Goal: Task Accomplishment & Management: Manage account settings

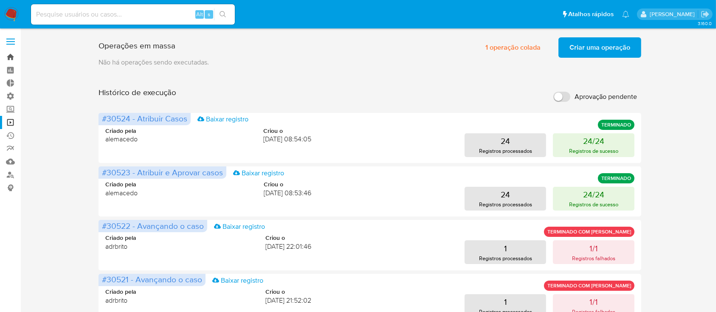
click at [11, 60] on link "Bandeja" at bounding box center [50, 57] width 101 height 13
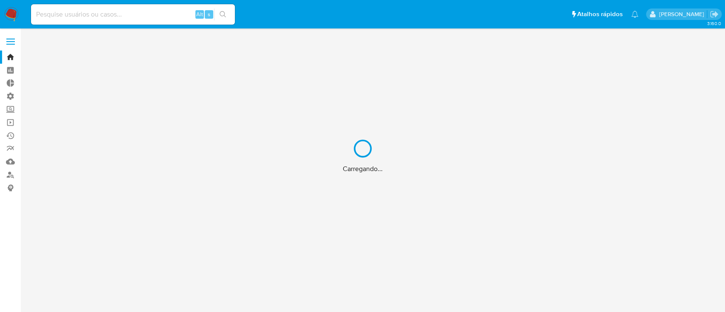
click at [13, 124] on div "Carregando..." at bounding box center [362, 156] width 725 height 312
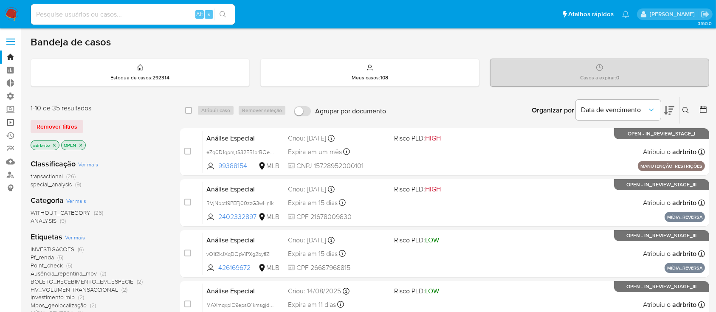
click at [8, 121] on link "Operações em massa" at bounding box center [50, 122] width 101 height 13
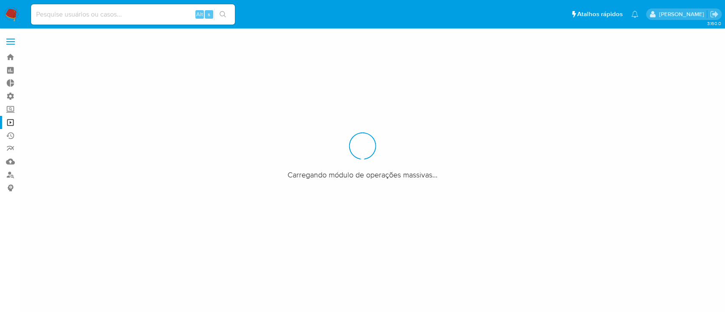
drag, startPoint x: 0, startPoint y: 0, endPoint x: 49, endPoint y: 130, distance: 139.3
click at [49, 130] on div at bounding box center [362, 156] width 725 height 312
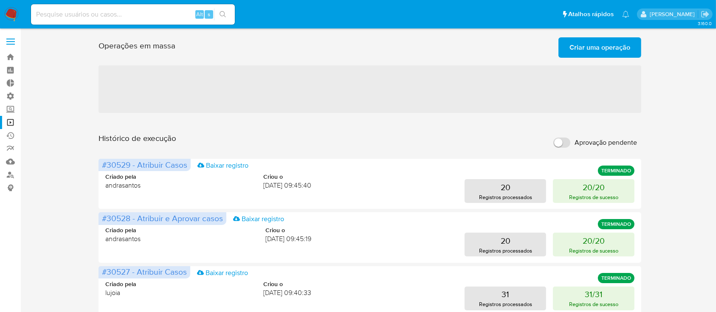
click at [585, 50] on span "Criar uma operação" at bounding box center [600, 47] width 61 height 19
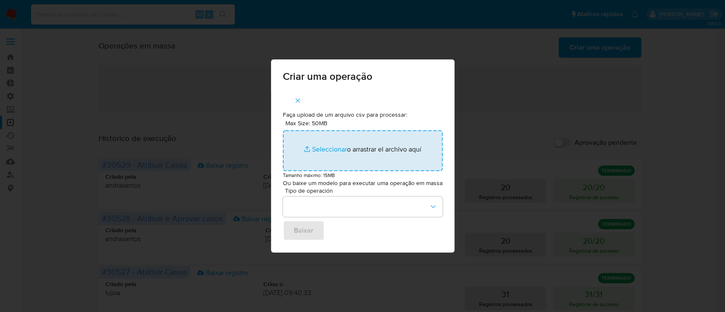
click at [329, 151] on input "Max Size: 50MB Seleccionar archivos" at bounding box center [363, 150] width 160 height 41
type input "C:\fakepath\ASSIGN_AND_CLOSE_CASE (8).csv"
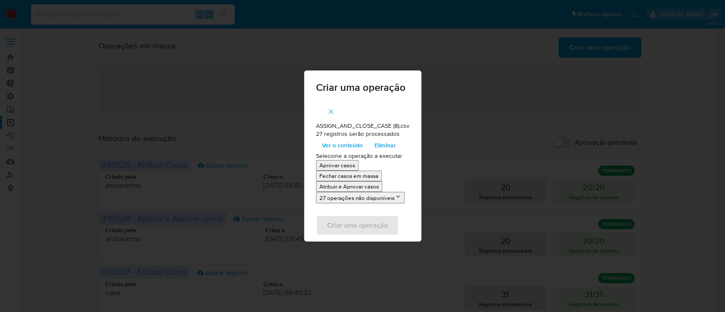
click at [358, 189] on p "Atribuir e Aprovar casos" at bounding box center [349, 187] width 59 height 8
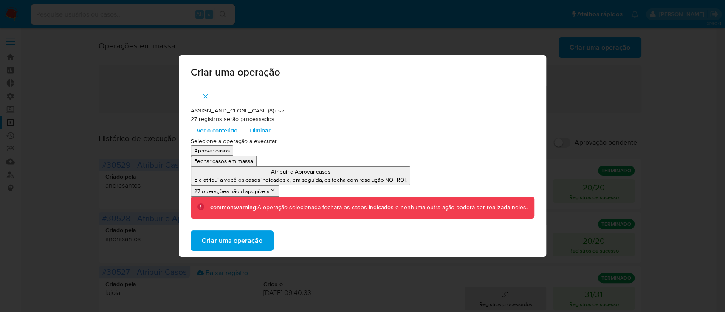
click at [233, 242] on span "Criar uma operação" at bounding box center [232, 241] width 61 height 19
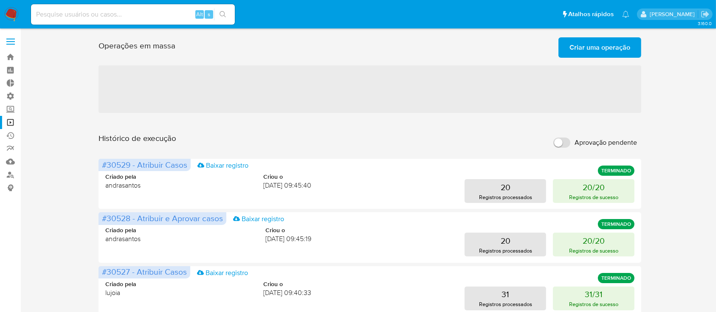
click at [593, 47] on span "Criar uma operação" at bounding box center [600, 47] width 61 height 19
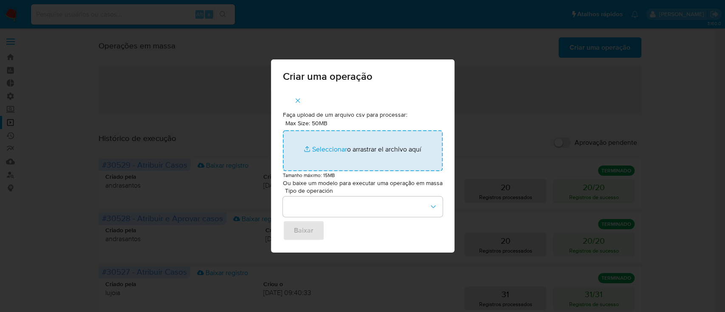
click at [328, 150] on input "Max Size: 50MB Seleccionar archivos" at bounding box center [363, 150] width 160 height 41
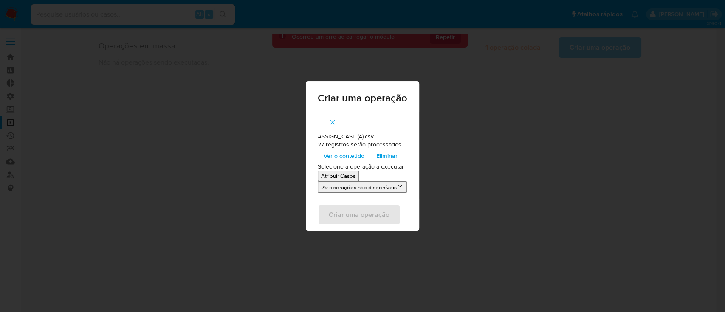
click at [331, 176] on p "Atribuir Casos" at bounding box center [338, 176] width 34 height 8
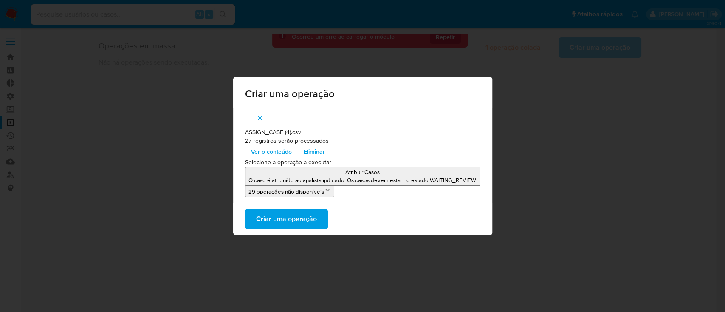
click at [306, 212] on span "Criar uma operação" at bounding box center [286, 219] width 61 height 19
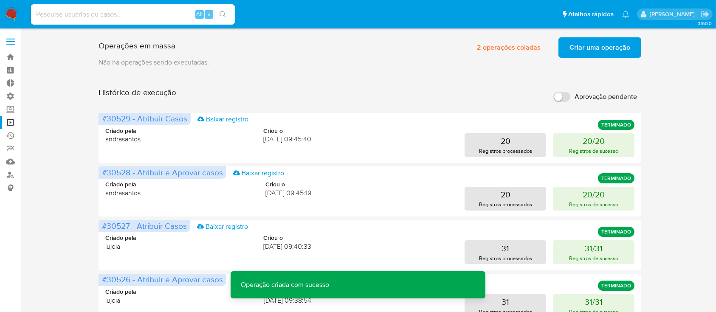
click at [508, 50] on span "2 operações coladas" at bounding box center [509, 47] width 64 height 19
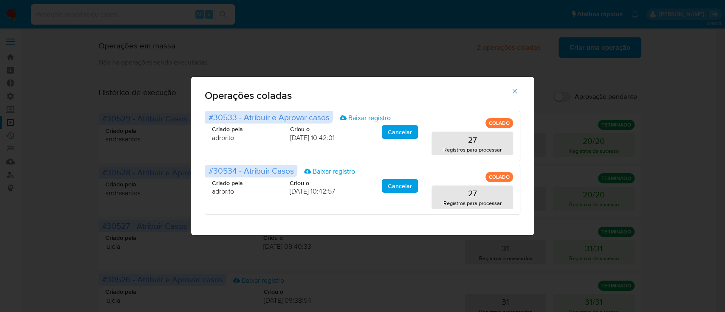
click at [513, 95] on icon "button" at bounding box center [515, 92] width 8 height 8
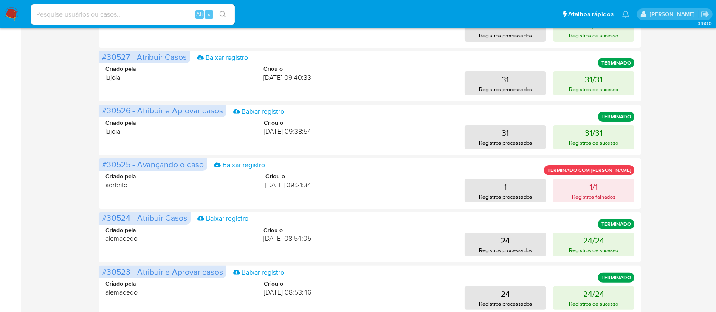
scroll to position [177, 0]
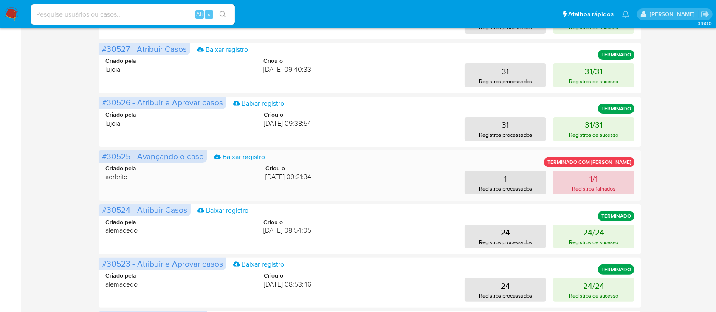
click at [615, 178] on button "1/1 Registros falhados" at bounding box center [594, 183] width 82 height 24
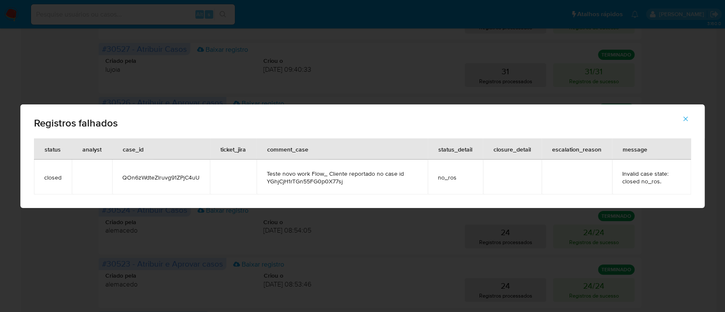
click at [461, 123] on span "Registros falhados" at bounding box center [362, 123] width 657 height 10
click at [682, 117] on icon "button" at bounding box center [686, 119] width 8 height 8
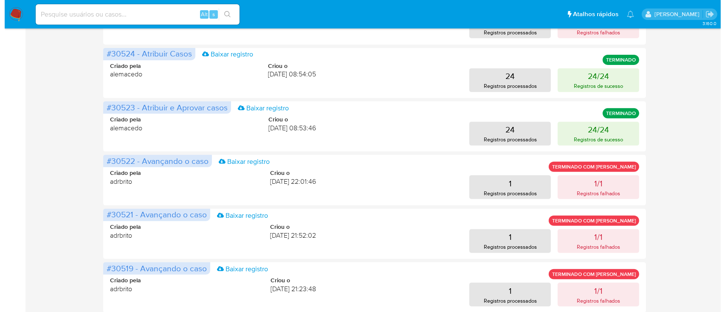
scroll to position [335, 0]
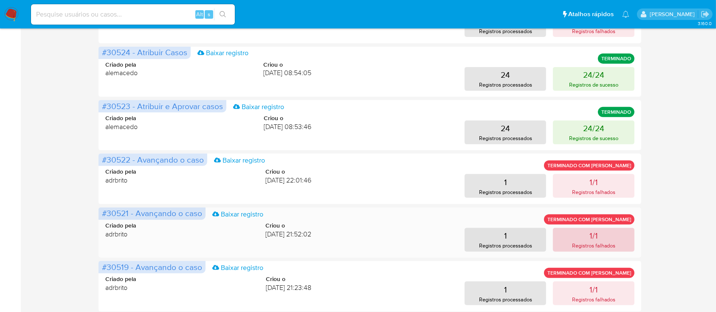
click at [608, 243] on p "Registros falhados" at bounding box center [594, 246] width 44 height 8
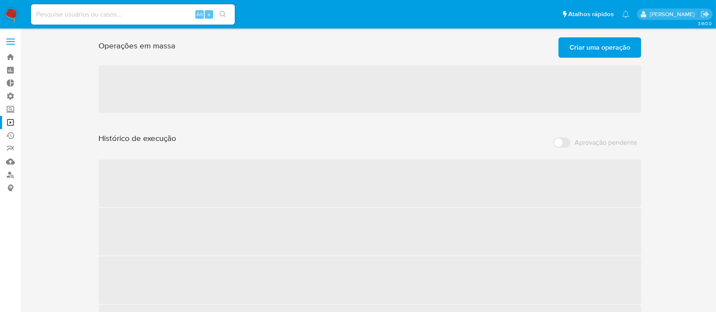
click at [587, 48] on span "Criar uma operação" at bounding box center [600, 47] width 61 height 19
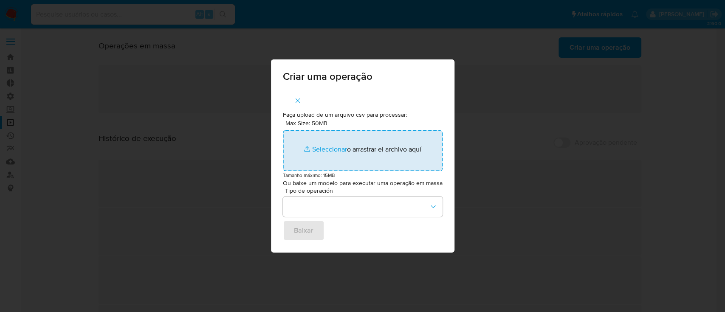
click at [333, 145] on input "Max Size: 50MB Seleccionar archivos" at bounding box center [363, 150] width 160 height 41
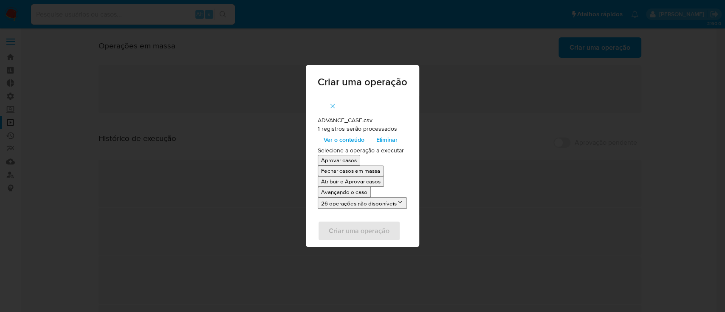
click at [346, 192] on p "Avançando o caso" at bounding box center [344, 192] width 46 height 8
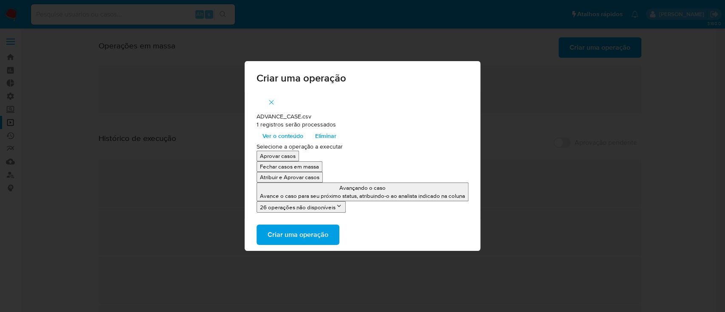
click at [286, 235] on span "Criar uma operação" at bounding box center [298, 235] width 61 height 19
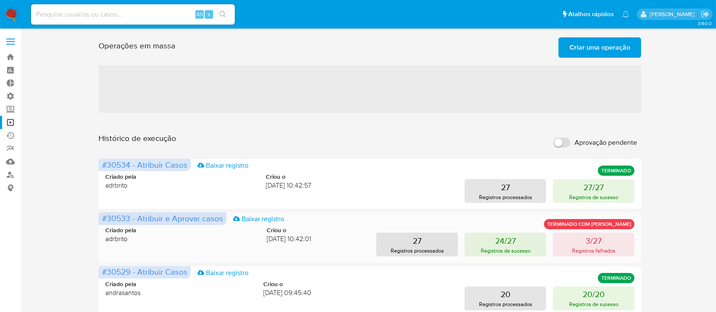
click at [576, 257] on div "#30533 - Atribuir e Aprovar casos Baixar registro TERMINADO COM ERROS Criado pe…" at bounding box center [370, 237] width 543 height 50
click at [592, 252] on p "Registros falhados" at bounding box center [594, 251] width 44 height 8
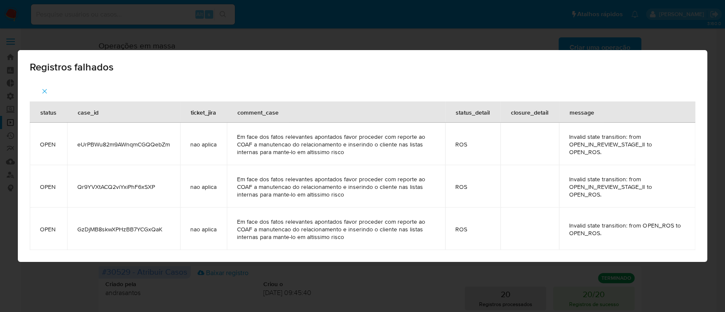
click at [129, 142] on span "eUrPBWu82m9AWnqmCGQQebZm" at bounding box center [123, 145] width 93 height 8
copy span "eUrPBWu82m9AWnqmCGQQebZm"
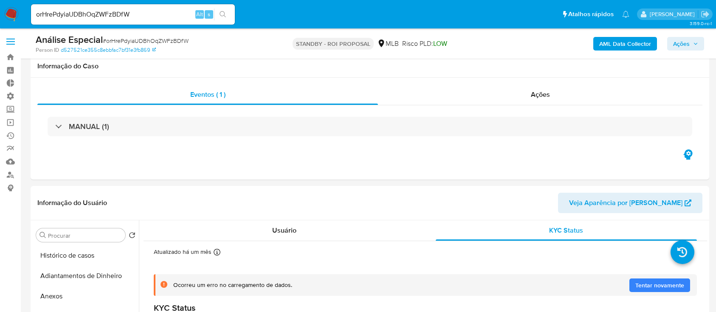
select select "10"
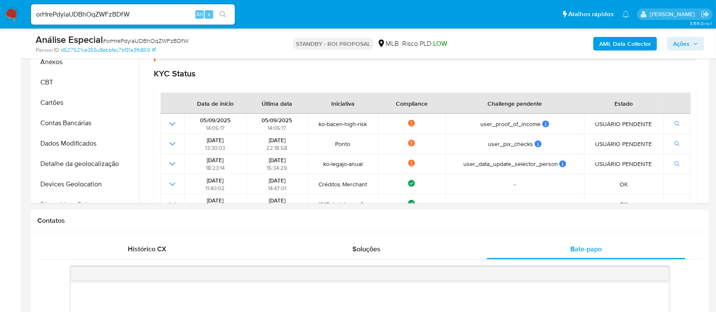
scroll to position [85, 0]
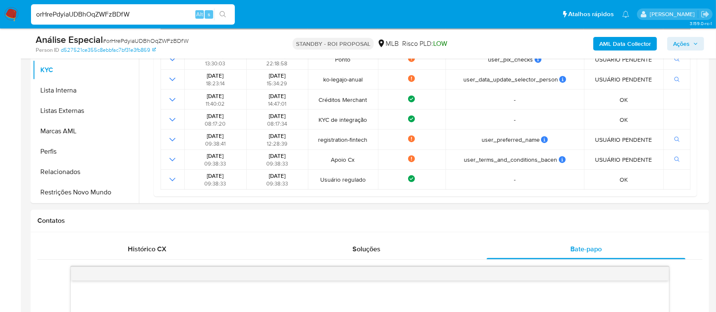
drag, startPoint x: 129, startPoint y: 14, endPoint x: 2, endPoint y: -2, distance: 128.0
paste input "eUrPBWu82m9AWnqmCGQQebZm"
type input "eUrPBWu82m9AWnqmCGQQebZm"
click at [224, 15] on icon "search-icon" at bounding box center [223, 14] width 6 height 6
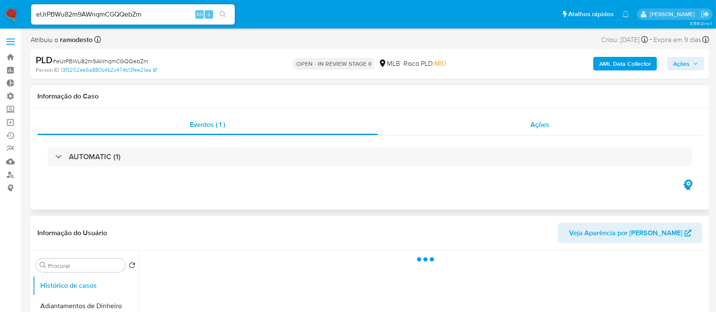
select select "10"
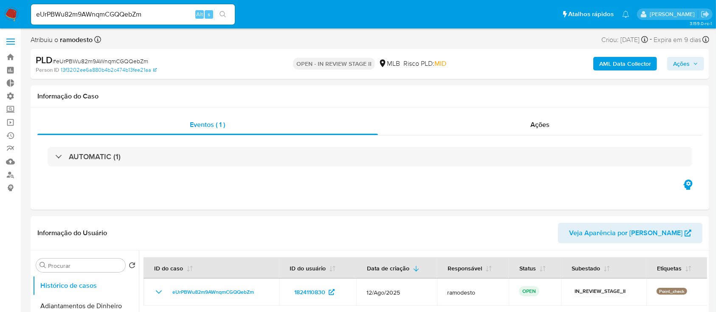
click at [685, 64] on span "Ações" at bounding box center [681, 64] width 17 height 14
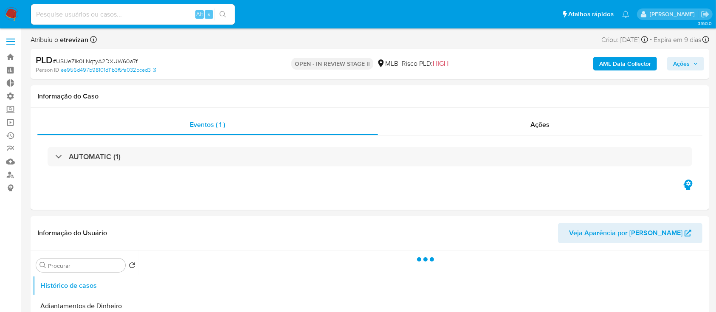
select select "10"
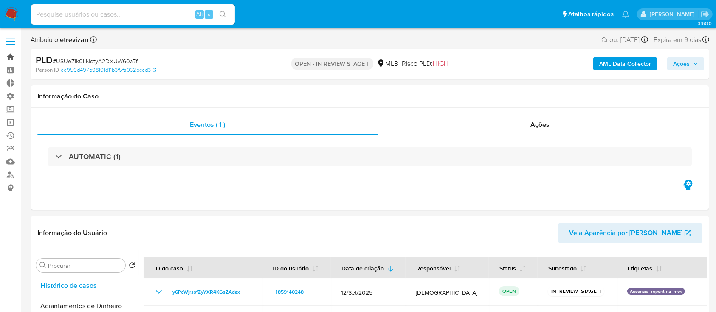
click at [10, 55] on link "Bandeja" at bounding box center [50, 57] width 101 height 13
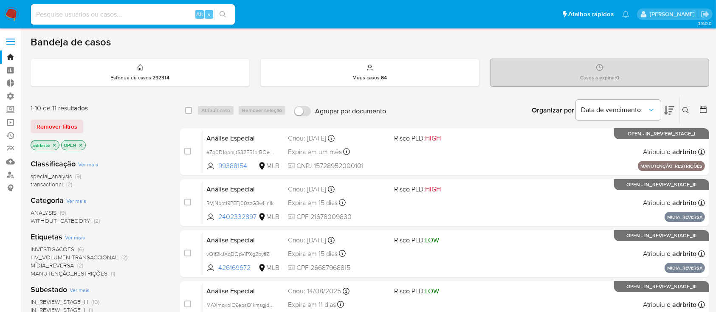
click at [686, 108] on icon at bounding box center [686, 110] width 7 height 7
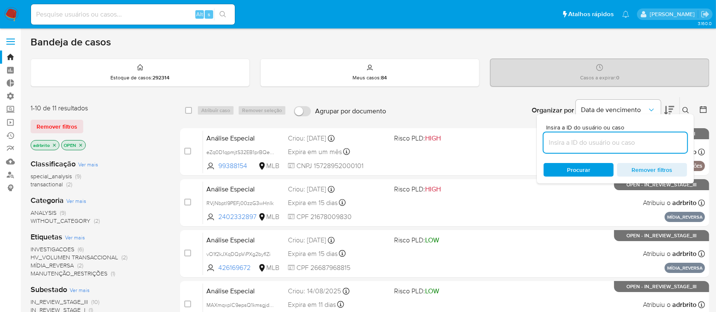
click at [615, 143] on input at bounding box center [616, 142] width 144 height 11
type input "eUrPBWu82m9AWnqmCGQQebZm"
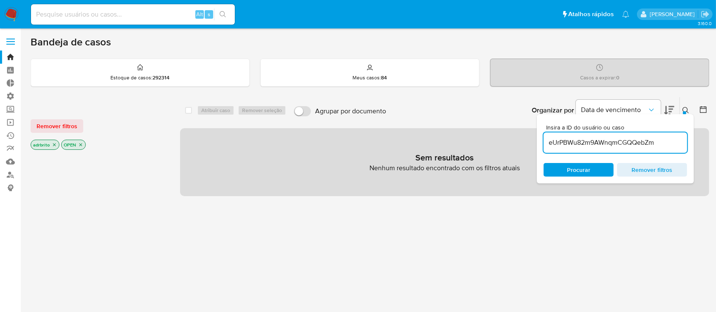
click at [690, 110] on button at bounding box center [687, 110] width 14 height 10
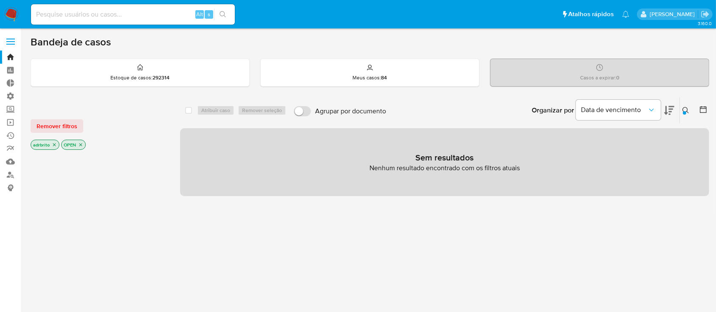
drag, startPoint x: 500, startPoint y: 116, endPoint x: 333, endPoint y: 114, distance: 167.0
click at [333, 114] on div "select-all-cases-checkbox Atribuir caso Remover seleção Agrupar por documento O…" at bounding box center [444, 110] width 529 height 26
click at [326, 113] on span "Agrupar por documento" at bounding box center [350, 111] width 71 height 8
click at [311, 113] on input "Agrupar por documento" at bounding box center [302, 111] width 17 height 10
checkbox input "true"
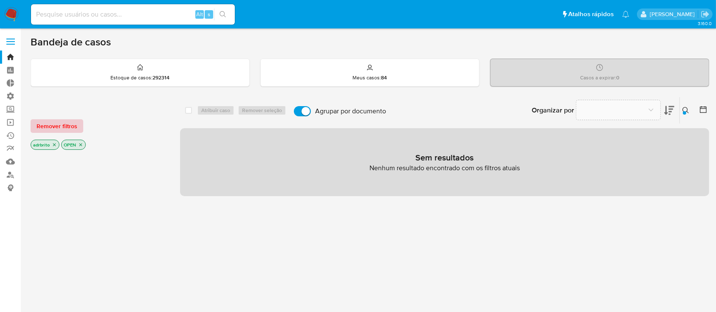
click at [58, 120] on span "Remover filtros" at bounding box center [57, 126] width 41 height 12
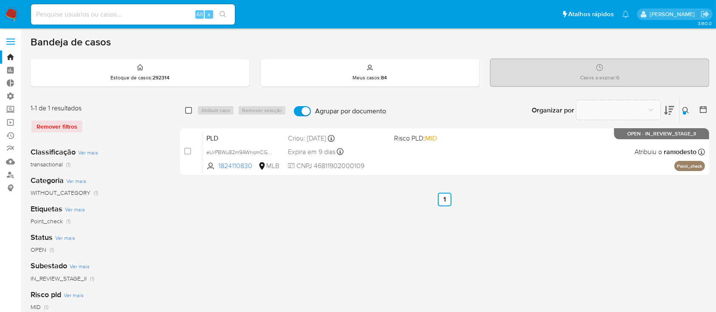
click at [188, 112] on input "checkbox" at bounding box center [188, 110] width 7 height 7
checkbox input "true"
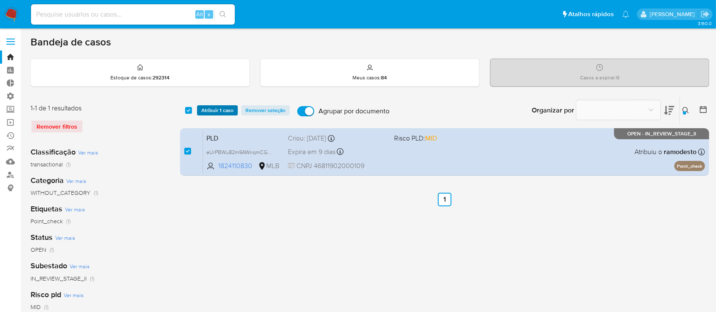
click at [215, 110] on span "Atribuir 1 caso" at bounding box center [217, 110] width 32 height 8
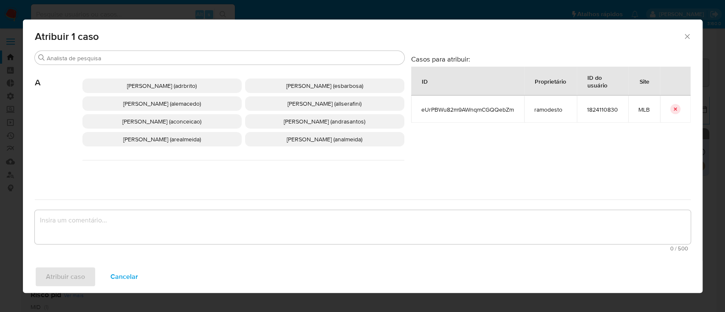
click at [184, 86] on span "Adriano Azeredo Brito (adrbrito)" at bounding box center [162, 86] width 70 height 8
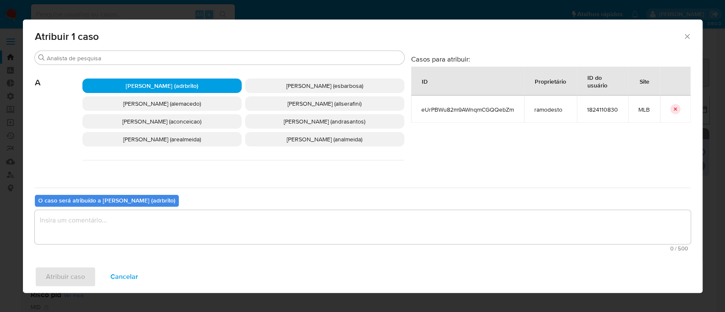
click at [150, 221] on textarea "assign-modal" at bounding box center [363, 227] width 656 height 34
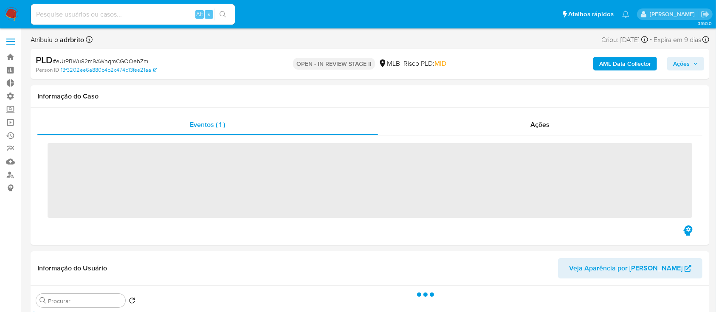
select select "10"
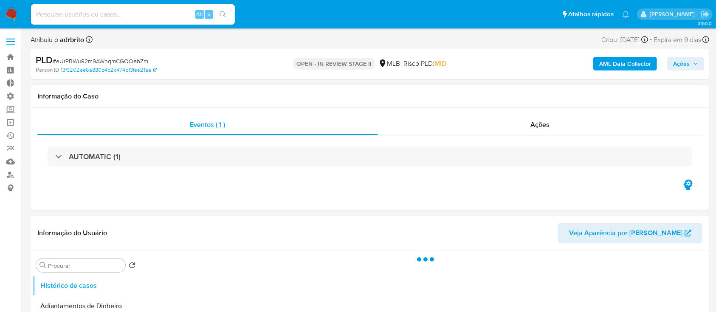
click at [694, 65] on icon "button" at bounding box center [695, 63] width 5 height 5
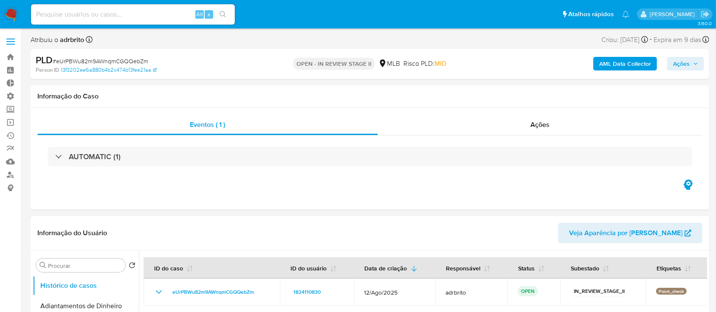
click at [691, 64] on span "Ações" at bounding box center [685, 64] width 25 height 12
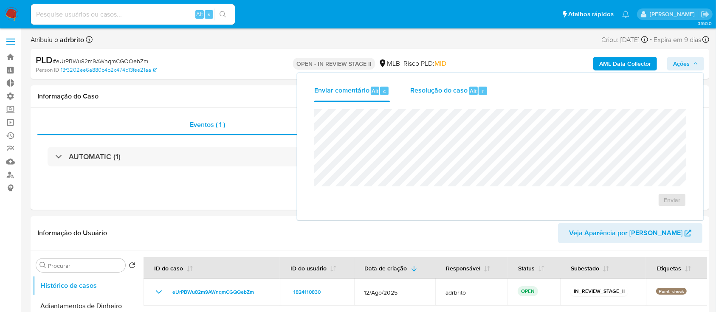
click at [462, 90] on span "Resolução do caso" at bounding box center [438, 91] width 57 height 10
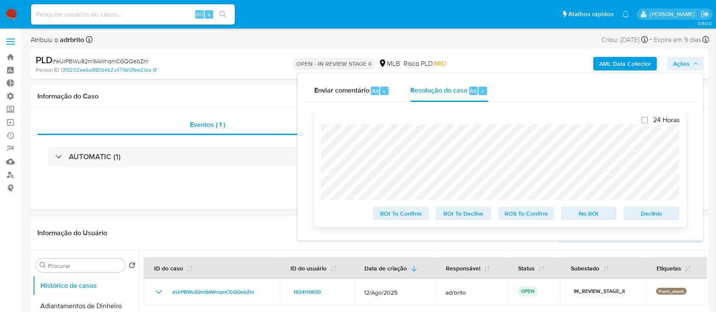
click at [520, 213] on span "ROS To Confirm" at bounding box center [526, 214] width 44 height 12
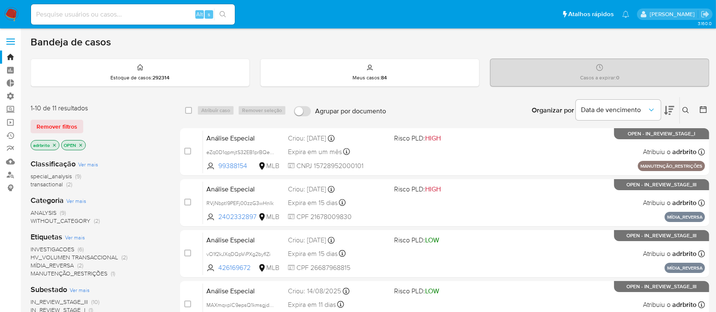
click at [125, 158] on div "Classificação Ver mais special_analysis (9) transactional (2) Categoria Ver mai…" at bounding box center [99, 296] width 136 height 289
click at [10, 122] on link "Operações em massa" at bounding box center [50, 122] width 101 height 13
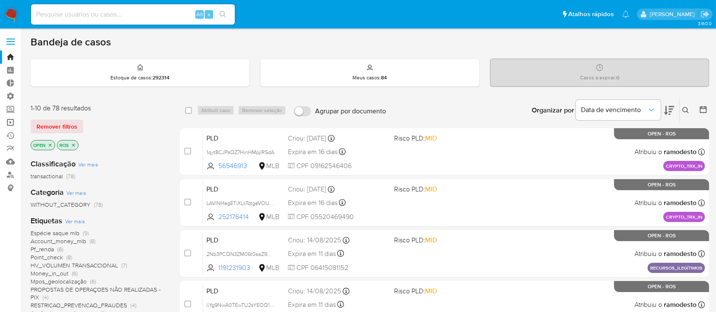
click at [11, 119] on link "Operações em massa" at bounding box center [50, 122] width 101 height 13
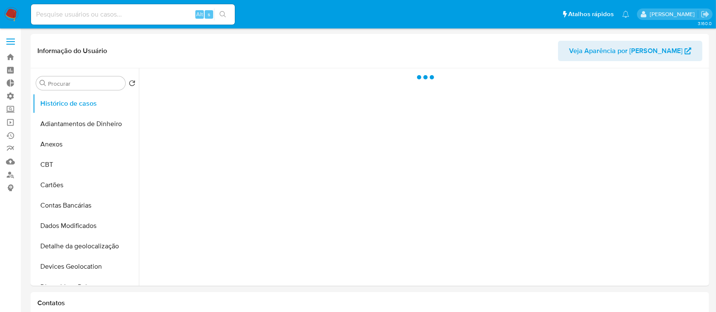
select select "10"
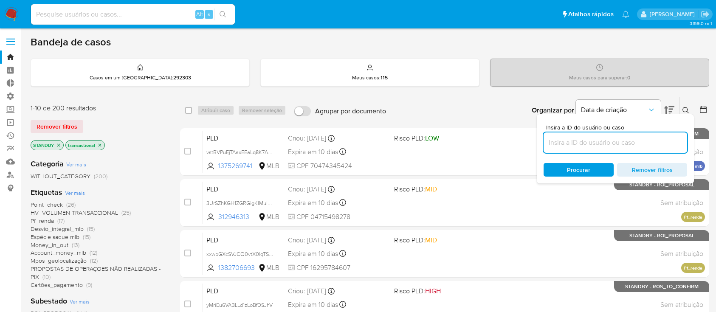
scroll to position [7, 0]
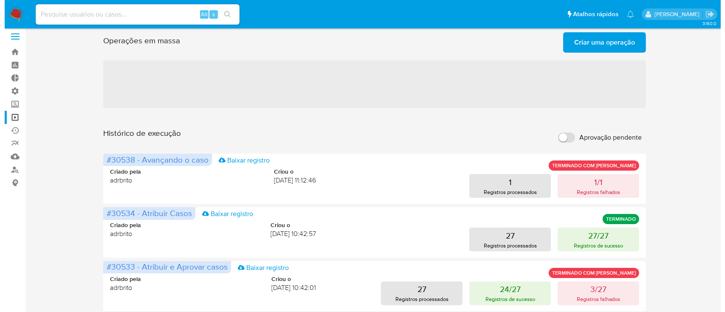
scroll to position [8, 0]
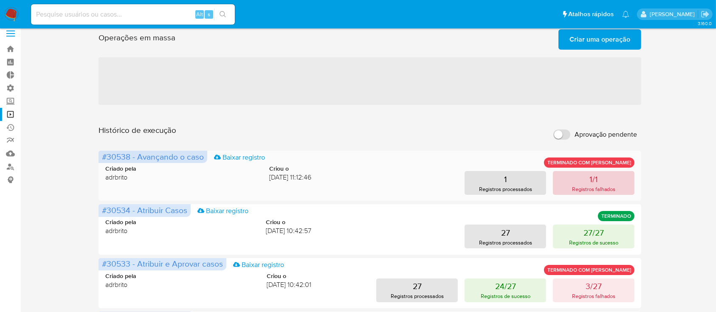
click at [586, 185] on p "Registros falhados" at bounding box center [594, 189] width 44 height 8
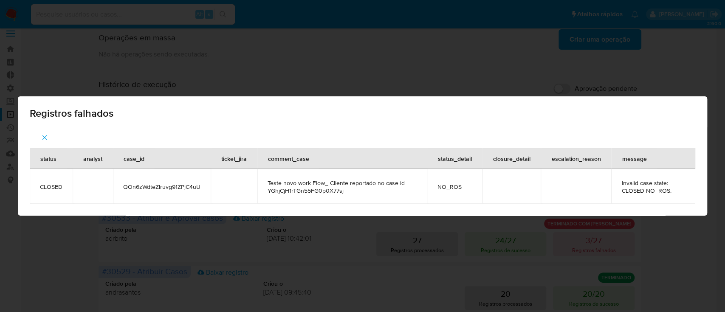
drag, startPoint x: 515, startPoint y: 105, endPoint x: 525, endPoint y: 98, distance: 11.6
click at [526, 98] on div "Registros falhados" at bounding box center [363, 111] width 690 height 31
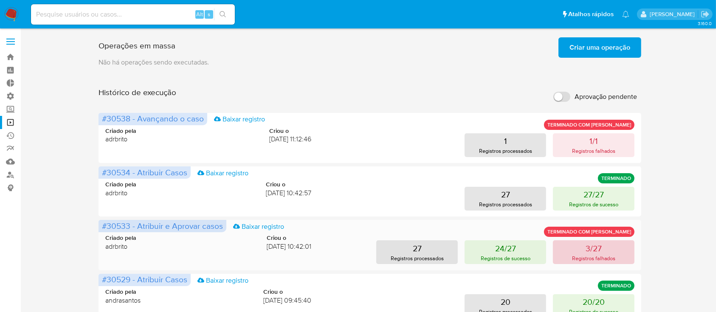
click at [611, 252] on button "3/27 Registros falhados" at bounding box center [594, 253] width 82 height 24
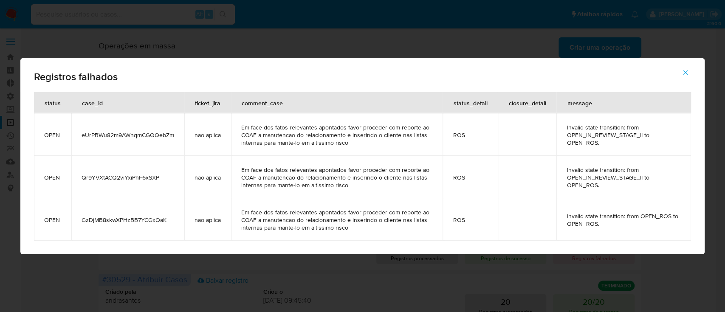
click at [149, 177] on span "Qr9YVXtACQ2viYxiPhF6xSXP" at bounding box center [128, 178] width 93 height 8
click at [159, 221] on span "GzDjMB8skwXPHzBB7YCGxQaK" at bounding box center [128, 220] width 93 height 8
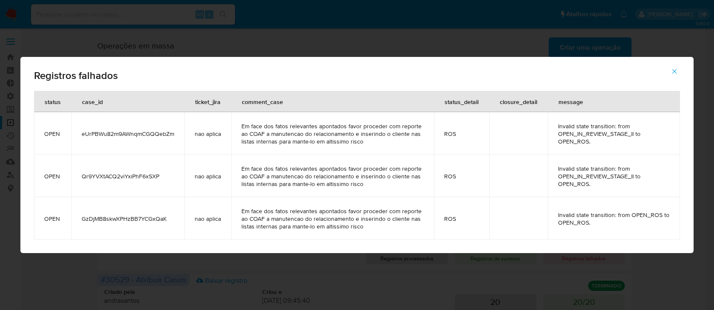
click at [141, 178] on span "Qr9YVXtACQ2viYxiPhF6xSXP" at bounding box center [128, 177] width 93 height 8
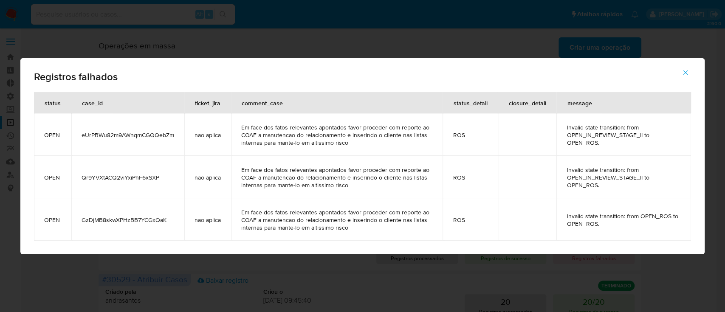
click at [684, 70] on icon "button" at bounding box center [686, 73] width 8 height 8
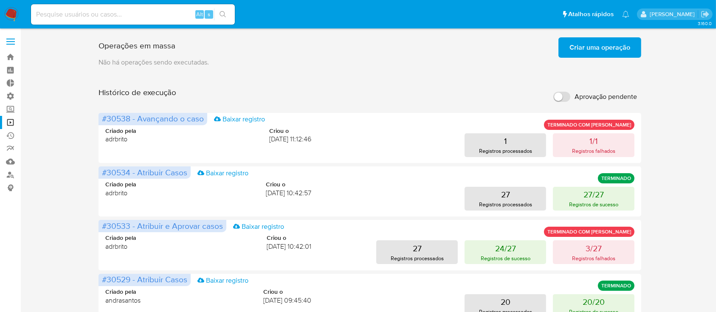
click at [598, 43] on span "Criar uma operação" at bounding box center [600, 47] width 61 height 19
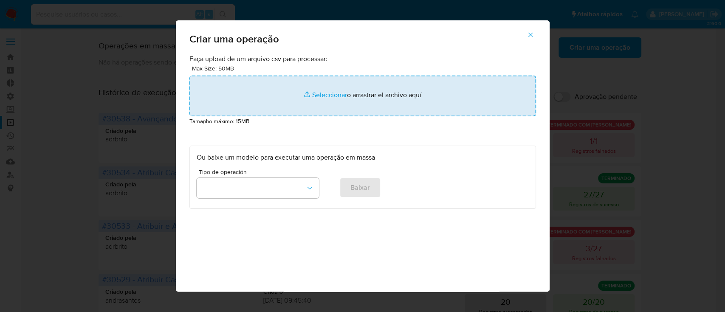
click at [322, 93] on input "file" at bounding box center [363, 96] width 347 height 41
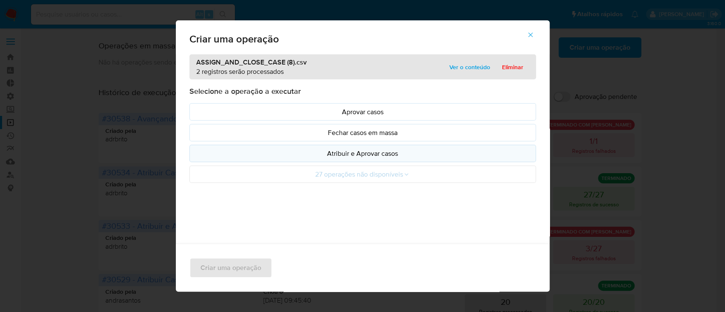
click at [346, 150] on p "Atribuir e Aprovar casos" at bounding box center [363, 154] width 332 height 10
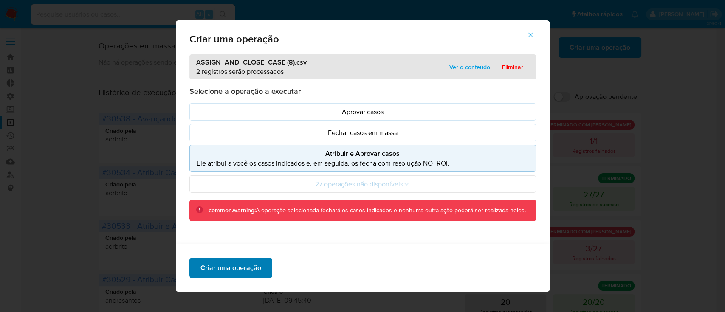
click at [225, 265] on span "Criar uma operação" at bounding box center [231, 268] width 61 height 19
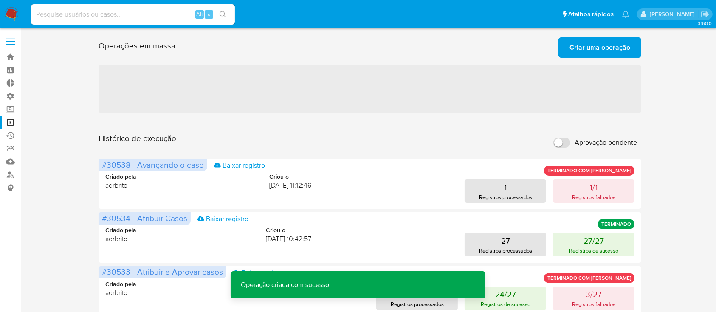
click at [593, 53] on span "Criar uma operação" at bounding box center [600, 47] width 61 height 19
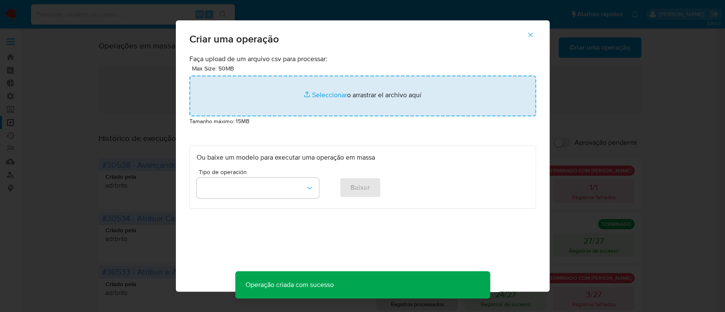
click at [320, 100] on input "file" at bounding box center [363, 96] width 347 height 41
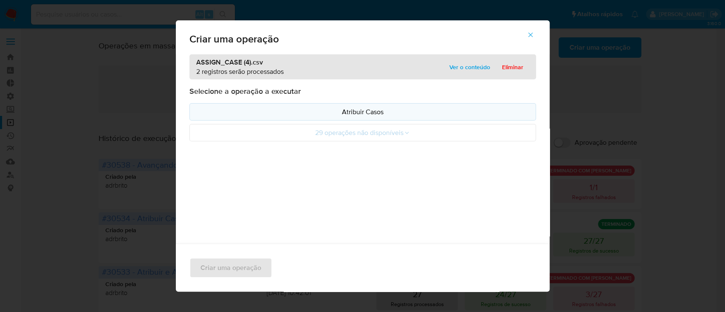
click at [380, 112] on p "Atribuir Casos" at bounding box center [363, 112] width 332 height 10
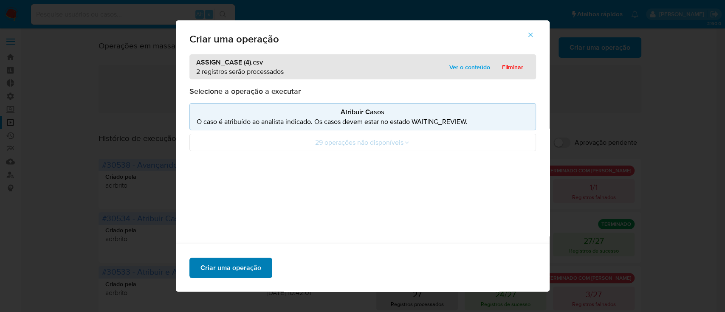
click at [235, 266] on span "Criar uma operação" at bounding box center [231, 268] width 61 height 19
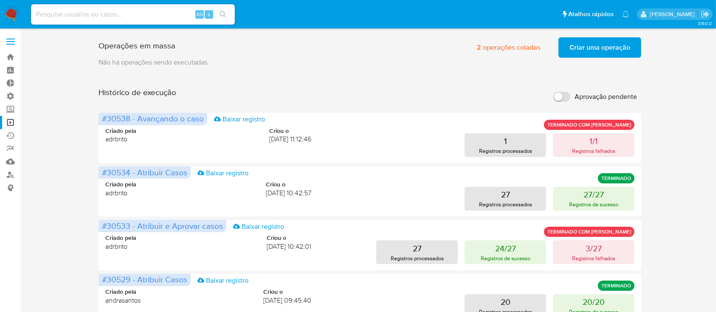
click at [340, 99] on div "Histórico de execução Aprovação pendente" at bounding box center [370, 97] width 543 height 19
click at [10, 51] on link "Bandeja" at bounding box center [50, 57] width 101 height 13
click at [599, 248] on p "3/27" at bounding box center [594, 249] width 16 height 12
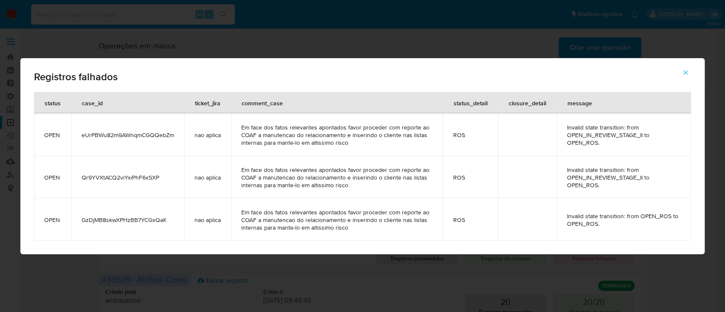
click at [120, 134] on span "eUrPBWu82m9AWnqmCGQQebZm" at bounding box center [128, 135] width 93 height 8
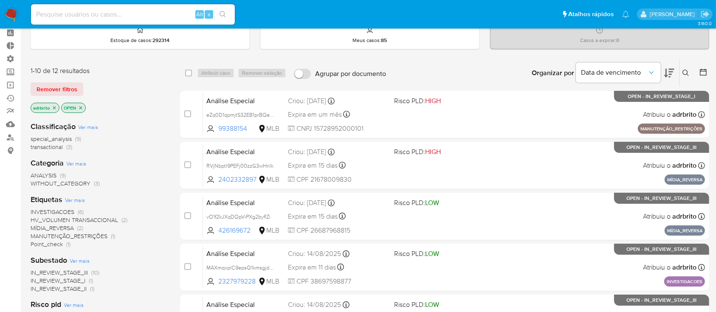
scroll to position [27, 0]
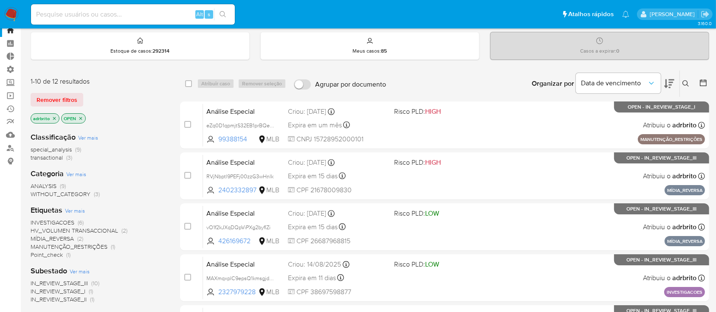
click at [55, 118] on icon "close-filter" at bounding box center [54, 118] width 3 height 3
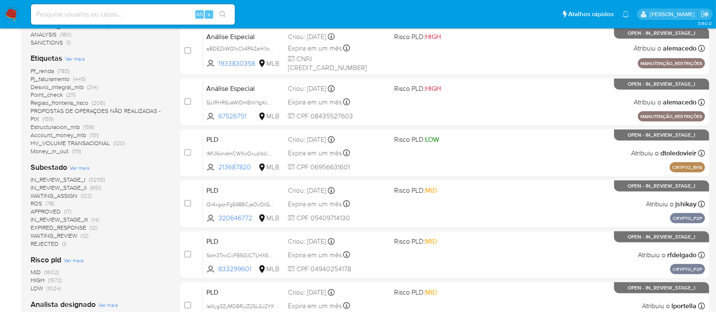
scroll to position [207, 0]
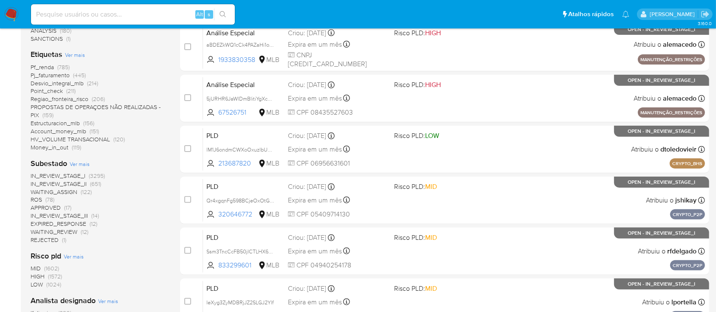
click at [39, 198] on span "ROS" at bounding box center [36, 199] width 11 height 8
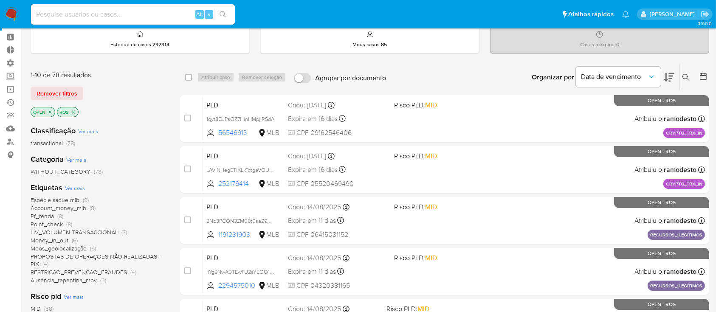
scroll to position [20, 0]
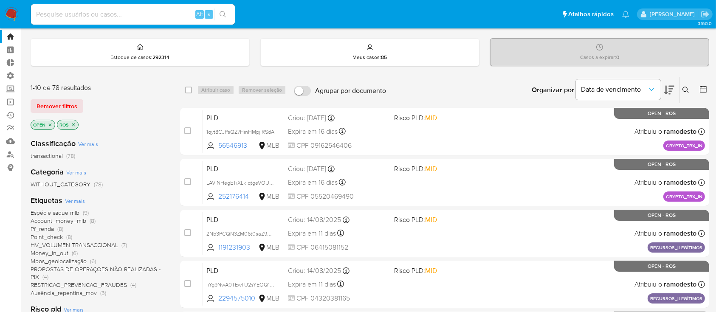
click at [75, 124] on icon "close-filter" at bounding box center [73, 124] width 5 height 5
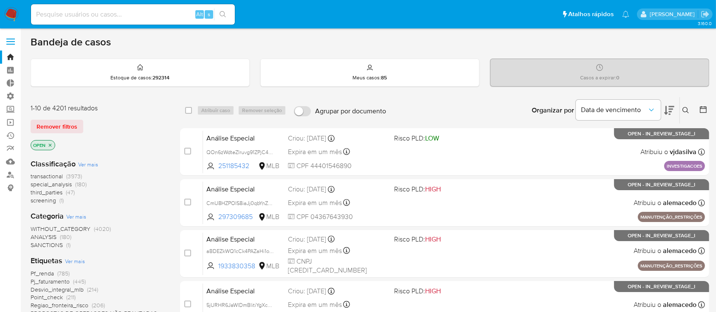
click at [702, 108] on icon at bounding box center [703, 109] width 7 height 7
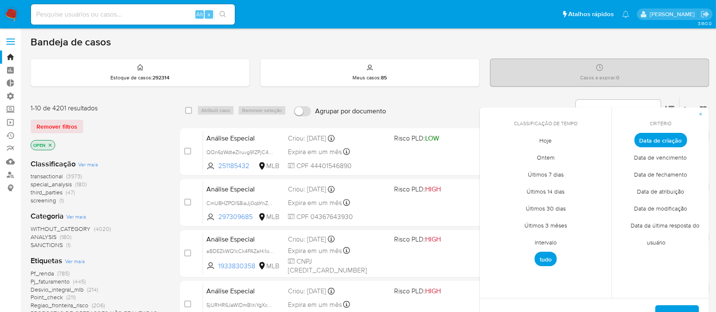
click at [548, 239] on span "Intervalo" at bounding box center [546, 242] width 40 height 17
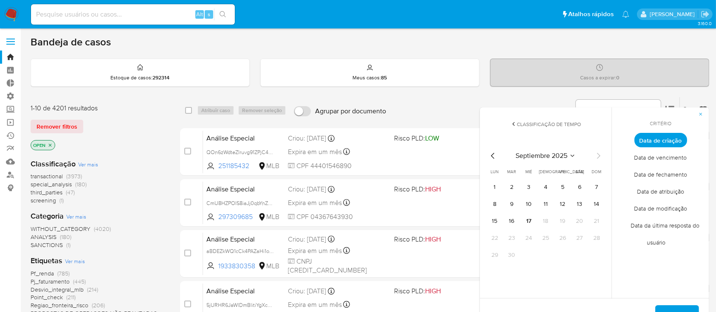
click at [492, 151] on icon "Mes anterior" at bounding box center [493, 156] width 10 height 10
click at [561, 187] on button "1" at bounding box center [563, 188] width 14 height 14
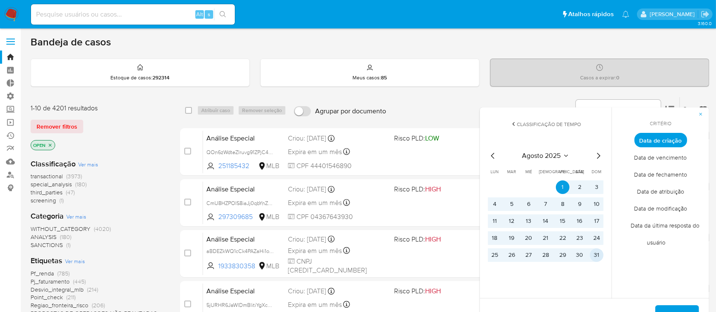
click at [599, 250] on button "31" at bounding box center [597, 256] width 14 height 14
click at [670, 307] on span "Aplicar" at bounding box center [678, 315] width 22 height 19
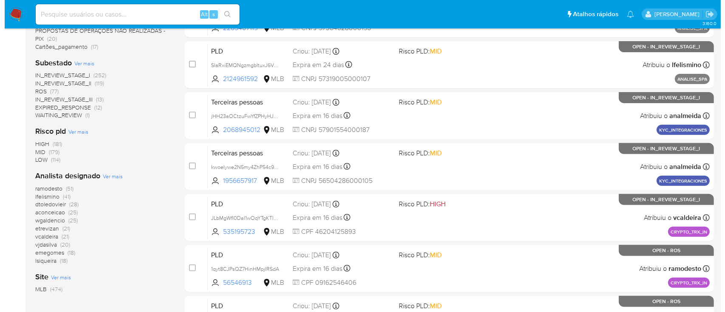
scroll to position [303, 0]
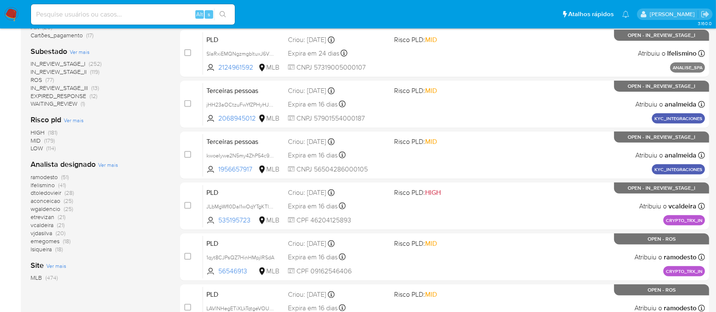
click at [107, 164] on span "Ver mais" at bounding box center [108, 165] width 20 height 8
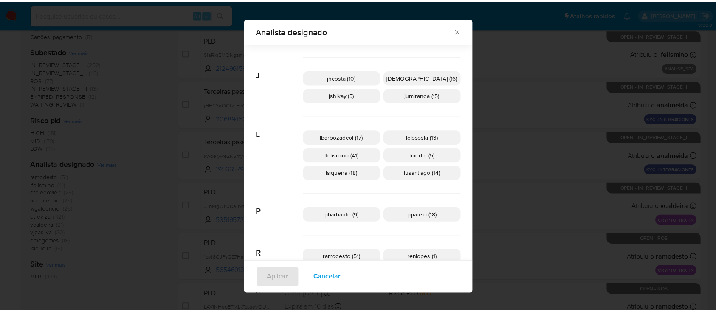
scroll to position [250, 0]
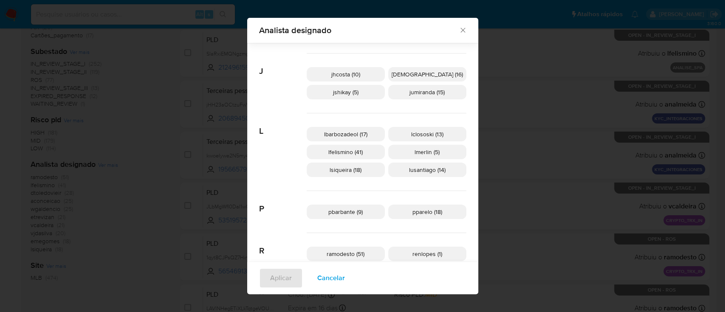
click at [361, 153] on span "lfelismino (41)" at bounding box center [345, 152] width 34 height 8
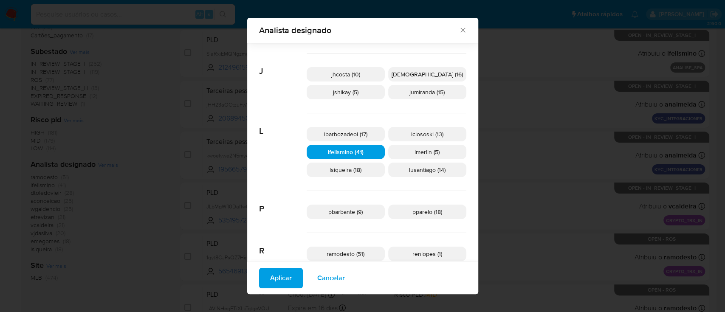
click at [292, 275] on span "Aplicar" at bounding box center [281, 278] width 22 height 19
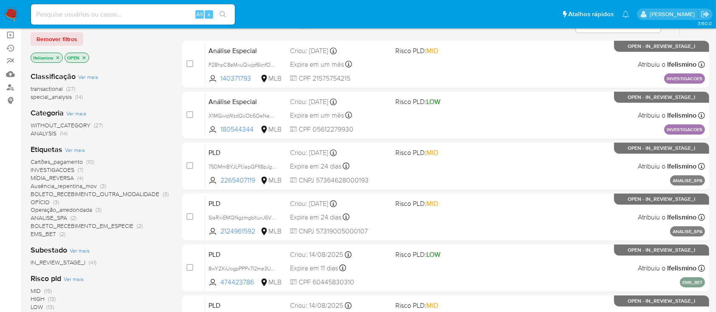
scroll to position [88, 0]
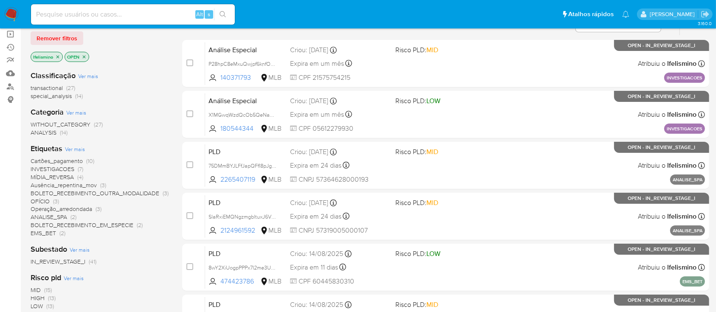
click at [74, 208] on span "Operação_arredondada" at bounding box center [62, 209] width 62 height 8
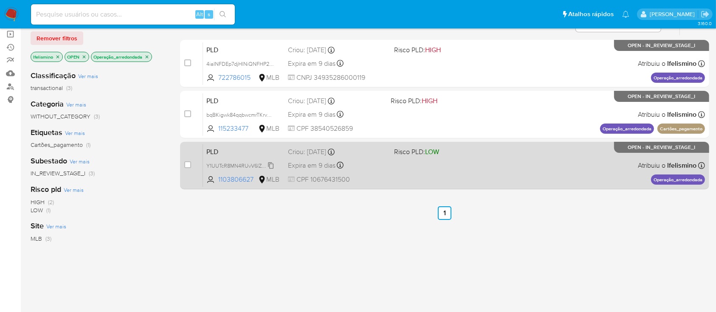
click at [272, 165] on span "Y1UUTcR8MN4RUvV6lZzMBhsj" at bounding box center [243, 165] width 72 height 9
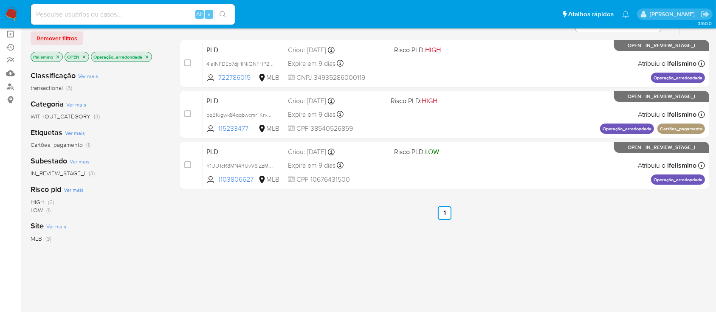
drag, startPoint x: 297, startPoint y: 259, endPoint x: 272, endPoint y: 236, distance: 34.0
click at [272, 236] on div "select-all-cases-checkbox Atribuir caso Remover seleção Agrupar por documento O…" at bounding box center [444, 200] width 529 height 385
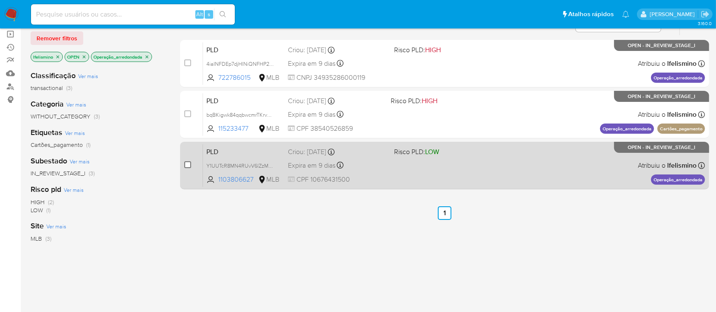
click at [189, 166] on input "checkbox" at bounding box center [187, 164] width 7 height 7
checkbox input "true"
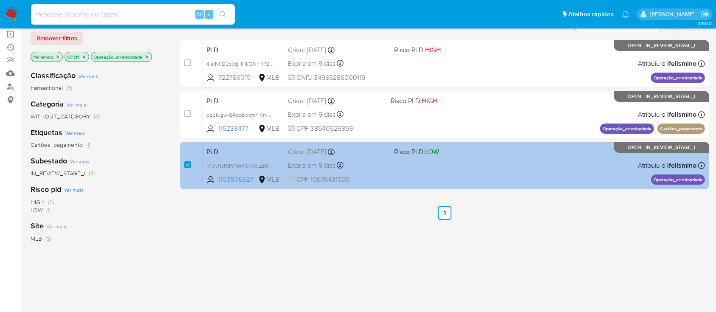
click at [272, 158] on div "PLD Y1UUTcR8MN4RUvV6lZzMBhsj 1103806627 MLB Risco PLD: LOW Criou: 12/08/2025 Cr…" at bounding box center [454, 165] width 502 height 43
click at [279, 166] on span "Y1UUTcR8MN4RUvV6lZzMBhsj" at bounding box center [244, 165] width 75 height 9
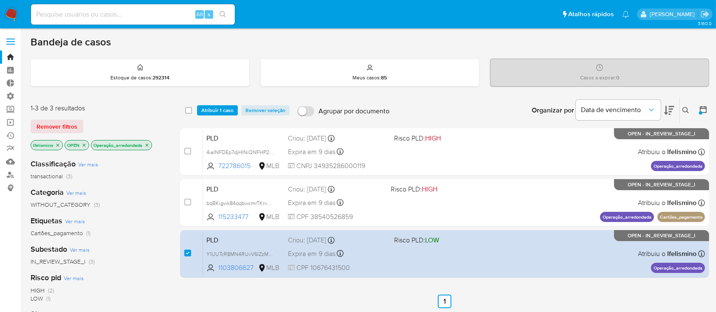
click at [217, 106] on span "Atribuir 1 caso" at bounding box center [217, 110] width 32 height 8
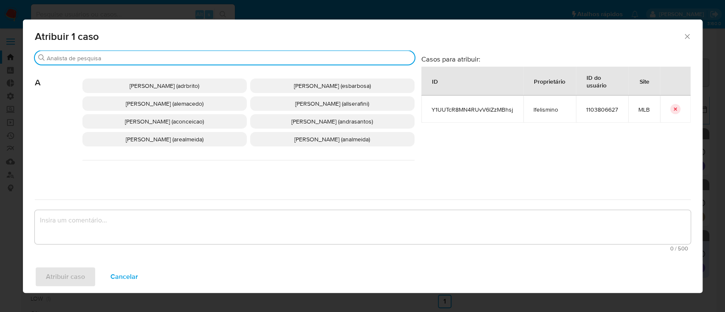
click at [216, 56] on input "Buscar" at bounding box center [229, 58] width 365 height 8
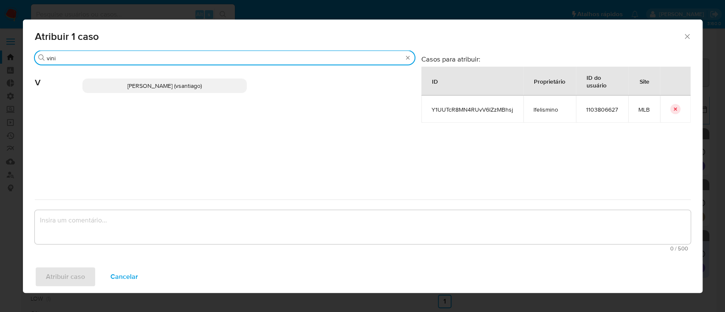
type input "vini"
click at [175, 83] on span "Vinicius Santiago Souza (vsantiago)" at bounding box center [164, 86] width 74 height 8
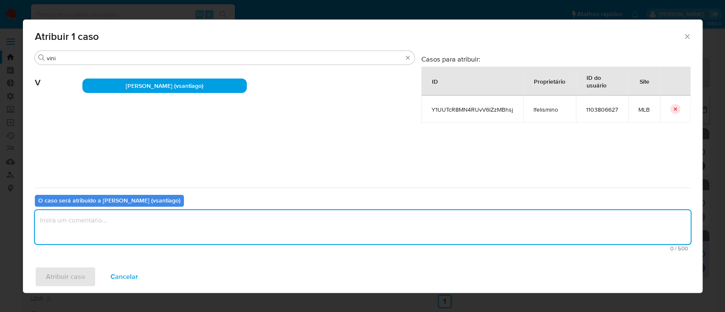
click at [107, 235] on textarea "assign-modal" at bounding box center [363, 227] width 656 height 34
type textarea "ok"
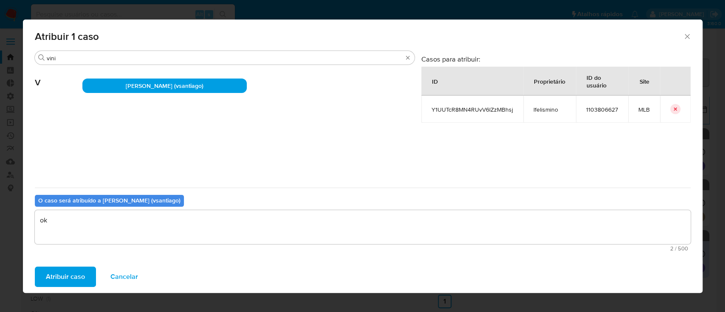
click at [54, 277] on span "Atribuir caso" at bounding box center [65, 277] width 39 height 19
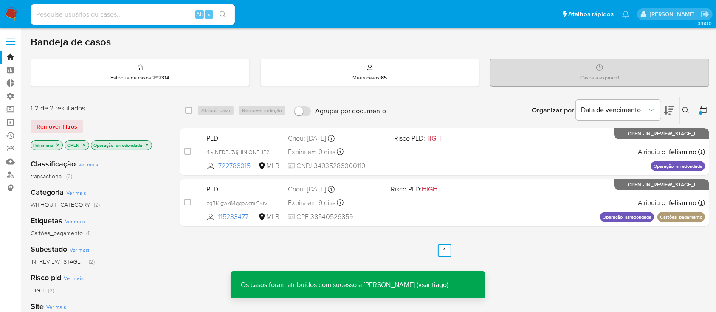
click at [147, 147] on icon "close-filter" at bounding box center [146, 145] width 5 height 5
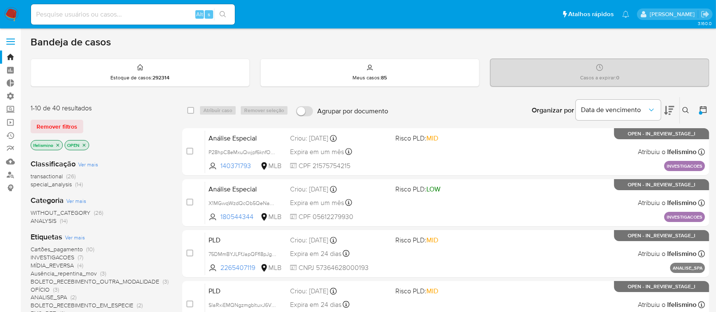
click at [668, 106] on icon at bounding box center [670, 110] width 10 height 10
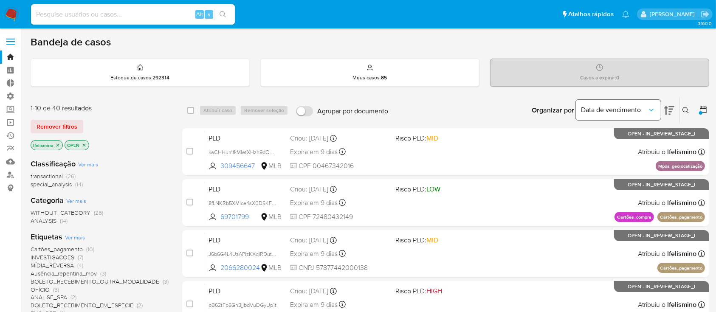
click at [650, 109] on icon "Organizar por" at bounding box center [652, 110] width 8 height 8
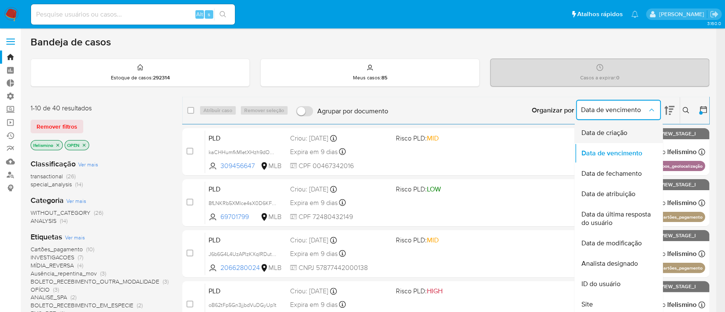
click at [612, 129] on span "Data de criação" at bounding box center [604, 133] width 46 height 8
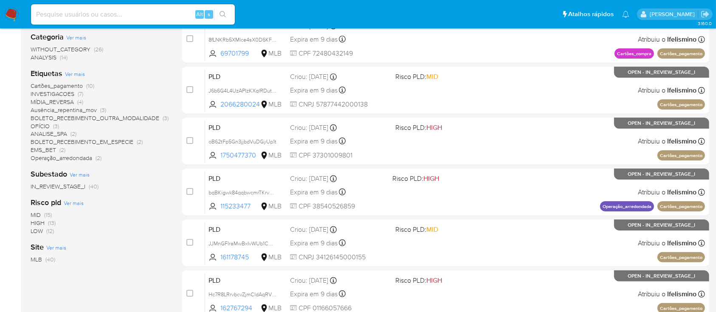
scroll to position [167, 0]
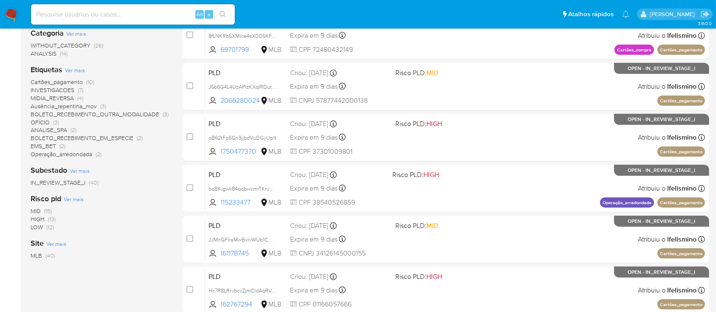
click at [79, 107] on span "Ausência_repentina_mov" at bounding box center [64, 106] width 66 height 8
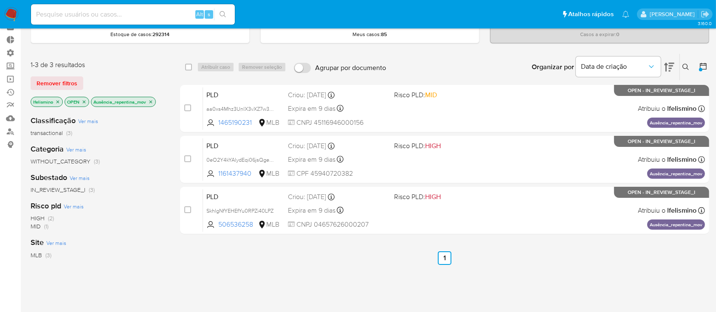
scroll to position [42, 0]
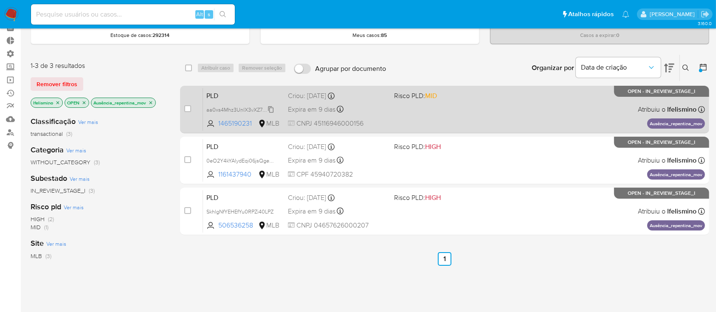
click at [269, 108] on span "aa0xs4Mhz3UnlX3vXZ7w3VVa" at bounding box center [243, 109] width 72 height 9
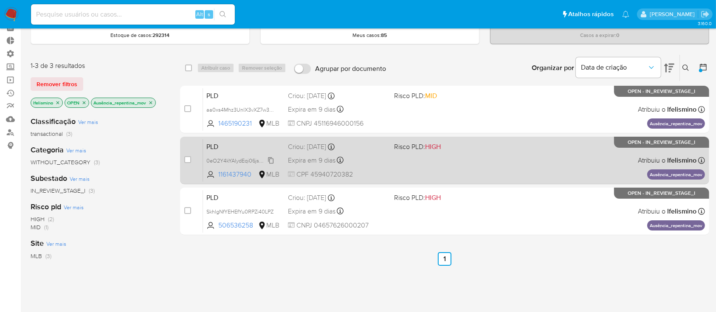
click at [272, 161] on span "0eO2Y4kYAlydEqi06jsQgeHV" at bounding box center [242, 160] width 70 height 9
click at [187, 159] on input "checkbox" at bounding box center [187, 159] width 7 height 7
checkbox input "true"
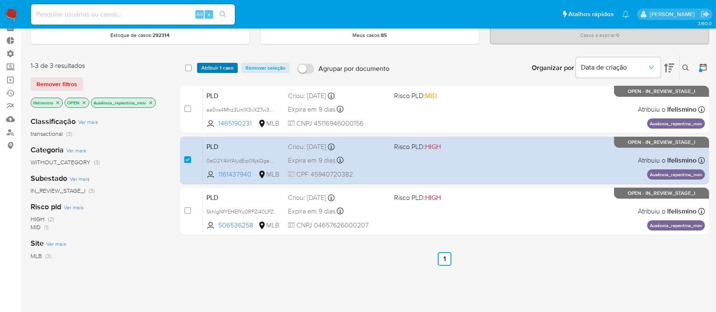
click at [223, 68] on span "Atribuir 1 caso" at bounding box center [217, 68] width 32 height 8
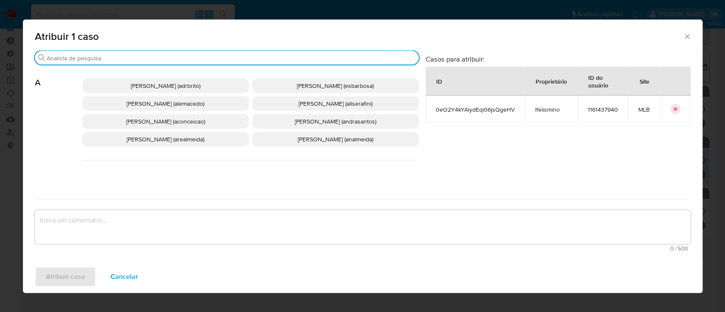
click at [251, 59] on input "Buscar" at bounding box center [231, 58] width 369 height 8
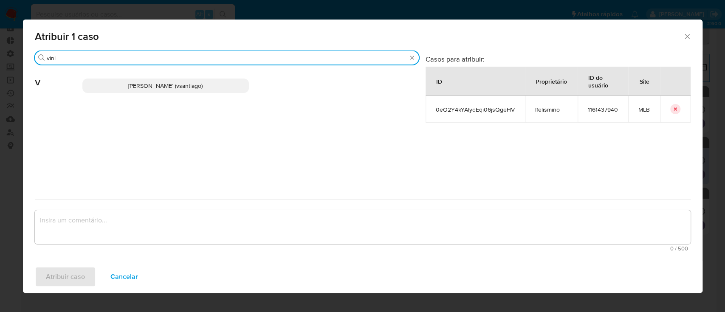
type input "vini"
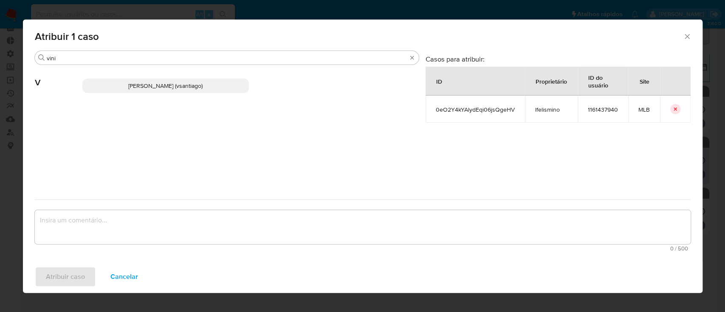
click at [190, 84] on span "[PERSON_NAME] (vsantiago)" at bounding box center [165, 86] width 74 height 8
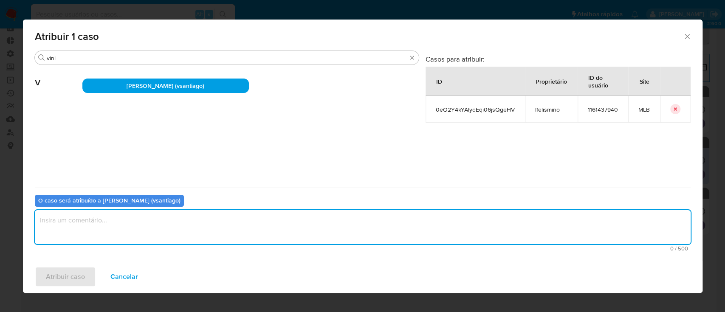
click at [88, 230] on textarea "assign-modal" at bounding box center [363, 227] width 656 height 34
type textarea "ok"
click at [57, 280] on span "Atribuir caso" at bounding box center [65, 277] width 39 height 19
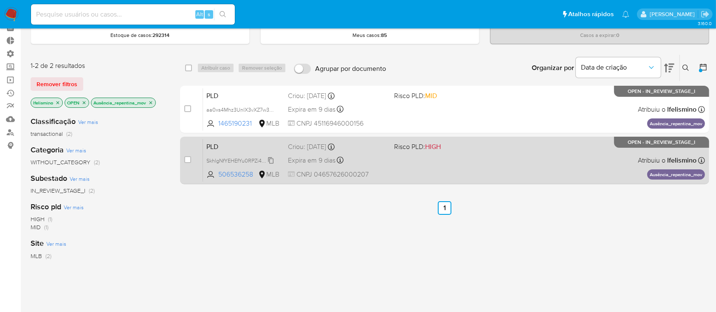
click at [273, 159] on span "SkhlgNfYEHEfYu0RPZi40LPZ" at bounding box center [240, 160] width 67 height 9
click at [189, 161] on input "checkbox" at bounding box center [187, 159] width 7 height 7
checkbox input "true"
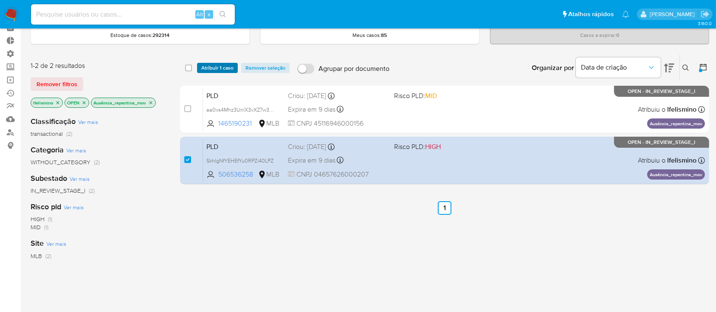
click at [223, 66] on span "Atribuir 1 caso" at bounding box center [217, 68] width 32 height 8
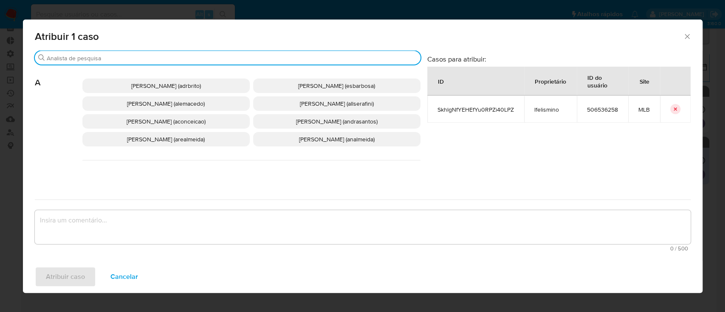
click at [238, 57] on input "Buscar" at bounding box center [232, 58] width 371 height 8
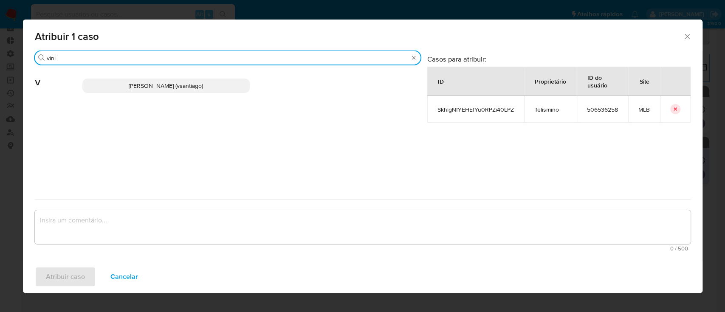
type input "vini"
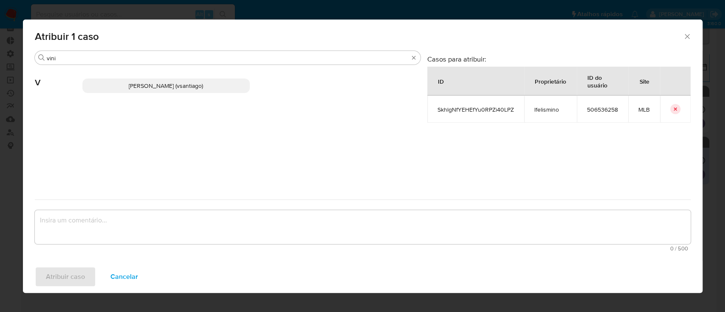
click at [197, 82] on span "[PERSON_NAME] (vsantiago)" at bounding box center [166, 86] width 74 height 8
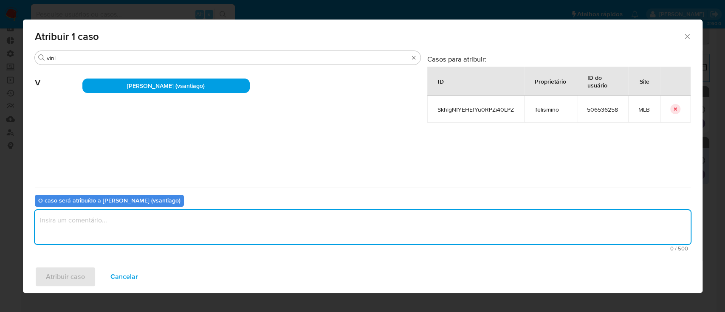
click at [101, 224] on textarea "assign-modal" at bounding box center [363, 227] width 656 height 34
type textarea "ok"
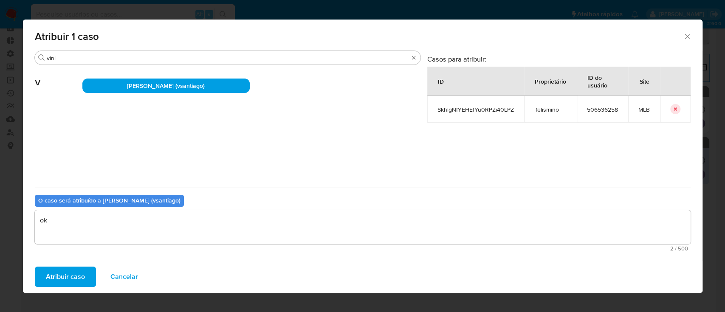
click at [62, 276] on span "Atribuir caso" at bounding box center [65, 277] width 39 height 19
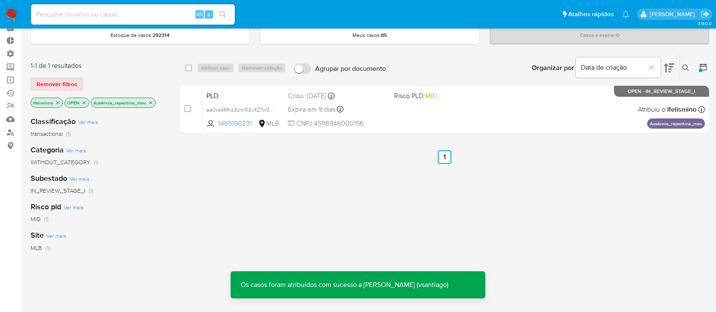
click at [152, 103] on icon "close-filter" at bounding box center [150, 102] width 5 height 5
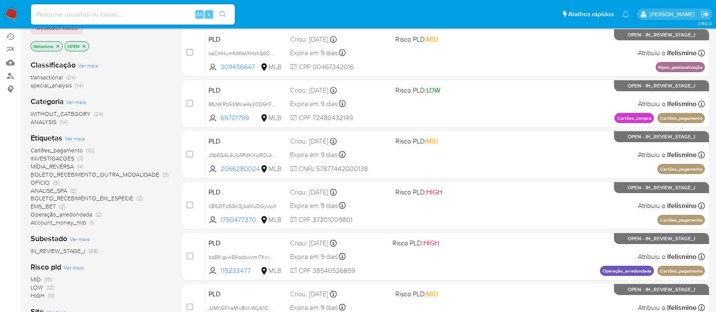
scroll to position [68, 0]
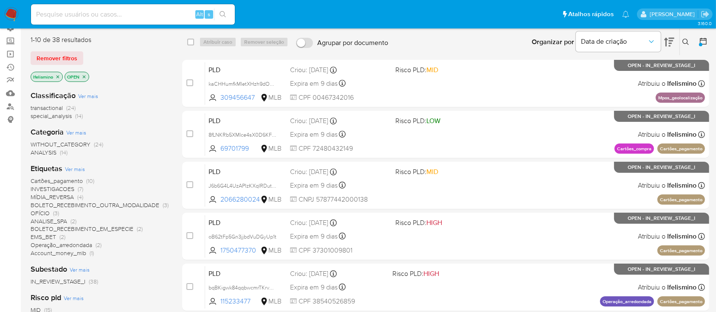
click at [74, 254] on span "Account_money_mlb" at bounding box center [59, 253] width 56 height 8
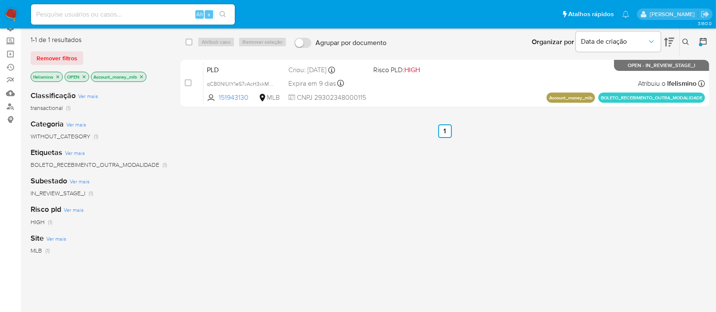
click at [142, 75] on icon "close-filter" at bounding box center [141, 76] width 3 height 3
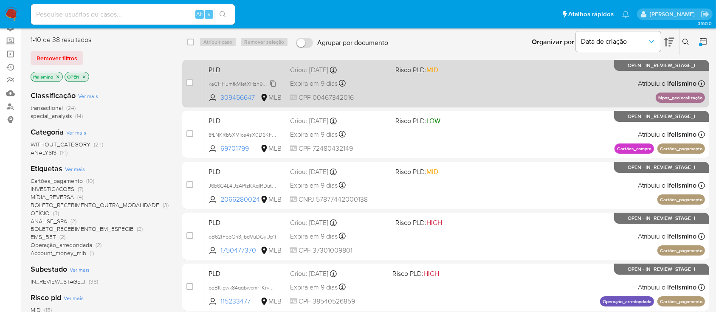
click at [272, 82] on span "kaCHHumfkMIetXHzh9dO4hiT" at bounding box center [244, 83] width 71 height 9
click at [273, 85] on span "kaCHHumfkMIetXHzh9dO4hiT" at bounding box center [244, 83] width 71 height 9
click at [187, 83] on input "checkbox" at bounding box center [190, 82] width 7 height 7
checkbox input "true"
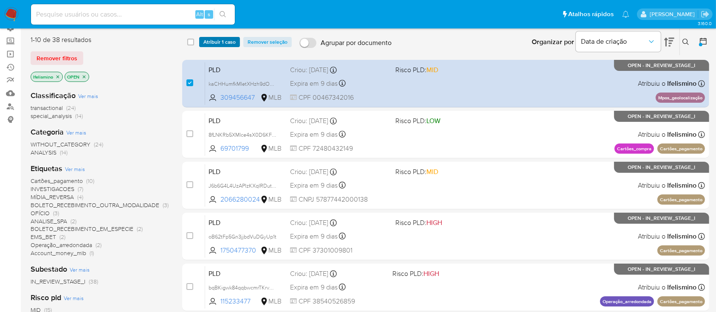
click at [227, 41] on span "Atribuir 1 caso" at bounding box center [220, 42] width 32 height 8
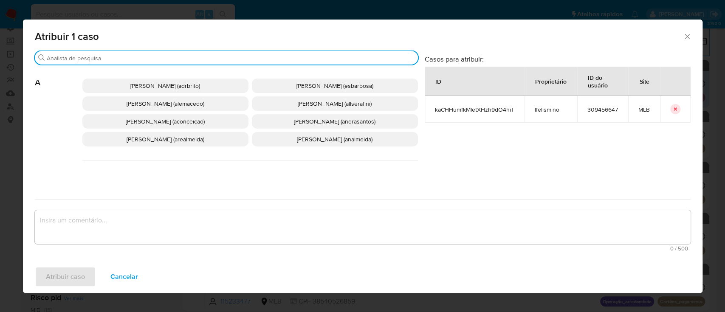
click at [213, 59] on input "Buscar" at bounding box center [231, 58] width 368 height 8
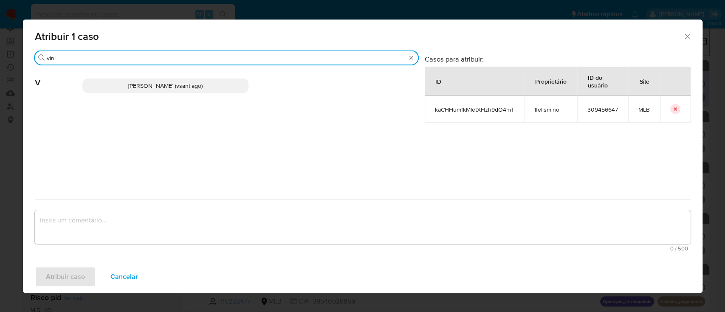
type input "vini"
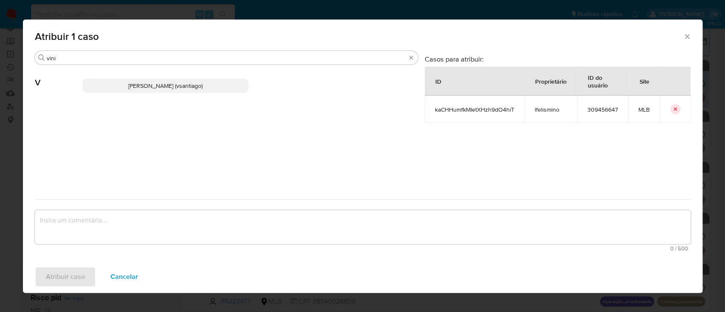
click at [175, 83] on span "Vinicius Santiago Souza (vsantiago)" at bounding box center [165, 86] width 74 height 8
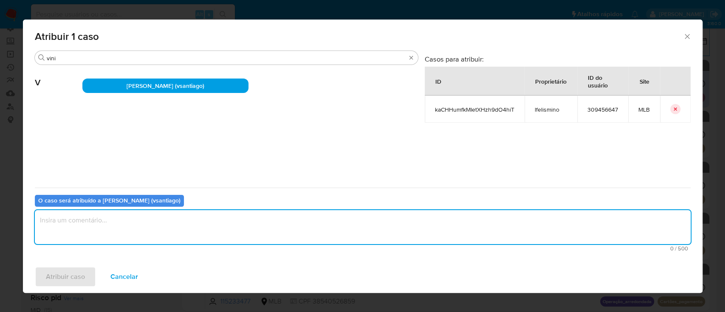
click at [114, 230] on textarea "assign-modal" at bounding box center [363, 227] width 656 height 34
type textarea "ok"
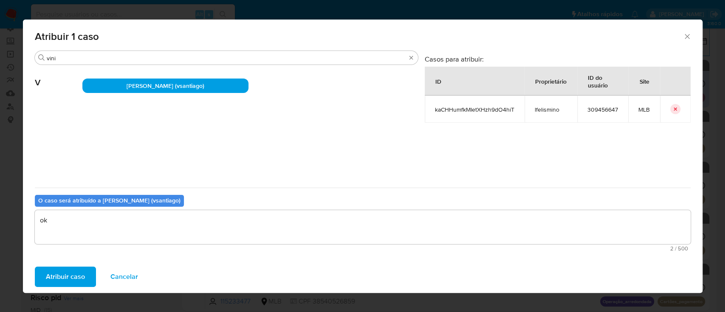
click at [48, 275] on span "Atribuir caso" at bounding box center [65, 277] width 39 height 19
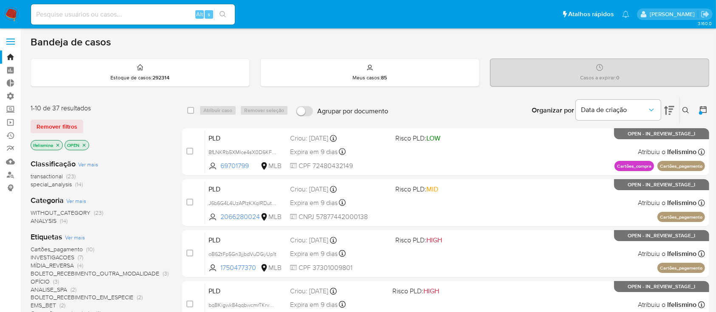
click at [57, 144] on icon "close-filter" at bounding box center [58, 145] width 3 height 3
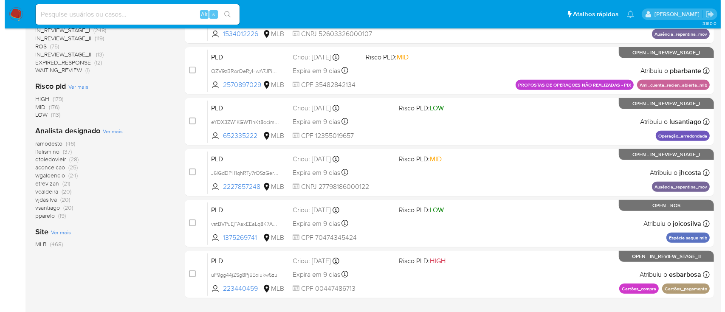
scroll to position [337, 0]
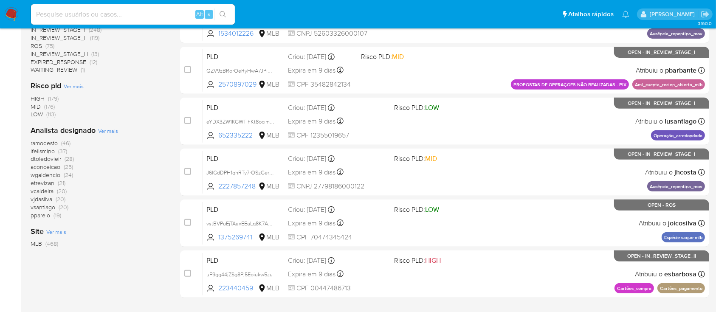
click at [108, 130] on span "Ver mais" at bounding box center [108, 131] width 20 height 8
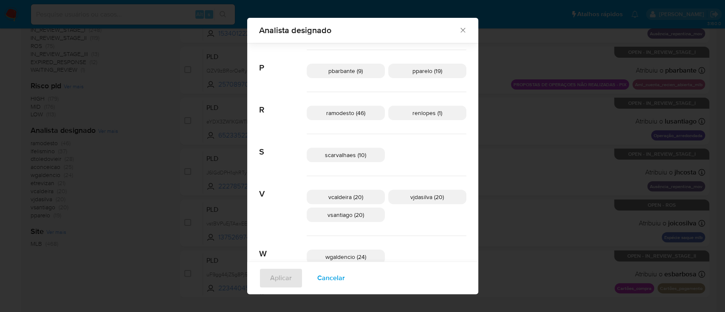
scroll to position [393, 0]
click at [353, 215] on span "vsantiago (20)" at bounding box center [346, 213] width 37 height 8
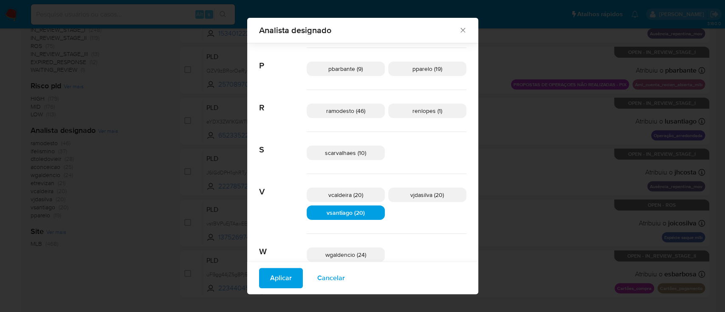
click at [292, 269] on span "Aplicar" at bounding box center [281, 278] width 22 height 19
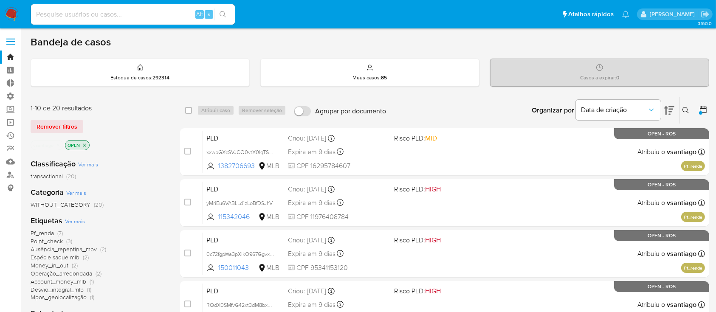
click at [59, 145] on icon "close-filter" at bounding box center [58, 145] width 3 height 3
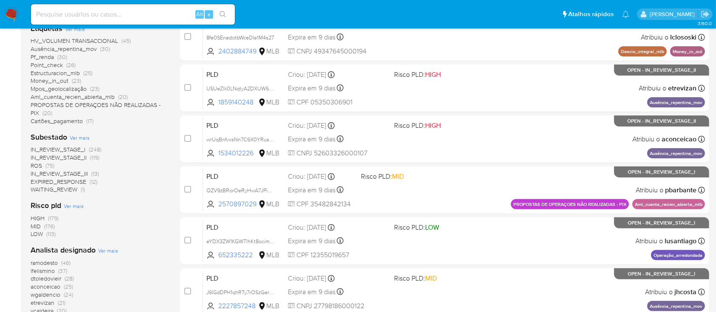
scroll to position [218, 0]
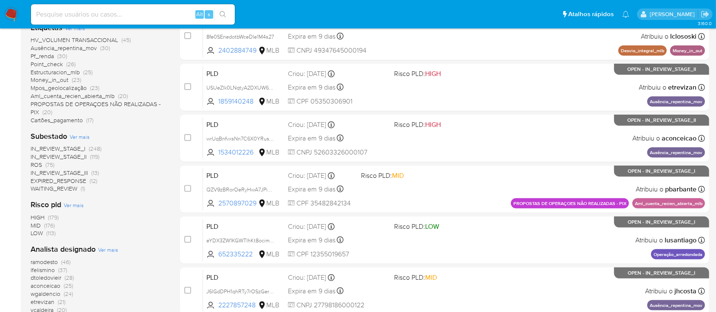
click at [35, 164] on span "ROS" at bounding box center [36, 165] width 11 height 8
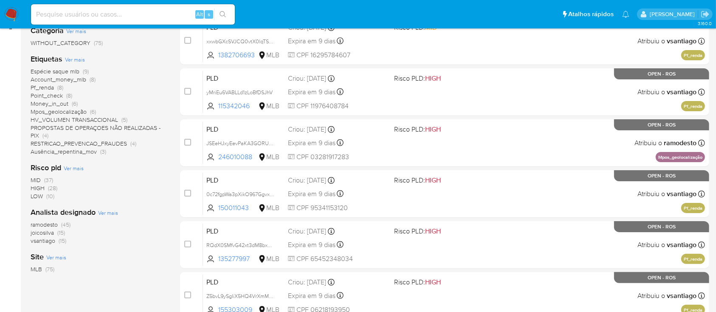
scroll to position [163, 0]
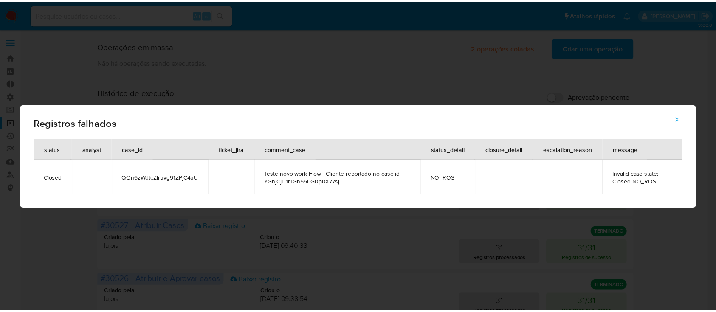
scroll to position [335, 0]
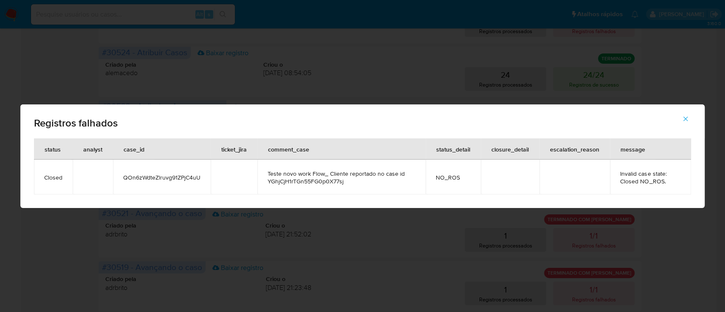
click at [194, 180] on span "QOn6zWdteZlruvg91ZPjC4uU" at bounding box center [161, 178] width 77 height 8
click at [687, 121] on icon "button" at bounding box center [686, 119] width 8 height 8
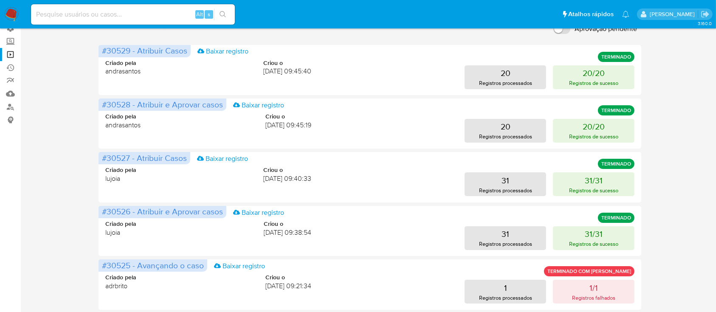
scroll to position [0, 0]
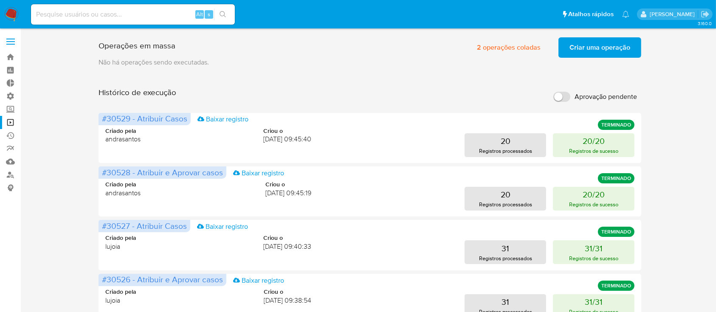
click at [580, 54] on span "Criar uma operação" at bounding box center [600, 47] width 61 height 19
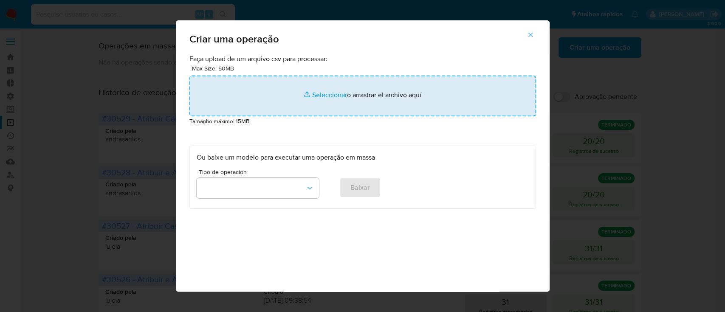
click at [322, 97] on input "file" at bounding box center [363, 96] width 347 height 41
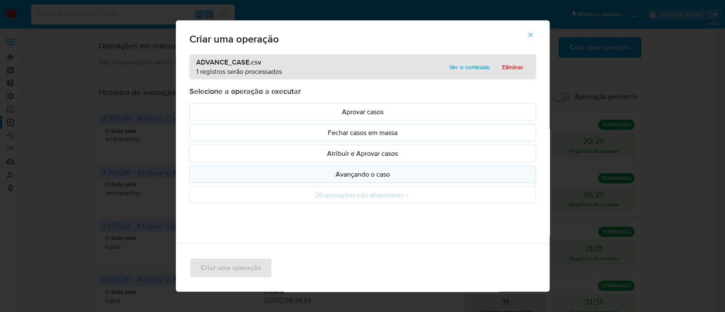
click at [345, 173] on p "Avançando o caso" at bounding box center [363, 175] width 332 height 10
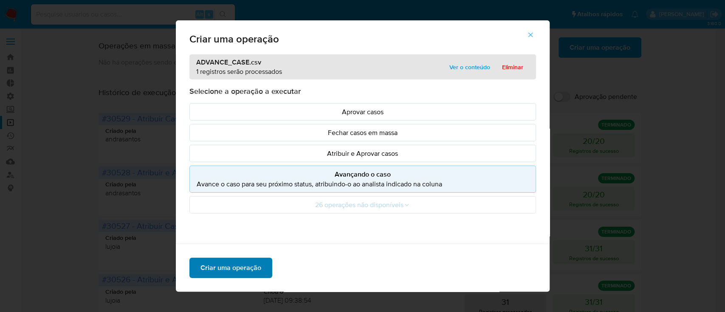
click at [232, 269] on span "Criar uma operação" at bounding box center [231, 268] width 61 height 19
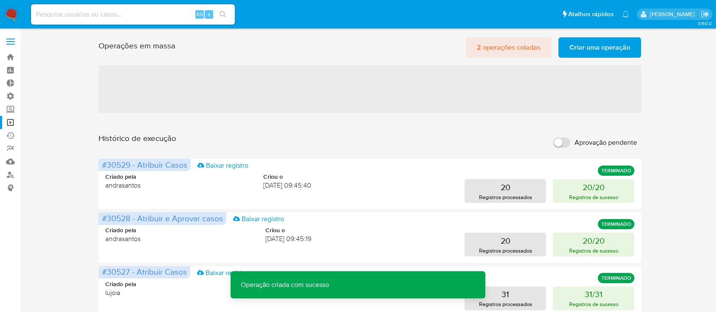
click at [506, 50] on span "2 operações coladas" at bounding box center [509, 47] width 64 height 19
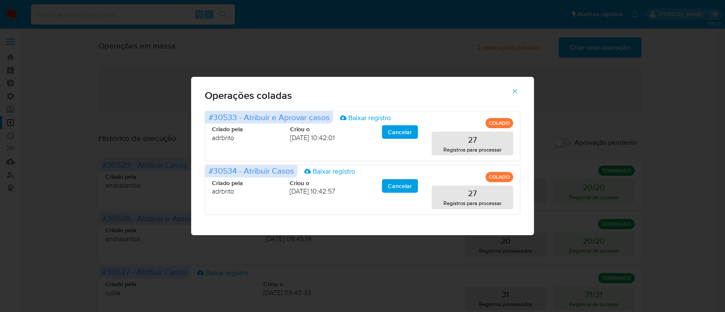
click at [511, 91] on icon "button" at bounding box center [515, 92] width 8 height 8
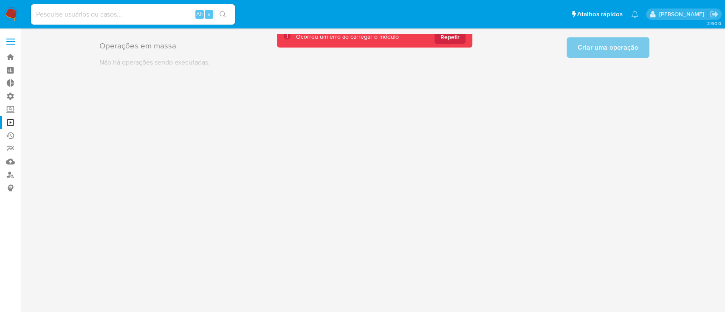
click at [118, 19] on input at bounding box center [133, 14] width 204 height 11
paste input "QOn6zWdteZlruvg91ZPjC4uU"
type input "QOn6zWdteZlruvg91ZPjC4uU"
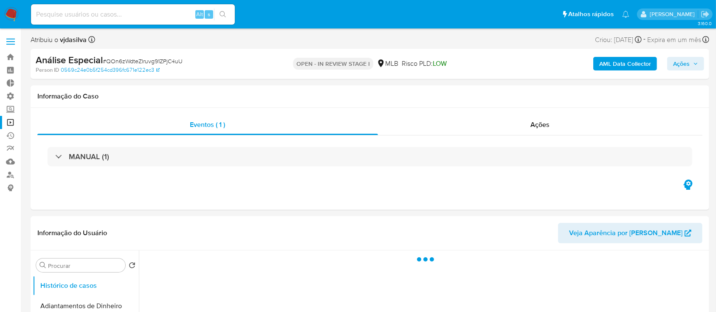
select select "10"
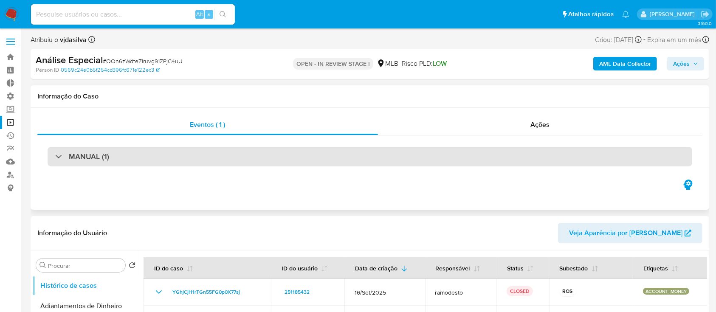
click at [51, 159] on div "MANUAL (1)" at bounding box center [370, 157] width 645 height 20
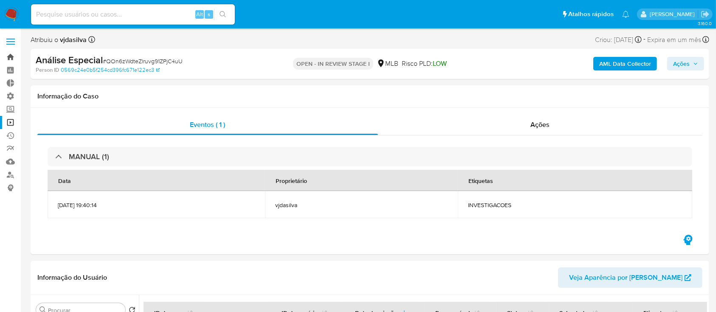
click at [11, 58] on link "Bandeja" at bounding box center [50, 57] width 101 height 13
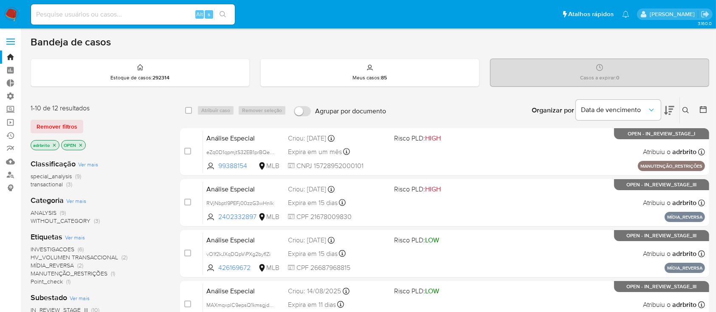
click at [59, 15] on input at bounding box center [133, 14] width 204 height 11
click at [86, 21] on div "Alt s" at bounding box center [133, 14] width 204 height 20
click at [121, 12] on input at bounding box center [133, 14] width 204 height 11
paste input "QOn6zWdteZlruvg91ZPjC4uU"
type input "QOn6zWdteZlruvg91ZPjC4uU"
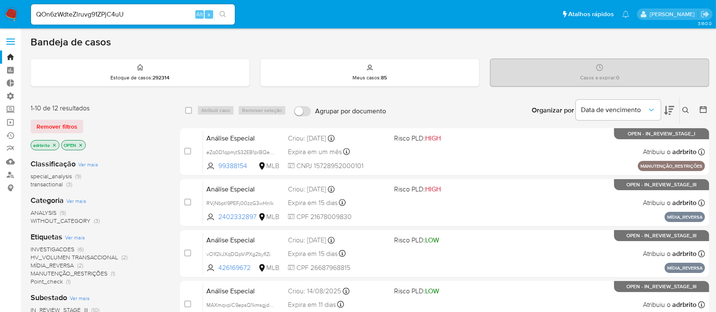
click at [224, 14] on icon "search-icon" at bounding box center [223, 14] width 7 height 7
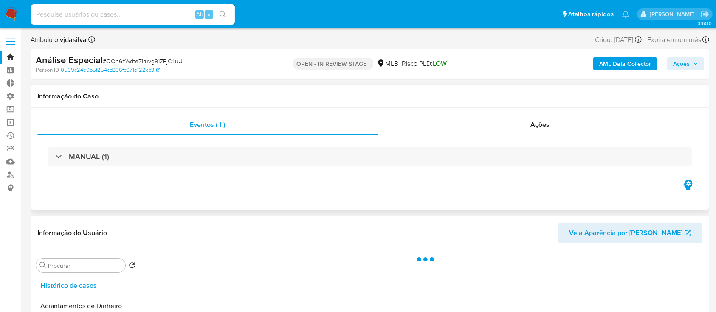
select select "10"
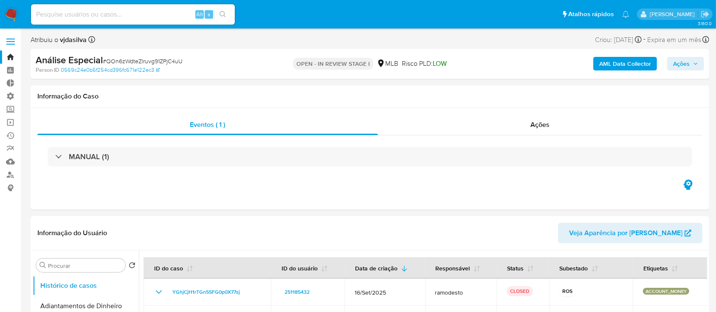
click at [686, 63] on span "Ações" at bounding box center [681, 64] width 17 height 14
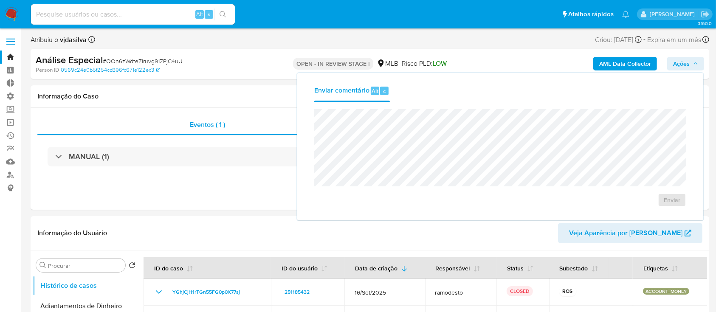
click at [509, 57] on div "AML Data Collector Ações Enviar comentário Alt c Enviar" at bounding box center [594, 64] width 221 height 20
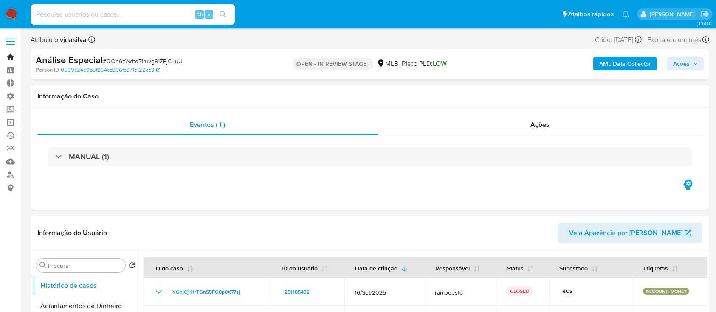
click at [9, 55] on link "Bandeja" at bounding box center [50, 57] width 101 height 13
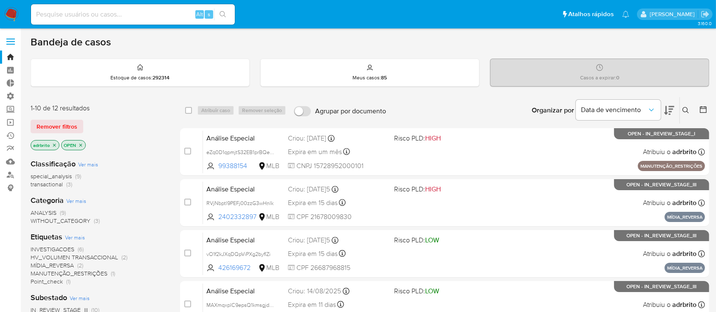
click at [687, 112] on icon at bounding box center [686, 110] width 7 height 7
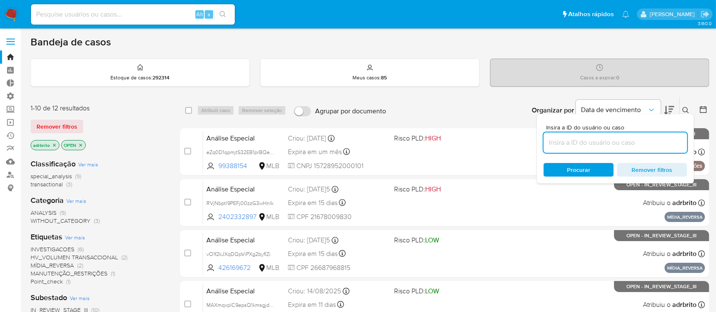
click at [605, 142] on input at bounding box center [616, 142] width 144 height 11
type input "QOn6zWdteZlruvg91ZPjC4uU"
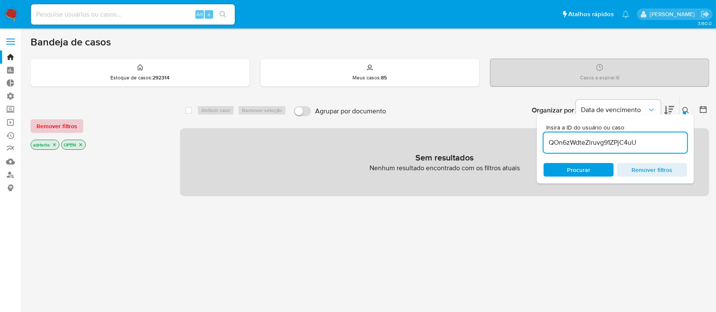
click at [63, 129] on span "Remover filtros" at bounding box center [57, 126] width 41 height 12
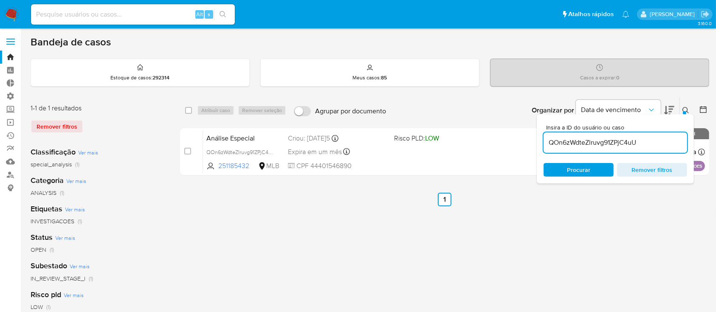
click at [686, 111] on div at bounding box center [684, 112] width 3 height 3
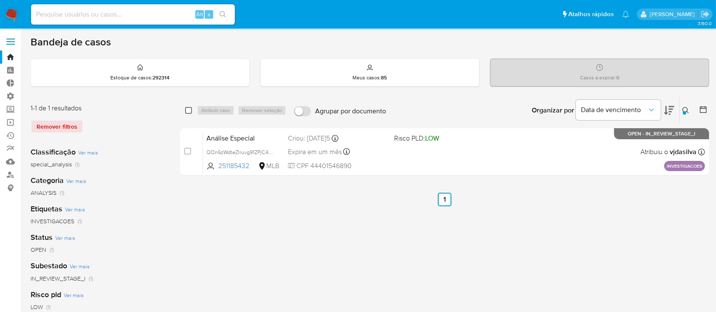
click at [188, 110] on input "checkbox" at bounding box center [188, 110] width 7 height 7
checkbox input "true"
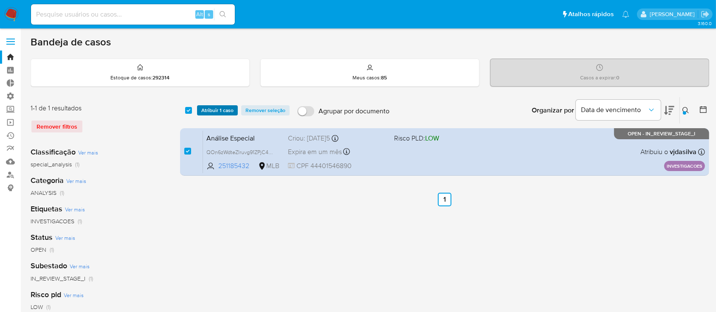
click at [202, 111] on span "Atribuir 1 caso" at bounding box center [217, 110] width 32 height 8
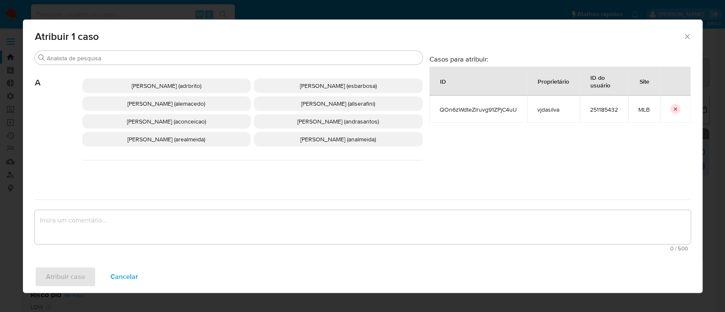
click at [160, 85] on span "Adriano Azeredo Brito (adrbrito)" at bounding box center [167, 86] width 70 height 8
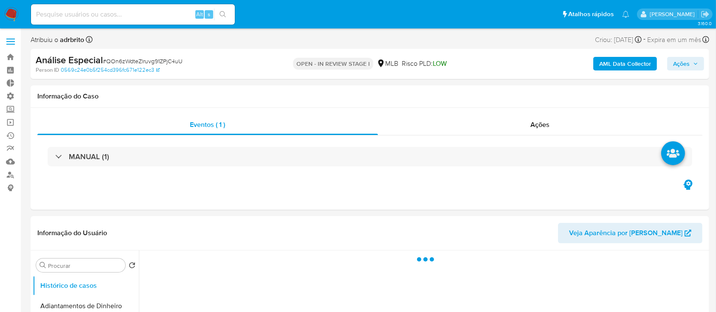
select select "10"
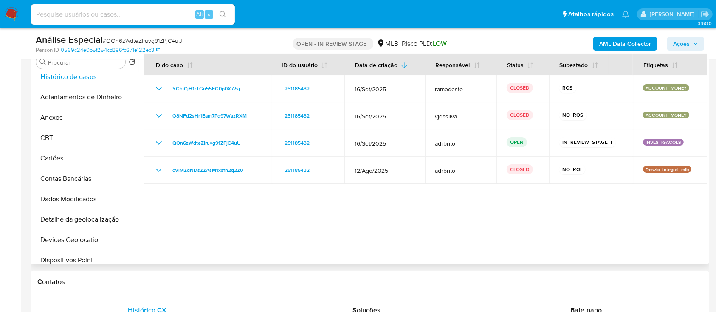
scroll to position [9, 0]
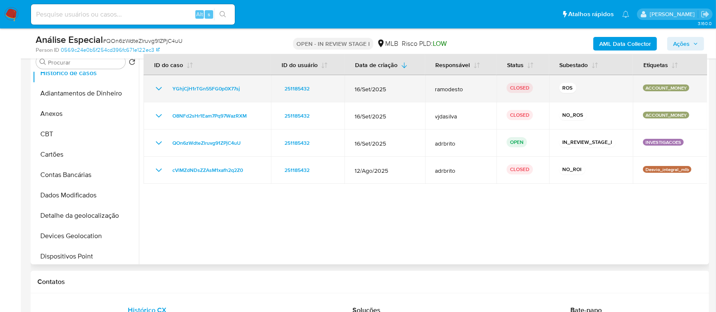
drag, startPoint x: 268, startPoint y: 88, endPoint x: 180, endPoint y: 80, distance: 88.3
click at [180, 80] on td "YGhjCjH1rTGn55FG0p0X77sj" at bounding box center [207, 88] width 127 height 27
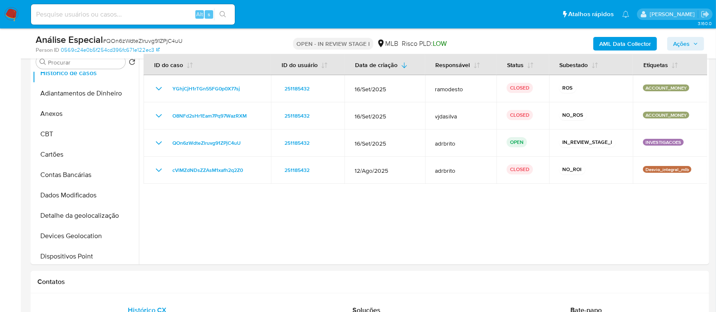
click at [683, 46] on span "Ações" at bounding box center [681, 44] width 17 height 14
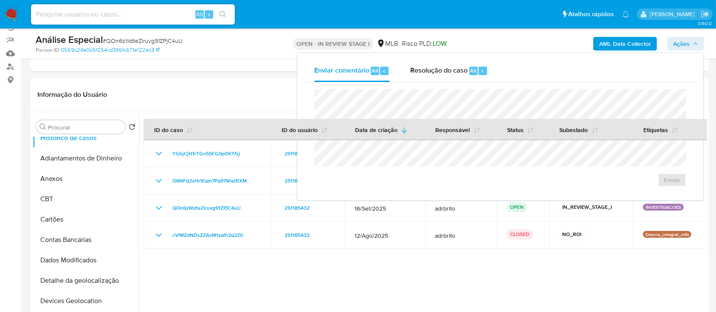
scroll to position [116, 0]
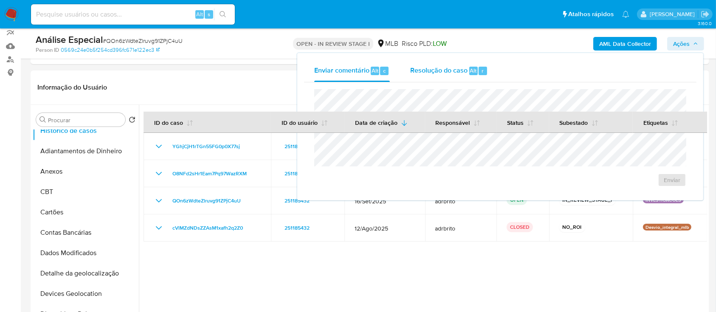
click at [442, 77] on div "Resolução do caso Alt r" at bounding box center [449, 71] width 78 height 22
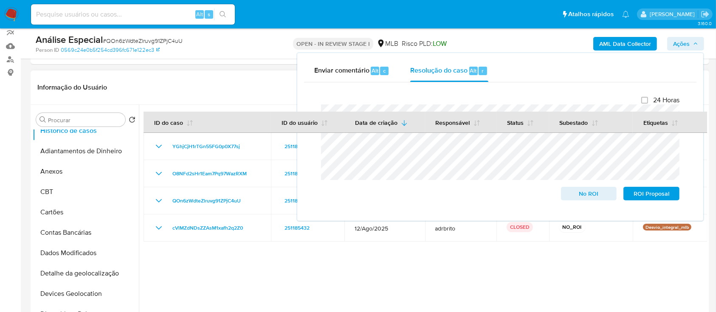
click at [326, 263] on div at bounding box center [423, 214] width 569 height 218
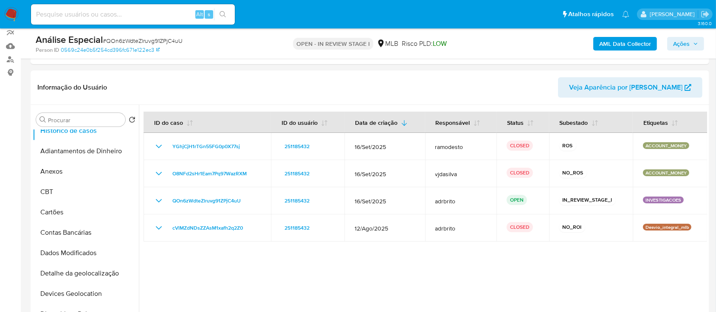
click at [683, 38] on span "Ações" at bounding box center [681, 44] width 17 height 14
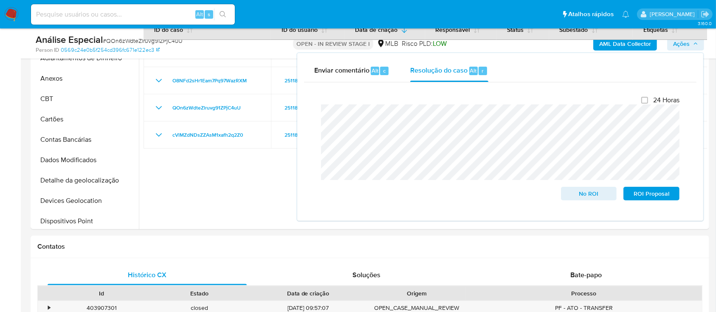
scroll to position [183, 0]
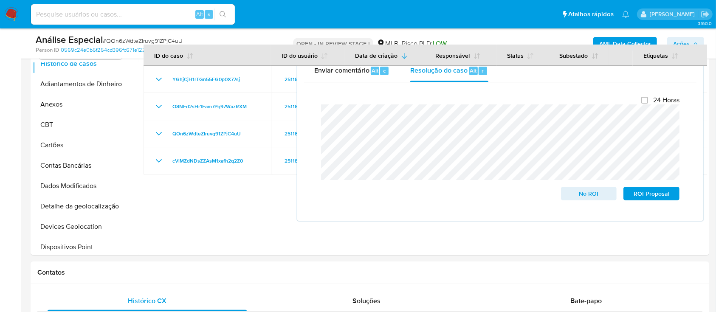
click at [126, 42] on span "# QOn6zWdteZlruvg91ZPjC4uU" at bounding box center [143, 41] width 80 height 8
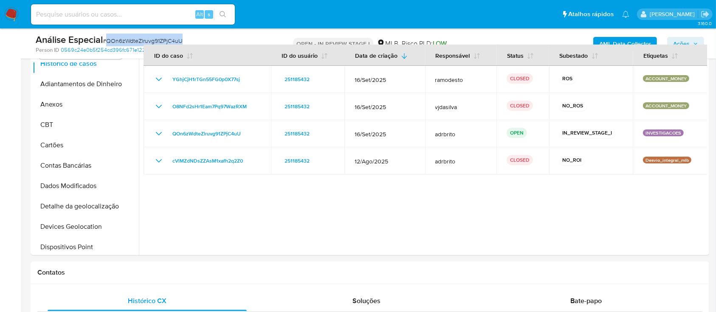
click at [126, 42] on span "# QOn6zWdteZlruvg91ZPjC4uU" at bounding box center [143, 41] width 80 height 8
copy span "QOn6zWdteZlruvg91ZPjC4uU"
click at [685, 46] on button "Etiquetas" at bounding box center [661, 55] width 55 height 20
click at [679, 43] on span "Ações" at bounding box center [681, 44] width 17 height 14
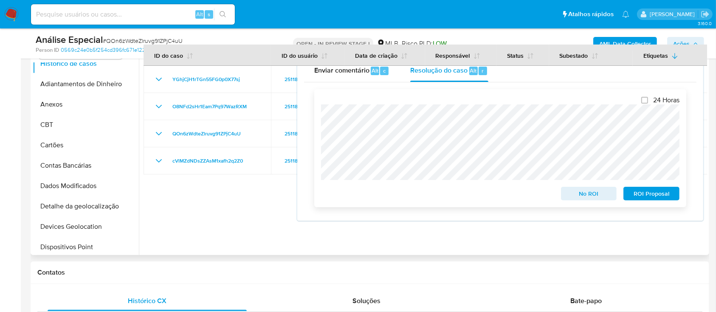
click at [570, 192] on span "No ROI" at bounding box center [589, 194] width 44 height 12
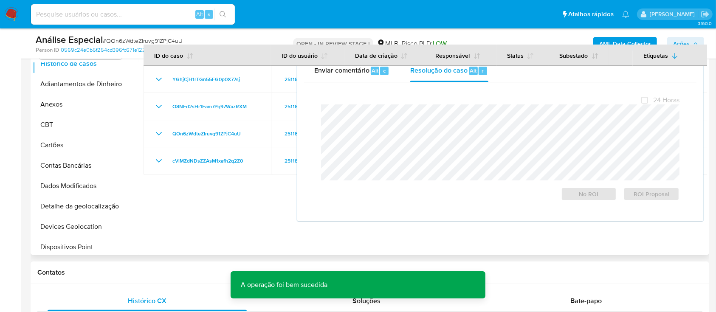
click at [221, 207] on div at bounding box center [423, 147] width 569 height 218
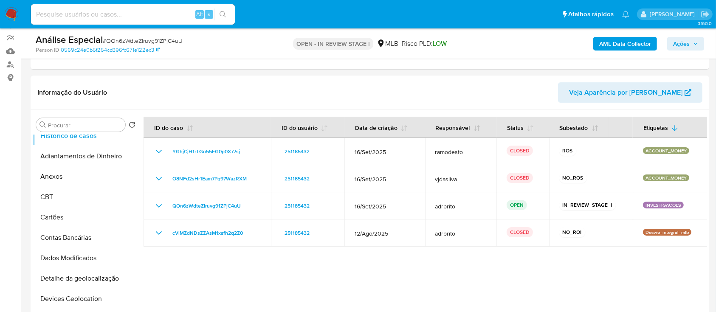
scroll to position [109, 0]
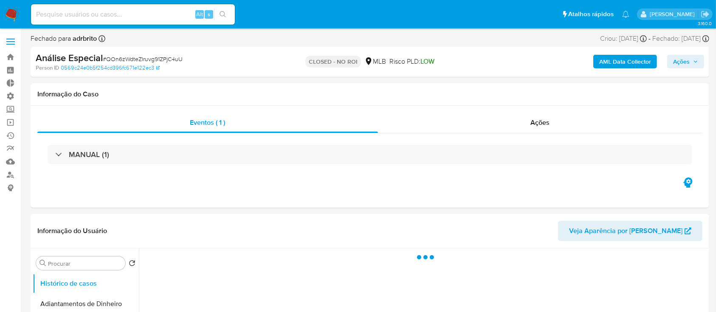
select select "10"
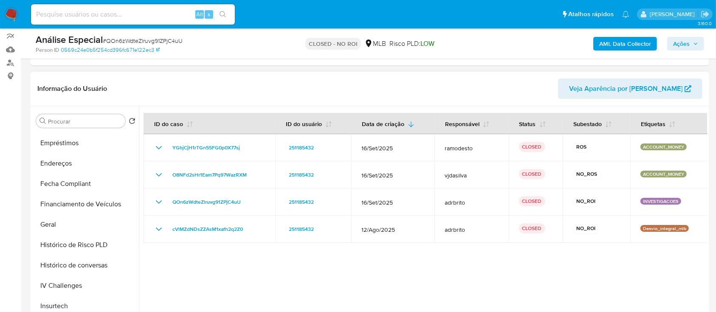
scroll to position [245, 0]
click at [57, 201] on button "Geral" at bounding box center [82, 202] width 99 height 20
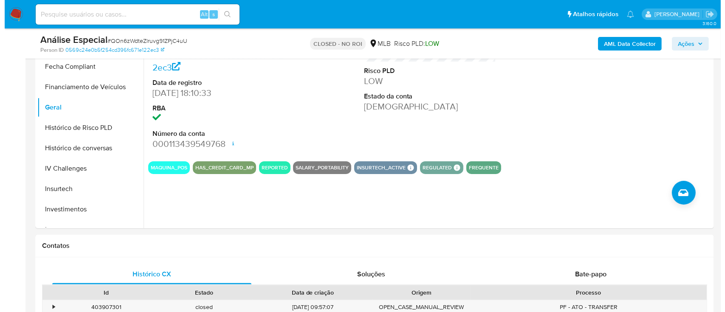
scroll to position [211, 0]
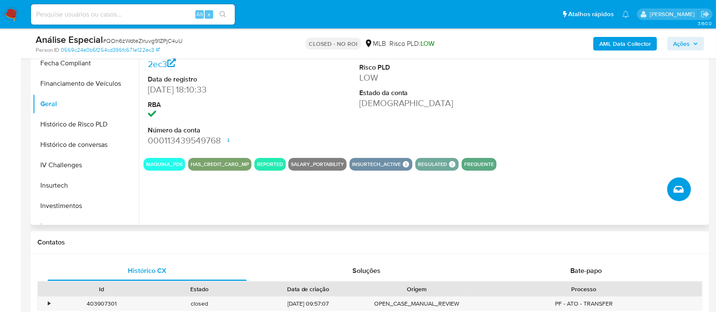
click at [677, 192] on icon "Criar caso manual" at bounding box center [679, 189] width 10 height 7
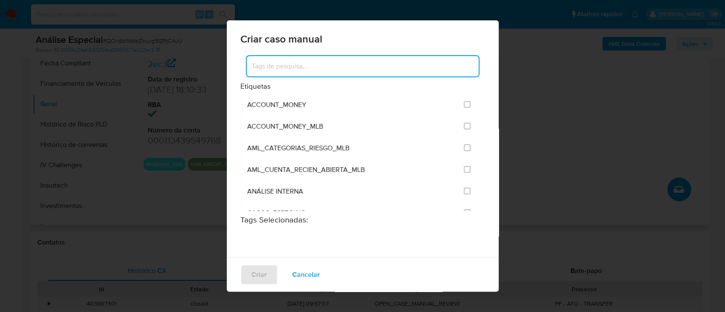
click at [351, 63] on input at bounding box center [363, 66] width 232 height 11
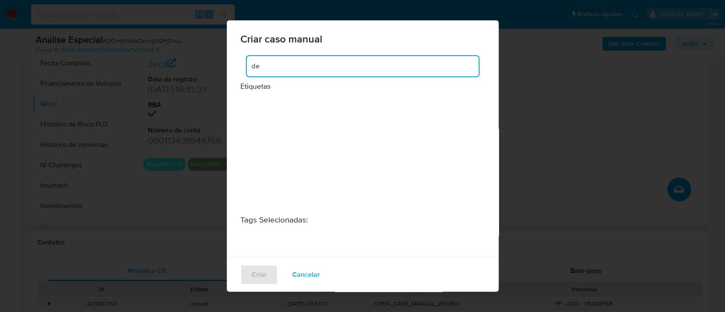
type input "d"
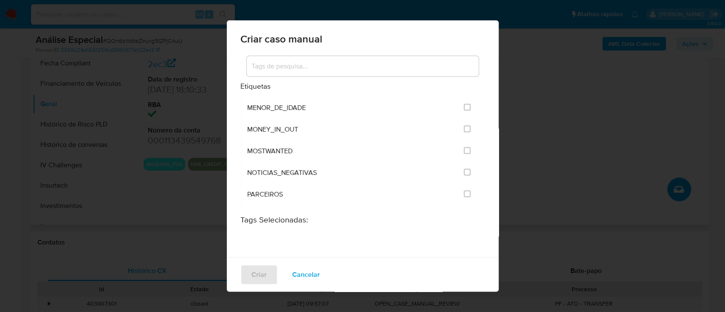
scroll to position [1110, 0]
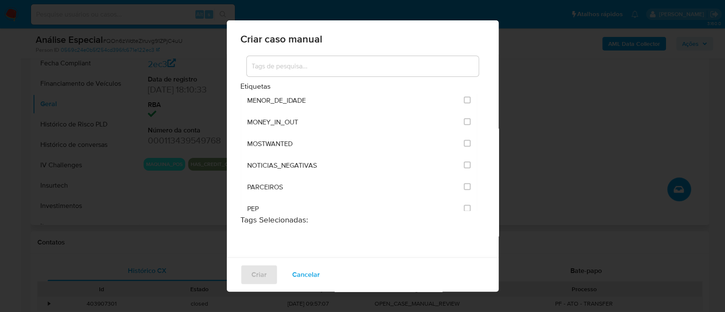
click at [306, 60] on div at bounding box center [363, 66] width 232 height 20
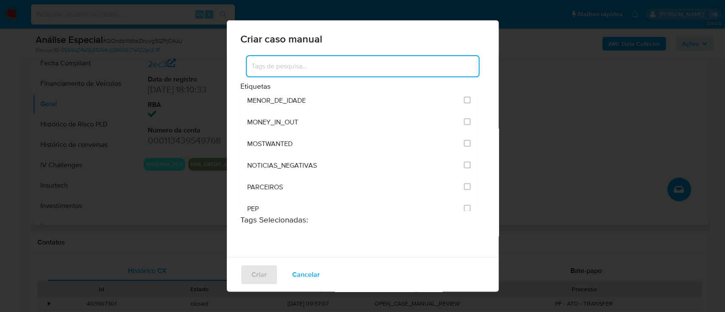
click at [290, 69] on input at bounding box center [363, 66] width 232 height 11
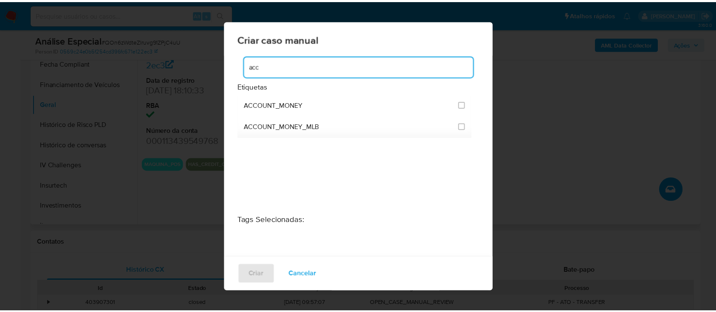
scroll to position [0, 0]
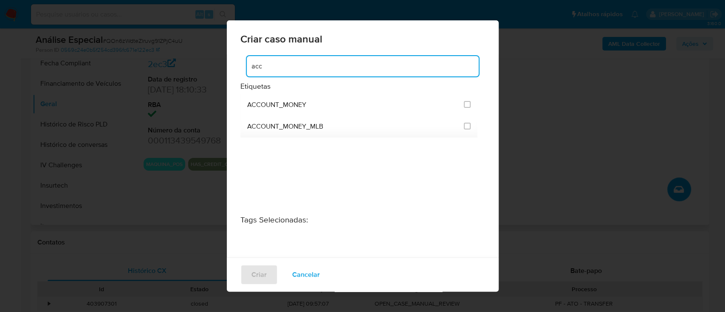
type input "acc"
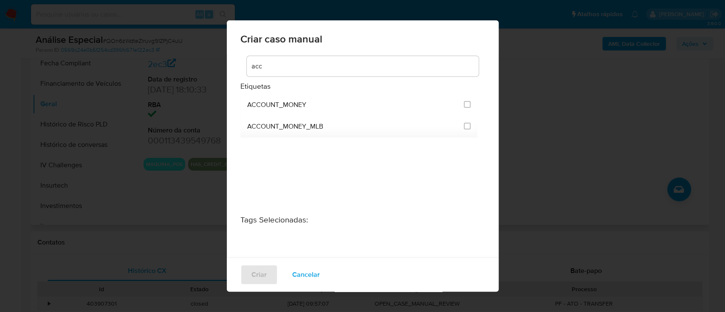
click at [194, 229] on div "Criar caso manual acc Etiquetas ACCOUNT_MONEY ACCOUNT_MONEY_MLB Tags Selecionad…" at bounding box center [362, 156] width 725 height 312
click at [304, 271] on span "Cancelar" at bounding box center [306, 275] width 28 height 19
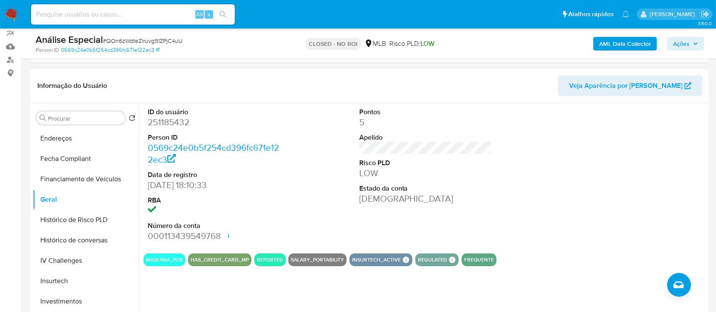
scroll to position [136, 0]
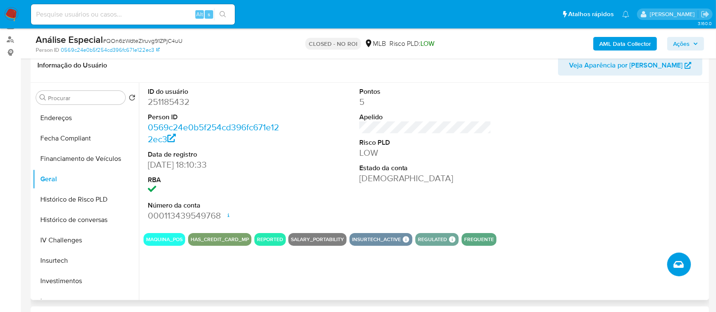
click at [682, 268] on icon "Criar caso manual" at bounding box center [679, 265] width 10 height 10
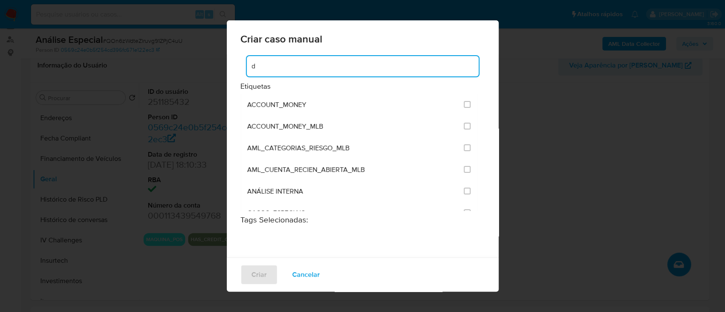
click at [329, 67] on input "d" at bounding box center [363, 66] width 232 height 11
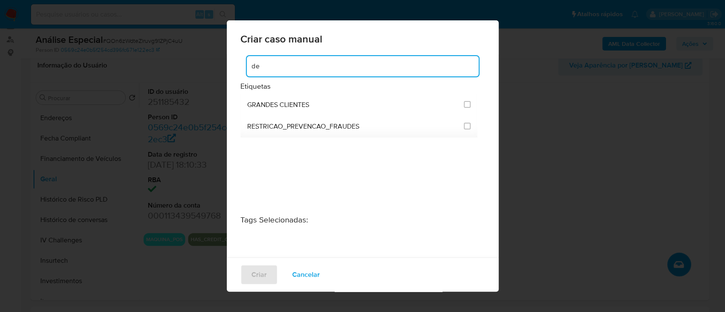
type input "d"
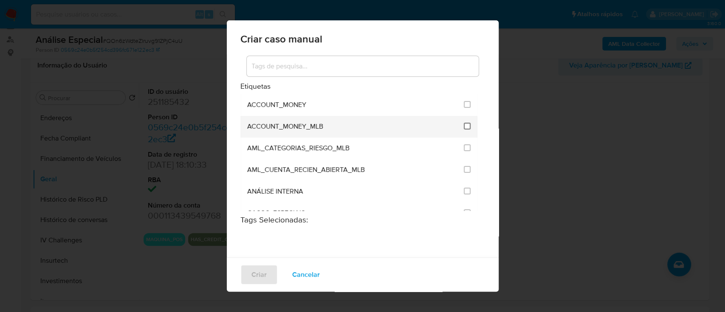
click at [464, 127] on input "1873" at bounding box center [467, 126] width 7 height 7
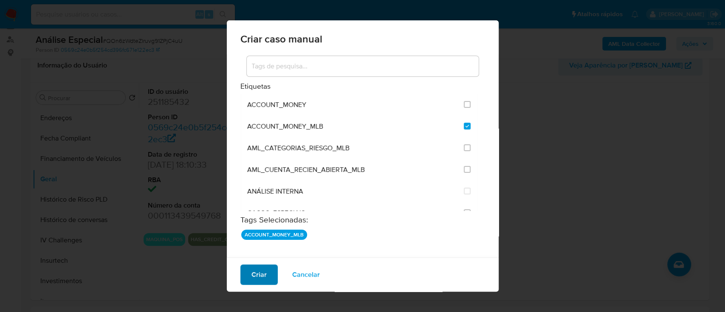
click at [263, 277] on span "Criar" at bounding box center [259, 275] width 15 height 19
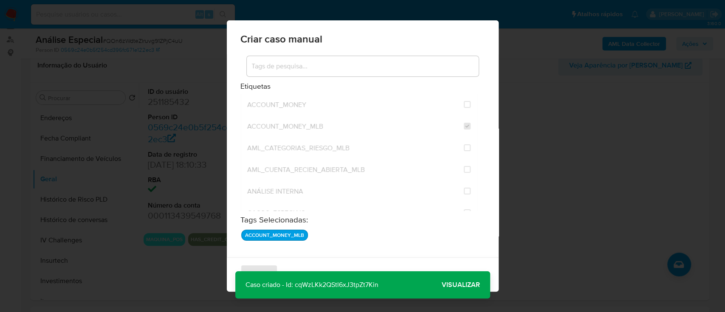
click at [348, 283] on p "Caso criado - Id: cqWzLKk2QStl6xJ3tpZt7Kin" at bounding box center [311, 285] width 153 height 27
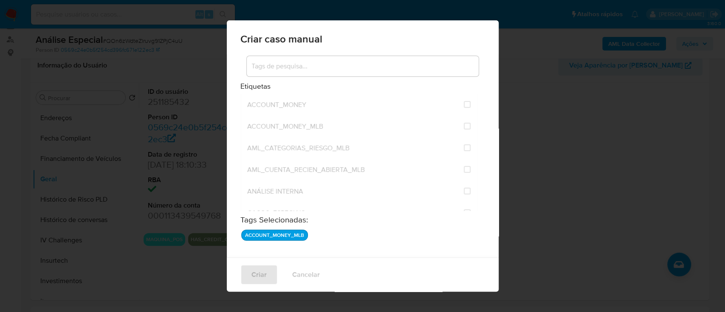
checkbox input "false"
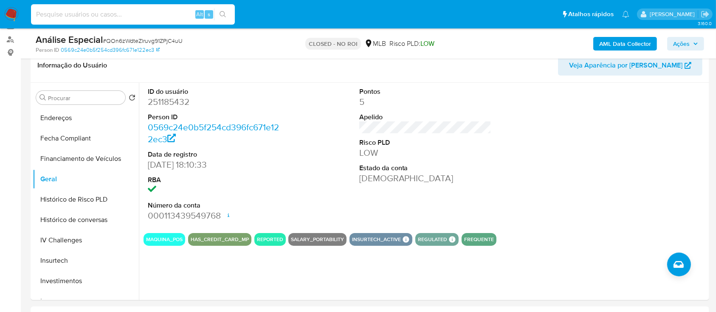
click at [83, 12] on input at bounding box center [133, 14] width 204 height 11
paste input "Qr9YVXtACQ2viYxiPhF6xSXP"
type input "Qr9YVXtACQ2viYxiPhF6xSXP"
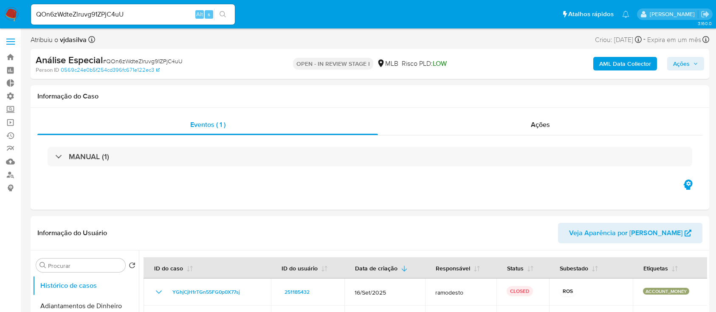
select select "10"
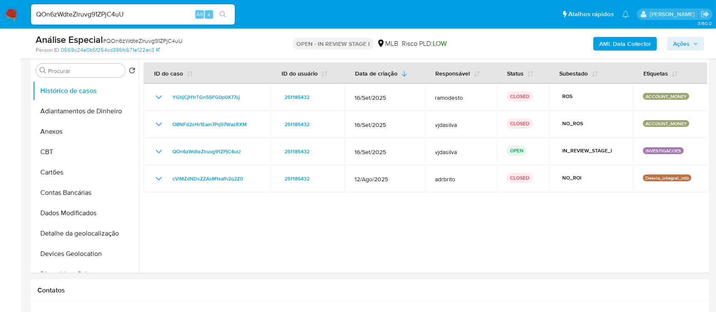
scroll to position [173, 0]
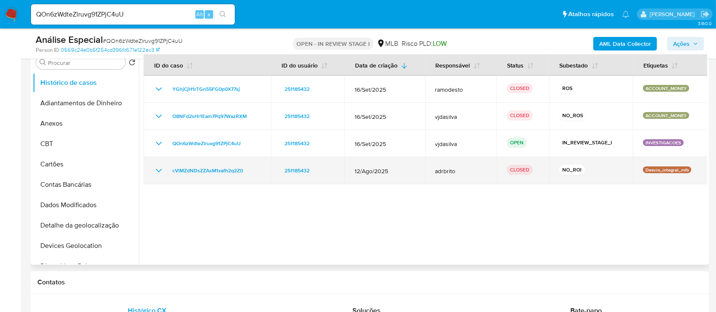
drag, startPoint x: 643, startPoint y: 168, endPoint x: 673, endPoint y: 170, distance: 30.2
click at [673, 170] on p "Desvio_integral_mlb" at bounding box center [667, 170] width 48 height 7
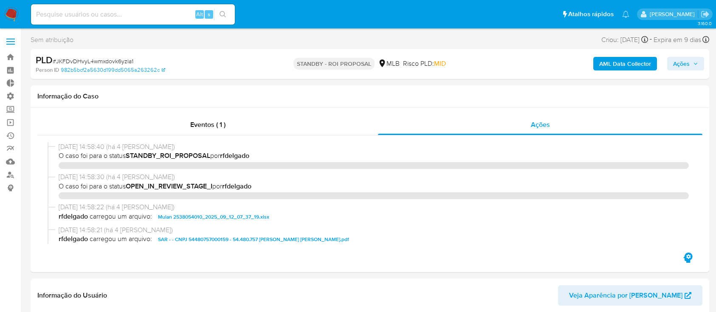
select select "10"
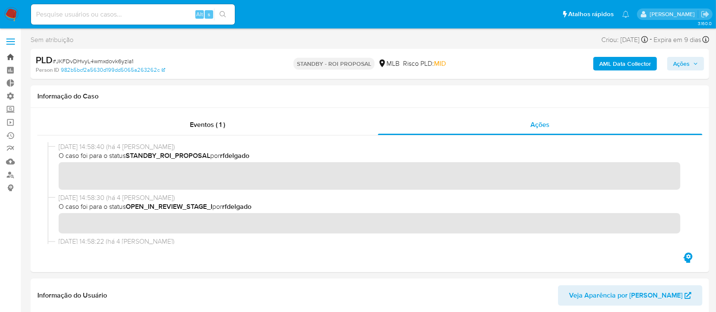
click at [10, 55] on link "Bandeja" at bounding box center [50, 57] width 101 height 13
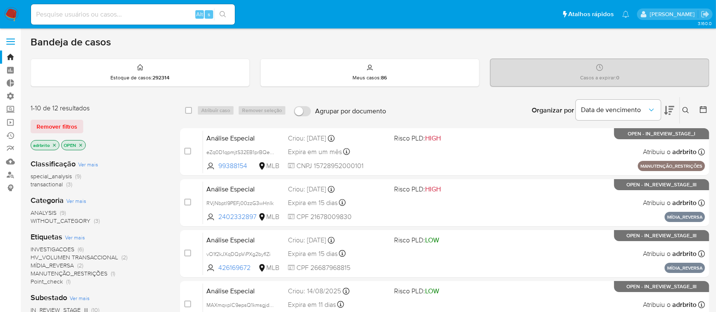
click at [52, 144] on icon "close-filter" at bounding box center [54, 145] width 5 height 5
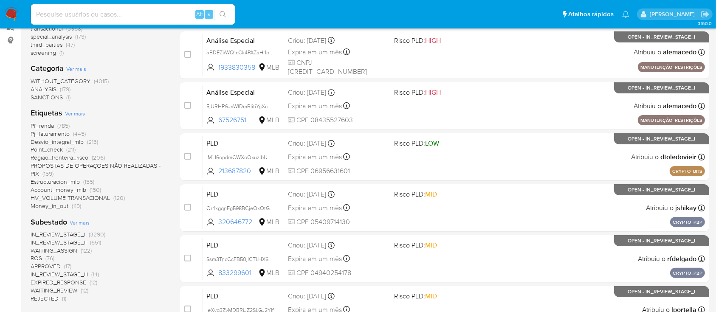
scroll to position [146, 0]
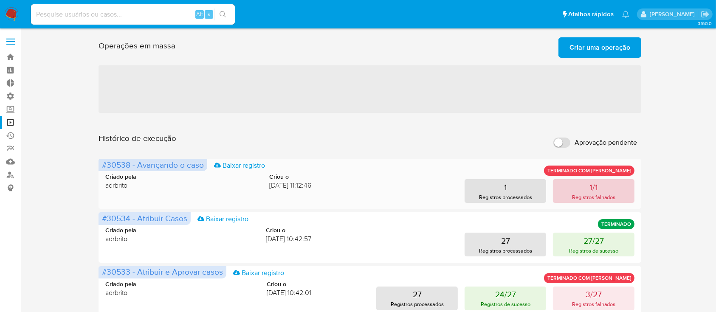
click at [606, 190] on button "1/1 Registros falhados" at bounding box center [594, 191] width 82 height 24
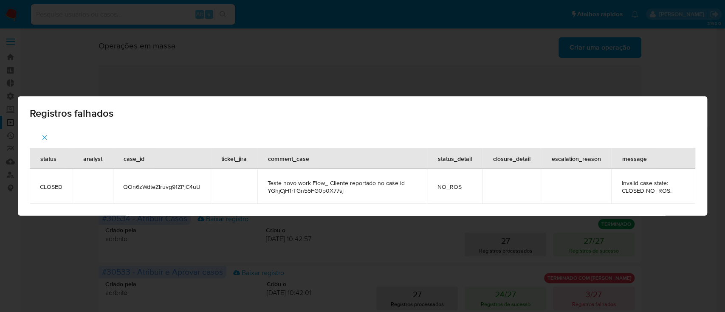
click at [47, 138] on icon "button" at bounding box center [45, 138] width 8 height 8
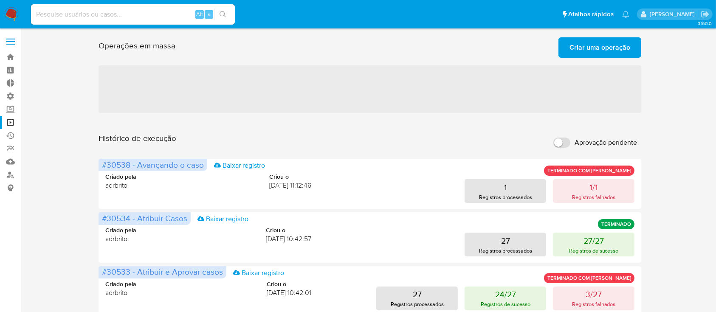
click at [401, 103] on span "‌" at bounding box center [370, 89] width 543 height 48
click at [580, 192] on button "1/1 Registros falhados" at bounding box center [594, 191] width 82 height 24
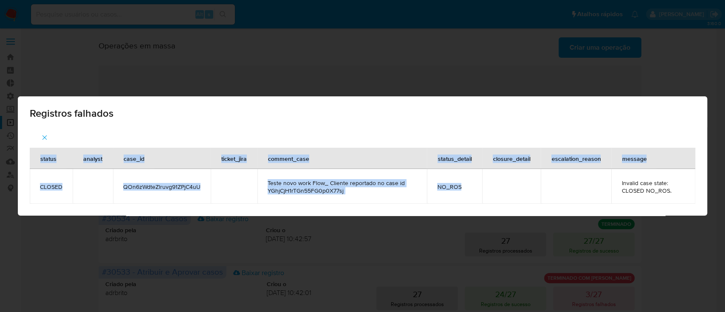
drag, startPoint x: 580, startPoint y: 192, endPoint x: 491, endPoint y: 111, distance: 120.6
click at [491, 111] on div "Registros falhados status analyst case_id ticket_jira comment_case status_detai…" at bounding box center [363, 155] width 690 height 119
click at [400, 84] on div "Registros falhados status analyst case_id ticket_jira comment_case status_detai…" at bounding box center [362, 156] width 725 height 312
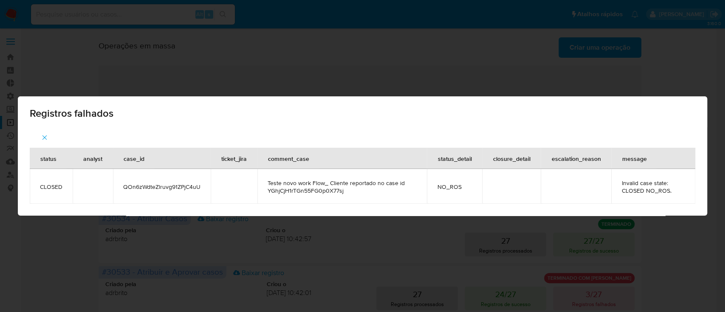
click at [45, 138] on icon "button" at bounding box center [45, 138] width 8 height 8
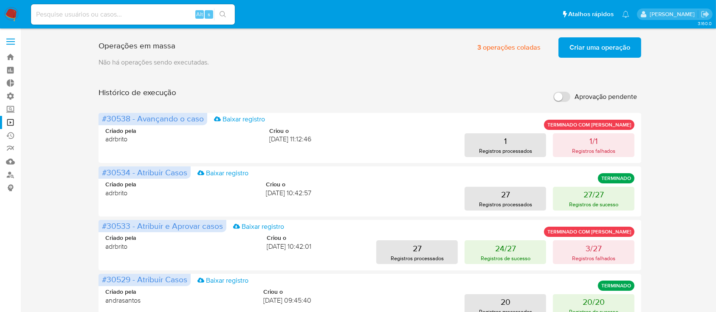
click at [596, 48] on span "Criar uma operação" at bounding box center [600, 47] width 61 height 19
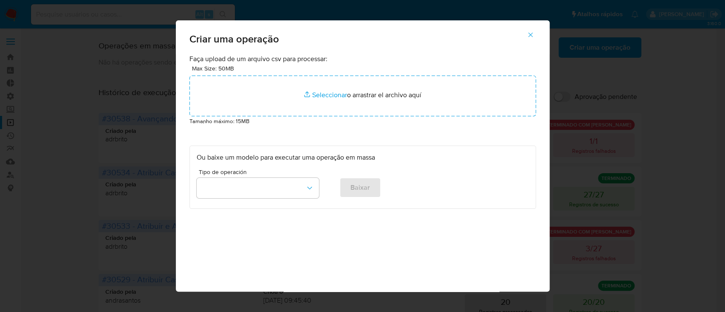
click at [540, 31] on button "button" at bounding box center [531, 35] width 30 height 20
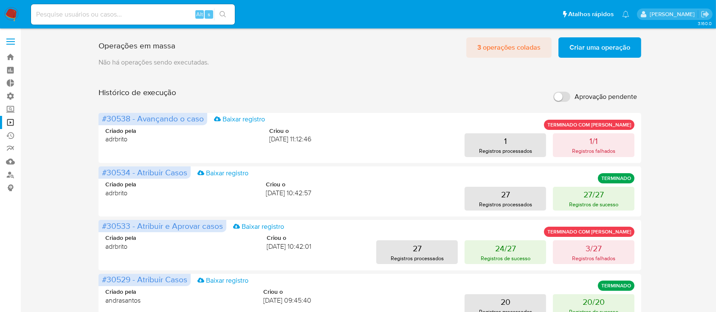
click at [503, 51] on span "3 operações coladas" at bounding box center [509, 47] width 63 height 19
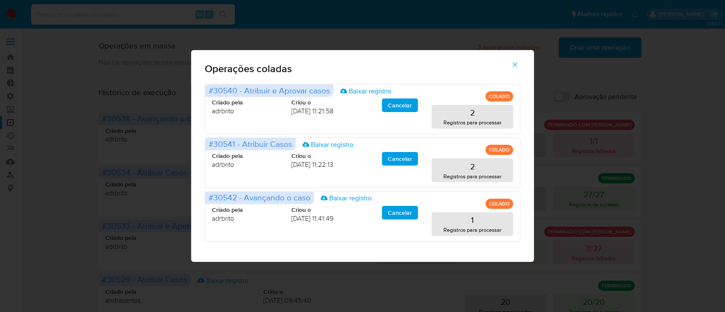
click at [517, 66] on icon "button" at bounding box center [515, 65] width 8 height 8
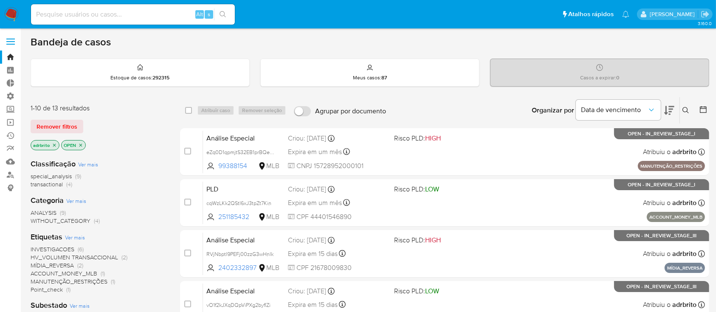
click at [685, 108] on icon at bounding box center [686, 110] width 7 height 7
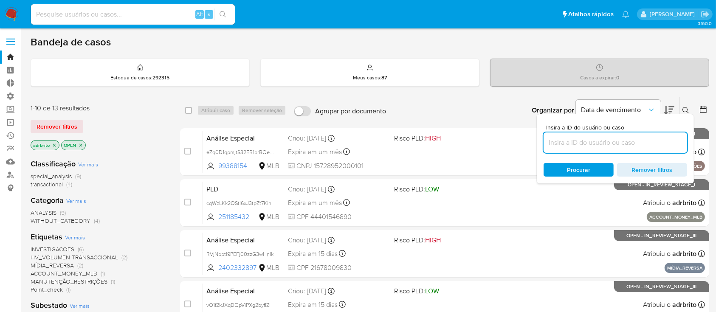
click at [640, 139] on input at bounding box center [616, 142] width 144 height 11
type input "6NqX4JxCcTBTqEUE4xVKqo6L"
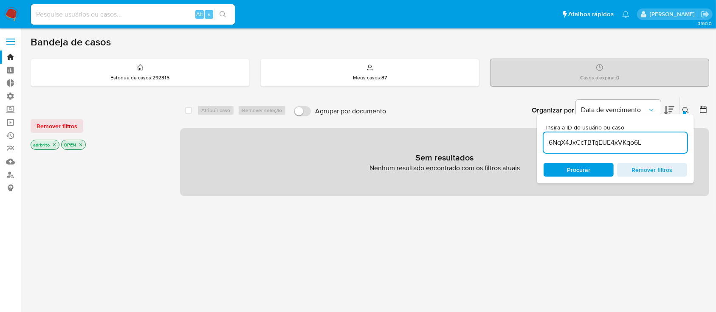
click at [685, 110] on icon at bounding box center [686, 110] width 7 height 7
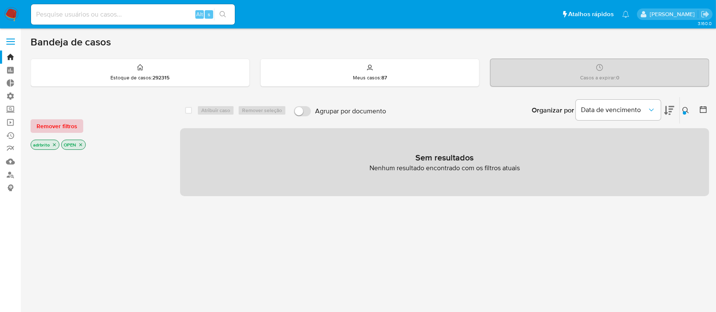
click at [49, 126] on span "Remover filtros" at bounding box center [57, 126] width 41 height 12
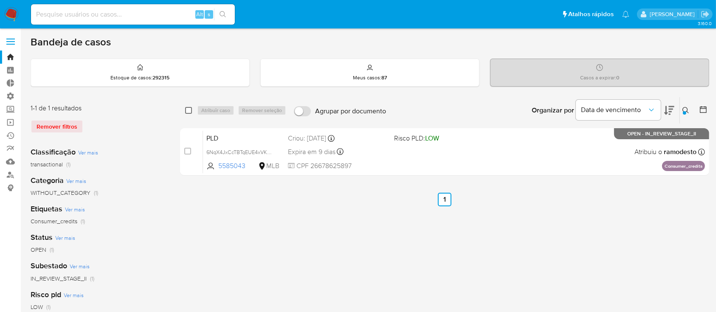
click at [187, 112] on input "checkbox" at bounding box center [188, 110] width 7 height 7
checkbox input "true"
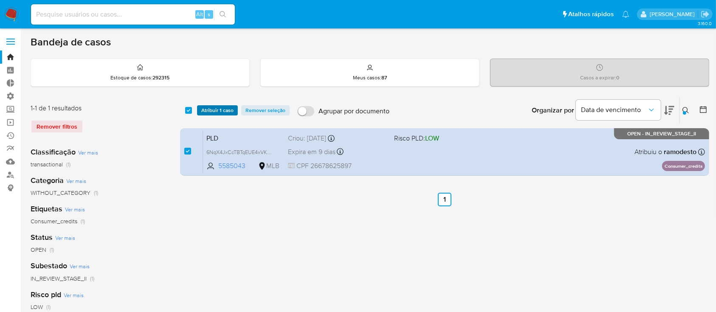
click at [214, 110] on span "Atribuir 1 caso" at bounding box center [217, 110] width 32 height 8
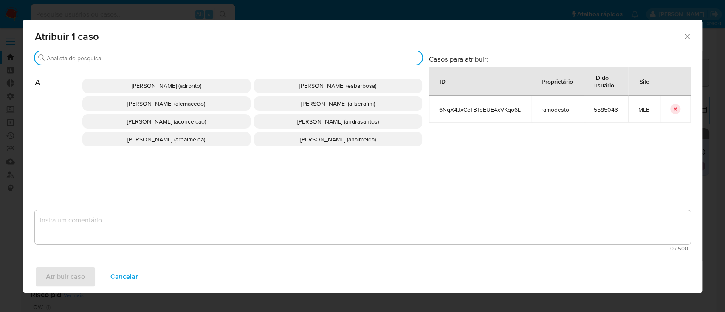
click at [172, 54] on input "Buscar" at bounding box center [233, 58] width 372 height 8
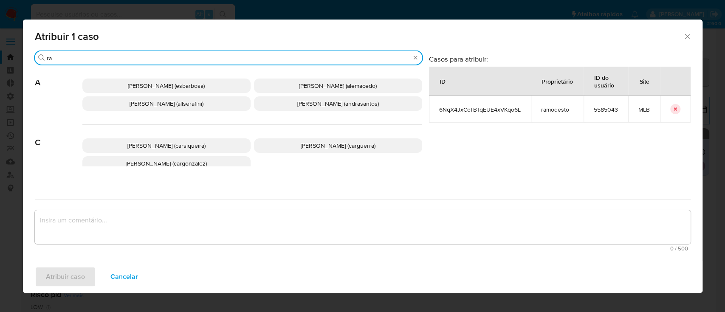
type input "r"
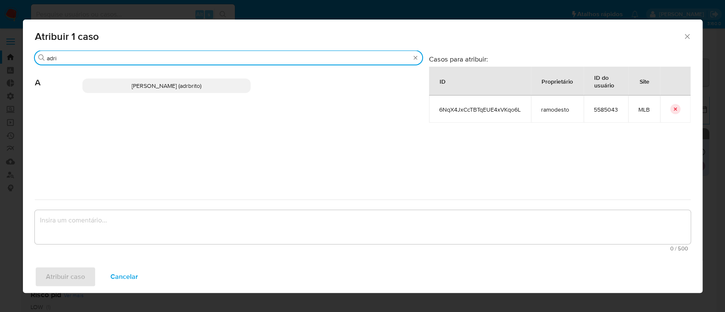
type input "adri"
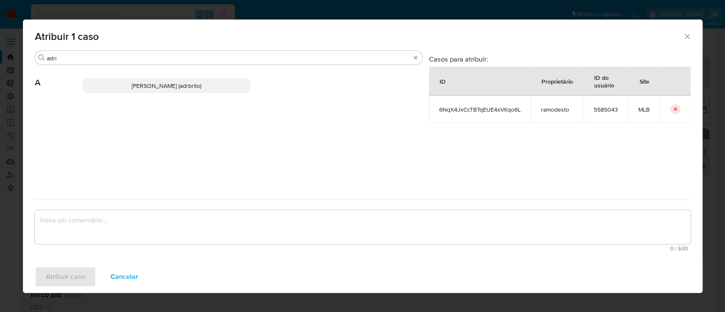
click at [164, 88] on span "Adriano Azeredo Brito (adrbrito)" at bounding box center [167, 86] width 70 height 8
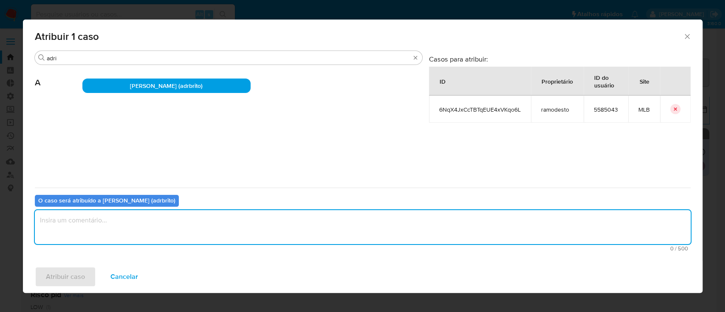
click at [120, 229] on textarea "assign-modal" at bounding box center [363, 227] width 656 height 34
type textarea "ok"
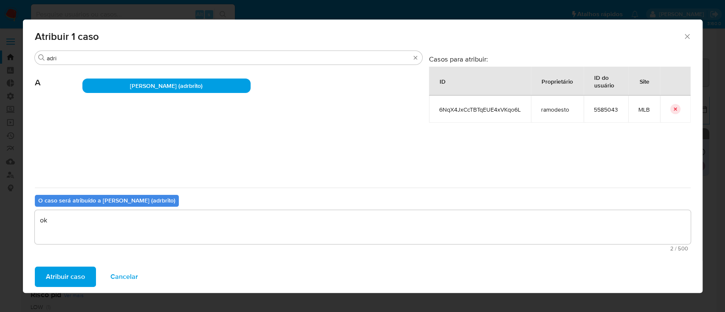
click at [62, 270] on span "Atribuir caso" at bounding box center [65, 277] width 39 height 19
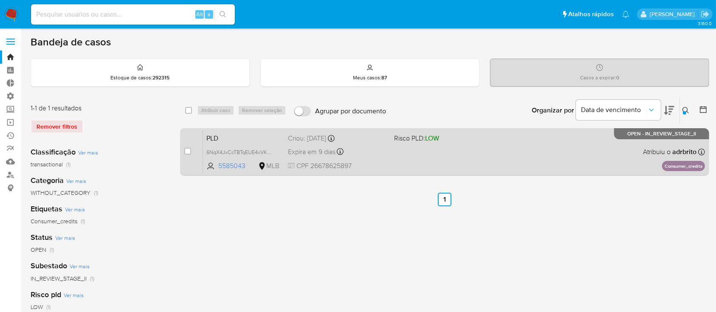
click at [317, 147] on span "Expira em 9 dias" at bounding box center [312, 151] width 48 height 9
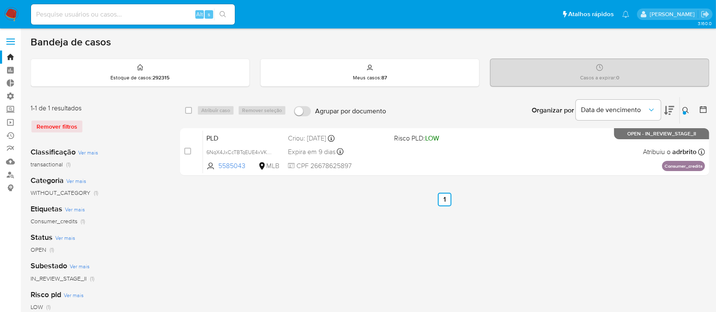
click at [298, 279] on div "select-all-cases-checkbox Atribuir caso Remover seleção Agrupar por documento O…" at bounding box center [444, 283] width 529 height 373
click at [272, 256] on div "select-all-cases-checkbox Atribuir caso Remover seleção Agrupar por documento O…" at bounding box center [444, 283] width 529 height 373
click at [191, 110] on input "checkbox" at bounding box center [188, 110] width 7 height 7
checkbox input "true"
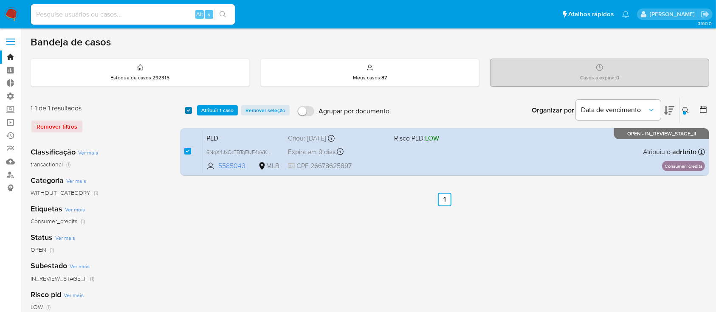
click at [191, 110] on input "checkbox" at bounding box center [188, 110] width 7 height 7
checkbox input "false"
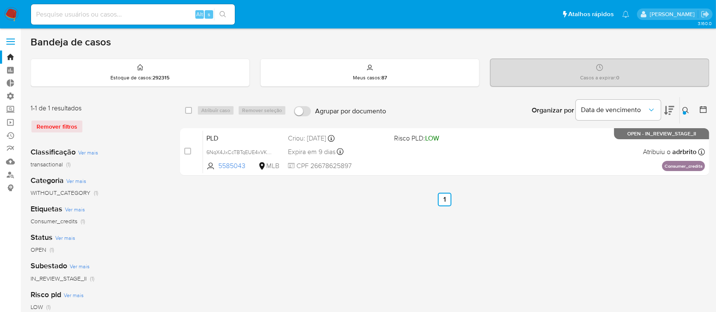
click at [205, 112] on div "Atribuir caso Remover seleção" at bounding box center [243, 110] width 93 height 10
drag, startPoint x: 205, startPoint y: 111, endPoint x: 191, endPoint y: 110, distance: 13.6
click at [191, 110] on div "select-all-cases-checkbox Atribuir caso Remover seleção" at bounding box center [237, 110] width 105 height 10
click at [191, 110] on input "checkbox" at bounding box center [188, 110] width 7 height 7
checkbox input "true"
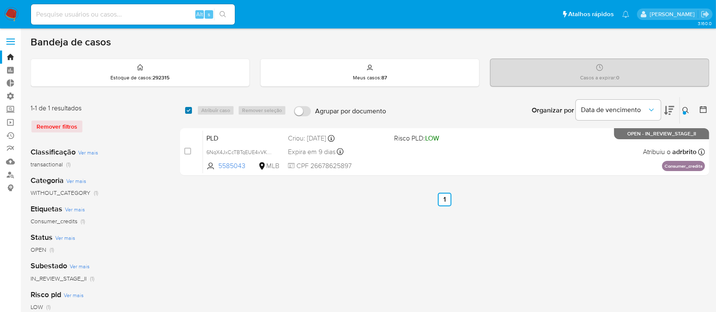
checkbox input "true"
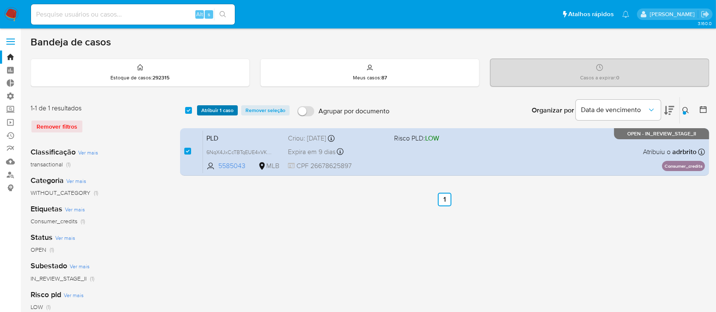
click at [209, 111] on span "Atribuir 1 caso" at bounding box center [217, 110] width 32 height 8
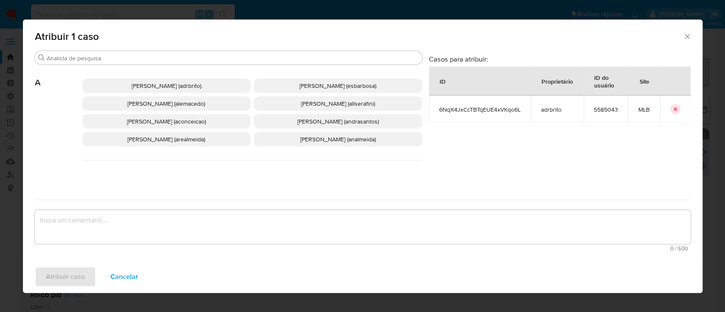
click at [190, 85] on span "Adriano Azeredo Brito (adrbrito)" at bounding box center [167, 86] width 70 height 8
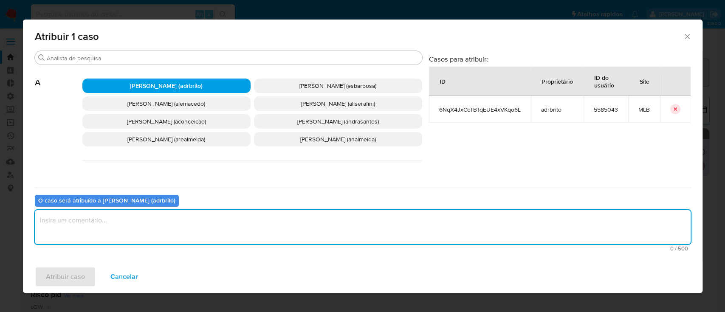
click at [141, 235] on textarea "assign-modal" at bounding box center [363, 227] width 656 height 34
type textarea "ok"
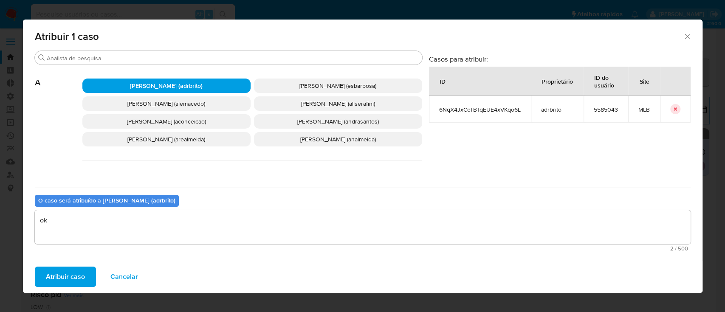
click at [70, 277] on span "Atribuir caso" at bounding box center [65, 277] width 39 height 19
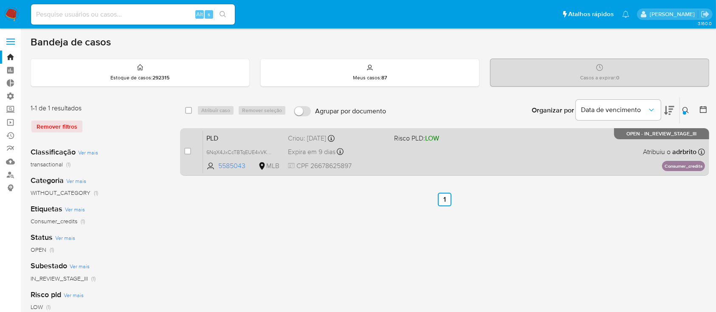
click at [320, 148] on span "Expira em 9 dias" at bounding box center [312, 151] width 48 height 9
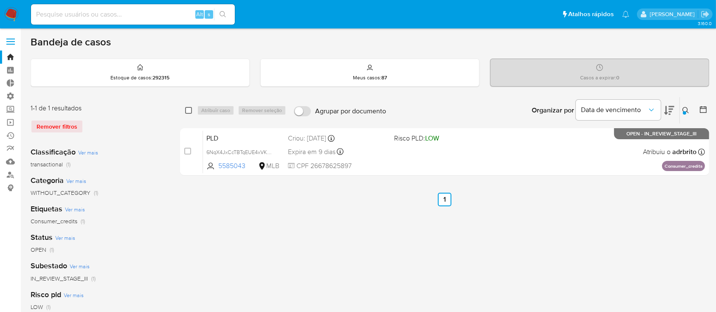
click at [190, 109] on input "checkbox" at bounding box center [188, 110] width 7 height 7
checkbox input "true"
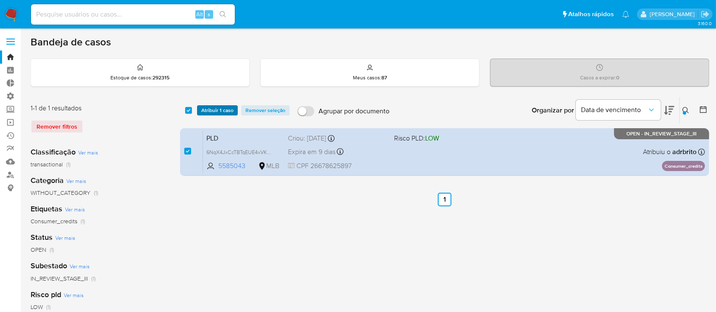
click at [206, 110] on span "Atribuir 1 caso" at bounding box center [217, 110] width 32 height 8
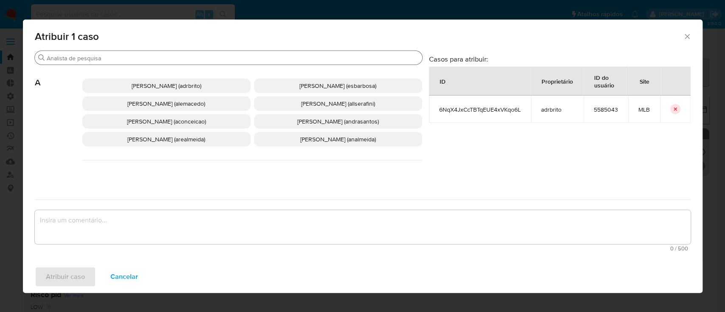
drag, startPoint x: 168, startPoint y: 50, endPoint x: 144, endPoint y: 64, distance: 28.0
click at [144, 64] on div "Buscar" at bounding box center [229, 58] width 388 height 14
click at [138, 59] on input "Buscar" at bounding box center [233, 58] width 372 height 8
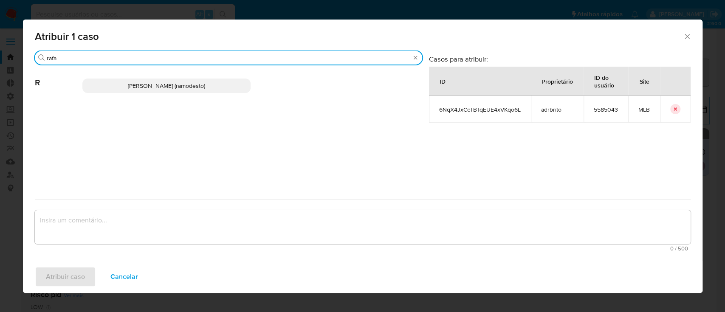
type input "rafa"
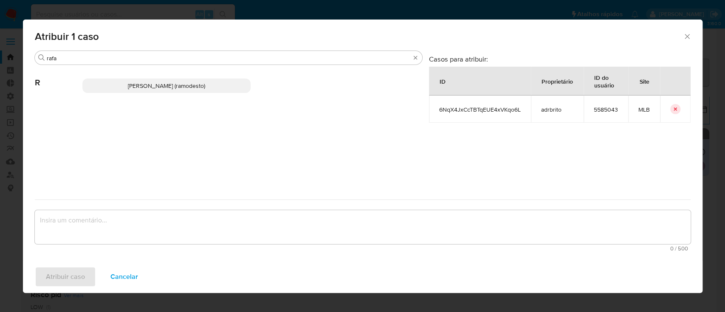
click at [146, 83] on span "[PERSON_NAME] (ramodesto)" at bounding box center [166, 86] width 77 height 8
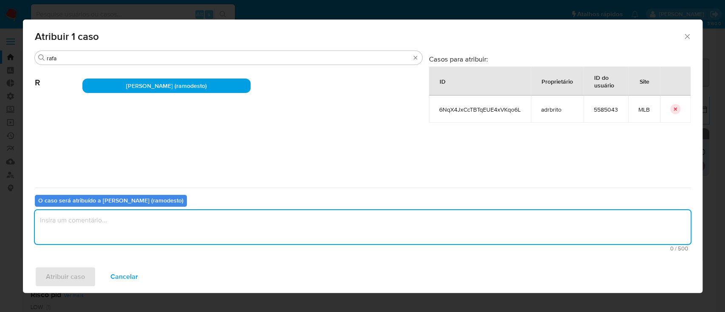
click at [109, 227] on textarea "assign-modal" at bounding box center [363, 227] width 656 height 34
type textarea "ok"
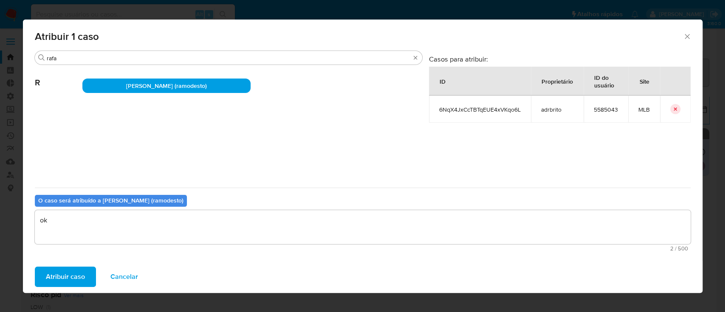
click at [74, 269] on span "Atribuir caso" at bounding box center [65, 277] width 39 height 19
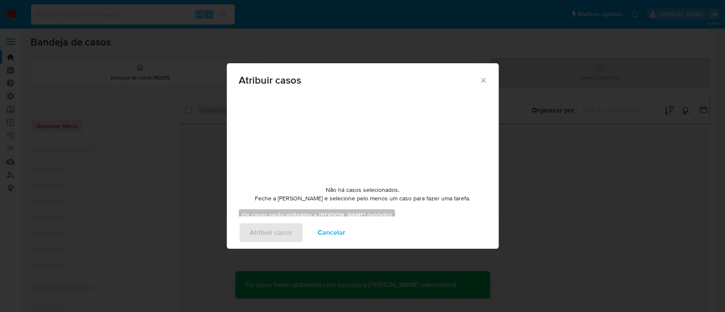
checkbox input "false"
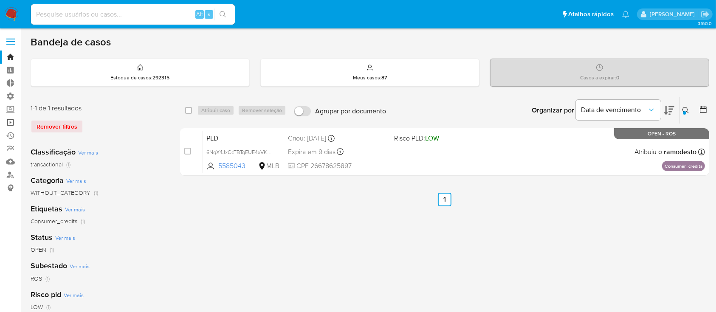
click at [12, 123] on link "Operações em massa" at bounding box center [50, 122] width 101 height 13
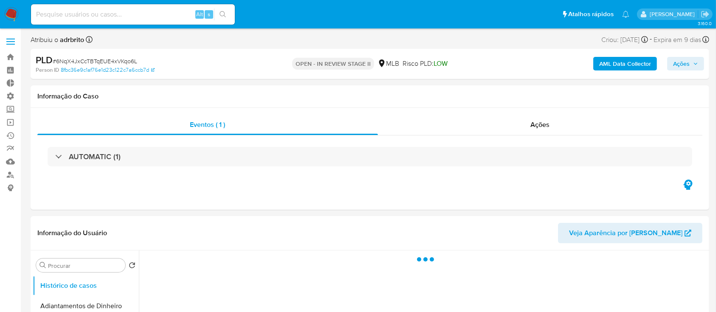
click at [686, 63] on span "Ações" at bounding box center [681, 64] width 17 height 14
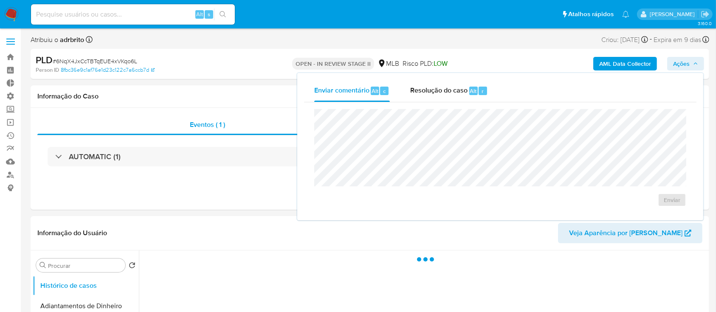
select select "10"
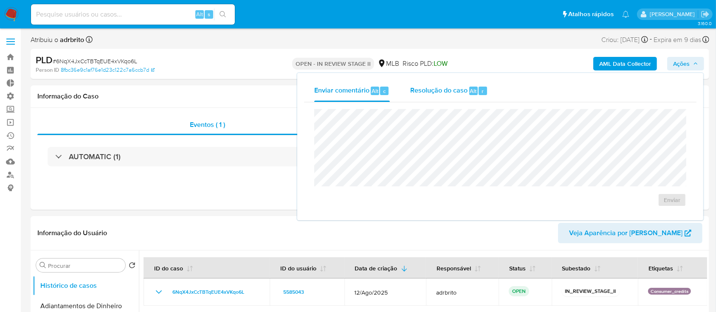
click at [463, 85] on div "Resolução do caso Alt r" at bounding box center [449, 91] width 78 height 22
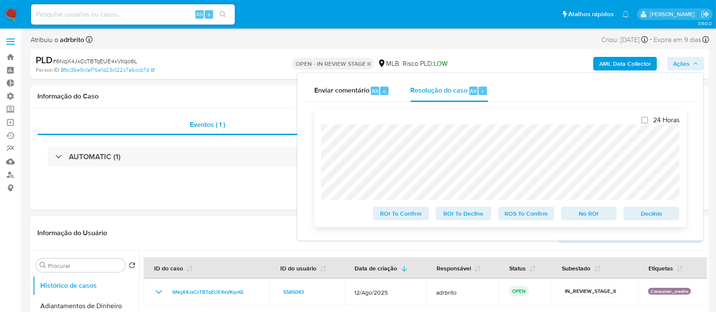
click at [520, 217] on span "ROS To Confirm" at bounding box center [526, 214] width 44 height 12
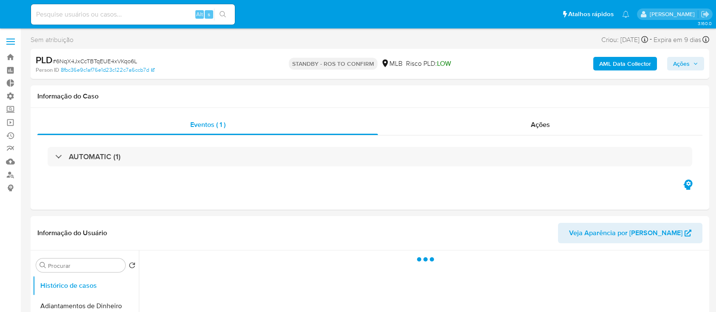
select select "10"
click at [682, 66] on span "Ações" at bounding box center [681, 64] width 17 height 14
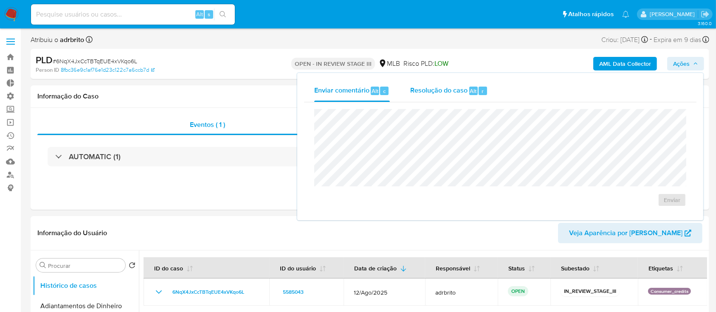
click at [457, 98] on div "Resolução do caso Alt r" at bounding box center [449, 91] width 78 height 22
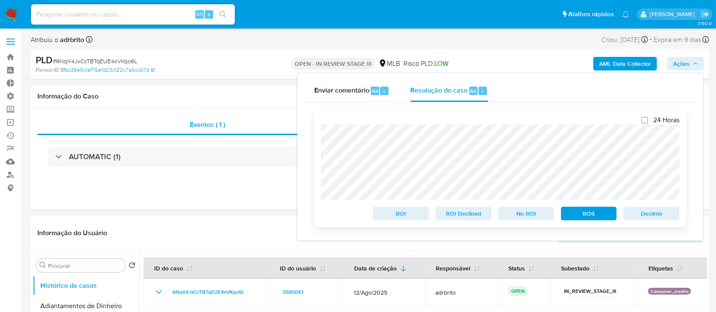
click at [578, 212] on span "ROS" at bounding box center [589, 214] width 44 height 12
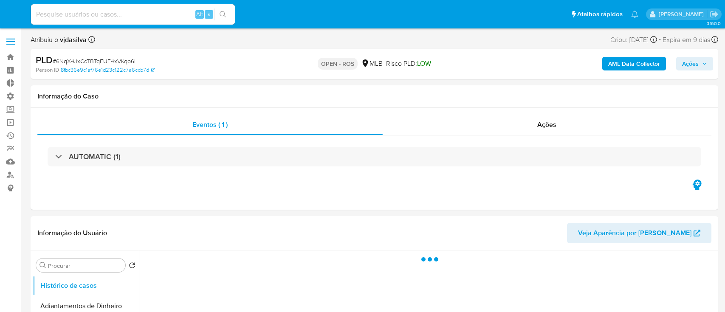
select select "10"
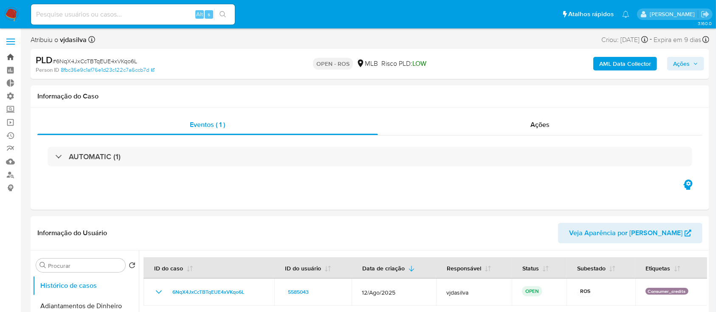
click at [7, 57] on link "Bandeja" at bounding box center [50, 57] width 101 height 13
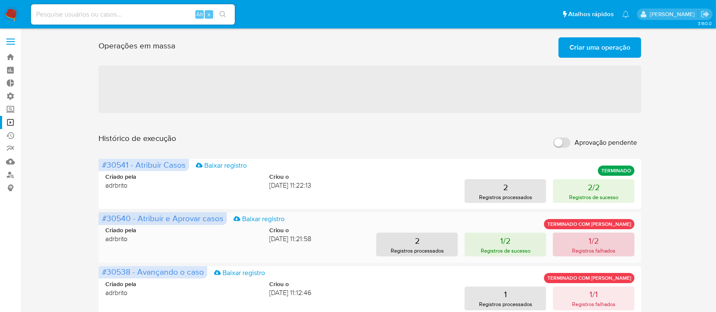
click at [602, 256] on button "1/2 Registros falhados" at bounding box center [594, 245] width 82 height 24
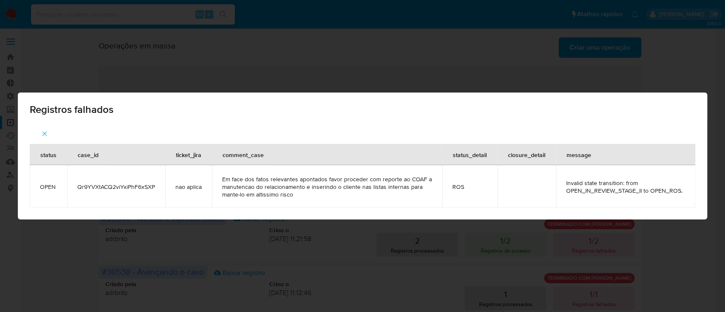
click at [134, 185] on span "Qr9YVXtACQ2viYxiPhF6xSXP" at bounding box center [116, 187] width 78 height 8
copy span "Qr9YVXtACQ2viYxiPhF6xSXP"
click at [134, 185] on span "Qr9YVXtACQ2viYxiPhF6xSXP" at bounding box center [116, 187] width 78 height 8
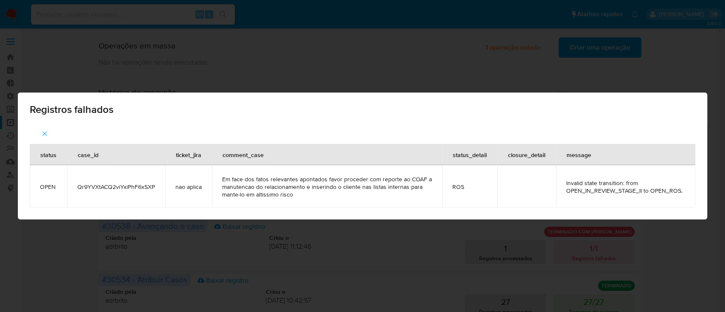
click at [42, 131] on icon "button" at bounding box center [45, 134] width 8 height 8
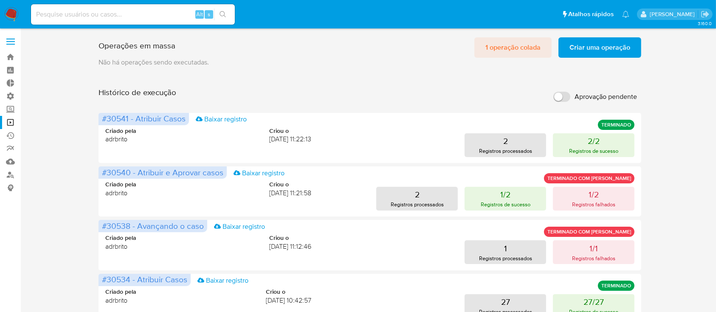
click at [510, 54] on span "1 operação colada" at bounding box center [513, 47] width 55 height 19
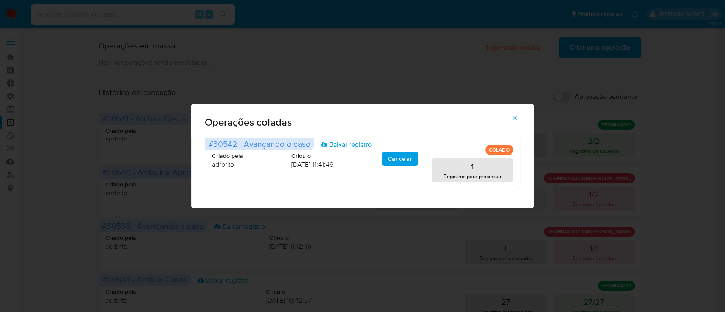
click at [520, 119] on button "button" at bounding box center [515, 118] width 30 height 20
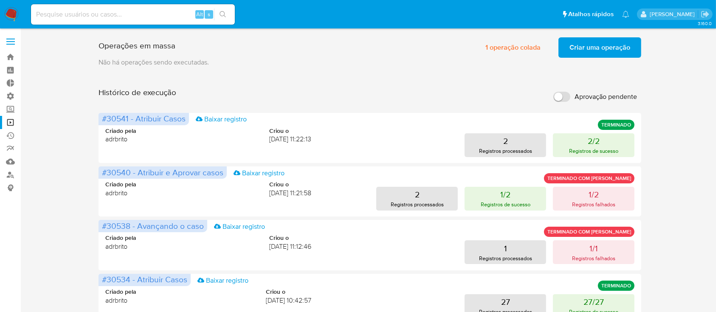
click at [600, 50] on span "Criar uma operação" at bounding box center [600, 47] width 61 height 19
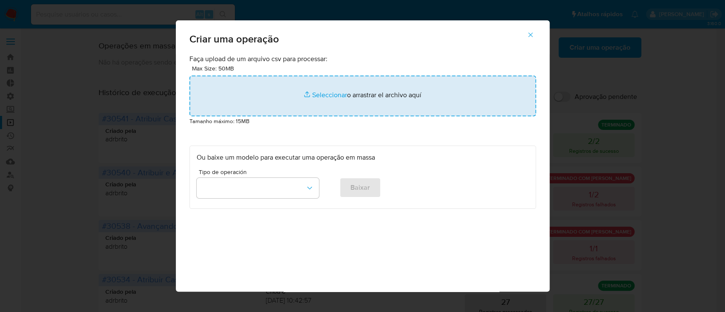
click at [317, 96] on input "file" at bounding box center [363, 96] width 347 height 41
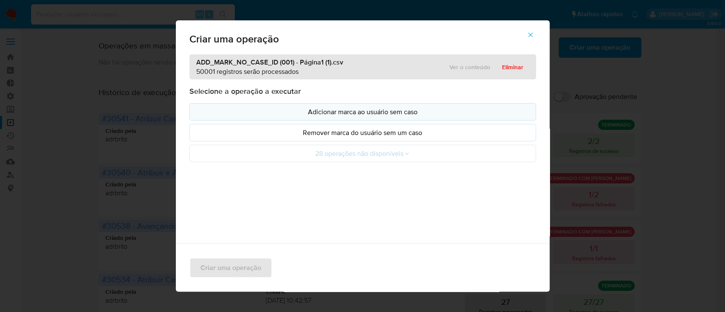
click at [366, 110] on p "Adicionar marca ao usuário sem caso" at bounding box center [363, 112] width 332 height 10
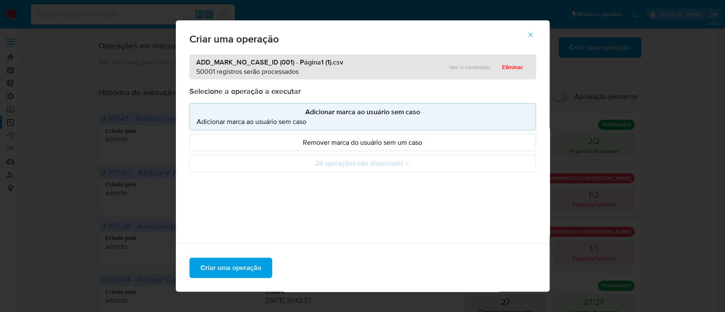
click at [462, 66] on div "Ver o conteúdo Eliminar" at bounding box center [483, 67] width 93 height 14
click at [534, 37] on icon "button" at bounding box center [531, 35] width 8 height 8
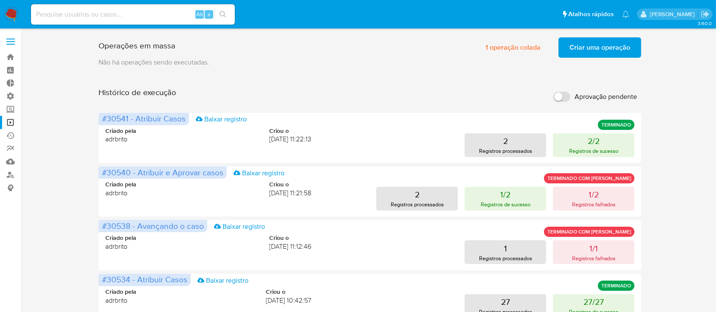
click at [595, 48] on span "Criar uma operação" at bounding box center [600, 47] width 61 height 19
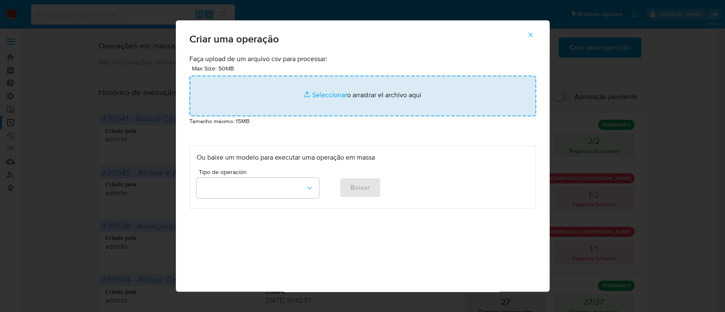
click at [331, 100] on input "file" at bounding box center [363, 96] width 347 height 41
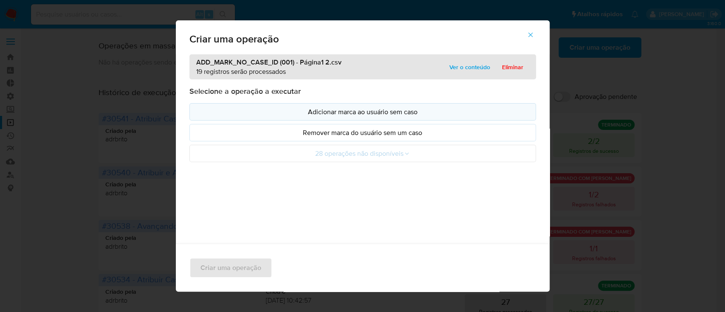
click at [338, 111] on p "Adicionar marca ao usuário sem caso" at bounding box center [363, 112] width 332 height 10
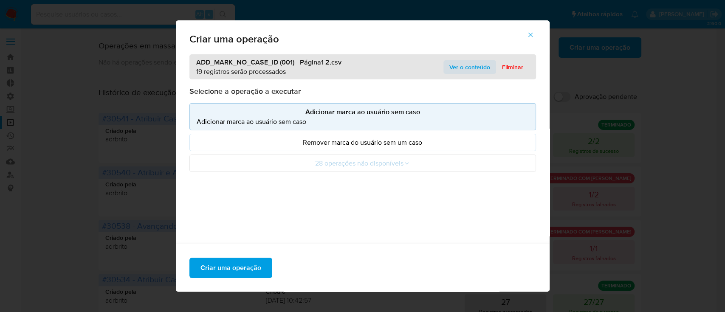
click at [458, 70] on span "Ver o conteúdo" at bounding box center [470, 67] width 41 height 12
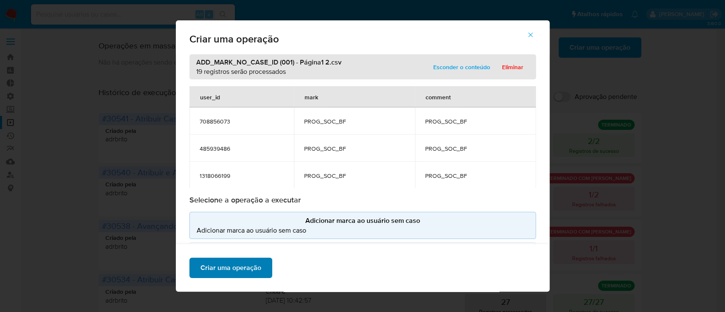
click at [223, 265] on span "Criar uma operação" at bounding box center [231, 268] width 61 height 19
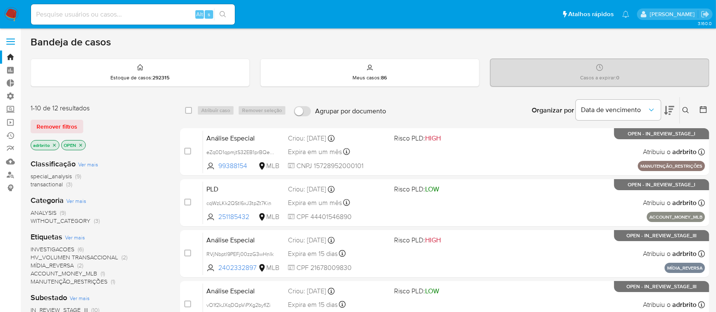
click at [685, 110] on icon at bounding box center [686, 110] width 7 height 7
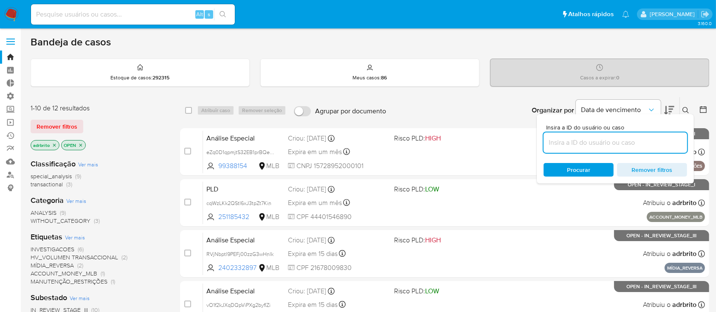
click at [622, 142] on input at bounding box center [616, 142] width 144 height 11
type input "Qr9YVXtACQ2viYxiPhF6xSXP"
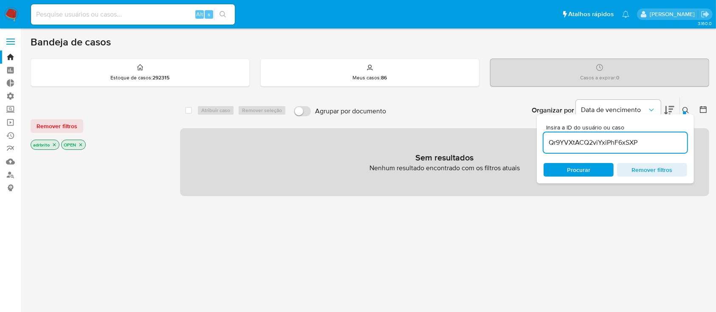
click at [686, 108] on icon at bounding box center [686, 110] width 7 height 7
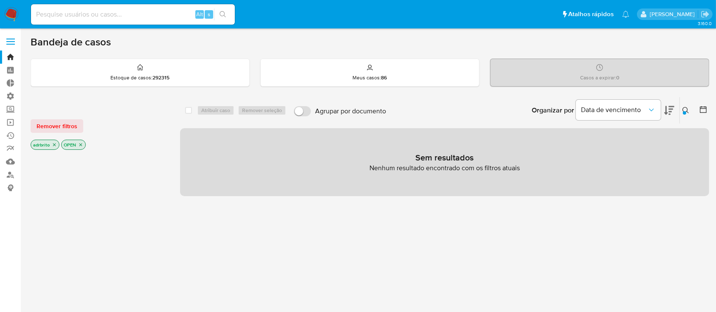
click at [57, 146] on icon "close-filter" at bounding box center [54, 144] width 5 height 5
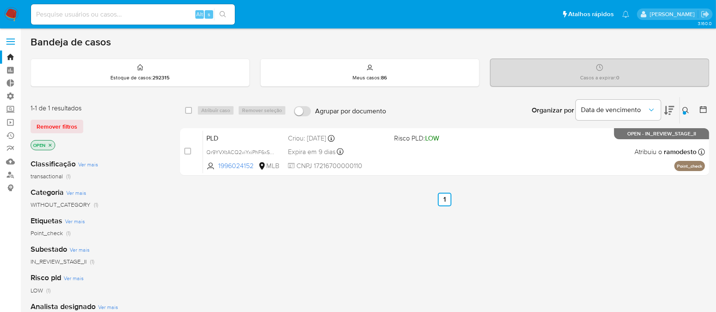
click at [50, 145] on icon "close-filter" at bounding box center [50, 145] width 3 height 3
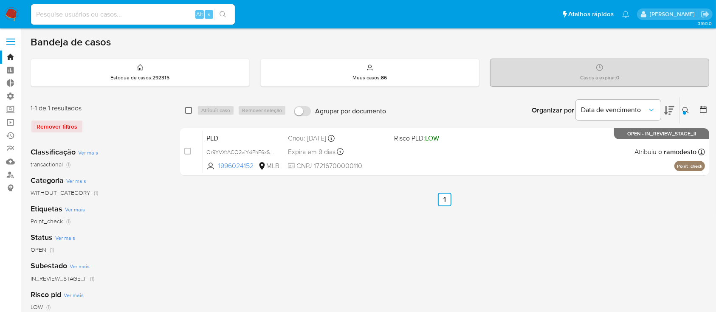
click at [190, 110] on input "checkbox" at bounding box center [188, 110] width 7 height 7
checkbox input "true"
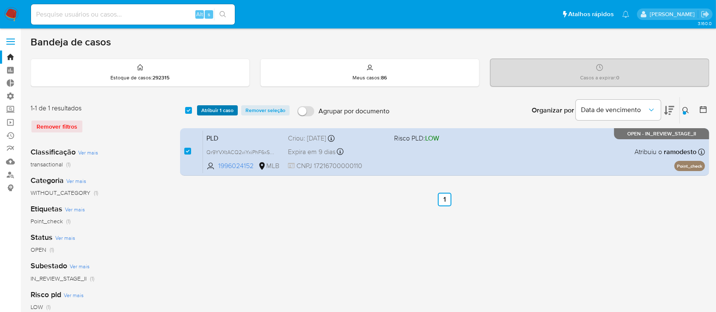
click at [214, 110] on span "Atribuir 1 caso" at bounding box center [217, 110] width 32 height 8
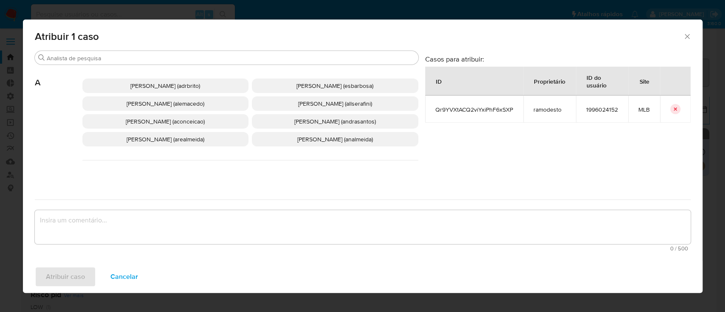
click at [187, 88] on span "[PERSON_NAME] (adrbrito)" at bounding box center [165, 86] width 70 height 8
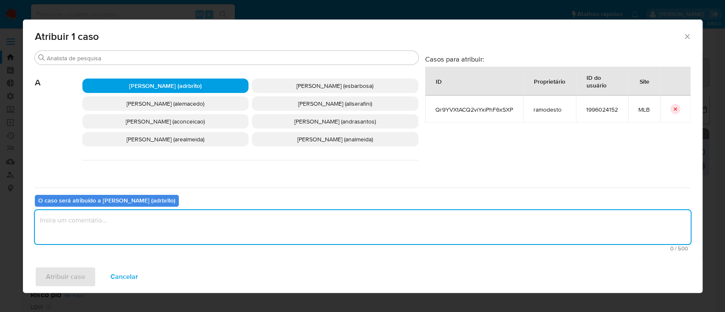
click at [138, 224] on textarea "assign-modal" at bounding box center [363, 227] width 656 height 34
type textarea "ok"
click at [68, 268] on span "Atribuir caso" at bounding box center [65, 277] width 39 height 19
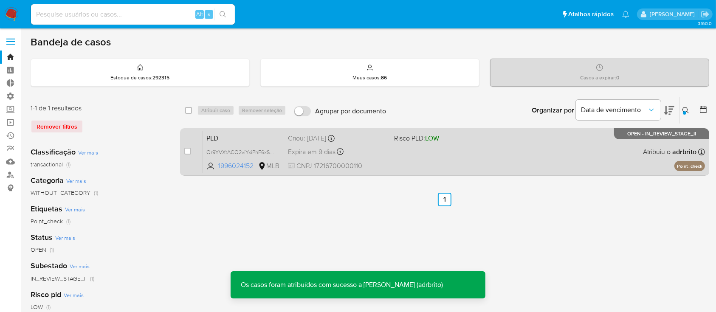
click at [324, 151] on span "Expira em 9 dias" at bounding box center [312, 151] width 48 height 9
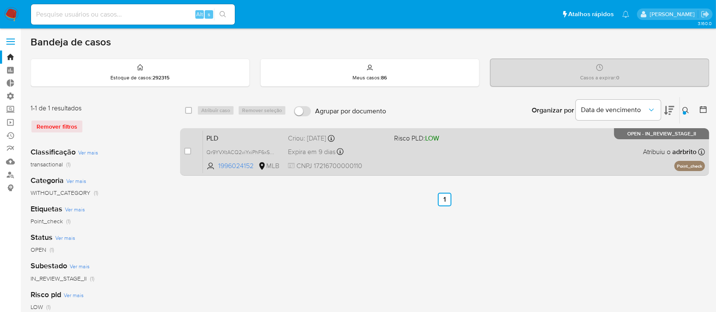
click at [324, 156] on span "Expira em 9 dias" at bounding box center [312, 151] width 48 height 9
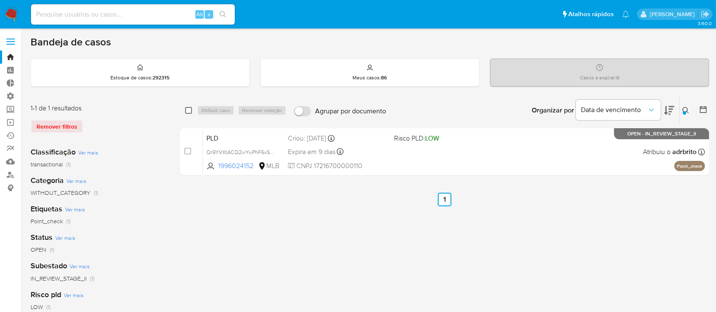
click at [187, 110] on input "checkbox" at bounding box center [188, 110] width 7 height 7
checkbox input "true"
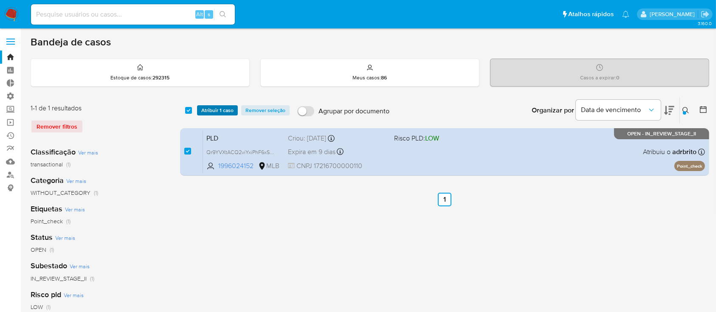
click at [204, 110] on span "Atribuir 1 caso" at bounding box center [217, 110] width 32 height 8
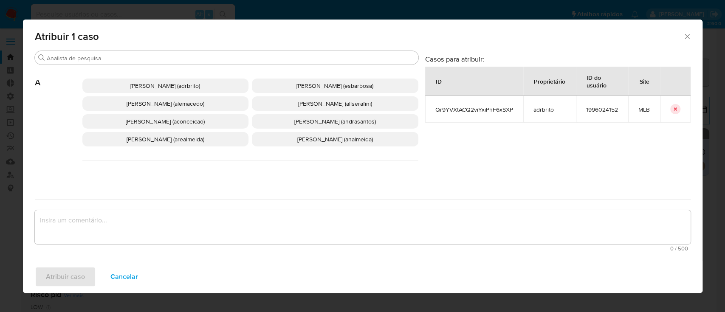
click at [170, 88] on span "Adriano Azeredo Brito (adrbrito)" at bounding box center [165, 86] width 70 height 8
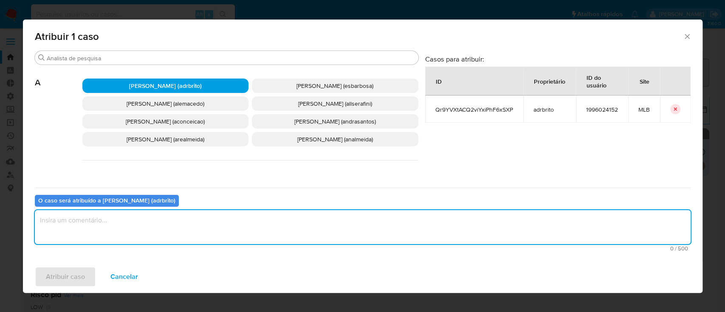
click at [132, 224] on textarea "assign-modal" at bounding box center [363, 227] width 656 height 34
type textarea "ok"
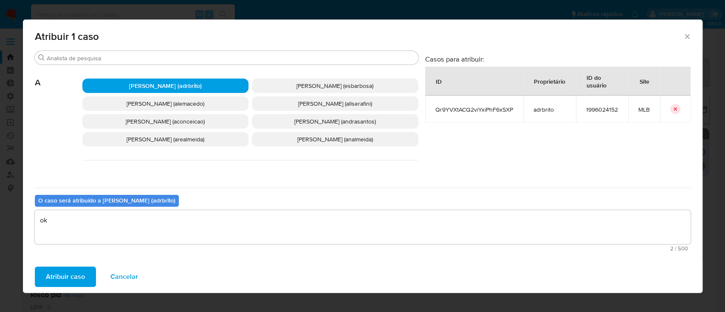
click at [69, 273] on span "Atribuir caso" at bounding box center [65, 277] width 39 height 19
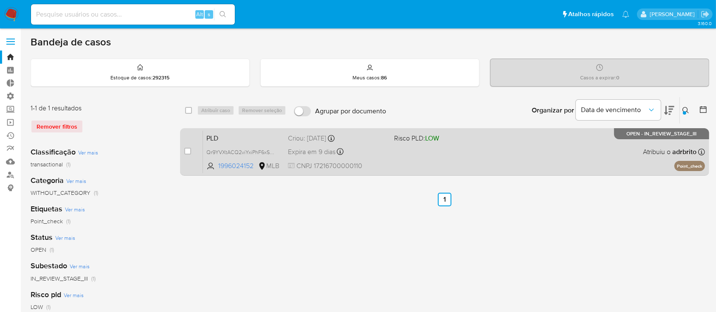
click at [308, 148] on span "Expira em 9 dias" at bounding box center [312, 151] width 48 height 9
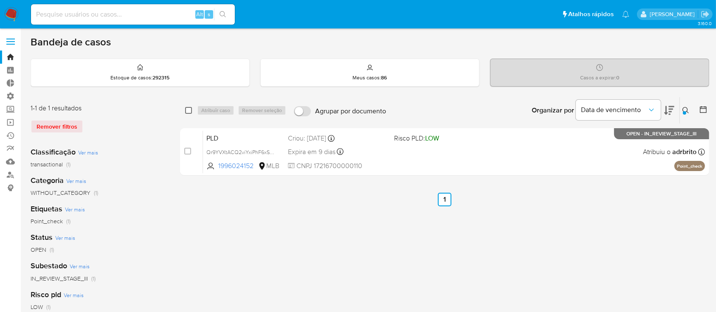
click at [187, 107] on input "checkbox" at bounding box center [188, 110] width 7 height 7
checkbox input "true"
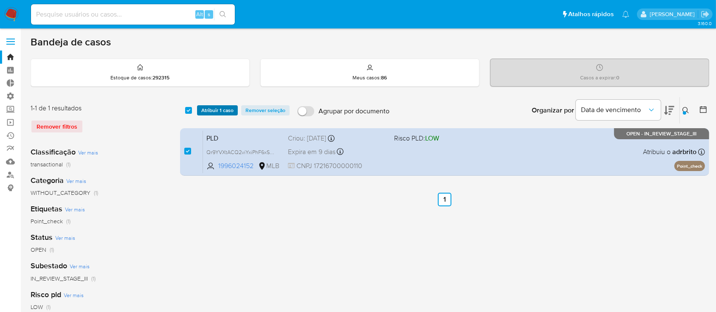
click at [209, 107] on span "Atribuir 1 caso" at bounding box center [217, 110] width 32 height 8
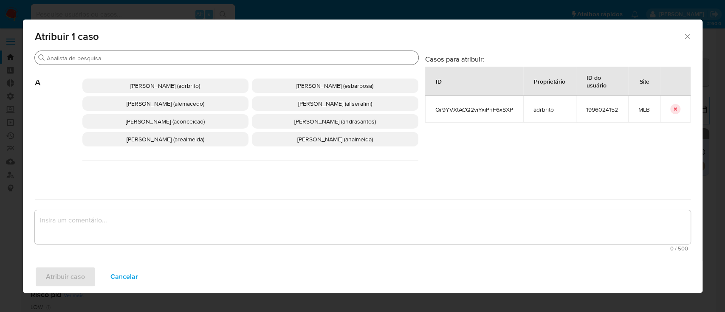
click at [150, 57] on input "Buscar" at bounding box center [231, 58] width 368 height 8
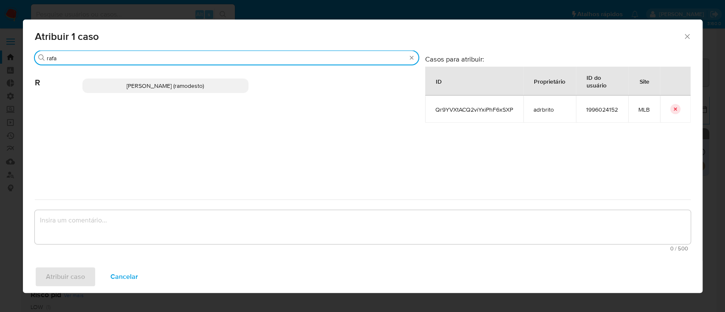
type input "rafa"
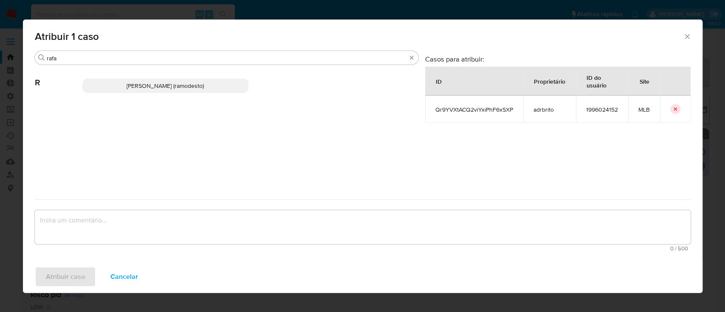
click at [145, 88] on span "Rafael Modesto Dos Santos (ramodesto)" at bounding box center [165, 86] width 77 height 8
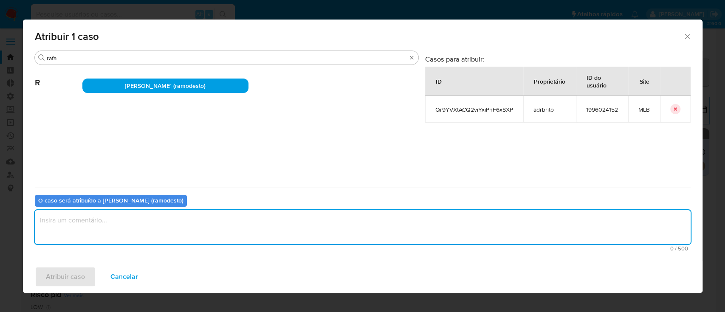
click at [112, 224] on textarea "assign-modal" at bounding box center [363, 227] width 656 height 34
type textarea "ok"
click at [61, 279] on span "Atribuir caso" at bounding box center [65, 277] width 39 height 19
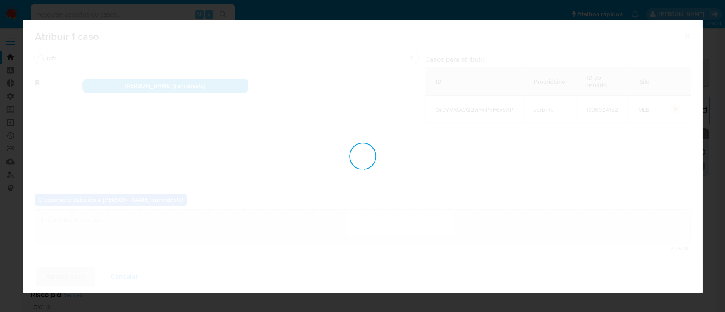
checkbox input "false"
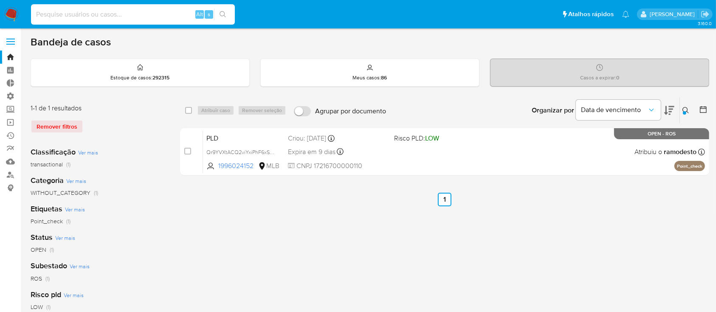
click at [71, 18] on input at bounding box center [133, 14] width 204 height 11
paste input "708856073"
type input "708856073"
click at [221, 12] on icon "search-icon" at bounding box center [223, 14] width 7 height 7
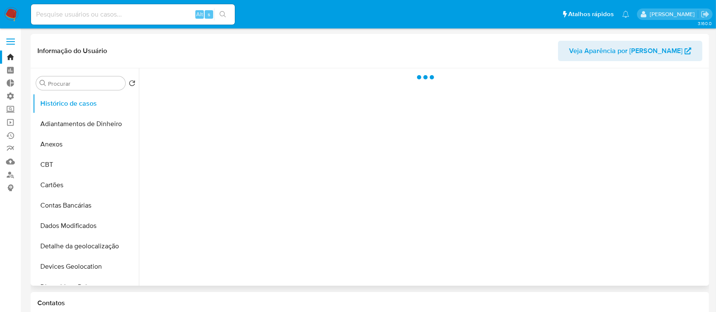
select select "10"
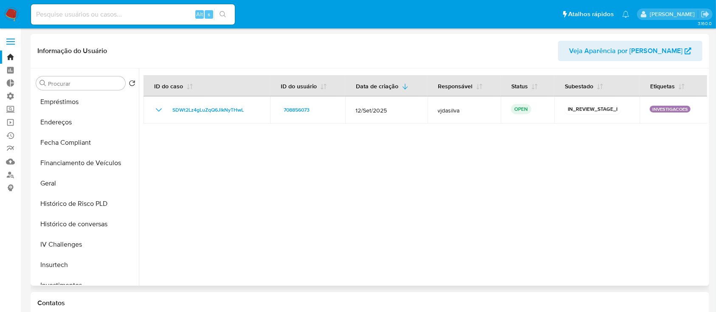
scroll to position [228, 0]
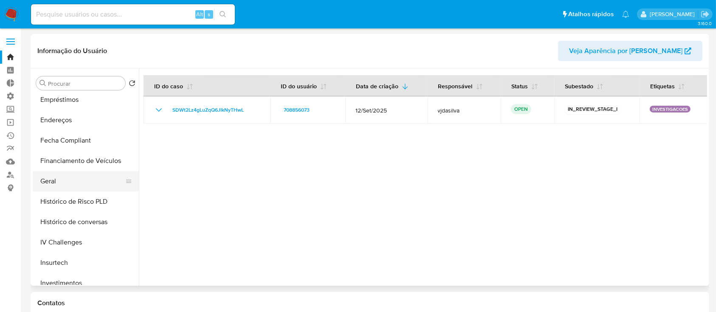
click at [60, 179] on button "Geral" at bounding box center [82, 181] width 99 height 20
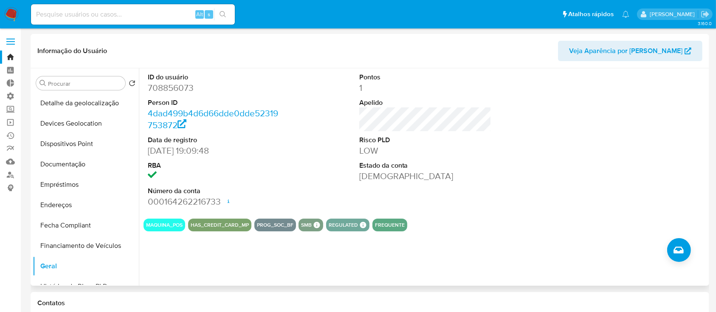
scroll to position [148, 0]
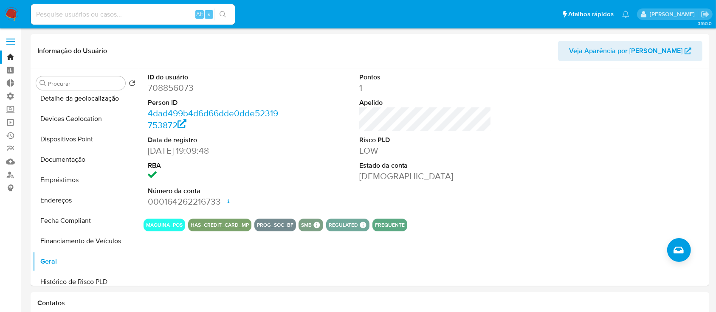
click at [8, 59] on link "Bandeja" at bounding box center [50, 57] width 101 height 13
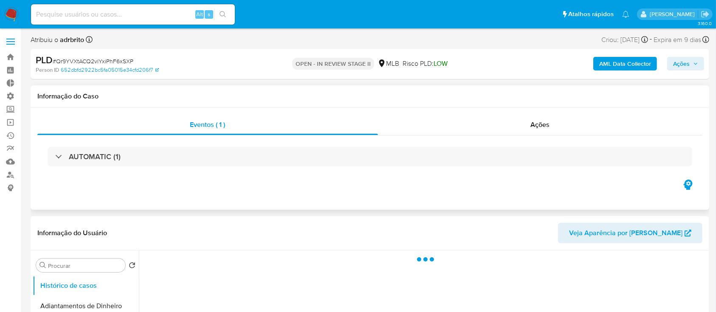
select select "10"
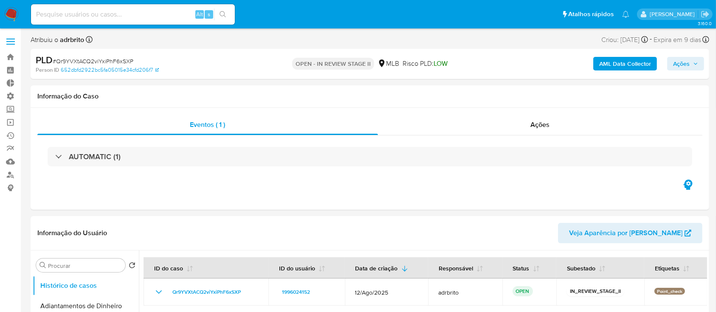
click at [685, 58] on span "Ações" at bounding box center [681, 64] width 17 height 14
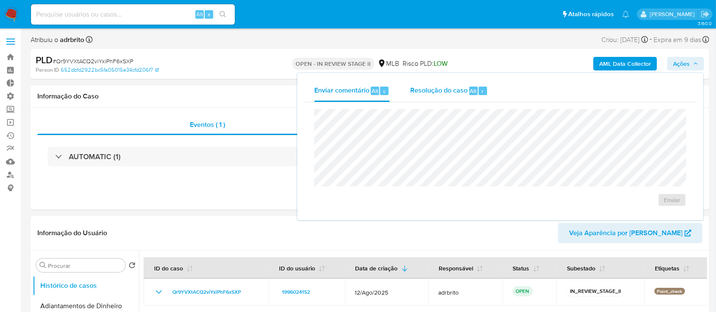
click at [456, 90] on span "Resolução do caso" at bounding box center [438, 91] width 57 height 10
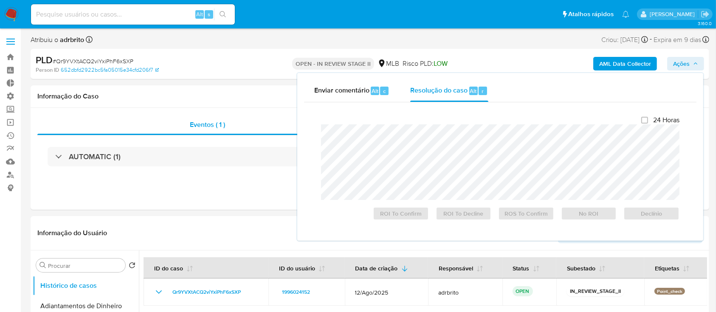
click at [115, 60] on span "# Qr9YVXtACQ2viYxiPhF6xSXP" at bounding box center [93, 61] width 81 height 8
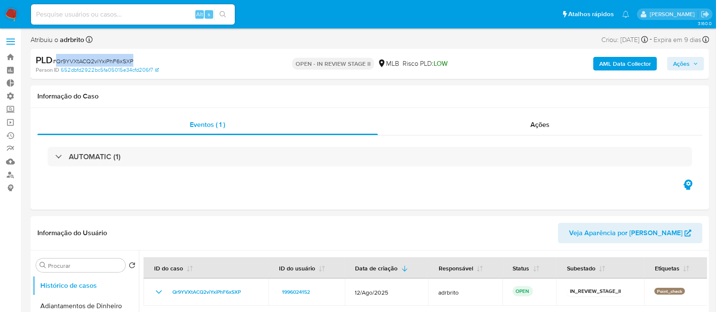
click at [115, 60] on span "# Qr9YVXtACQ2viYxiPhF6xSXP" at bounding box center [93, 61] width 81 height 8
copy span "Qr9YVXtACQ2viYxiPhF6xSXP"
click at [405, 26] on nav "Pausado Ver notificaciones Alt s Atalhos rápidos Presiona las siguientes teclas…" at bounding box center [358, 14] width 716 height 28
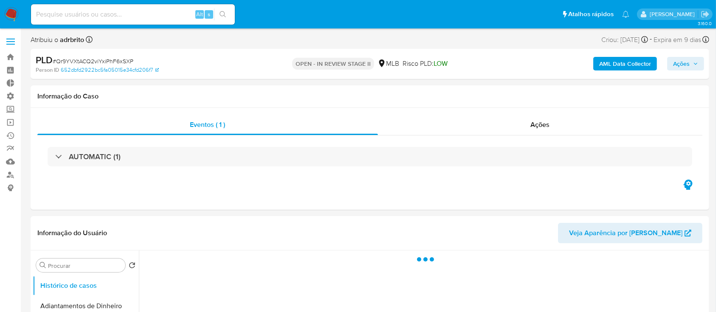
click at [679, 68] on span "Ações" at bounding box center [681, 64] width 17 height 14
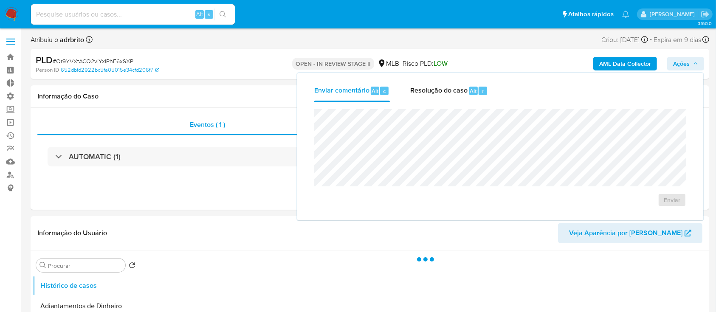
select select "10"
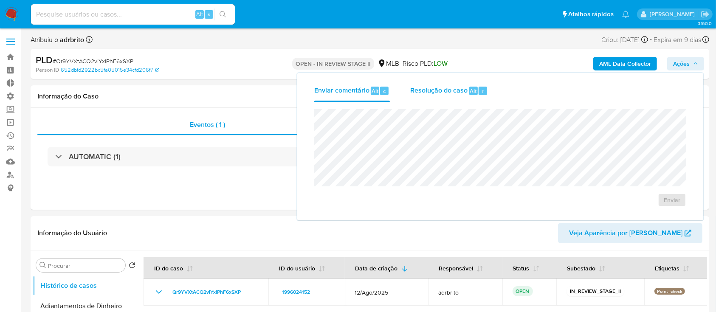
click at [444, 88] on span "Resolução do caso" at bounding box center [438, 91] width 57 height 10
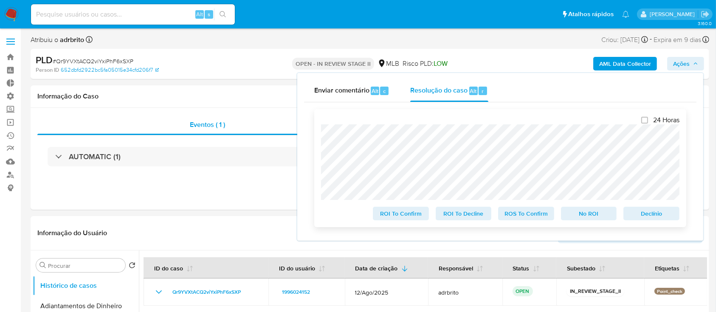
click at [511, 210] on span "ROS To Confirm" at bounding box center [526, 214] width 44 height 12
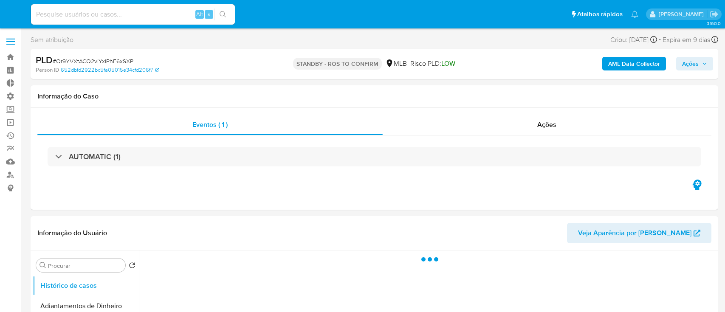
select select "10"
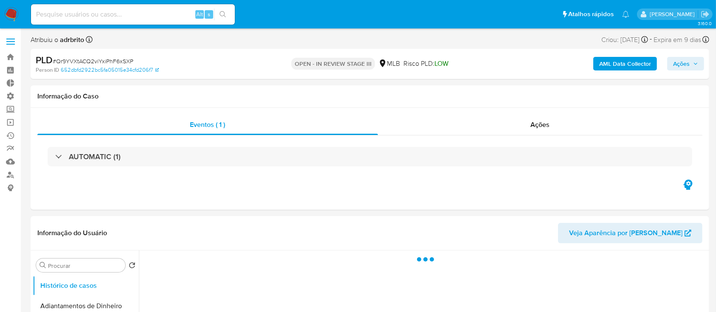
click at [680, 65] on span "Ações" at bounding box center [681, 64] width 17 height 14
select select "10"
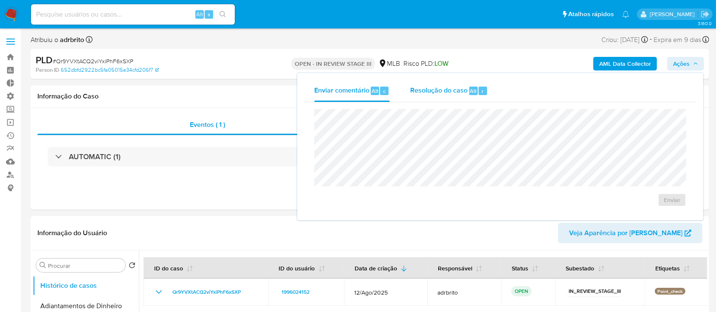
click at [460, 89] on span "Resolução do caso" at bounding box center [438, 91] width 57 height 10
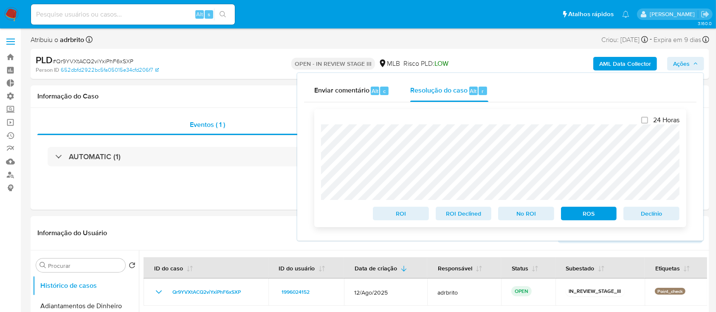
click at [580, 212] on span "ROS" at bounding box center [589, 214] width 44 height 12
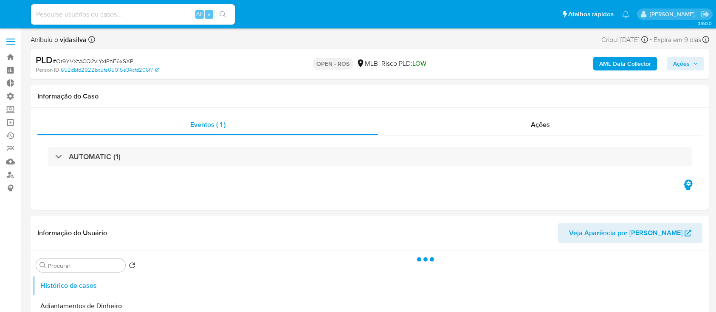
select select "10"
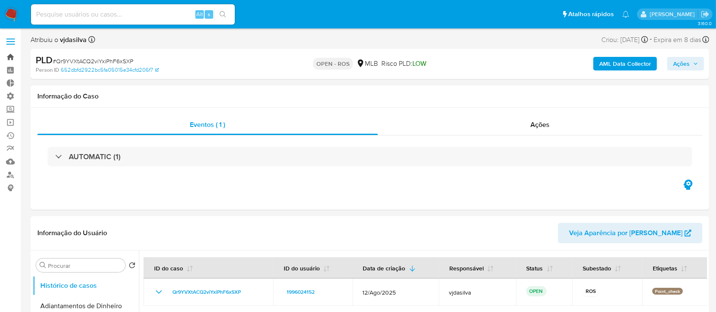
click at [12, 55] on link "Bandeja" at bounding box center [50, 57] width 101 height 13
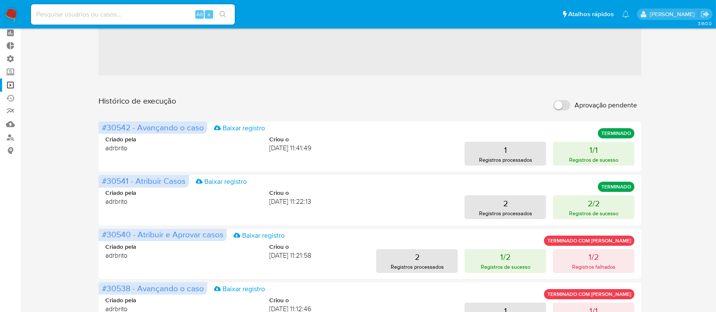
scroll to position [38, 0]
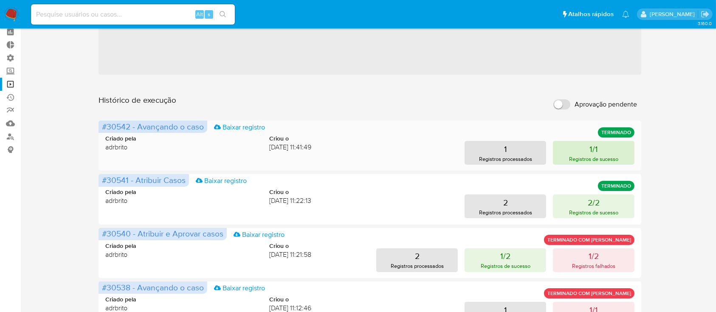
click at [610, 150] on button "1/1 Registros de sucesso" at bounding box center [594, 153] width 82 height 24
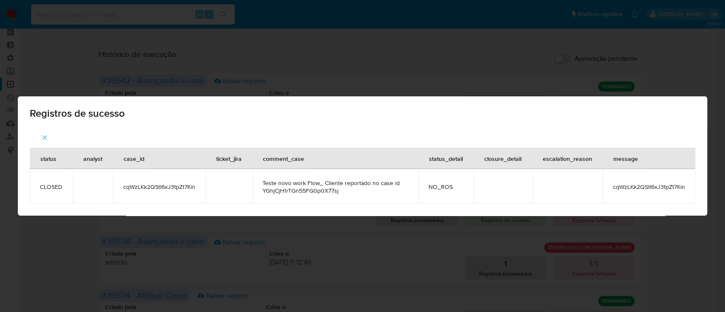
click at [44, 136] on icon "button" at bounding box center [45, 138] width 8 height 8
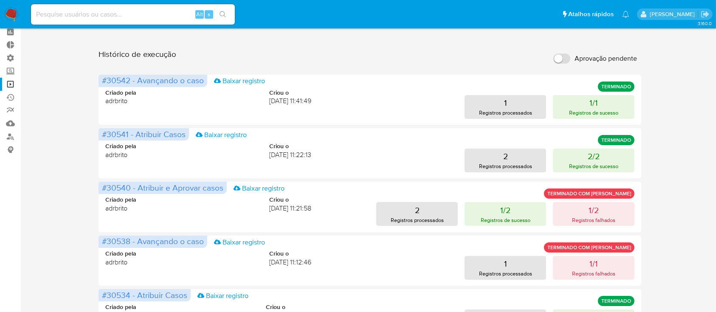
scroll to position [0, 0]
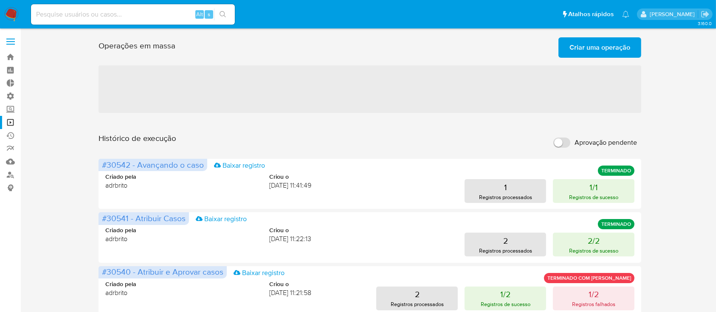
click at [596, 48] on span "Criar uma operação" at bounding box center [600, 47] width 61 height 19
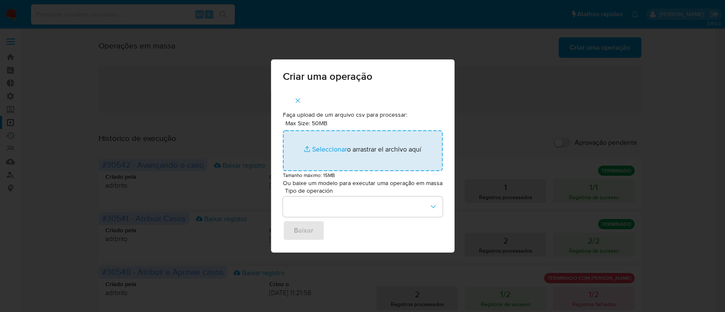
click at [323, 150] on input "Max Size: 50MB Seleccionar archivos" at bounding box center [363, 150] width 160 height 41
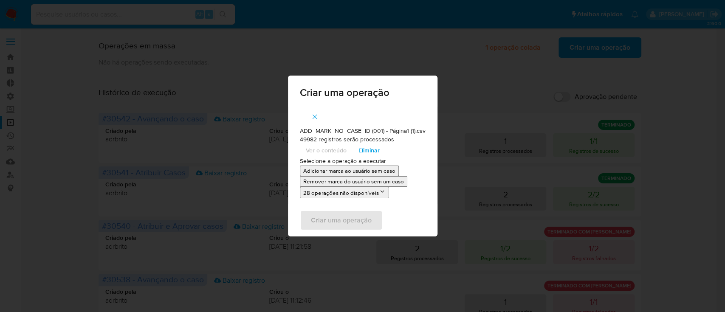
click at [366, 173] on p "Adicionar marca ao usuário sem caso" at bounding box center [349, 171] width 92 height 8
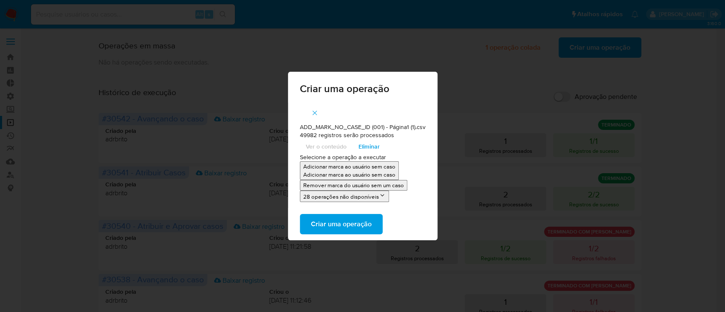
click at [347, 224] on span "Criar uma operação" at bounding box center [341, 224] width 61 height 19
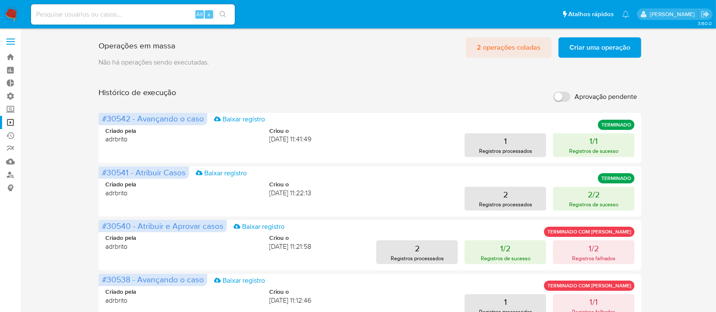
click at [514, 51] on span "2 operações coladas" at bounding box center [509, 47] width 64 height 19
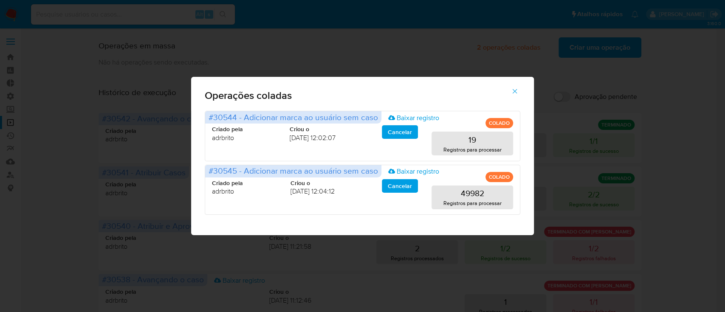
click at [517, 94] on icon "button" at bounding box center [515, 92] width 8 height 8
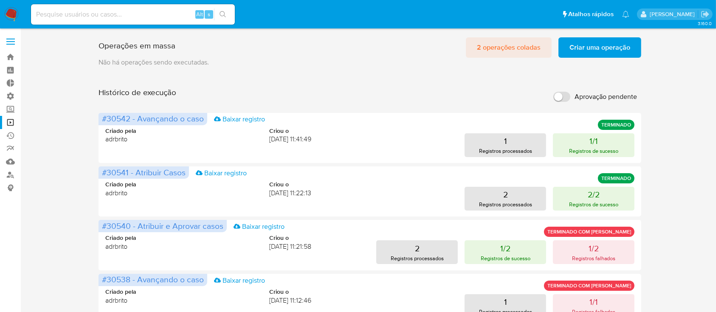
click at [520, 46] on span "2 operações coladas" at bounding box center [509, 47] width 64 height 19
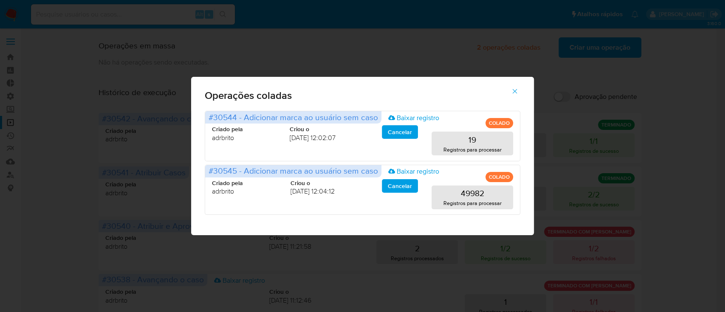
click at [513, 91] on icon "button" at bounding box center [515, 92] width 8 height 8
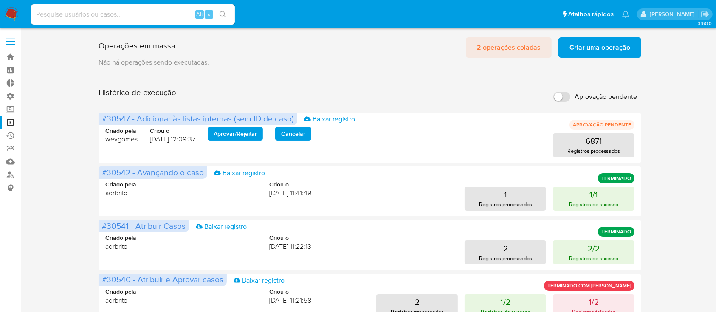
click at [513, 54] on span "2 operações coladas" at bounding box center [509, 47] width 64 height 19
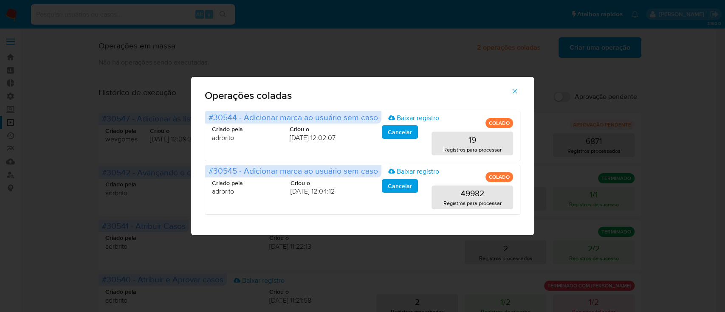
click at [516, 93] on icon "button" at bounding box center [515, 92] width 8 height 8
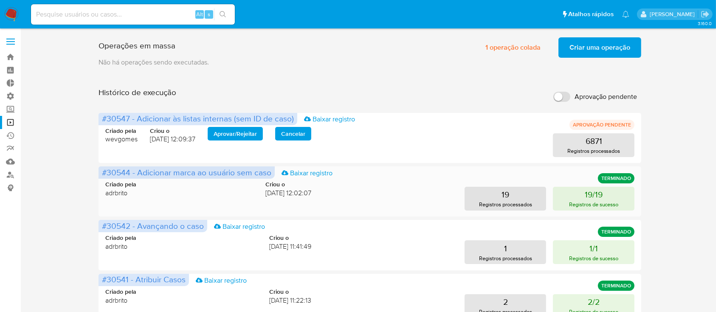
click at [606, 186] on div "Criado pela adrbrito Criou o 17/09/2025 12:02:07 19 Registros processados 19/19…" at bounding box center [369, 190] width 529 height 41
click at [598, 202] on p "Registros de sucesso" at bounding box center [594, 205] width 50 height 8
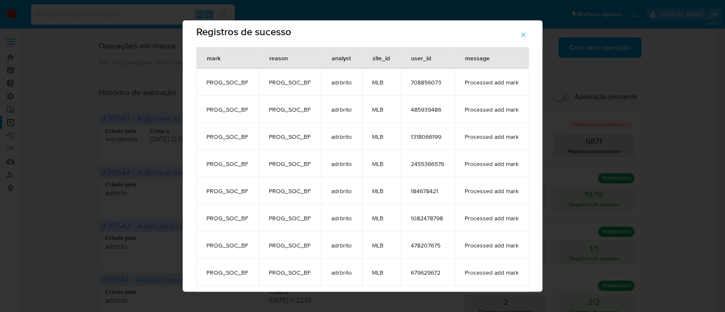
scroll to position [13, 0]
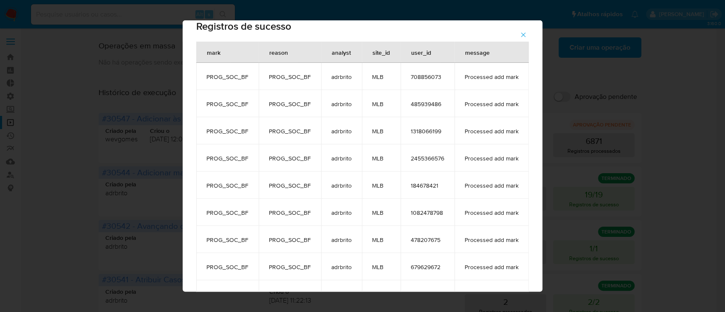
click at [411, 77] on span "708856073" at bounding box center [428, 77] width 34 height 8
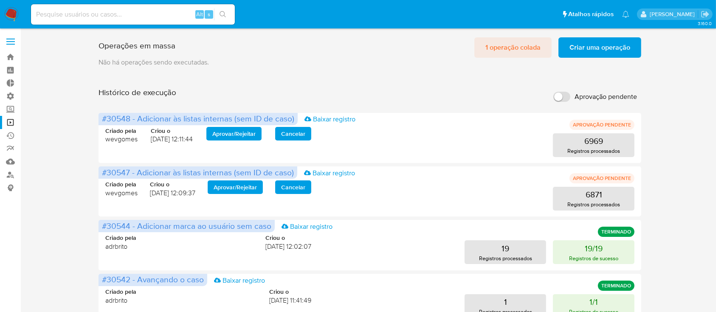
click at [503, 53] on span "1 operação colada" at bounding box center [513, 47] width 55 height 19
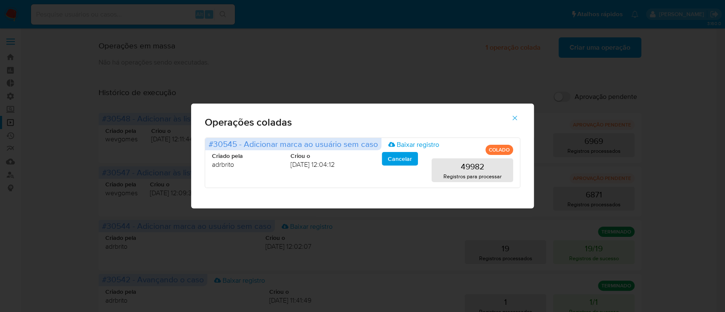
click at [513, 120] on icon "button" at bounding box center [515, 118] width 5 height 5
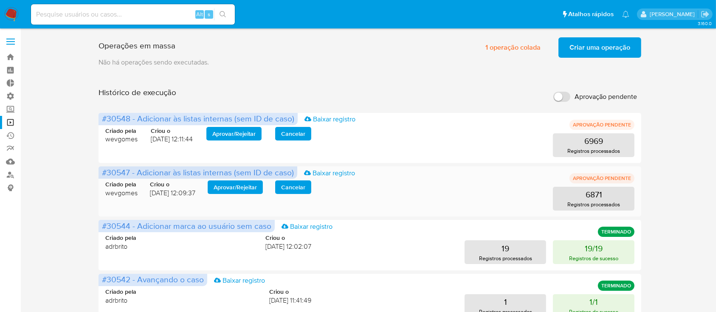
click at [236, 190] on span "Aprovar / Rejeitar" at bounding box center [235, 187] width 43 height 12
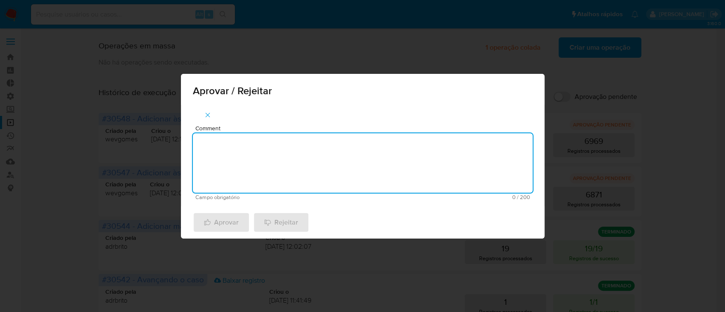
click at [275, 162] on textarea "Comment" at bounding box center [363, 162] width 340 height 59
type textarea "ok"
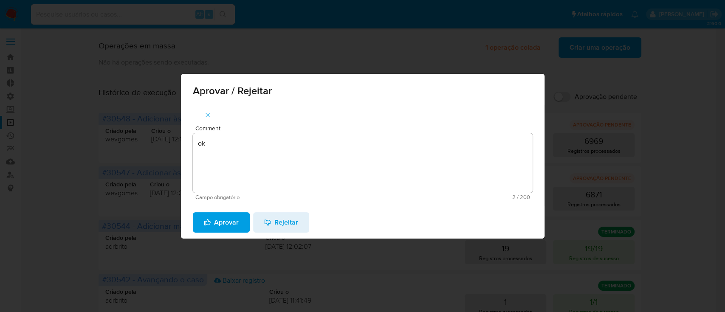
click at [219, 221] on span "Aprovar" at bounding box center [221, 222] width 35 height 19
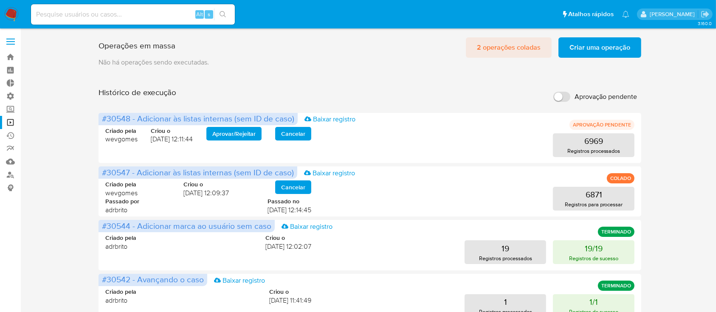
click at [523, 48] on span "2 operações coladas" at bounding box center [509, 47] width 64 height 19
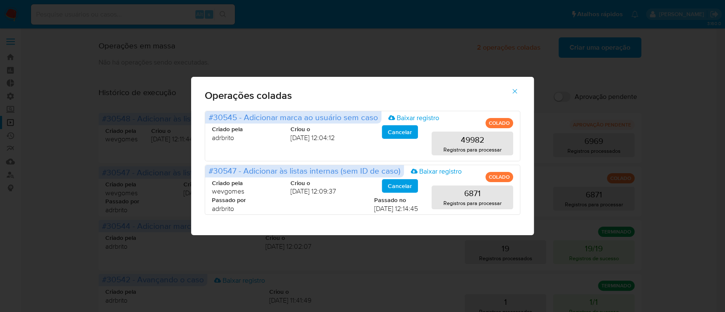
click at [512, 90] on icon "button" at bounding box center [515, 92] width 8 height 8
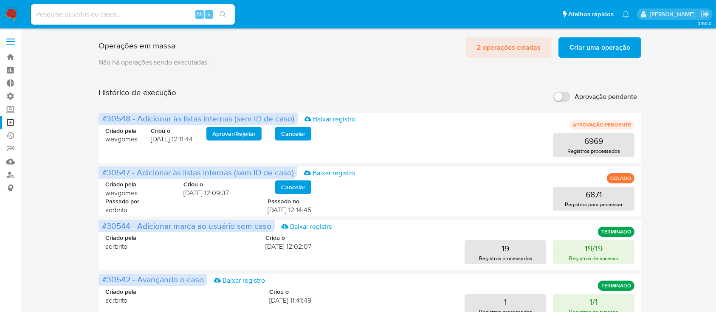
click at [507, 51] on span "2 operações coladas" at bounding box center [509, 47] width 64 height 19
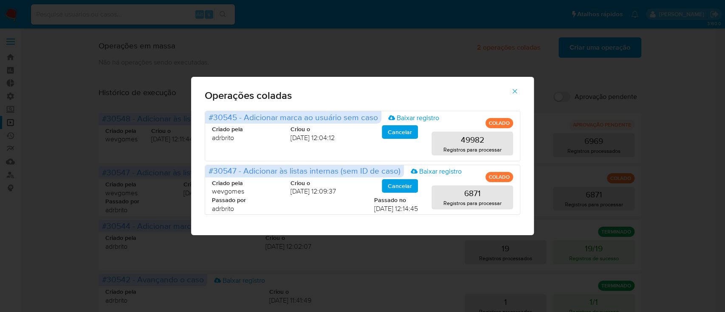
click at [518, 94] on icon "button" at bounding box center [515, 92] width 8 height 8
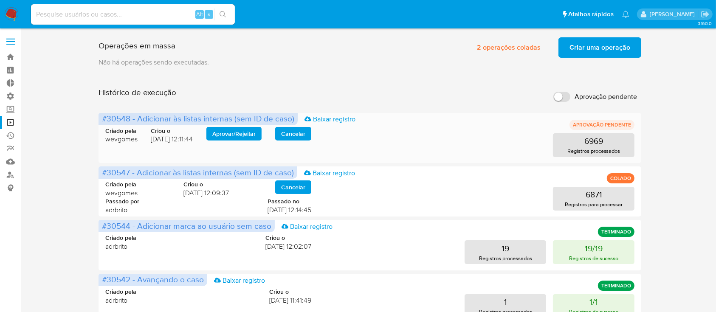
click at [235, 136] on span "Aprovar / Rejeitar" at bounding box center [233, 134] width 43 height 12
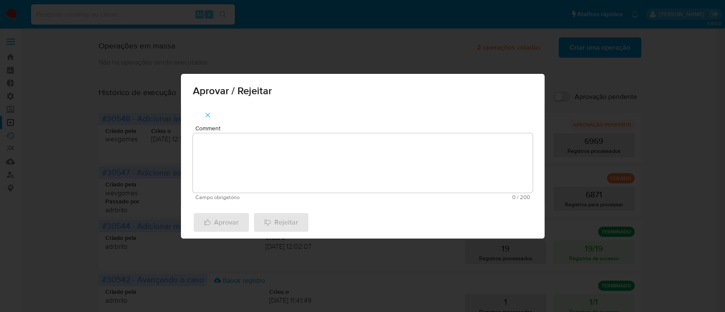
click at [521, 95] on span "Aprovar / Rejeitar" at bounding box center [363, 91] width 340 height 10
click at [205, 120] on span "button" at bounding box center [208, 115] width 8 height 19
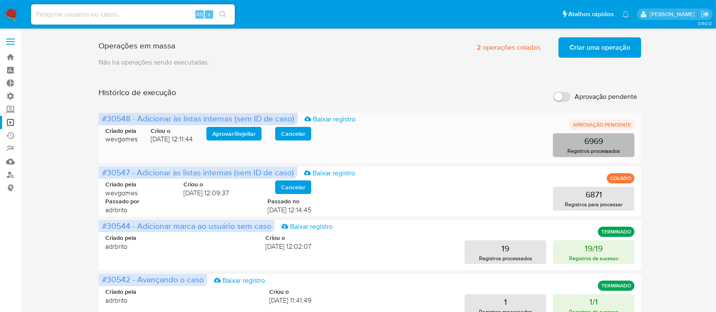
click at [585, 145] on p "6969" at bounding box center [594, 141] width 19 height 12
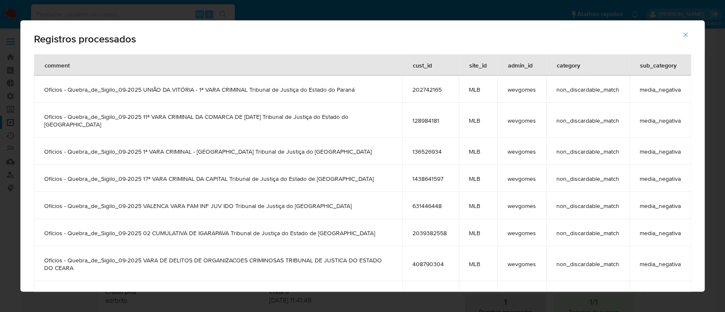
click at [687, 36] on icon "button" at bounding box center [686, 35] width 5 height 5
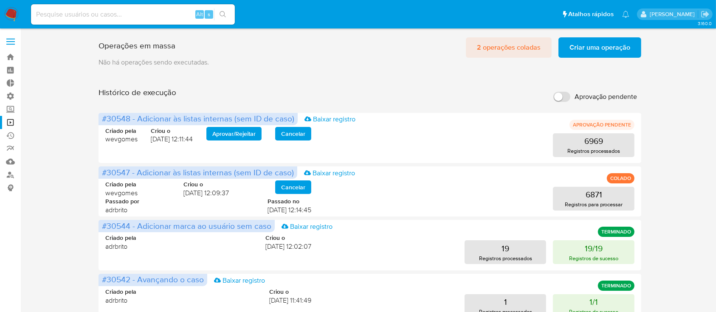
click at [499, 52] on span "2 operações coladas" at bounding box center [509, 47] width 64 height 19
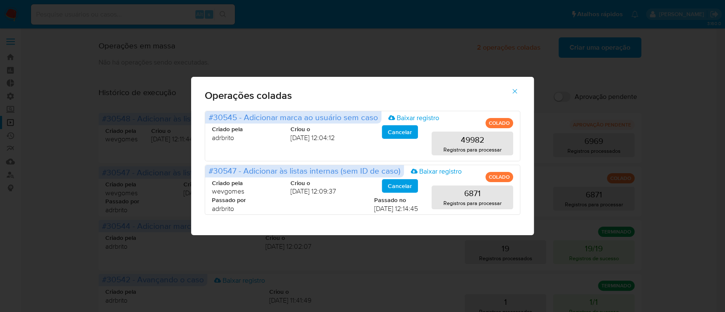
click at [514, 90] on icon "button" at bounding box center [515, 92] width 8 height 8
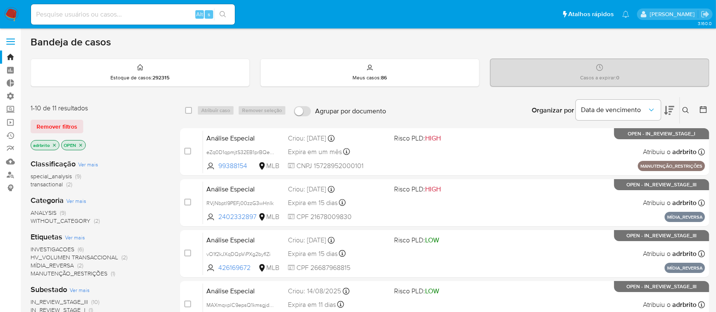
click at [55, 144] on icon "close-filter" at bounding box center [54, 145] width 3 height 3
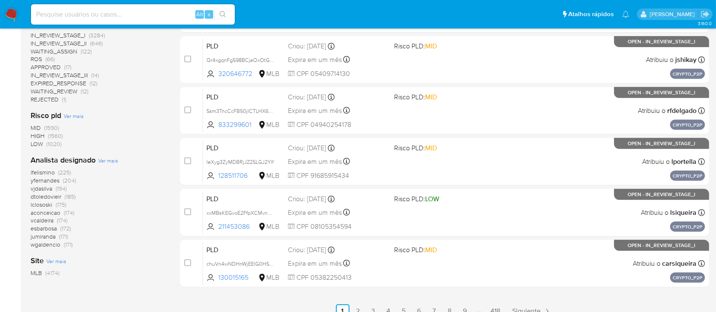
scroll to position [349, 0]
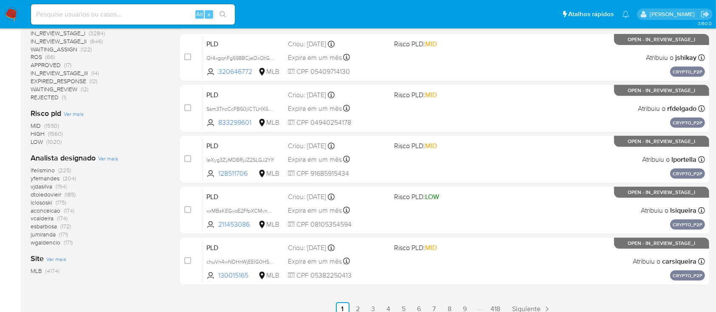
click at [39, 172] on span "lfelismino" at bounding box center [43, 170] width 24 height 8
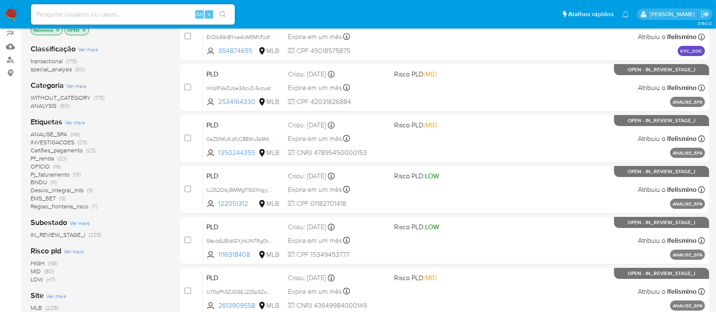
scroll to position [120, 0]
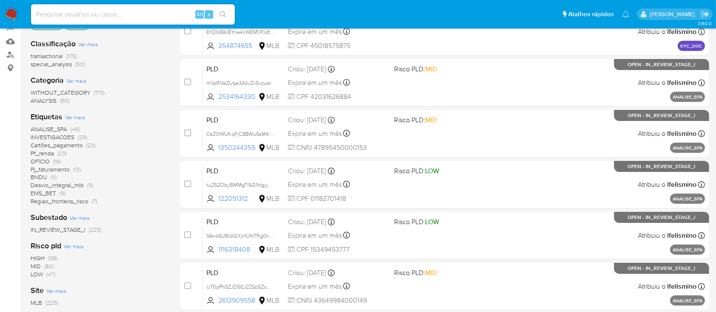
click at [56, 127] on span "ANALISE_SPA" at bounding box center [49, 129] width 37 height 8
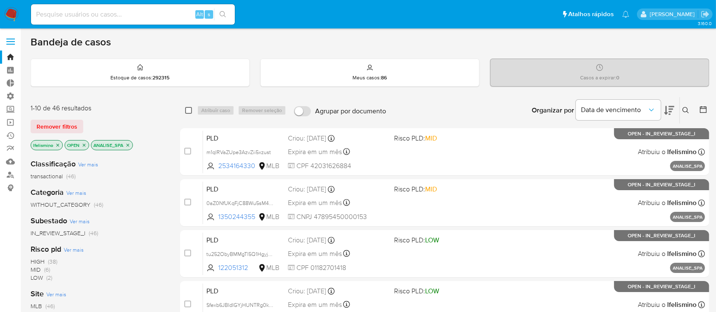
click at [190, 108] on input "checkbox" at bounding box center [188, 110] width 7 height 7
checkbox input "true"
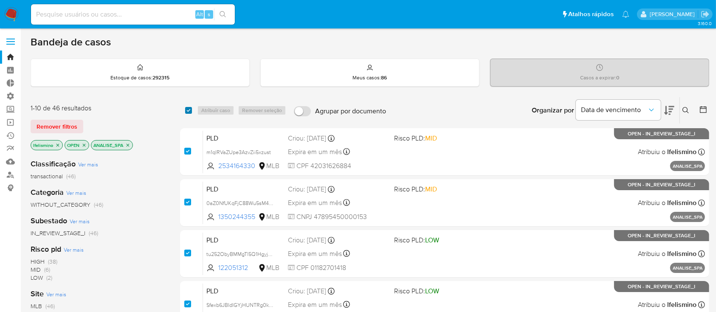
checkbox input "true"
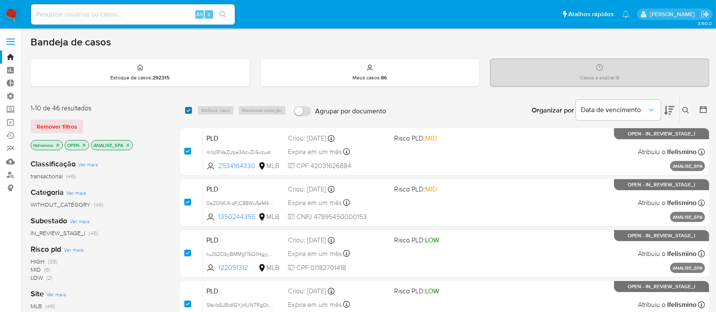
checkbox input "true"
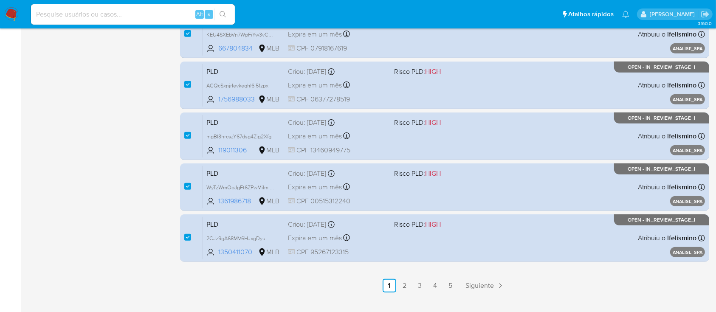
scroll to position [388, 0]
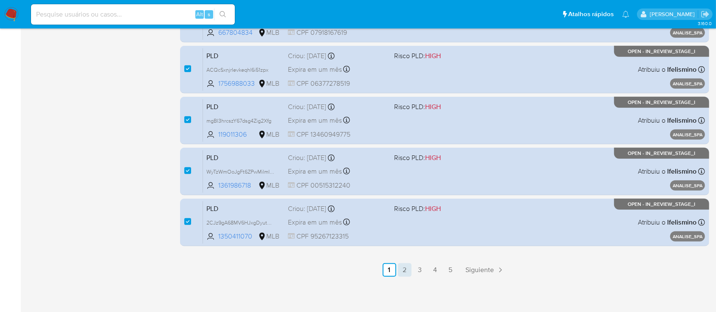
click at [403, 271] on link "2" at bounding box center [405, 270] width 14 height 14
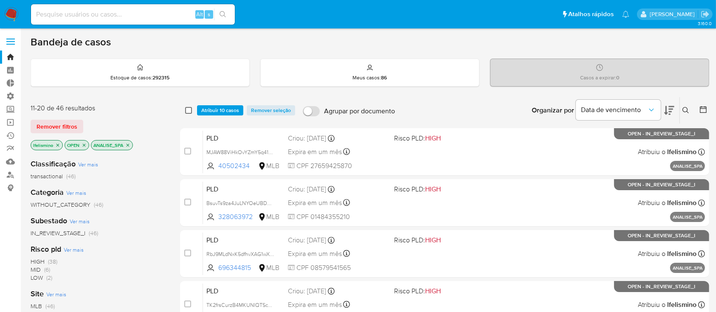
click at [190, 107] on input "checkbox" at bounding box center [188, 110] width 7 height 7
checkbox input "true"
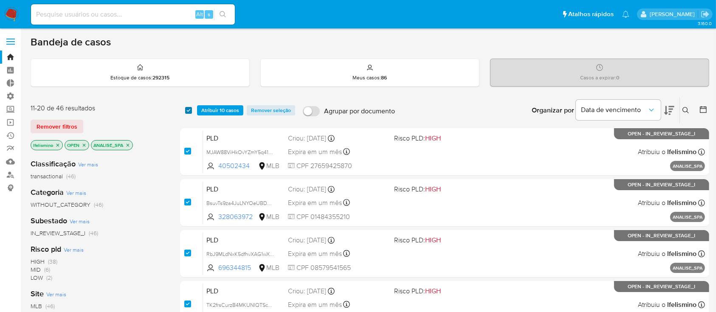
checkbox input "true"
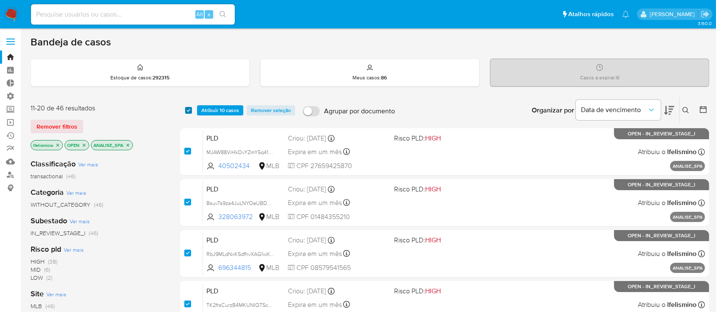
checkbox input "true"
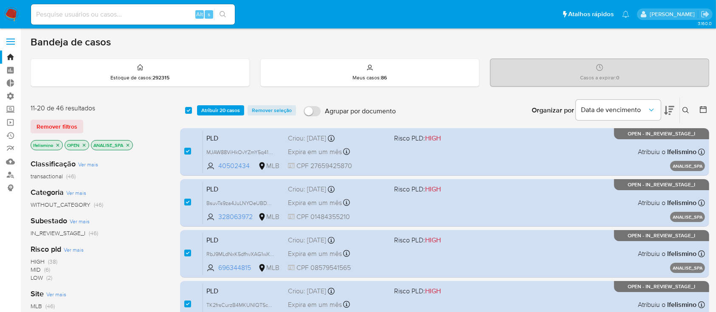
click at [128, 145] on icon "close-filter" at bounding box center [128, 145] width 3 height 3
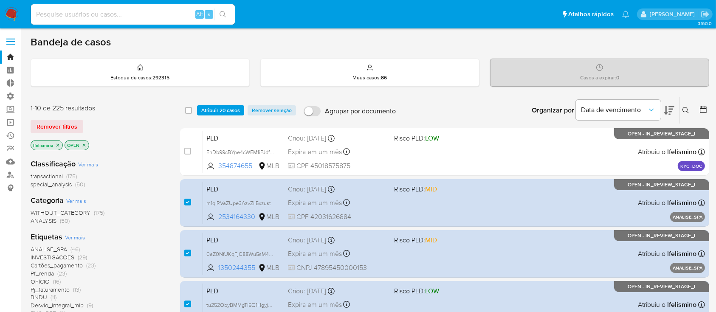
click at [57, 141] on p "lfelismino" at bounding box center [46, 145] width 31 height 9
click at [57, 144] on icon "close-filter" at bounding box center [58, 145] width 3 height 3
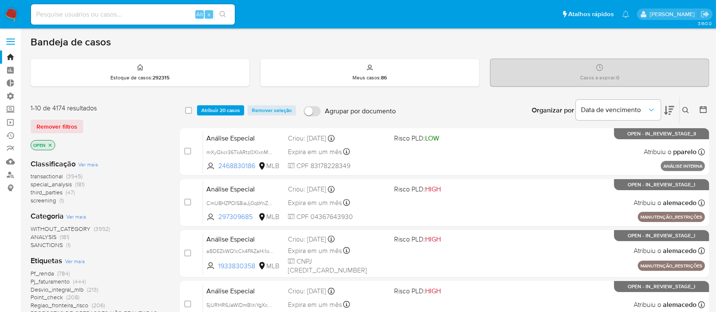
click at [701, 107] on icon at bounding box center [703, 109] width 8 height 8
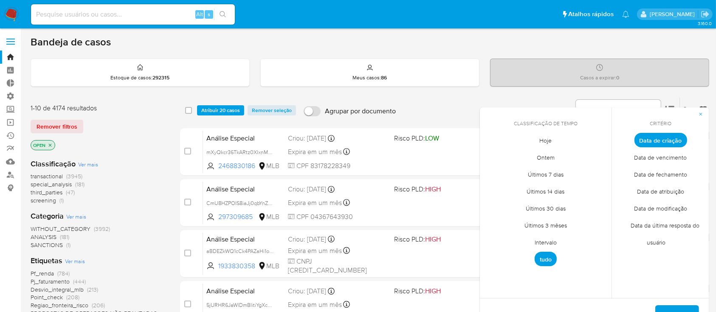
click at [553, 244] on span "Intervalo" at bounding box center [546, 242] width 40 height 17
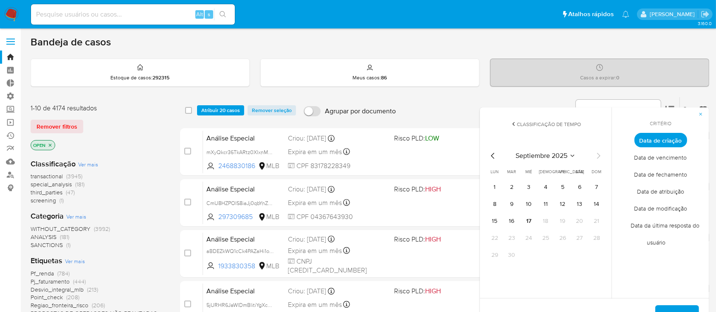
click at [493, 155] on icon "Mes anterior" at bounding box center [493, 156] width 10 height 10
click at [565, 187] on button "1" at bounding box center [563, 188] width 14 height 14
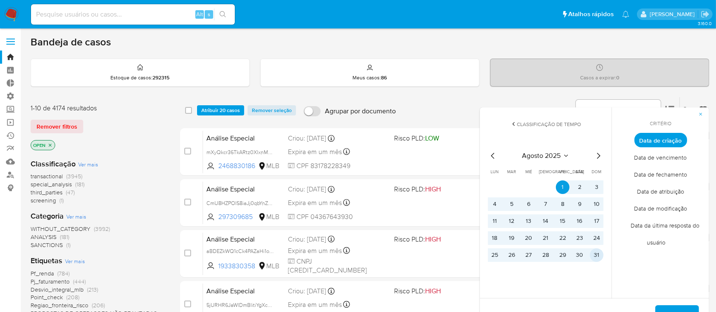
click at [599, 253] on button "31" at bounding box center [597, 256] width 14 height 14
click at [667, 306] on span "Aplicar" at bounding box center [678, 315] width 22 height 19
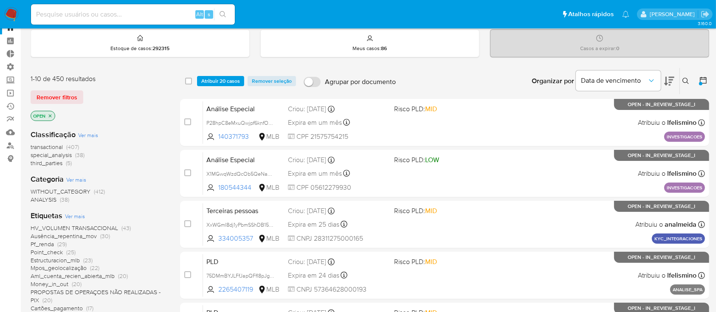
scroll to position [31, 0]
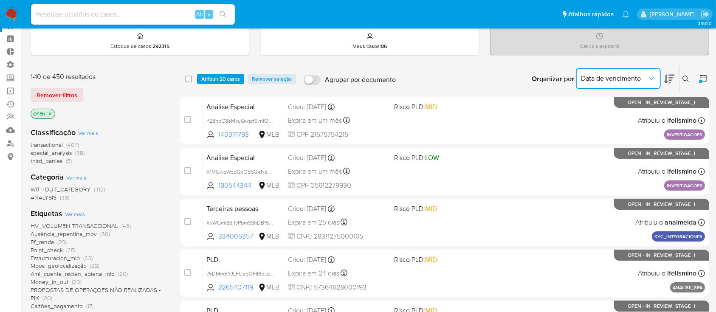
click at [634, 79] on span "Data de vencimento" at bounding box center [614, 78] width 66 height 8
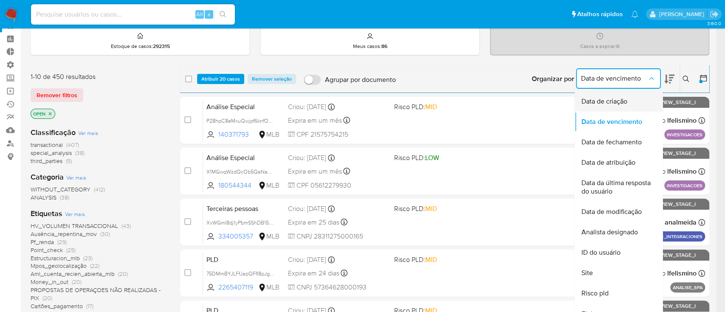
click at [622, 102] on span "Data de criação" at bounding box center [604, 101] width 46 height 8
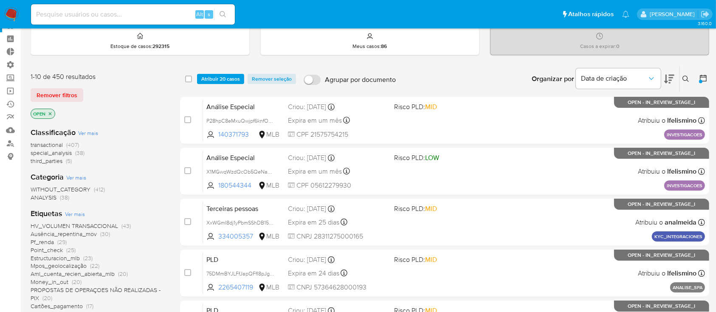
click at [667, 86] on button at bounding box center [670, 79] width 10 height 26
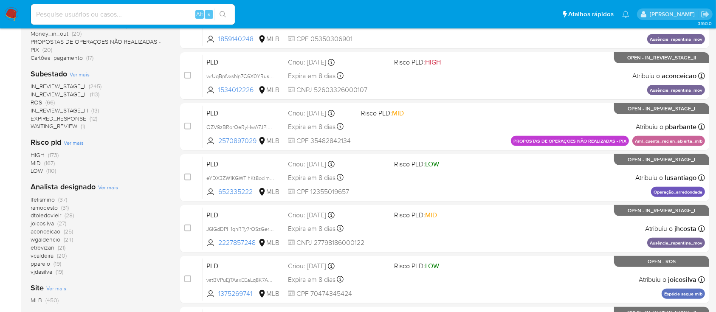
scroll to position [281, 0]
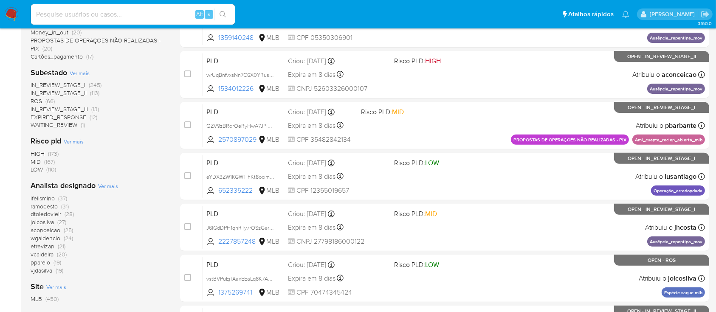
click at [48, 196] on span "lfelismino" at bounding box center [43, 198] width 24 height 8
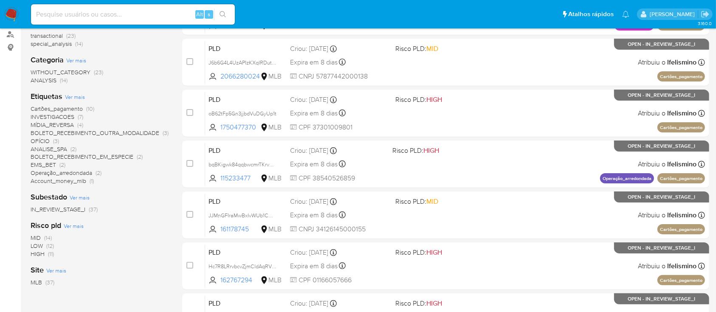
scroll to position [143, 0]
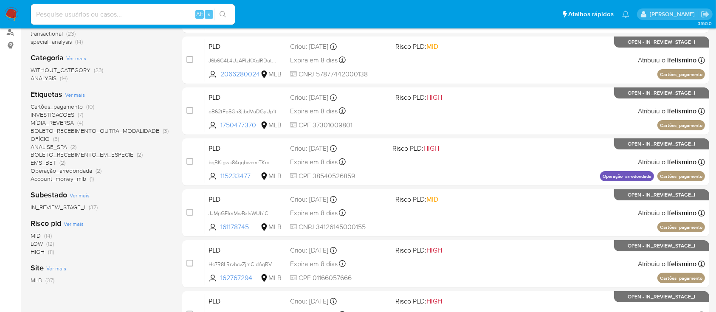
click at [43, 139] on span "OFÍCIO" at bounding box center [40, 139] width 19 height 8
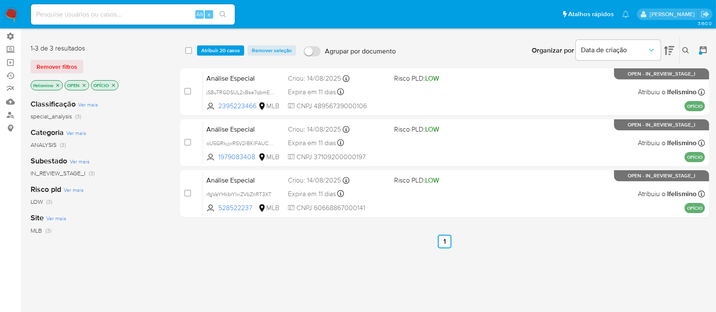
scroll to position [61, 0]
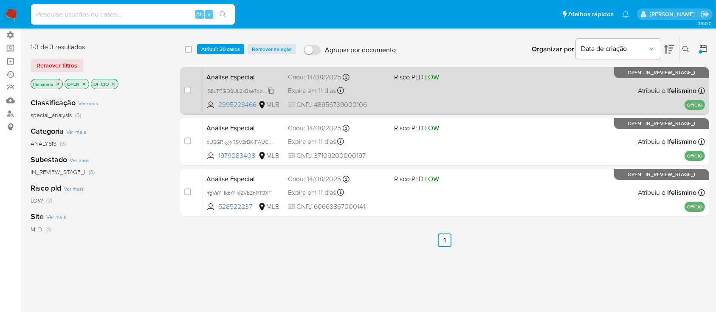
click at [272, 91] on span "jS8uTRGDSUL2xBse7qbmEepZ" at bounding box center [243, 90] width 72 height 9
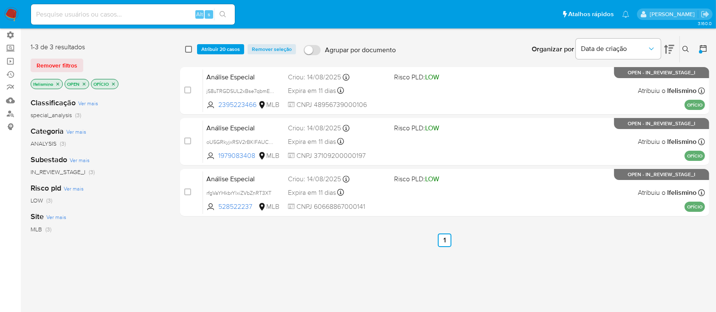
click at [189, 46] on input "checkbox" at bounding box center [188, 49] width 7 height 7
checkbox input "true"
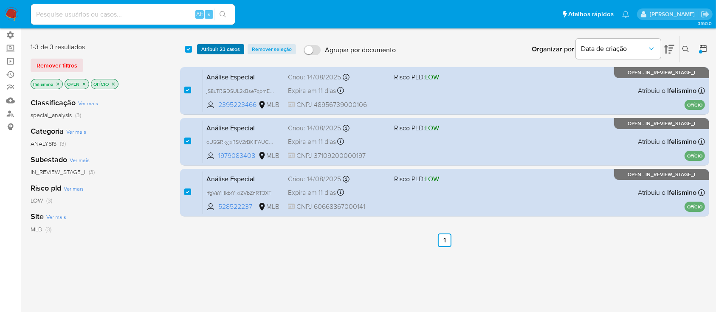
click at [207, 51] on span "Atribuir 23 casos" at bounding box center [220, 49] width 39 height 8
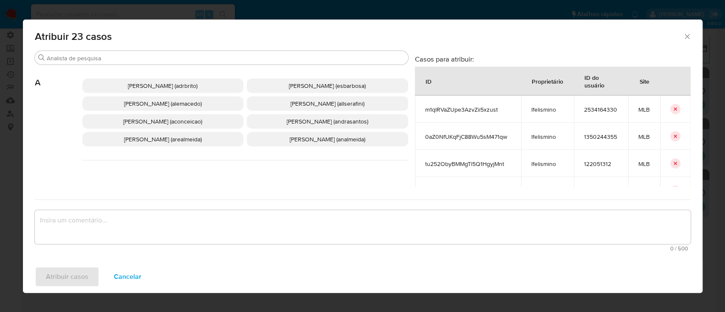
click at [689, 36] on icon "Fechar a janela" at bounding box center [687, 36] width 8 height 8
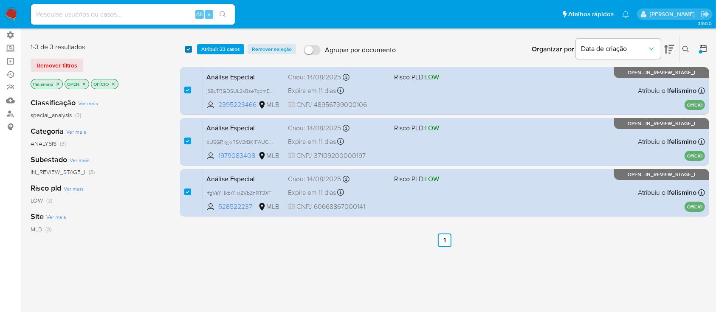
click at [190, 46] on input "checkbox" at bounding box center [188, 49] width 7 height 7
checkbox input "false"
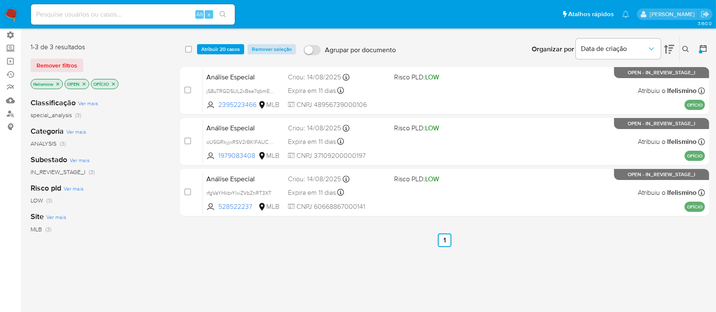
click at [257, 51] on span "Remover seleção" at bounding box center [272, 49] width 40 height 8
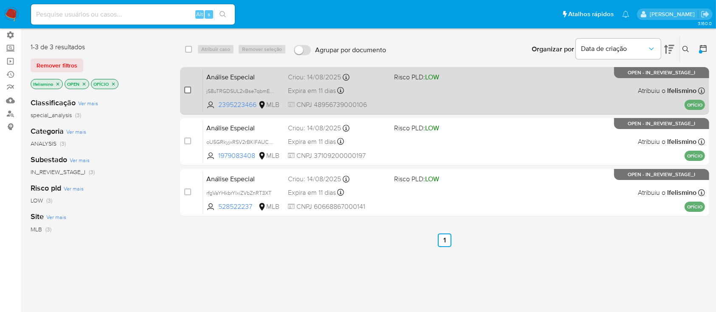
click at [185, 90] on input "checkbox" at bounding box center [187, 90] width 7 height 7
checkbox input "true"
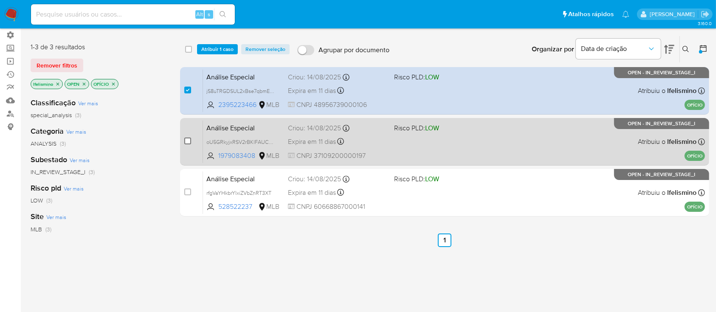
click at [187, 138] on input "checkbox" at bounding box center [187, 141] width 7 height 7
checkbox input "true"
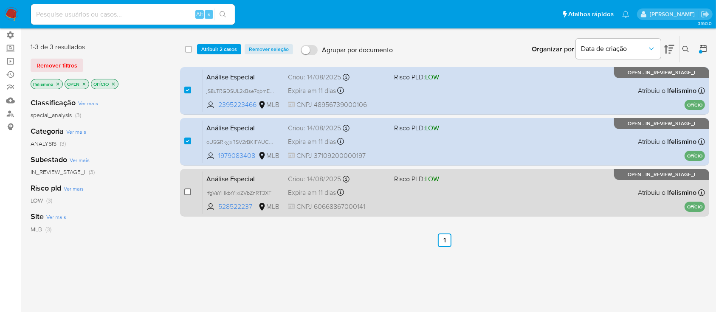
click at [187, 189] on input "checkbox" at bounding box center [187, 192] width 7 height 7
checkbox input "true"
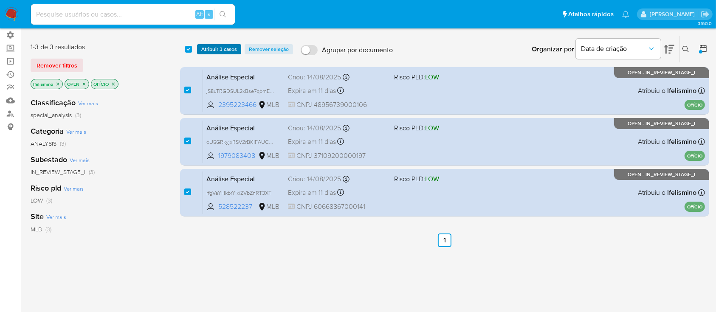
click at [215, 49] on span "Atribuir 3 casos" at bounding box center [219, 49] width 36 height 8
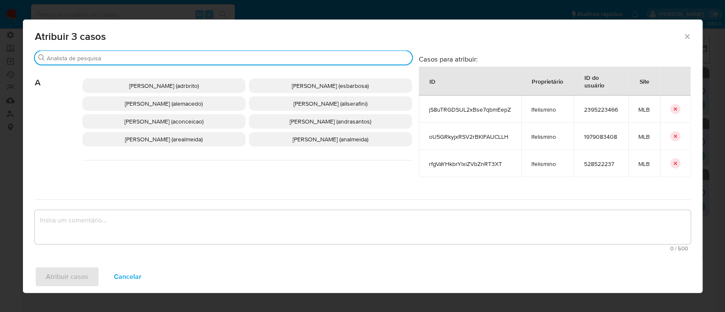
click at [194, 54] on input "Buscar" at bounding box center [228, 58] width 362 height 8
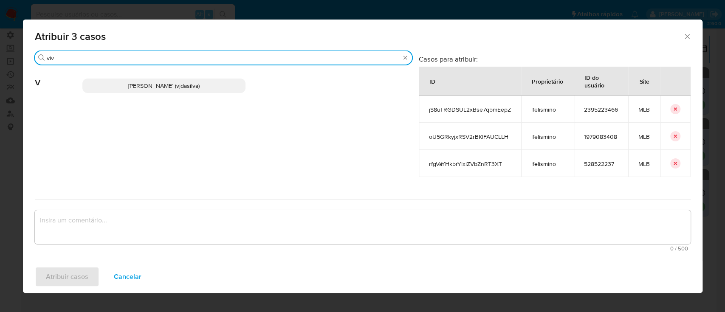
type input "viv"
click at [156, 87] on span "[PERSON_NAME] (vjdasilva)" at bounding box center [163, 86] width 71 height 8
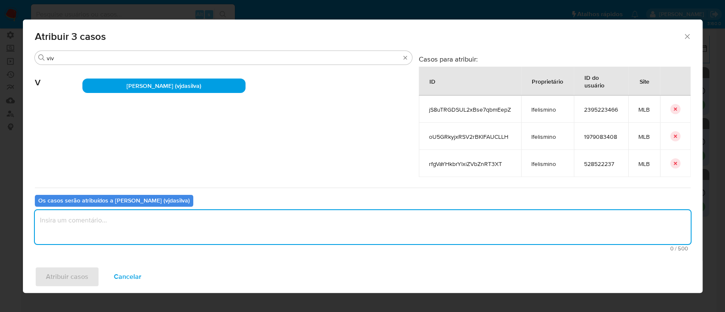
click at [100, 226] on textarea "assign-modal" at bounding box center [363, 227] width 656 height 34
type textarea "ok"
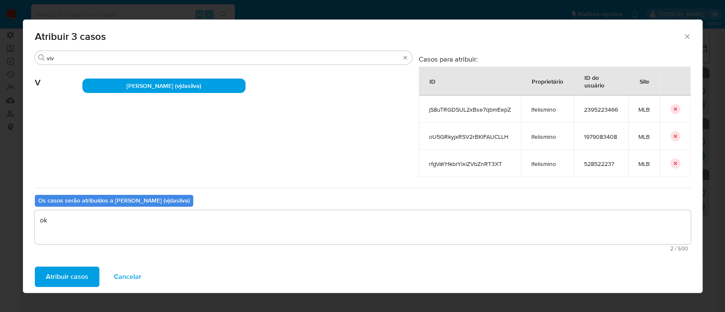
click at [72, 276] on span "Atribuir casos" at bounding box center [67, 277] width 42 height 19
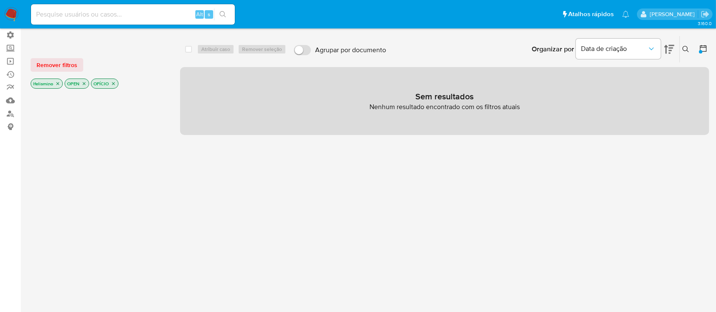
click at [114, 84] on icon "close-filter" at bounding box center [113, 83] width 3 height 3
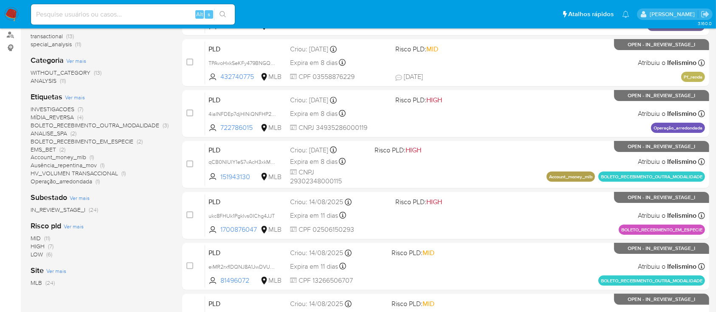
scroll to position [141, 0]
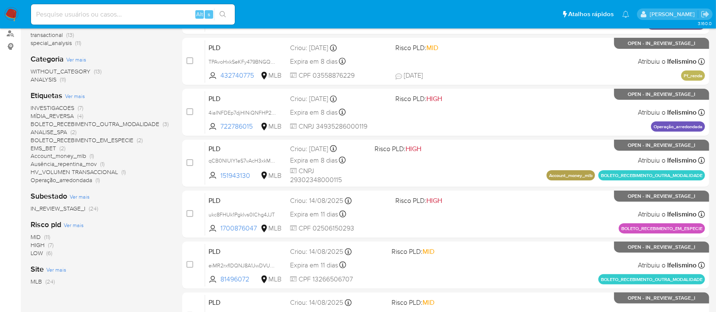
click at [56, 116] on span "MÍDIA_REVERSA" at bounding box center [52, 116] width 43 height 8
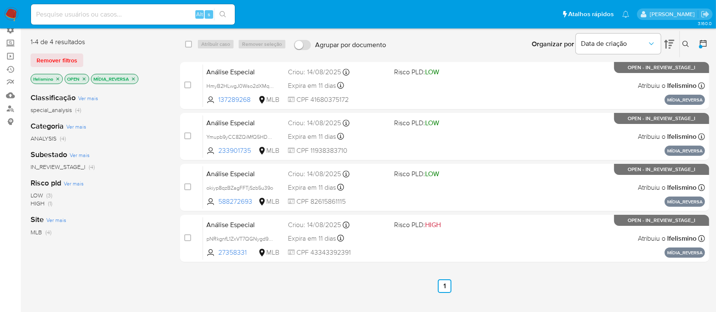
scroll to position [65, 0]
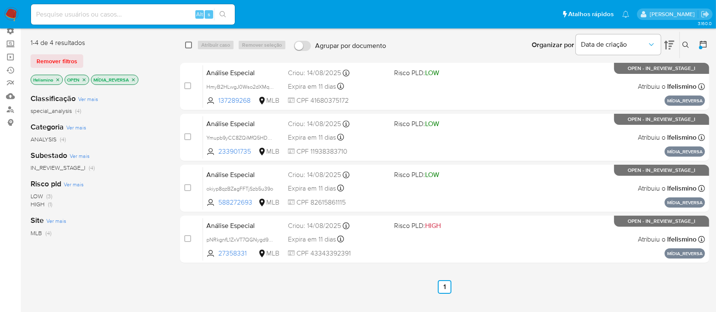
click at [190, 44] on input "checkbox" at bounding box center [188, 45] width 7 height 7
checkbox input "true"
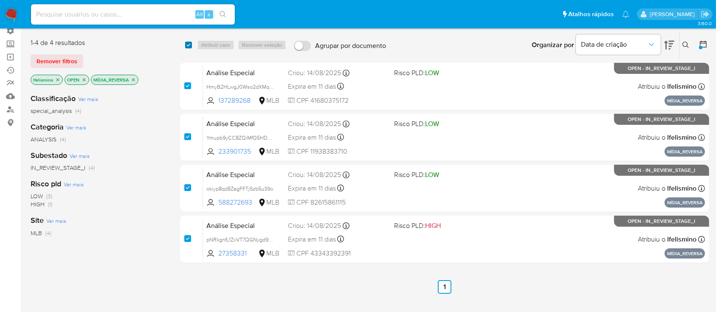
checkbox input "true"
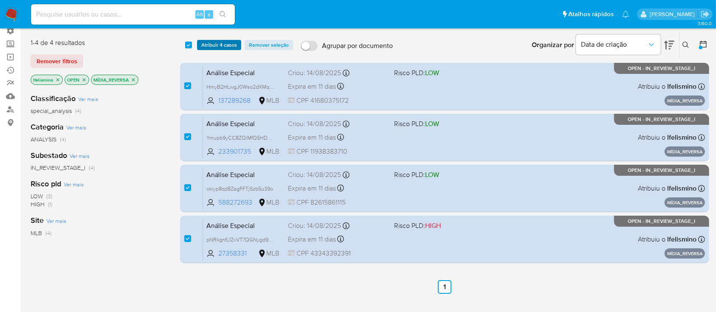
click at [213, 44] on span "Atribuir 4 casos" at bounding box center [219, 45] width 36 height 8
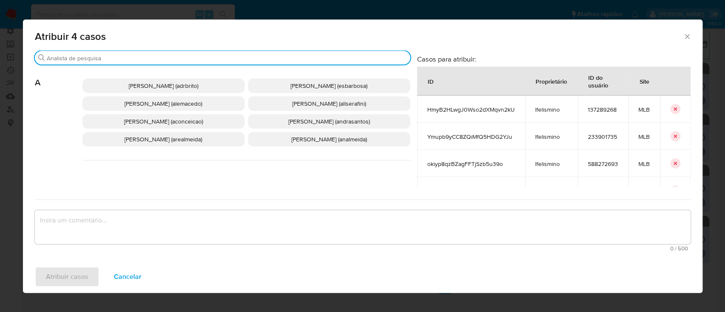
click at [134, 56] on input "Buscar" at bounding box center [227, 58] width 360 height 8
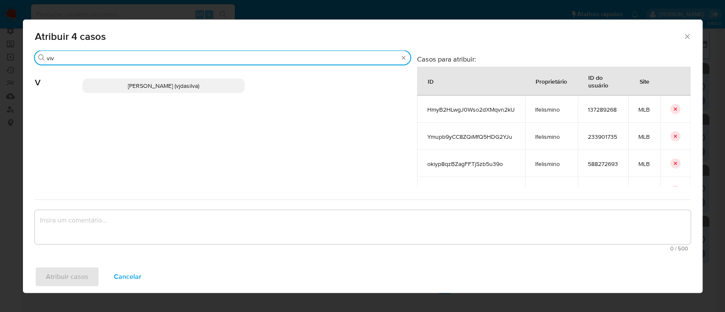
type input "viv"
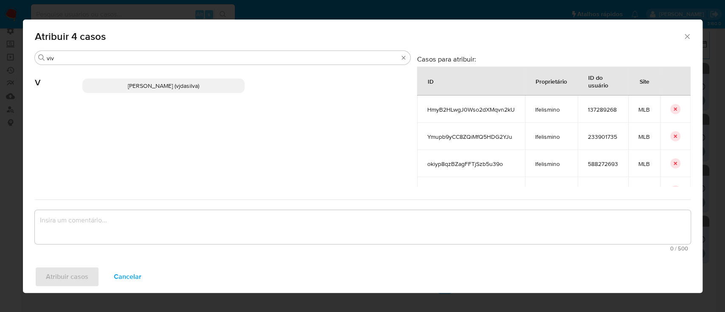
click at [144, 84] on span "Viviane Jesus Da Silva (vjdasilva)" at bounding box center [163, 86] width 71 height 8
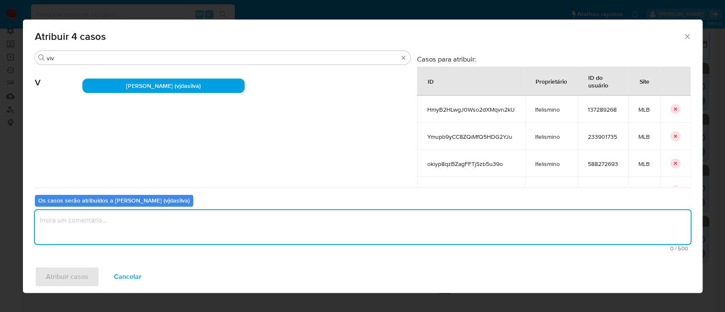
click at [85, 240] on textarea "assign-modal" at bounding box center [363, 227] width 656 height 34
type textarea "ok"
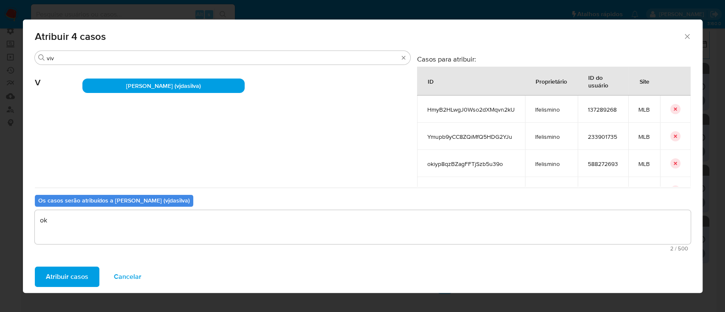
click at [71, 279] on span "Atribuir casos" at bounding box center [67, 277] width 42 height 19
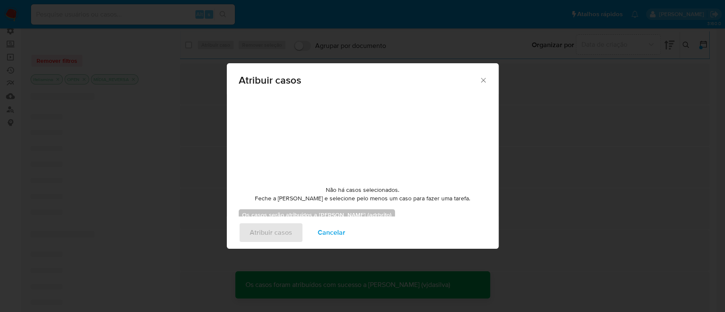
checkbox input "false"
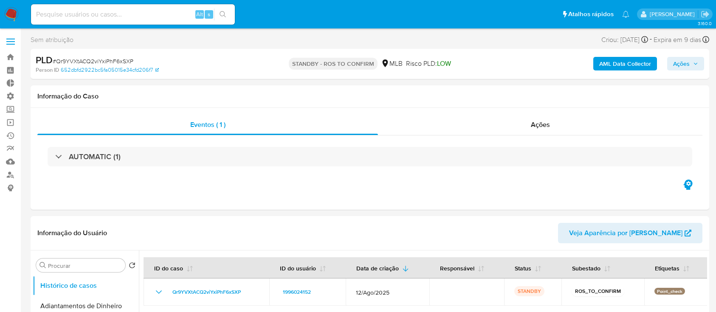
select select "10"
click at [9, 54] on link "Bandeja" at bounding box center [50, 57] width 101 height 13
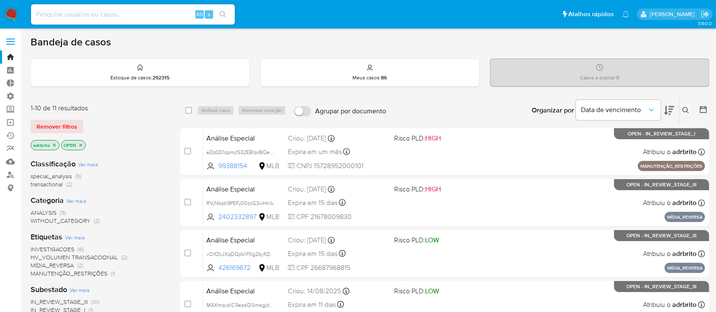
click at [54, 146] on icon "close-filter" at bounding box center [54, 145] width 5 height 5
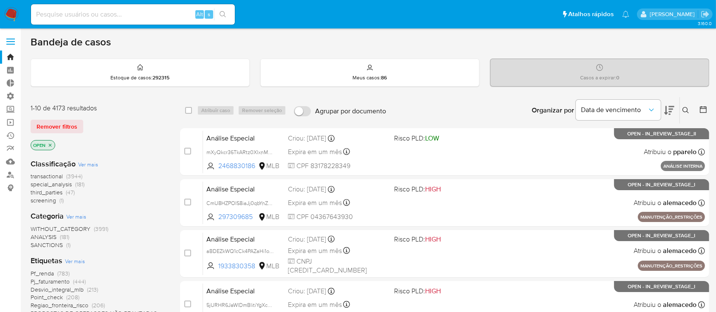
click at [707, 109] on icon at bounding box center [703, 109] width 8 height 8
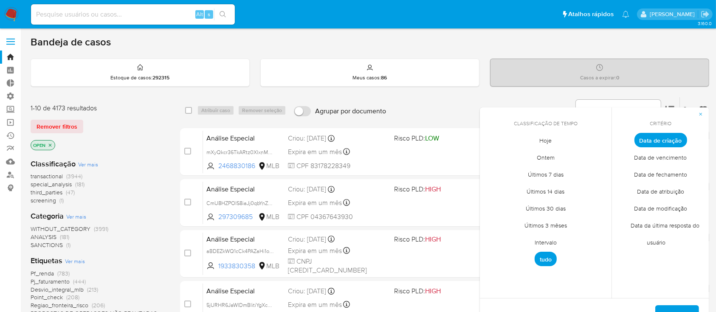
click at [558, 242] on span "Intervalo" at bounding box center [546, 242] width 40 height 17
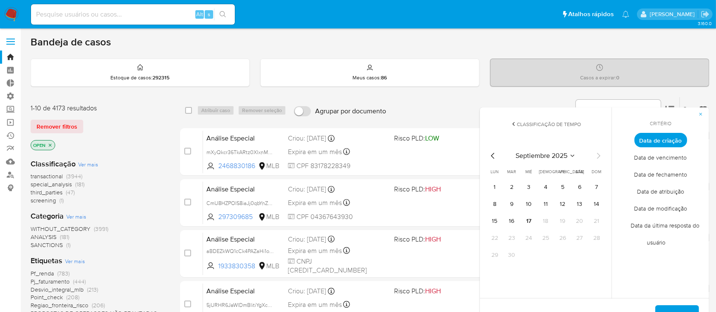
click at [493, 156] on icon "Mes anterior" at bounding box center [493, 156] width 10 height 10
click at [561, 184] on button "1" at bounding box center [563, 188] width 14 height 14
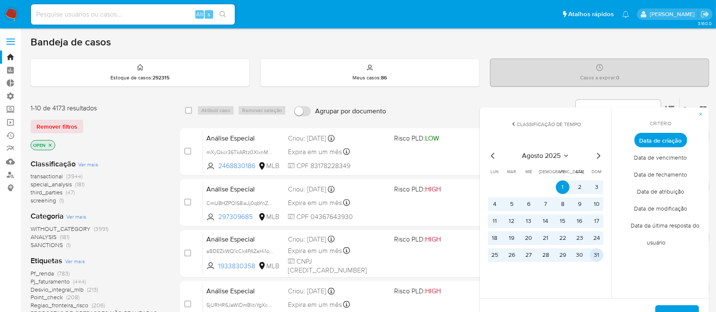
click at [597, 256] on button "31" at bounding box center [597, 256] width 14 height 14
click at [663, 306] on button "Aplicar" at bounding box center [678, 316] width 44 height 20
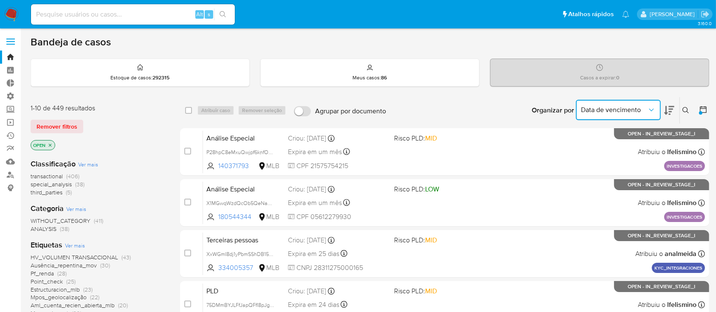
click at [648, 113] on icon "Organizar por" at bounding box center [652, 110] width 8 height 8
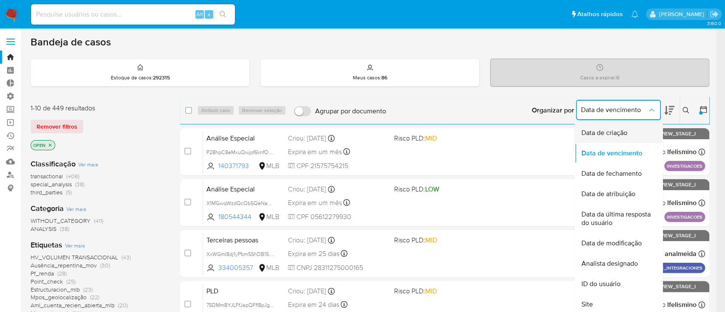
click at [625, 130] on span "Data de criação" at bounding box center [604, 133] width 46 height 8
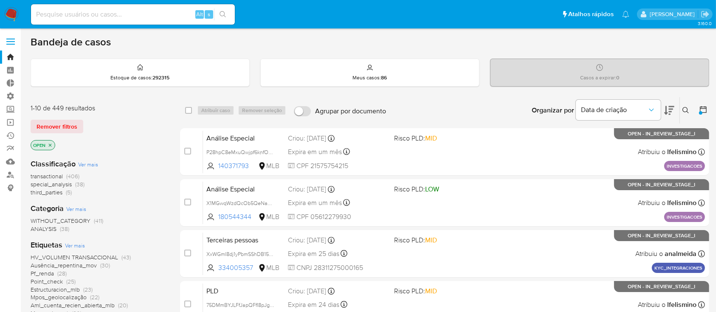
click at [673, 113] on icon at bounding box center [670, 110] width 10 height 10
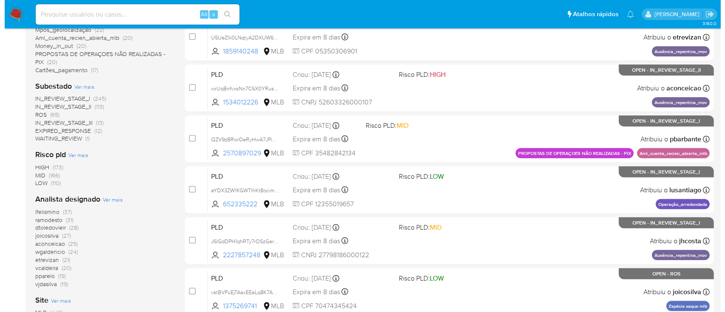
scroll to position [320, 0]
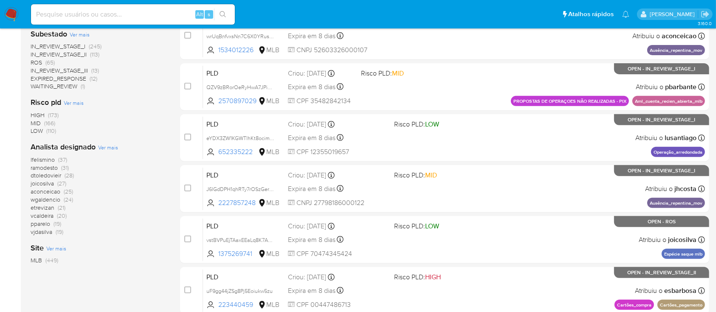
click at [105, 149] on span "Ver mais" at bounding box center [108, 148] width 20 height 8
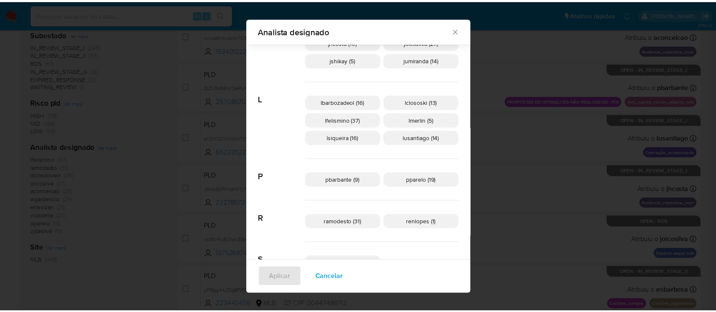
scroll to position [283, 0]
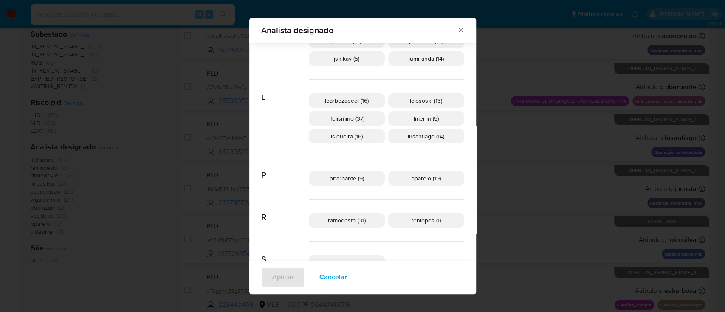
click at [457, 28] on icon "Fechar" at bounding box center [461, 30] width 8 height 8
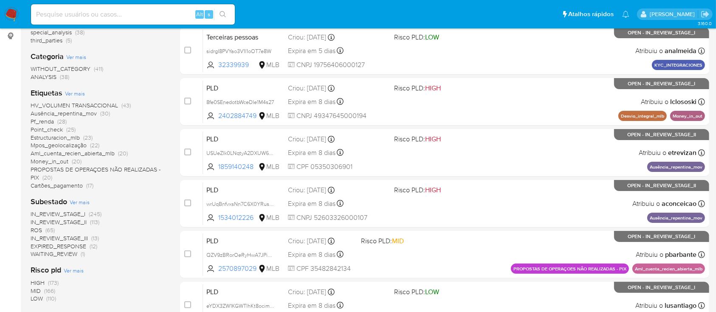
scroll to position [156, 0]
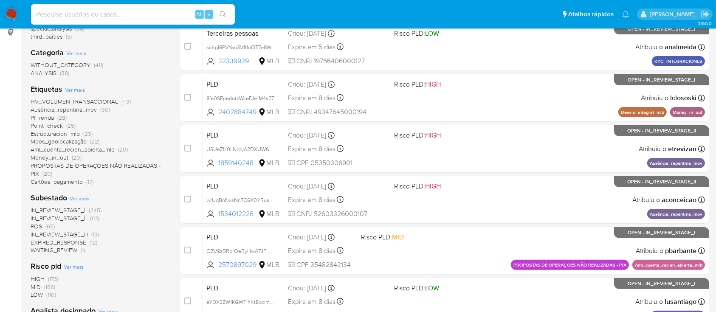
click at [76, 186] on div "Classificação Ver mais transactional (406) special_analysis (38) third_parties …" at bounding box center [99, 212] width 136 height 433
click at [69, 184] on span "Cartões_pagamento" at bounding box center [57, 182] width 52 height 8
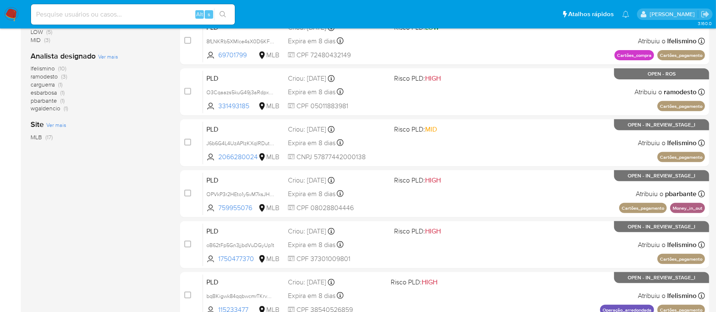
scroll to position [316, 0]
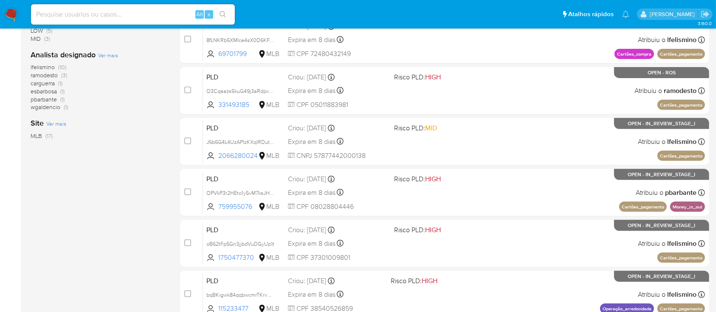
click at [41, 68] on span "lfelismino" at bounding box center [43, 67] width 24 height 8
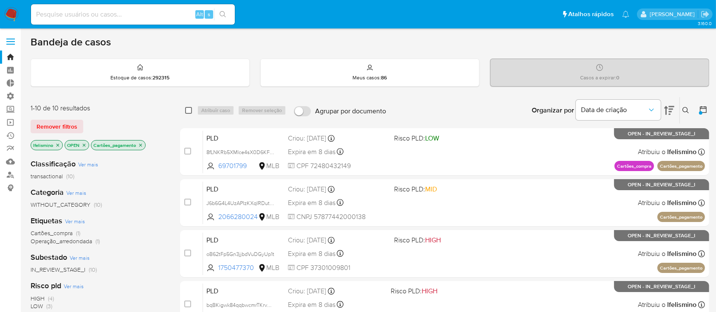
click at [189, 109] on input "checkbox" at bounding box center [188, 110] width 7 height 7
checkbox input "true"
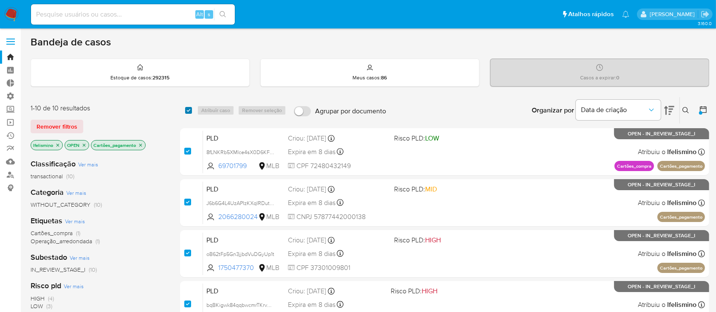
checkbox input "true"
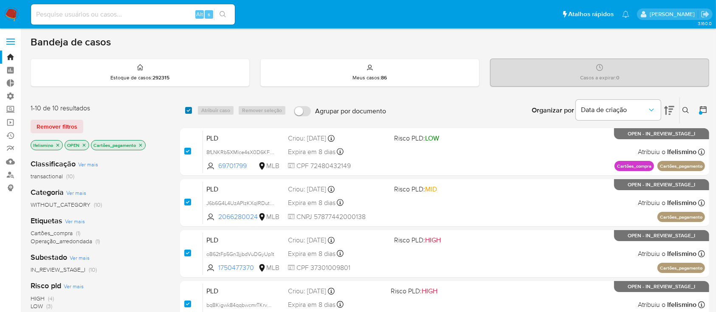
checkbox input "true"
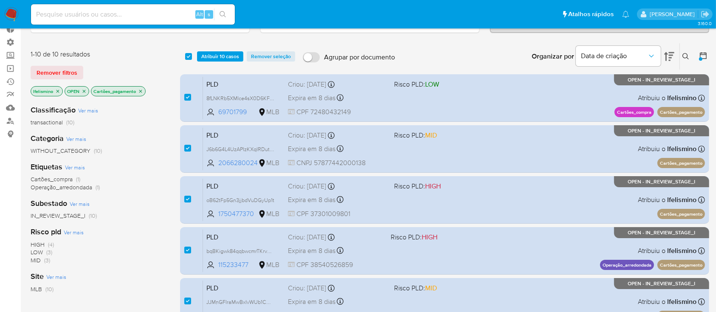
scroll to position [48, 0]
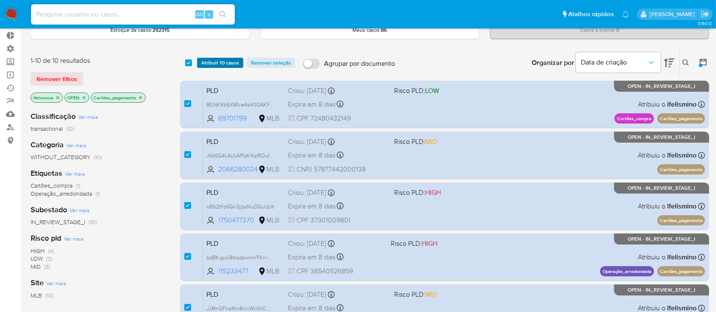
click at [217, 63] on span "Atribuir 10 casos" at bounding box center [220, 63] width 38 height 8
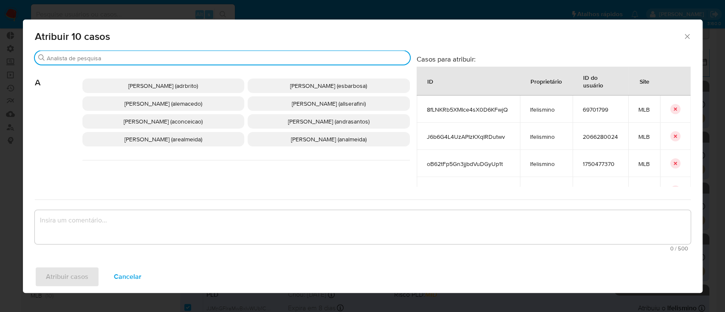
click at [215, 56] on input "Buscar" at bounding box center [227, 58] width 360 height 8
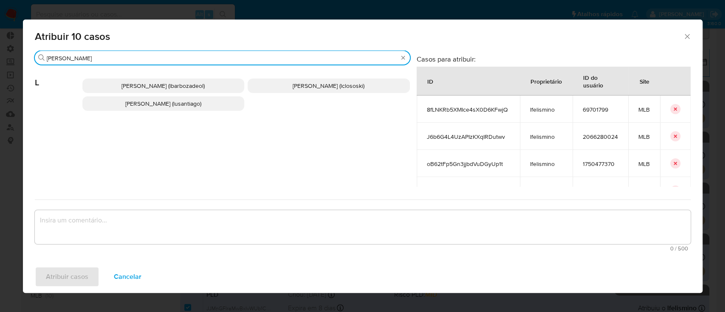
type input "[PERSON_NAME]"
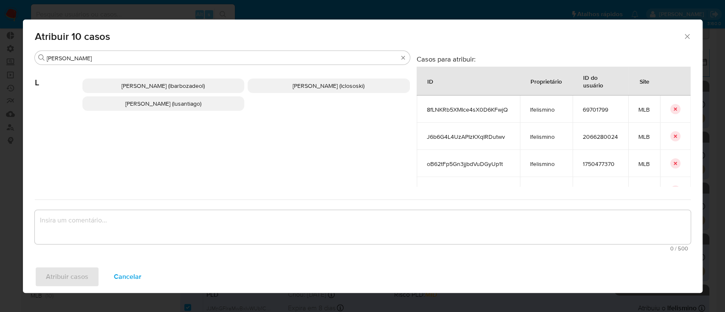
click at [293, 86] on span "[PERSON_NAME] (lclososki)" at bounding box center [329, 86] width 72 height 8
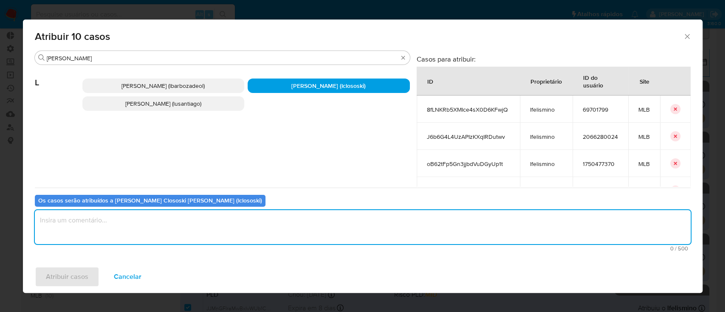
click at [129, 242] on textarea "assign-modal" at bounding box center [363, 227] width 656 height 34
type textarea "ok"
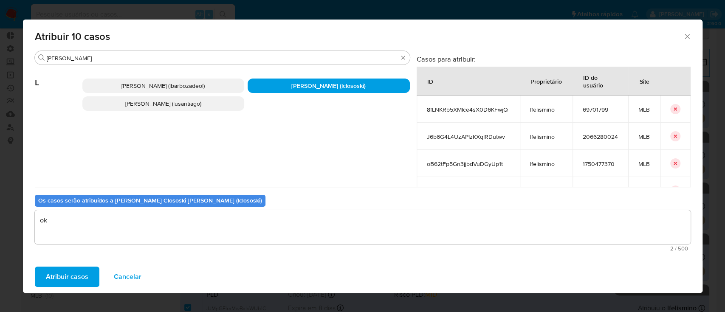
click at [67, 276] on span "Atribuir casos" at bounding box center [67, 277] width 42 height 19
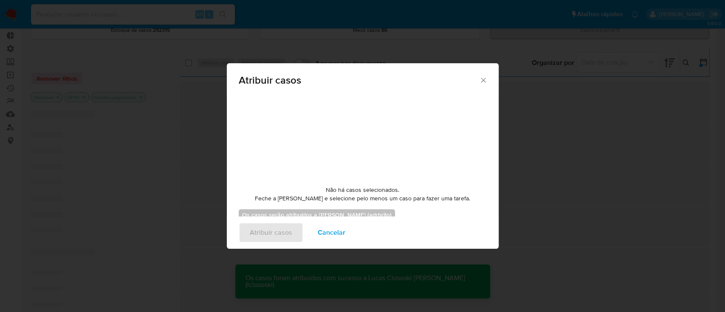
checkbox input "false"
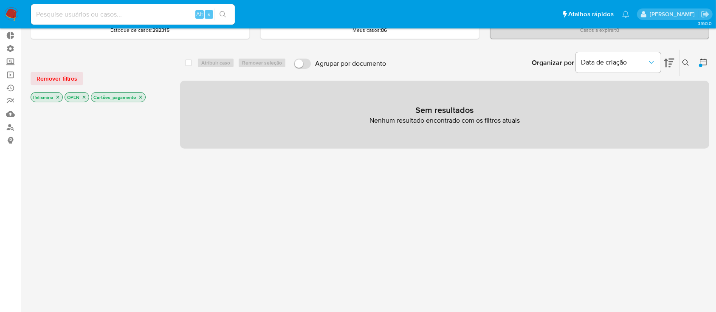
click at [140, 95] on icon "close-filter" at bounding box center [140, 97] width 5 height 5
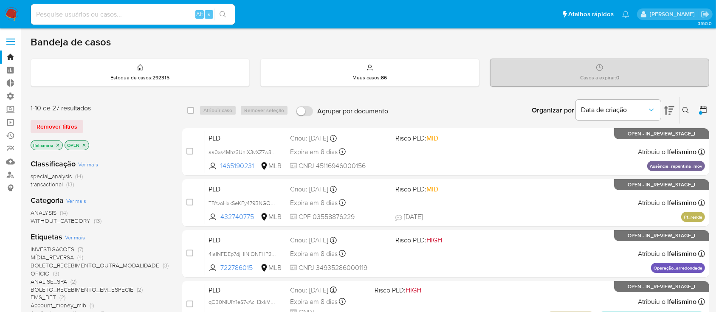
click at [58, 143] on icon "close-filter" at bounding box center [57, 145] width 5 height 5
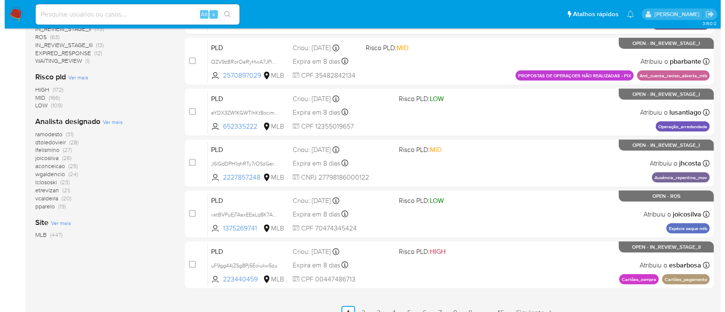
scroll to position [364, 0]
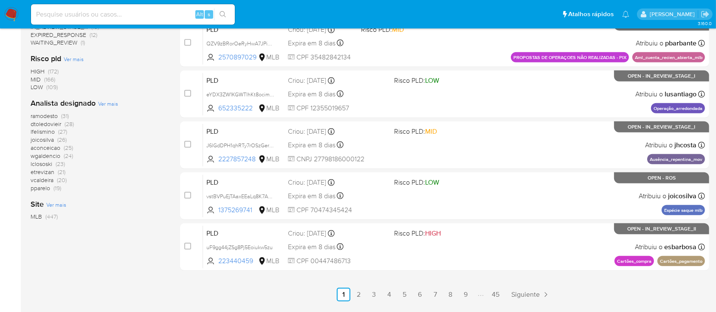
click at [108, 105] on span "Ver mais" at bounding box center [108, 104] width 20 height 8
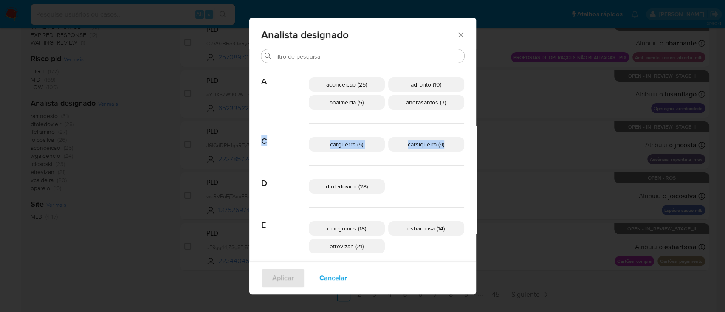
drag, startPoint x: 445, startPoint y: 95, endPoint x: 458, endPoint y: 155, distance: 61.3
click at [458, 155] on div "Analista designado Buscar A aconceicao (25) adrbrito (10) analmeida (5) andrasa…" at bounding box center [362, 156] width 725 height 312
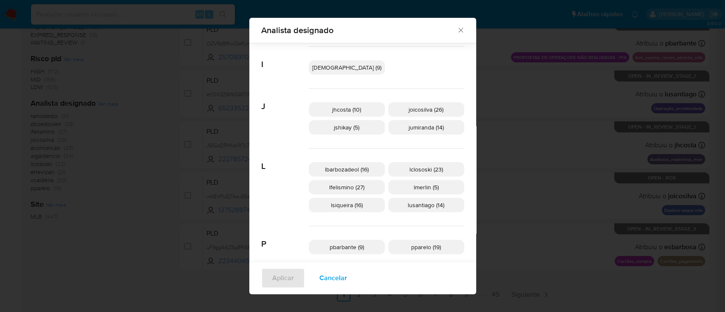
scroll to position [218, 0]
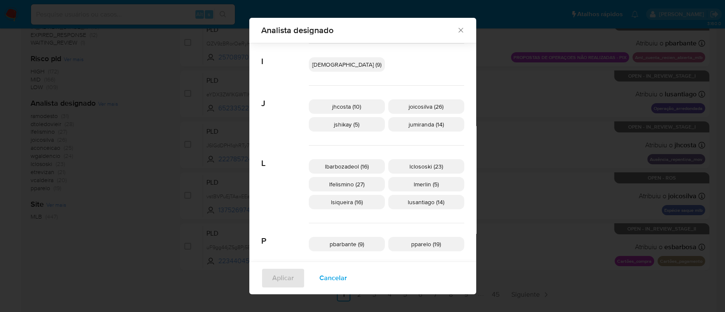
click at [351, 186] on span "lfelismino (27)" at bounding box center [346, 184] width 35 height 8
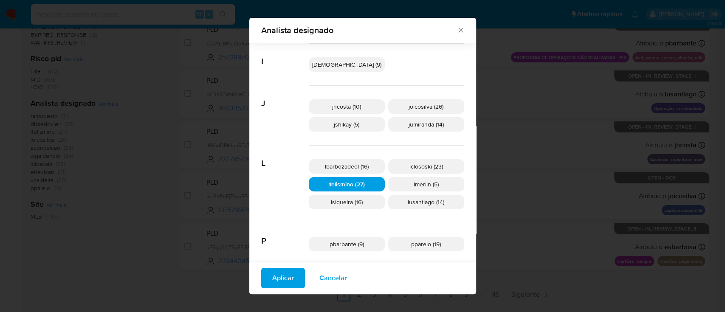
click at [294, 278] on span "Aplicar" at bounding box center [283, 278] width 22 height 19
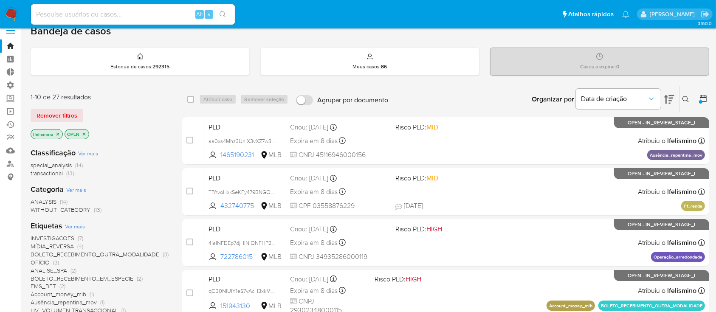
scroll to position [1, 0]
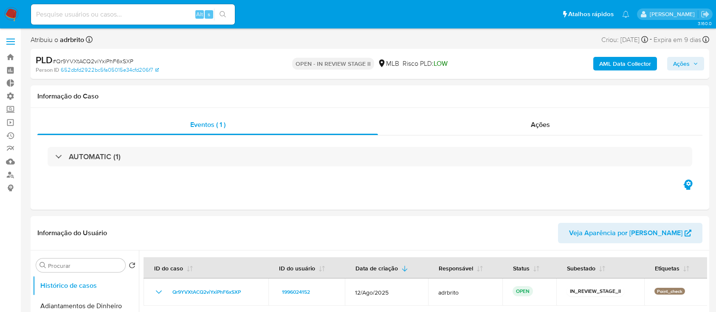
select select "10"
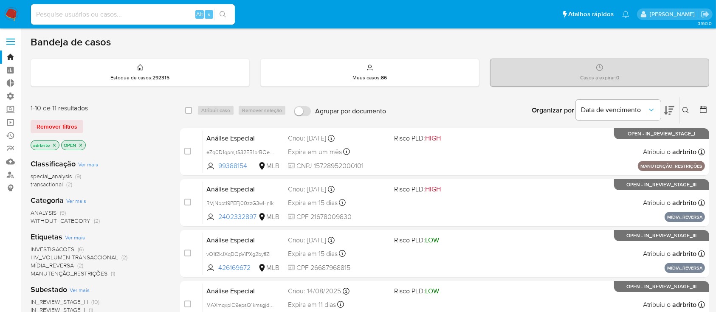
click at [57, 143] on icon "close-filter" at bounding box center [54, 145] width 5 height 5
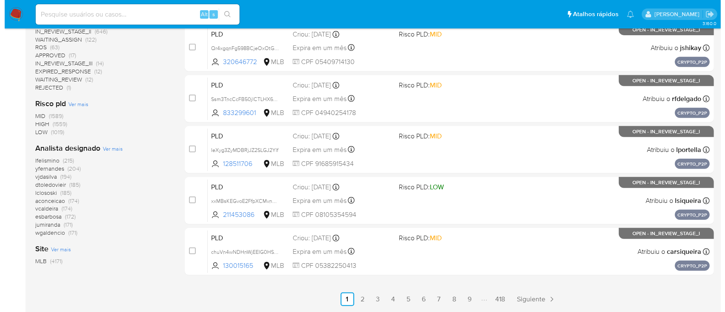
scroll to position [360, 0]
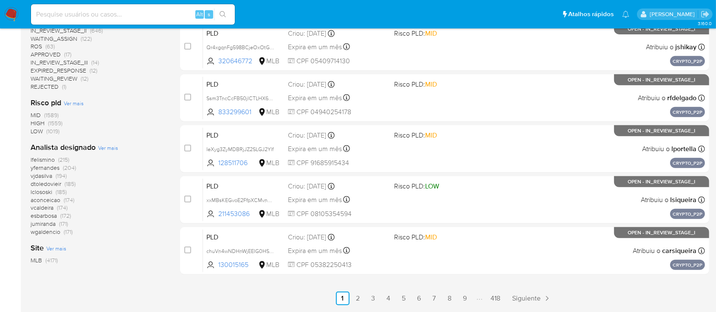
click at [109, 149] on span "Ver mais" at bounding box center [108, 148] width 20 height 8
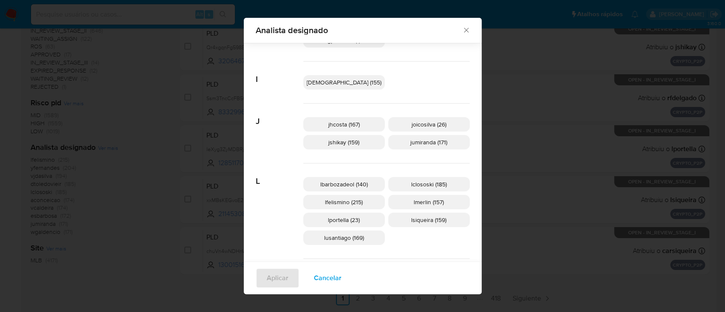
scroll to position [257, 0]
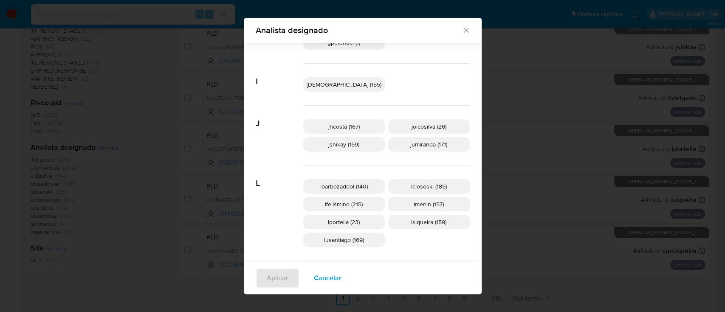
click at [413, 183] on span "lclososki (185)" at bounding box center [429, 186] width 36 height 8
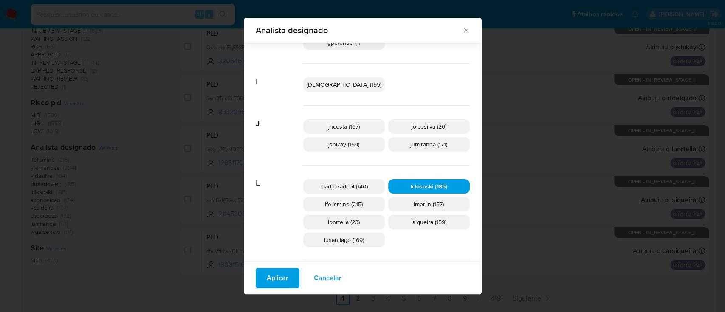
click at [289, 281] on span "Aplicar" at bounding box center [278, 278] width 22 height 19
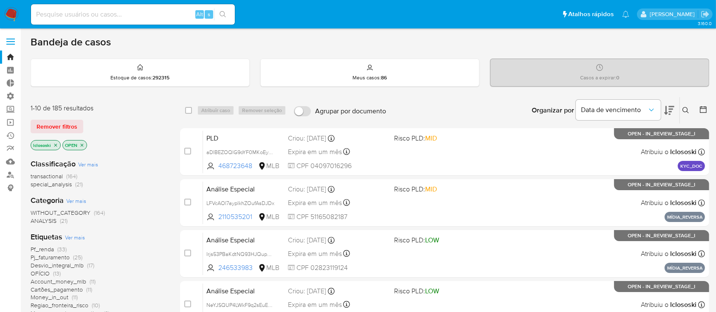
click at [705, 110] on icon at bounding box center [703, 109] width 8 height 8
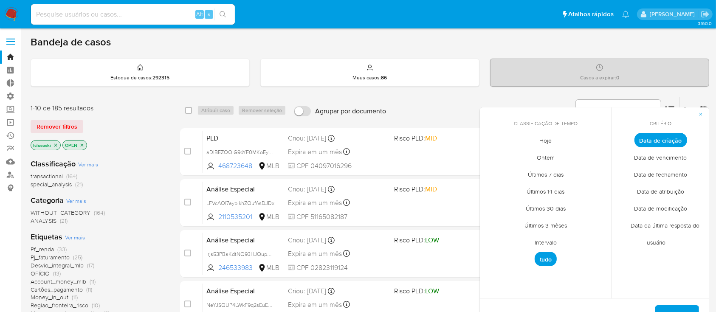
click at [544, 241] on span "Intervalo" at bounding box center [546, 242] width 40 height 17
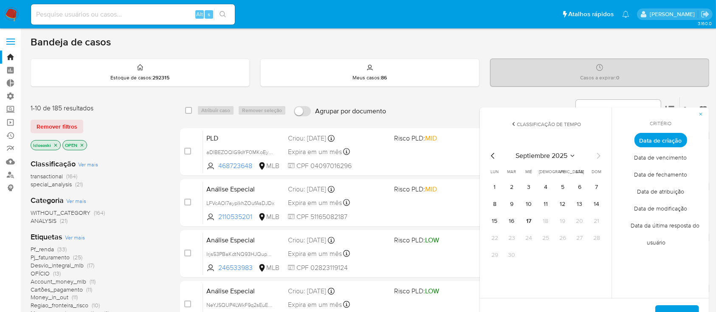
click at [492, 157] on icon "Mes anterior" at bounding box center [493, 156] width 10 height 10
click at [564, 190] on button "1" at bounding box center [563, 188] width 14 height 14
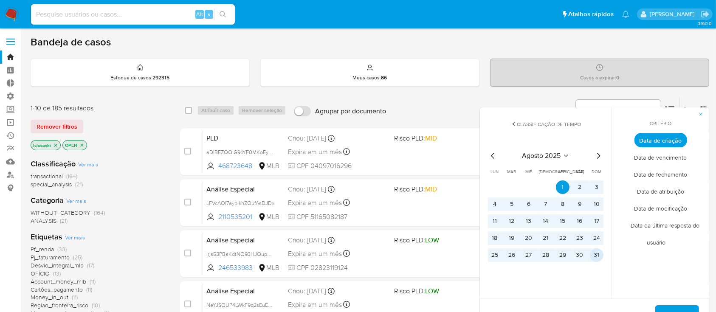
click at [597, 256] on button "31" at bounding box center [597, 256] width 14 height 14
click at [670, 307] on span "Aplicar" at bounding box center [678, 315] width 22 height 19
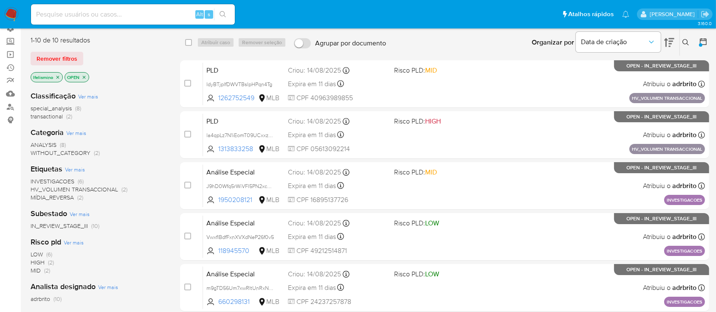
scroll to position [67, 0]
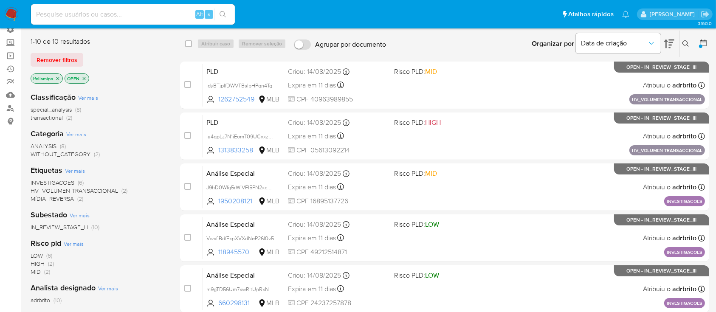
click at [62, 197] on span "MÍDIA_REVERSA" at bounding box center [52, 199] width 43 height 8
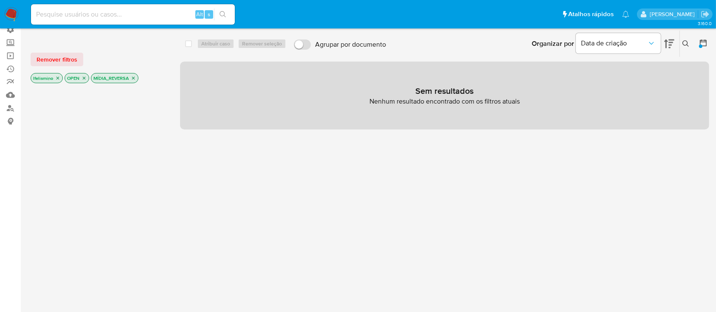
click at [133, 79] on icon "close-filter" at bounding box center [133, 78] width 5 height 5
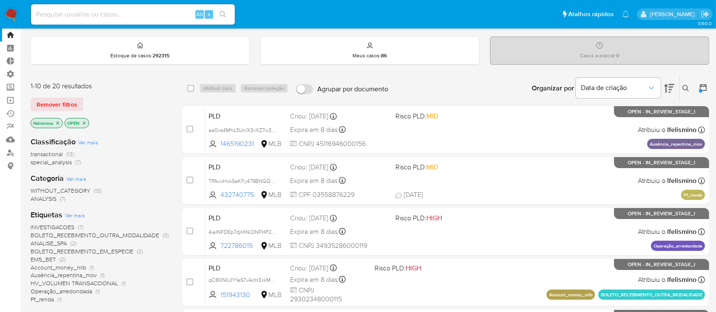
scroll to position [25, 0]
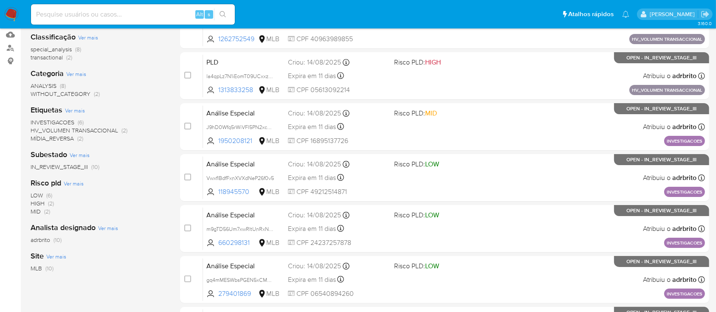
scroll to position [126, 0]
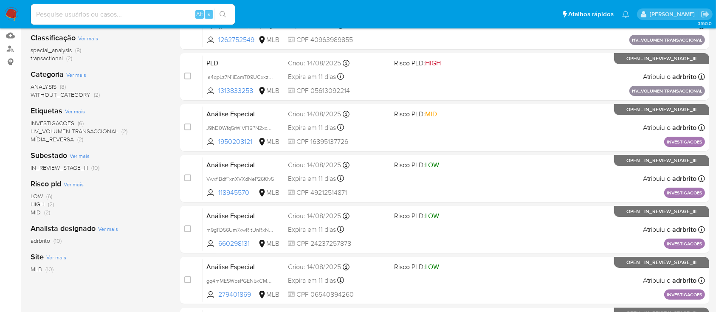
click at [102, 131] on span "HV_VOLUMEN TRANSACCIONAL" at bounding box center [75, 131] width 88 height 8
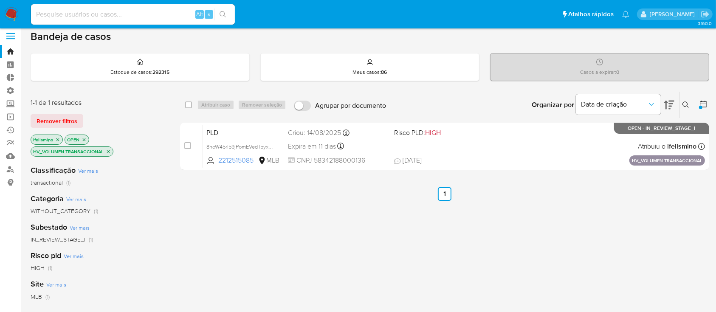
scroll to position [7, 0]
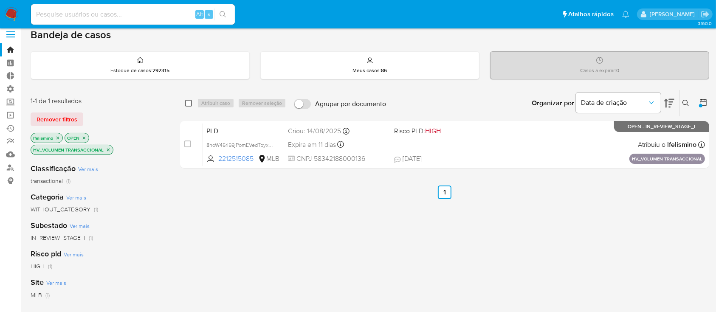
click at [190, 103] on input "checkbox" at bounding box center [188, 103] width 7 height 7
checkbox input "true"
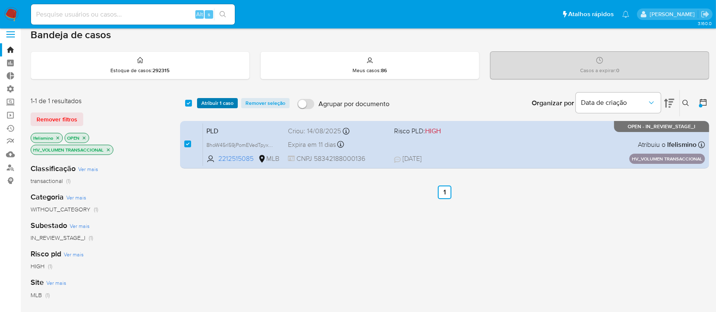
click at [207, 102] on span "Atribuir 1 caso" at bounding box center [217, 103] width 32 height 8
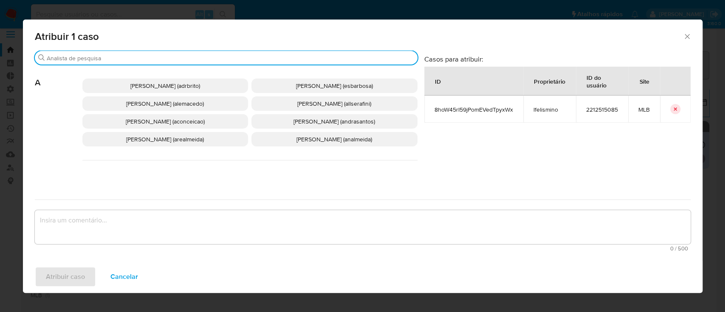
click at [174, 59] on input "Buscar" at bounding box center [231, 58] width 368 height 8
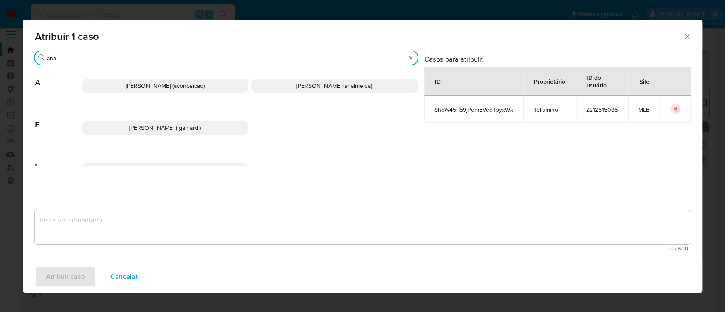
type input "ana"
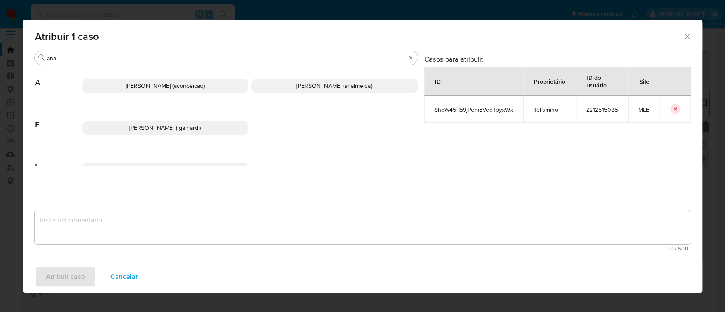
click at [157, 86] on span "[PERSON_NAME] (aconceicao)" at bounding box center [165, 86] width 79 height 8
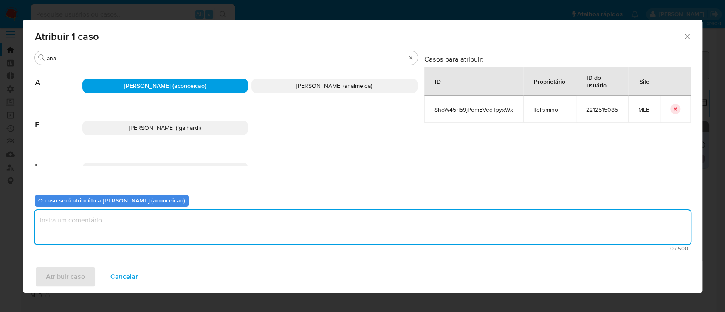
click at [99, 225] on textarea "assign-modal" at bounding box center [363, 227] width 656 height 34
type textarea "ok"
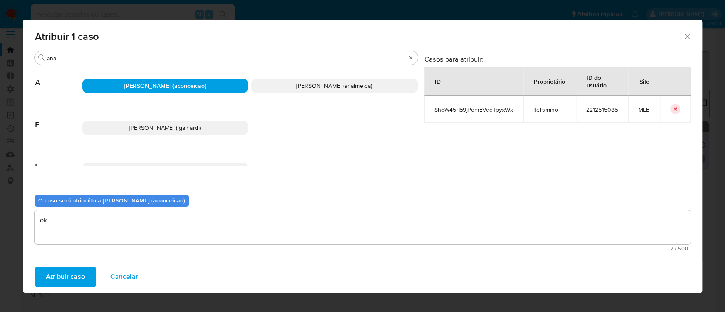
click at [62, 275] on span "Atribuir caso" at bounding box center [65, 277] width 39 height 19
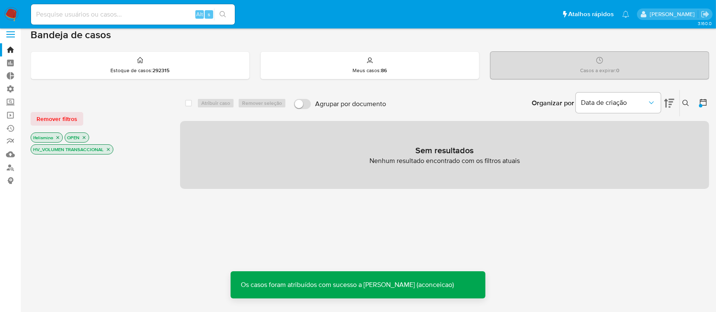
click at [110, 149] on icon "close-filter" at bounding box center [108, 149] width 5 height 5
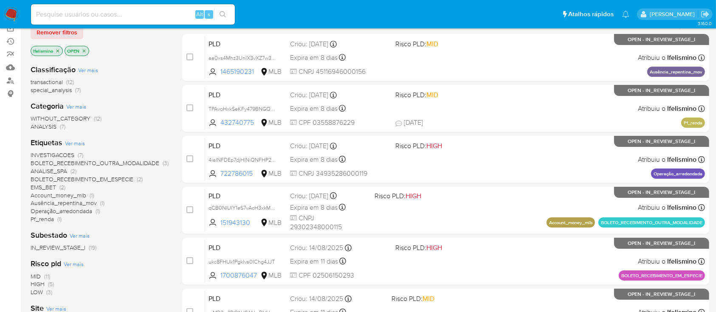
scroll to position [93, 0]
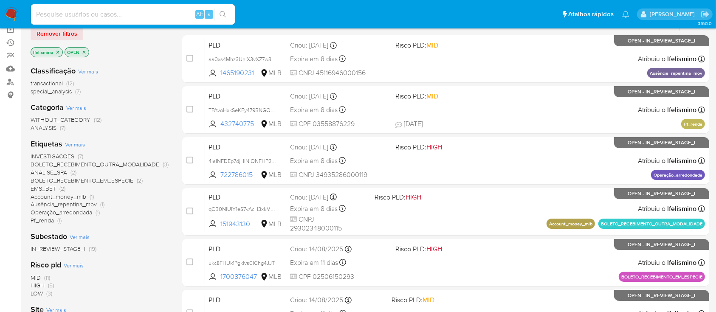
click at [113, 180] on span "BOLETO_RECEBIMENTO_EM_ESPECIE" at bounding box center [82, 180] width 103 height 8
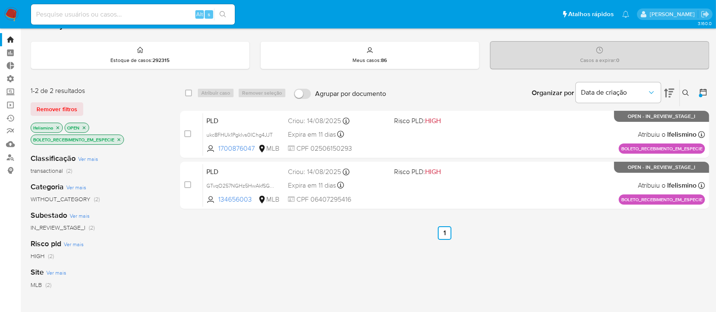
scroll to position [20, 0]
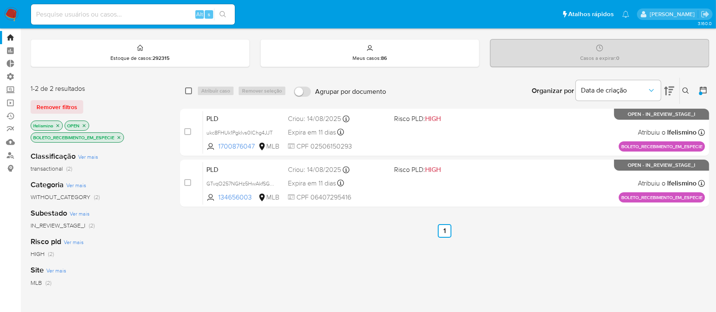
click at [189, 91] on input "checkbox" at bounding box center [188, 91] width 7 height 7
checkbox input "true"
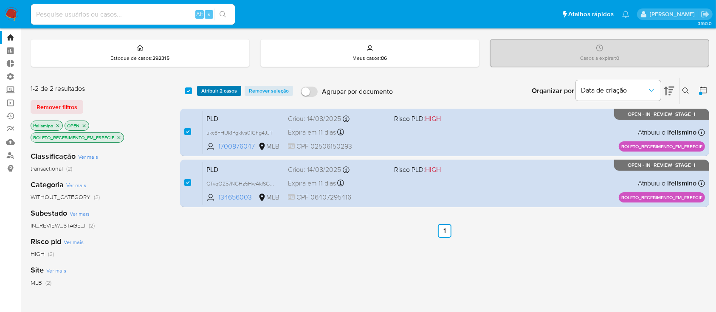
click at [215, 90] on span "Atribuir 2 casos" at bounding box center [219, 91] width 36 height 8
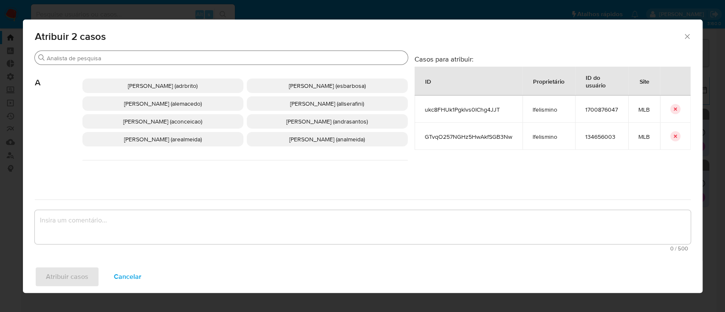
click at [231, 54] on div "Buscar" at bounding box center [221, 58] width 373 height 14
click at [218, 59] on input "Buscar" at bounding box center [226, 58] width 358 height 8
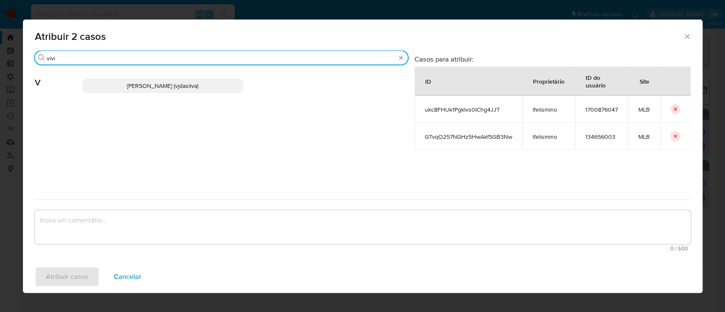
type input "vivi"
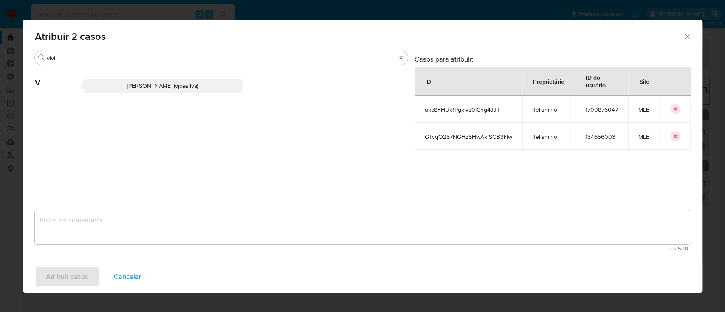
click at [185, 82] on span "[PERSON_NAME] (vjdasilva)" at bounding box center [162, 86] width 71 height 8
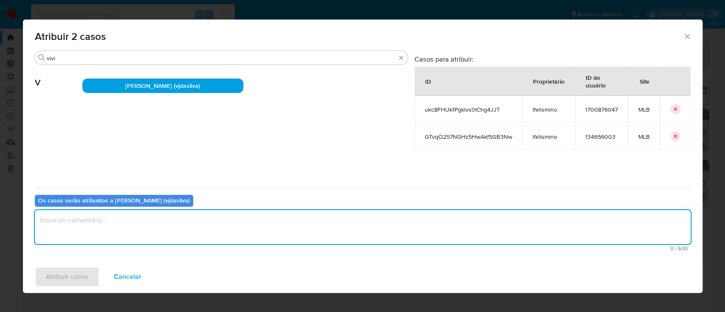
click at [103, 230] on textarea "assign-modal" at bounding box center [363, 227] width 656 height 34
type textarea "ok"
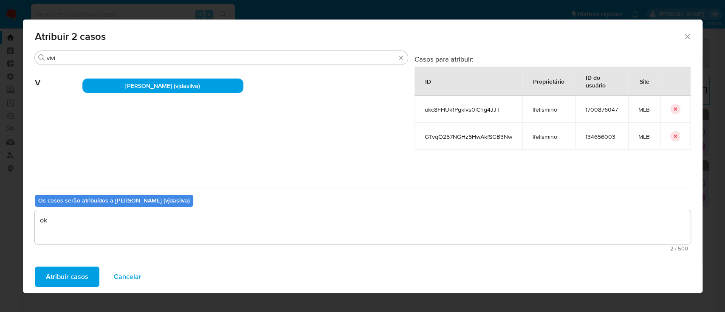
click at [75, 272] on span "Atribuir casos" at bounding box center [67, 277] width 42 height 19
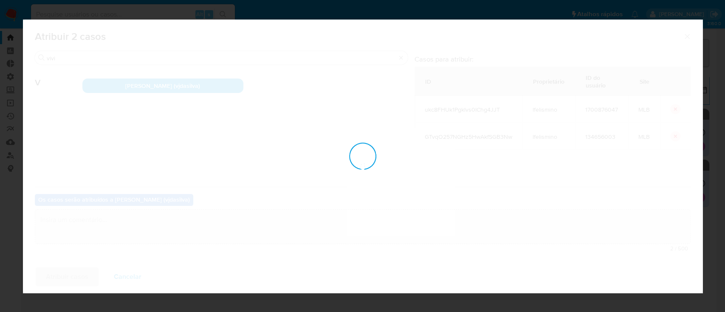
checkbox input "false"
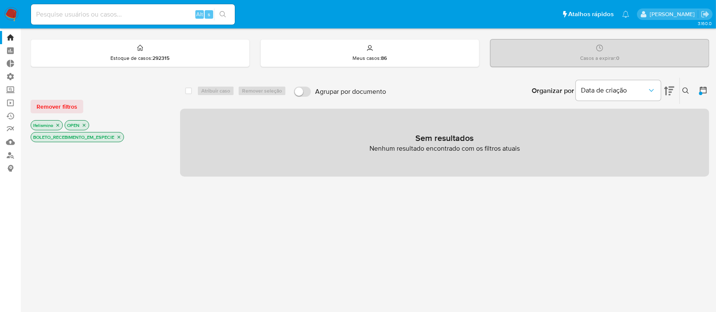
click at [121, 138] on icon "close-filter" at bounding box center [118, 137] width 5 height 5
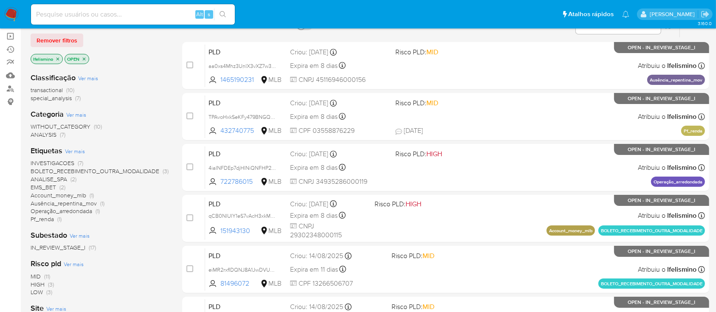
scroll to position [71, 0]
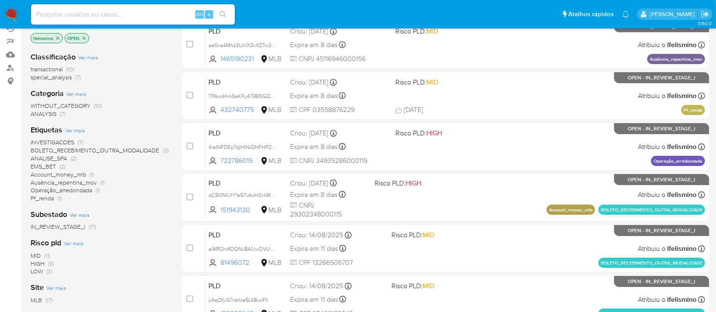
scroll to position [105, 0]
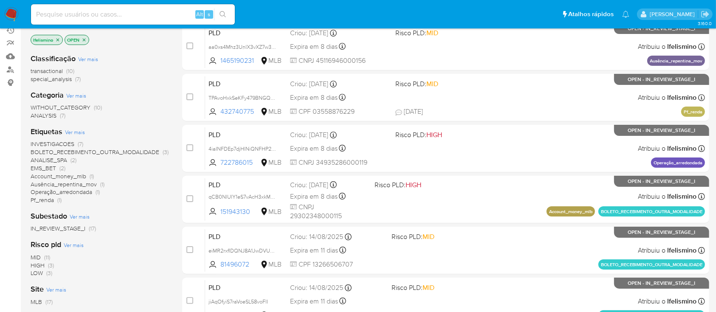
click at [41, 158] on span "ANALISE_SPA" at bounding box center [49, 160] width 37 height 8
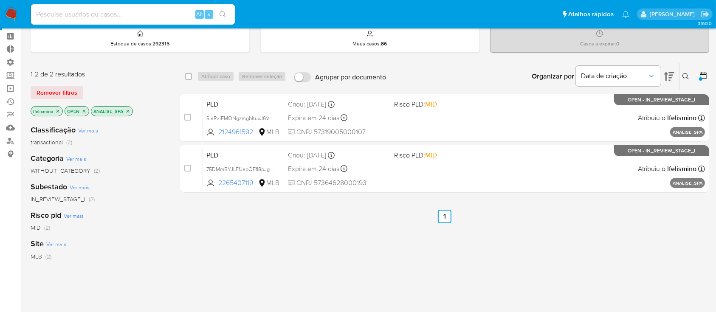
scroll to position [35, 0]
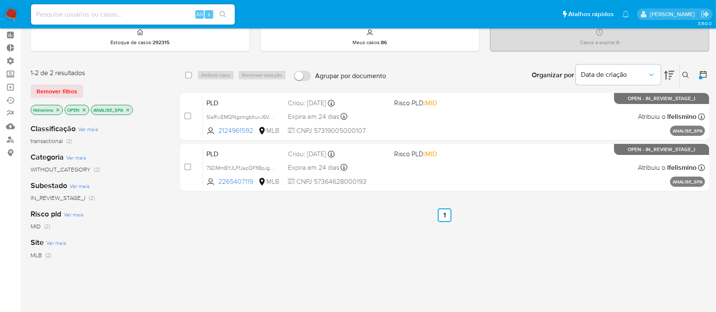
click at [127, 109] on icon "close-filter" at bounding box center [127, 110] width 5 height 5
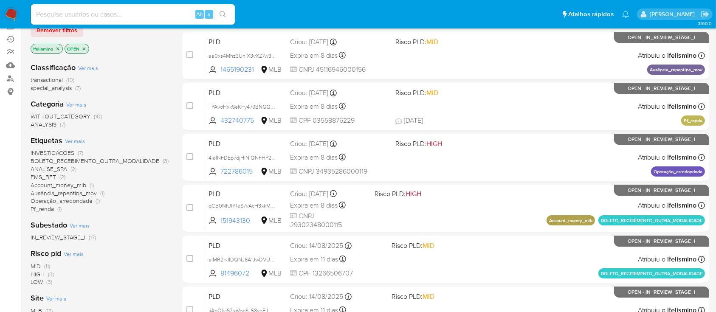
scroll to position [100, 0]
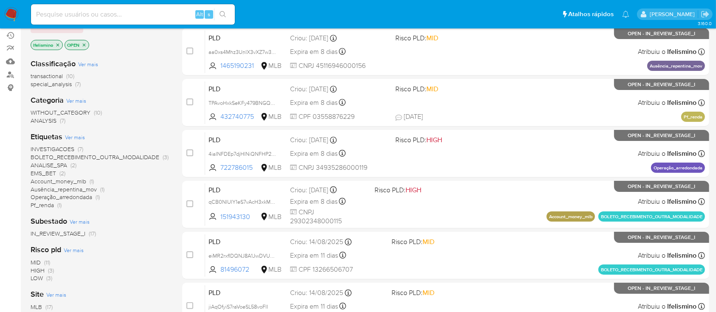
click at [46, 173] on span "EMS_BET" at bounding box center [43, 173] width 25 height 8
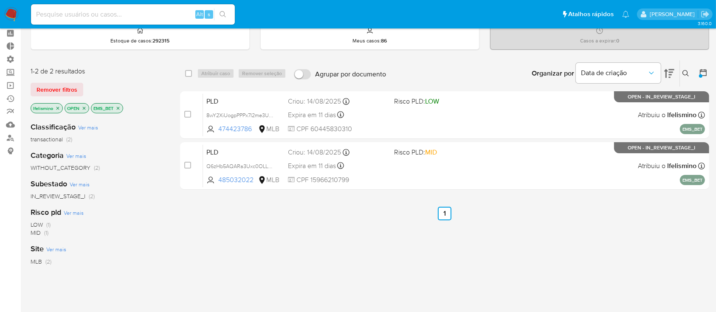
scroll to position [34, 0]
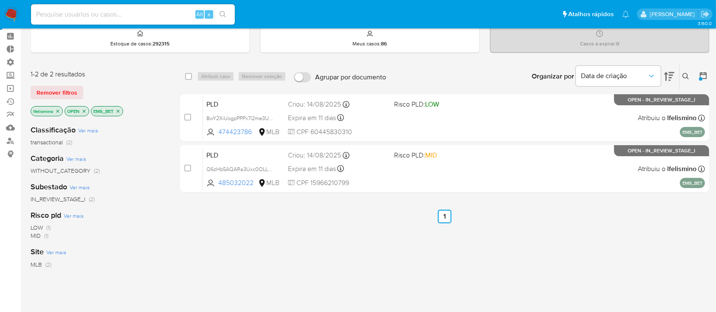
click at [119, 110] on icon "close-filter" at bounding box center [118, 111] width 3 height 3
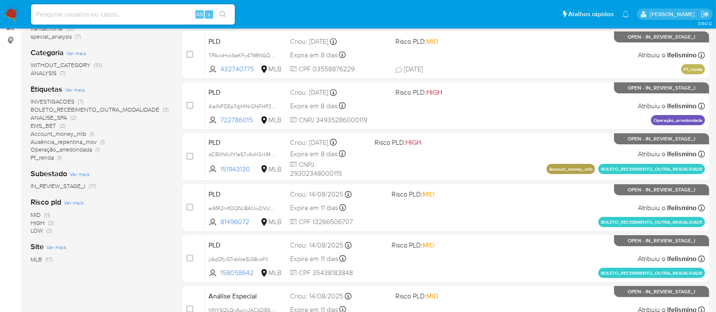
scroll to position [177, 0]
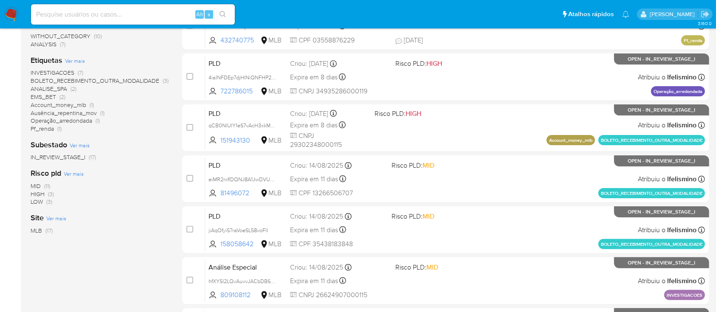
click at [67, 120] on span "Operação_arredondada" at bounding box center [62, 120] width 62 height 8
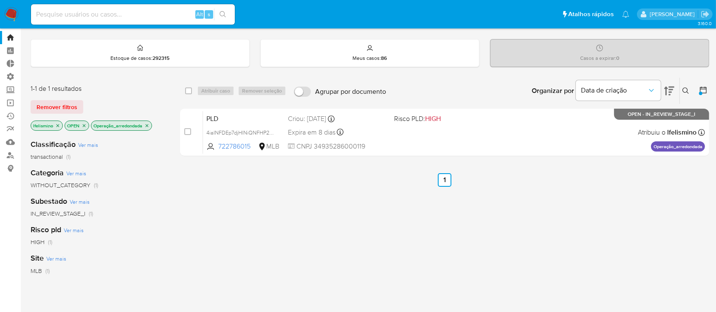
scroll to position [29, 0]
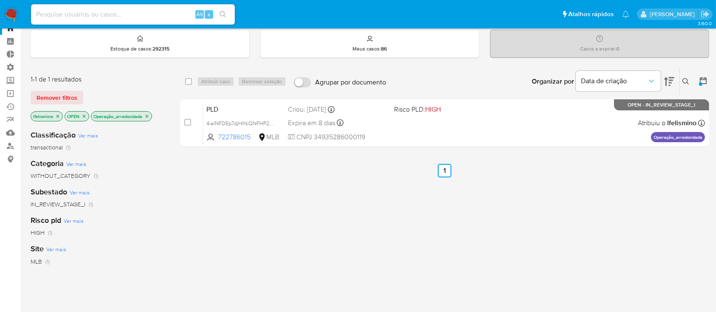
click at [714, 48] on main "3.160.0" at bounding box center [358, 230] width 716 height 518
click at [151, 116] on p "Operação_arredondada" at bounding box center [121, 116] width 60 height 9
click at [147, 116] on icon "close-filter" at bounding box center [147, 116] width 3 height 3
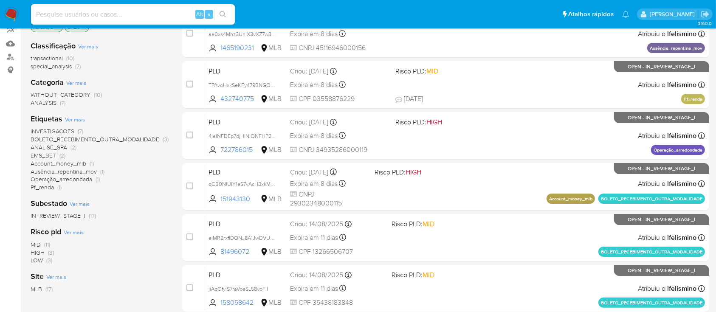
scroll to position [122, 0]
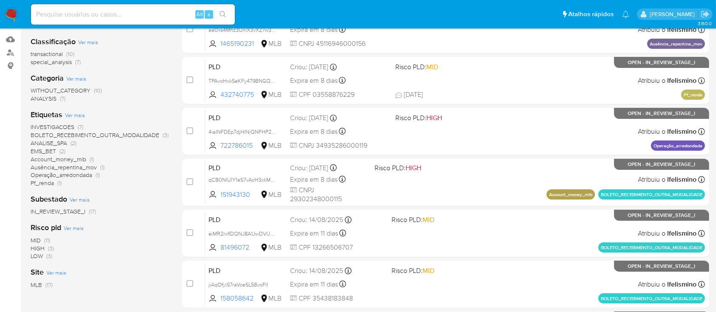
click at [104, 134] on span "BOLETO_RECEBIMENTO_OUTRA_MODALIDADE" at bounding box center [95, 135] width 129 height 8
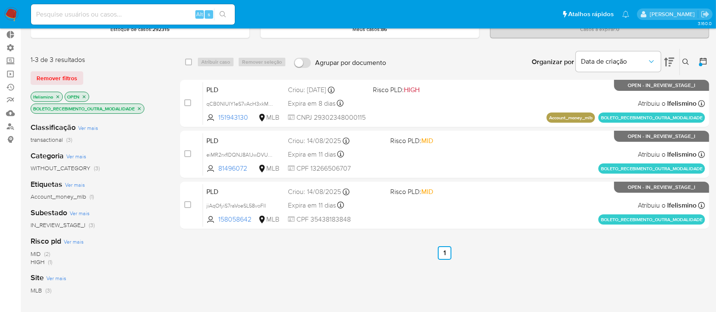
scroll to position [48, 0]
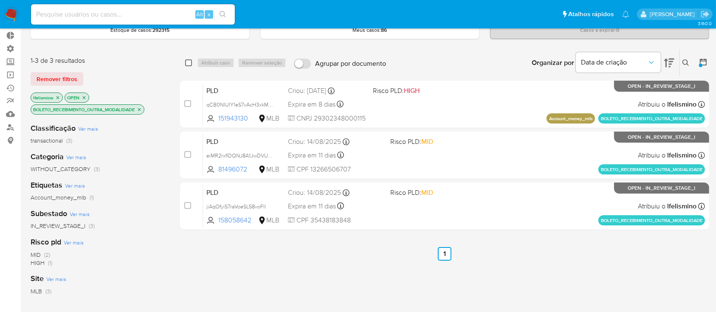
click at [188, 61] on input "checkbox" at bounding box center [188, 62] width 7 height 7
checkbox input "true"
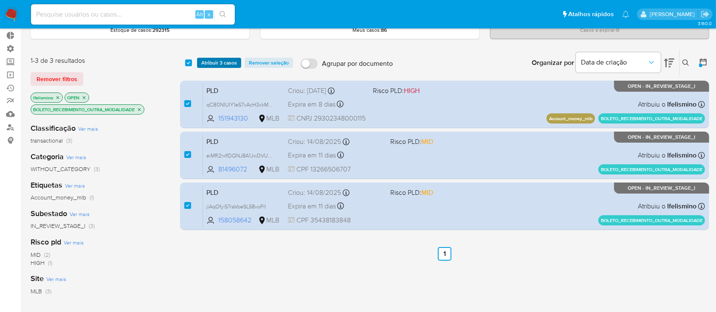
click at [211, 62] on span "Atribuir 3 casos" at bounding box center [219, 63] width 36 height 8
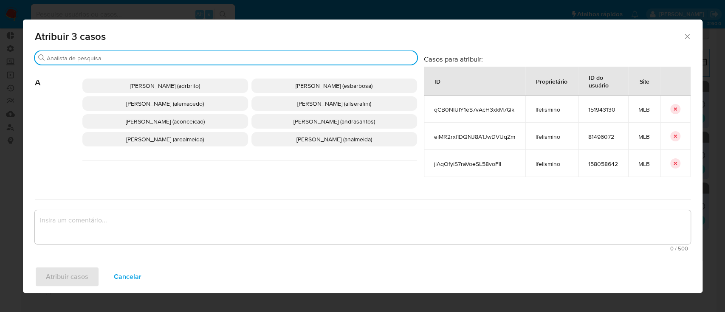
click at [213, 56] on input "Buscar" at bounding box center [230, 58] width 367 height 8
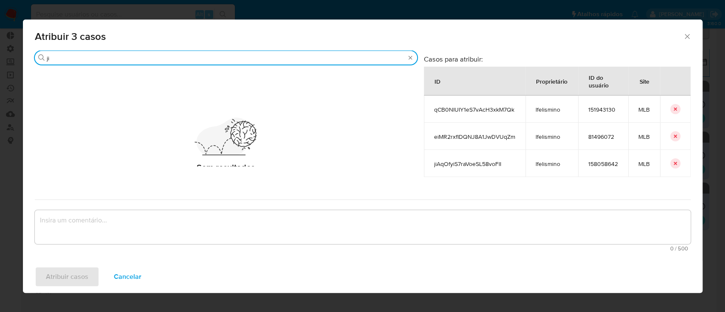
type input "j"
type input "l"
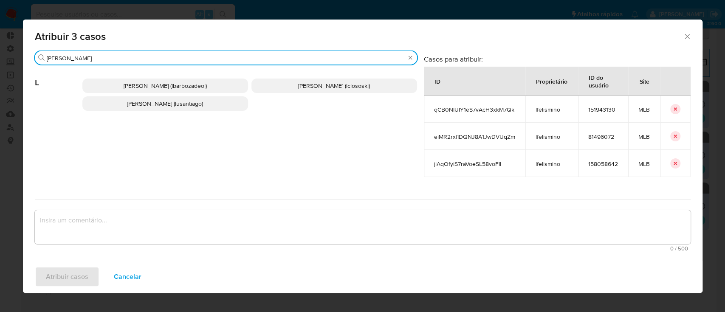
type input "lucas"
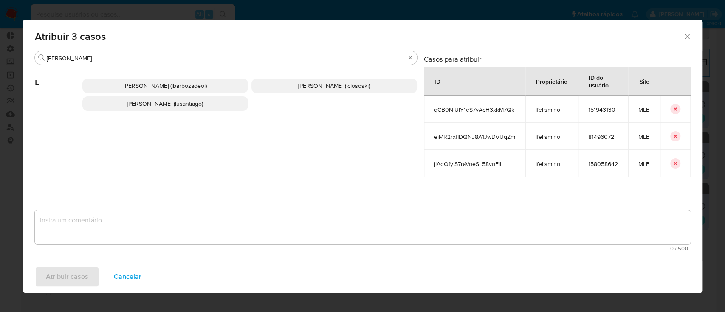
click at [303, 82] on span "Lucas Clososki Rangel Pereira (lclososki)" at bounding box center [334, 86] width 72 height 8
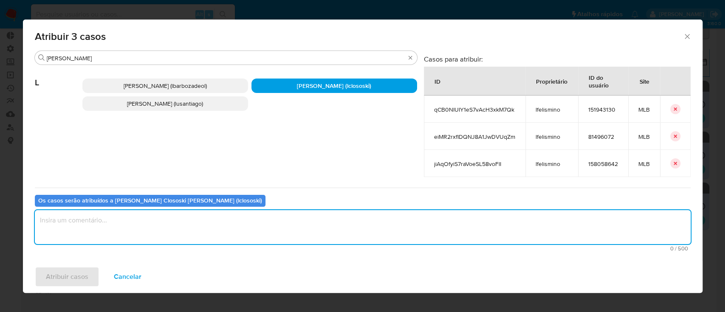
click at [165, 224] on textarea "assign-modal" at bounding box center [363, 227] width 656 height 34
type textarea "ok"
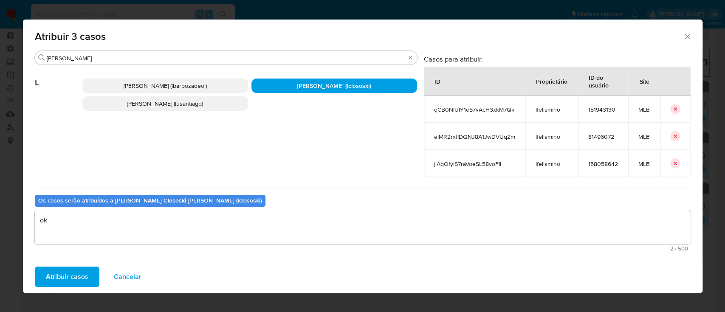
click at [79, 277] on span "Atribuir casos" at bounding box center [67, 277] width 42 height 19
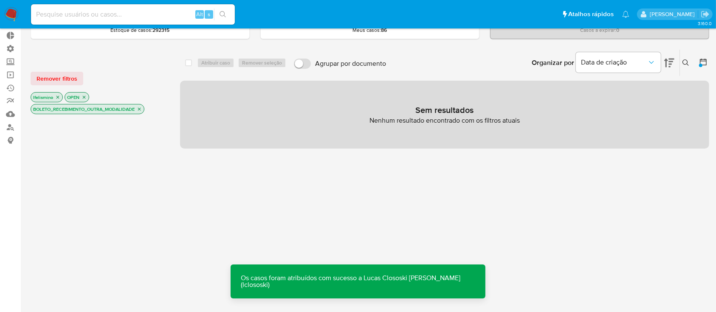
click at [141, 110] on icon "close-filter" at bounding box center [139, 109] width 5 height 5
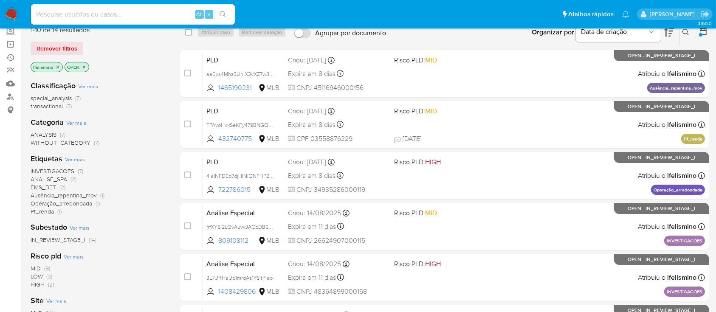
scroll to position [82, 0]
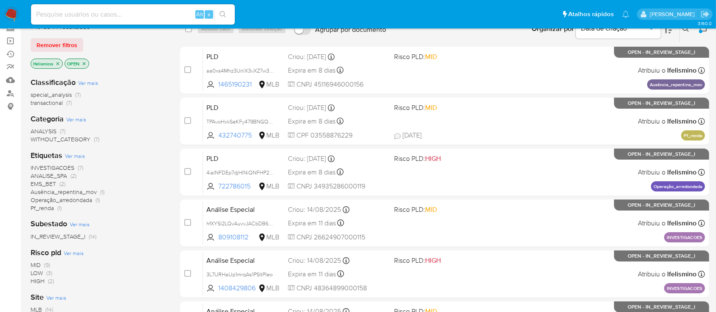
click at [88, 190] on span "Ausência_repentina_mov" at bounding box center [64, 192] width 66 height 8
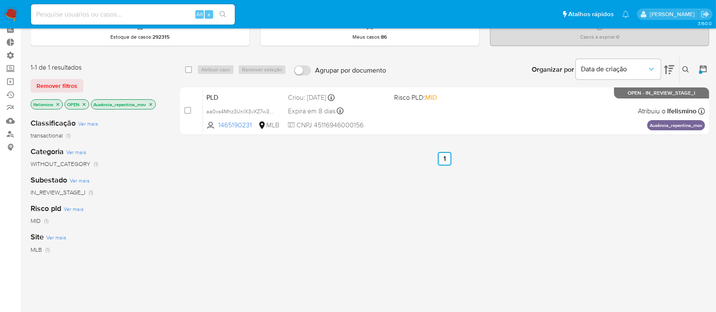
scroll to position [36, 0]
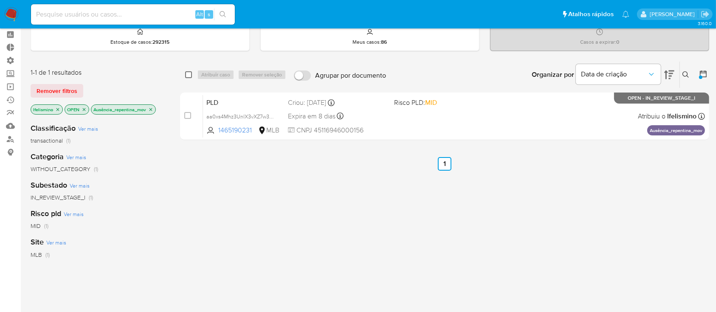
click at [189, 76] on input "checkbox" at bounding box center [188, 74] width 7 height 7
checkbox input "true"
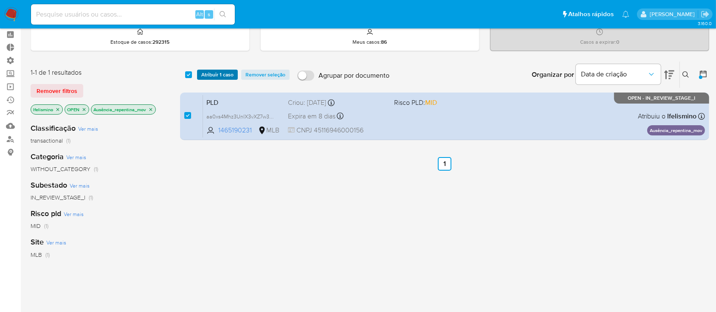
click at [210, 73] on span "Atribuir 1 caso" at bounding box center [217, 75] width 32 height 8
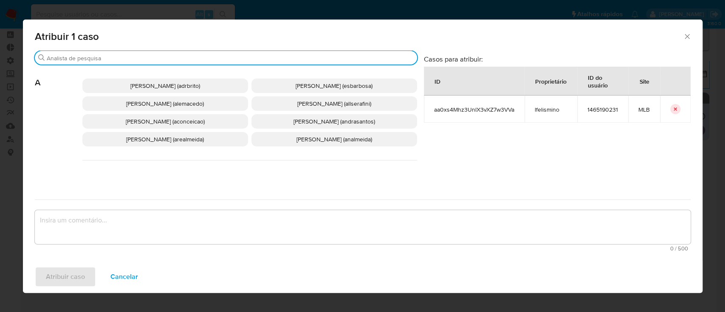
click at [231, 59] on input "Buscar" at bounding box center [230, 58] width 367 height 8
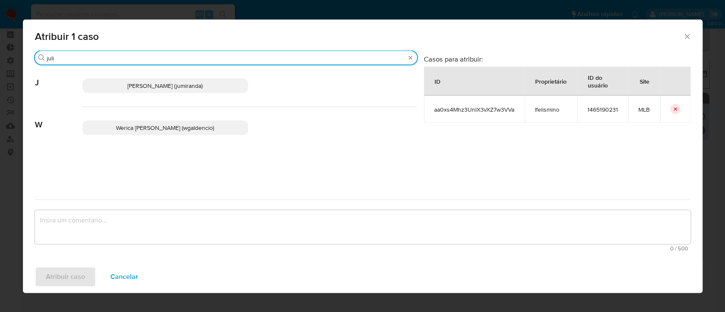
type input "juli"
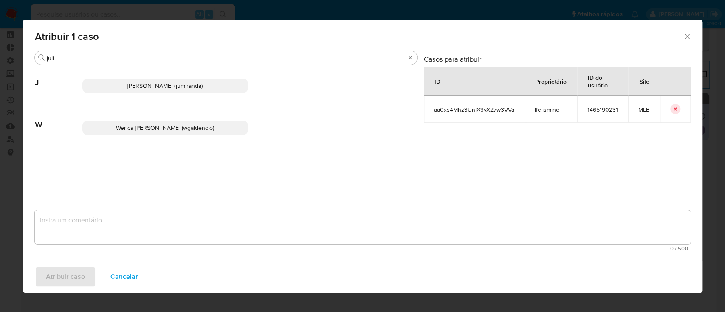
click at [174, 84] on span "Juliane Cavalcante Miranda (jumiranda)" at bounding box center [164, 86] width 75 height 8
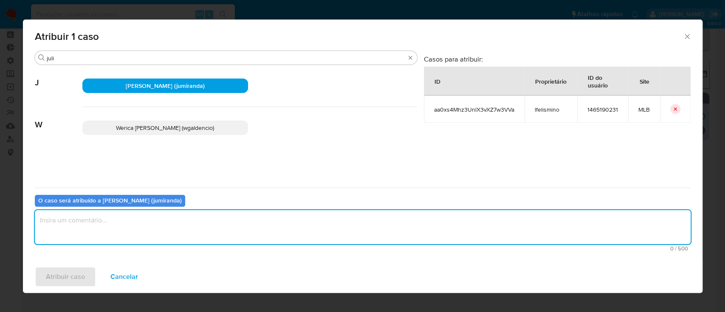
click at [112, 222] on textarea "assign-modal" at bounding box center [363, 227] width 656 height 34
type textarea "ok"
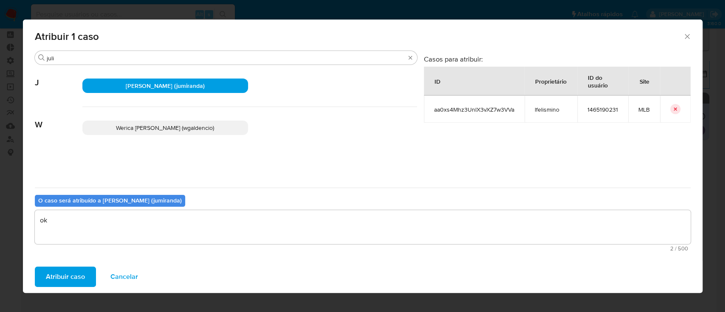
click at [70, 274] on span "Atribuir caso" at bounding box center [65, 277] width 39 height 19
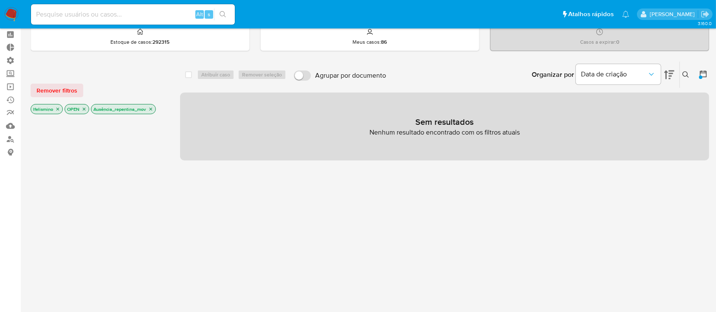
click at [153, 108] on icon "close-filter" at bounding box center [151, 109] width 3 height 3
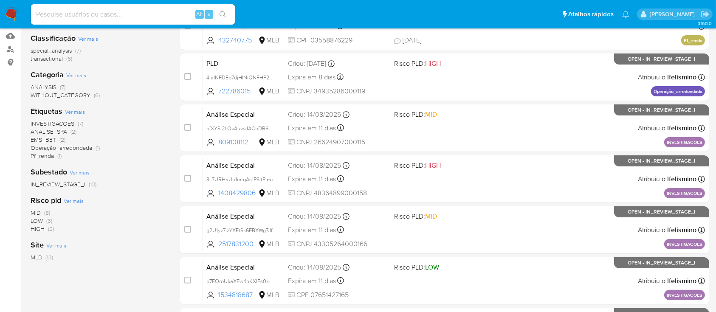
scroll to position [124, 0]
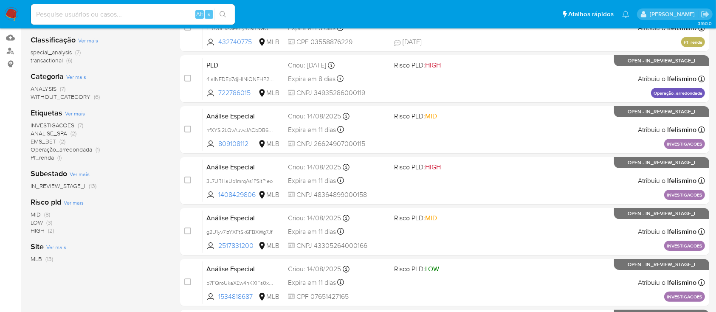
click at [52, 158] on span "Pf_renda" at bounding box center [42, 157] width 23 height 8
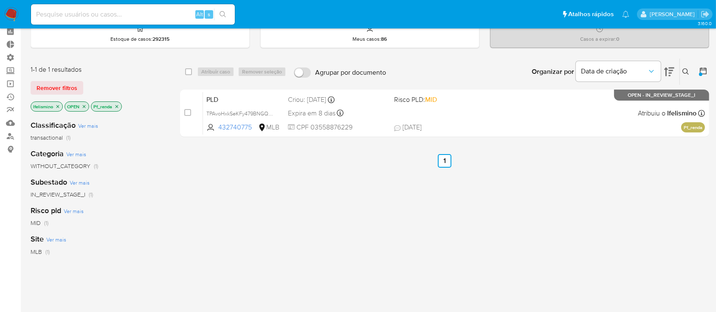
scroll to position [41, 0]
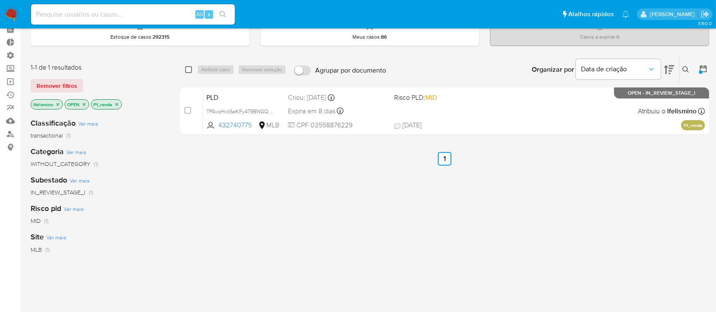
click at [191, 69] on input "checkbox" at bounding box center [188, 69] width 7 height 7
checkbox input "true"
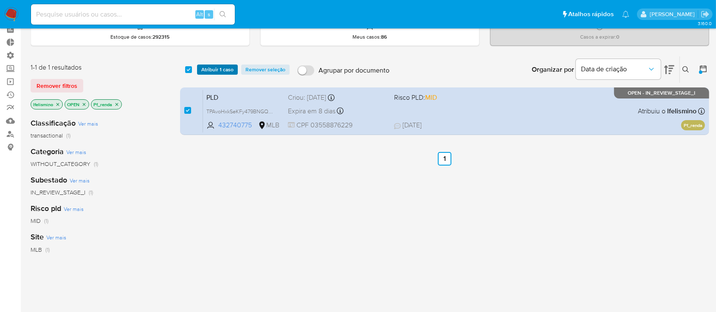
click at [204, 68] on span "Atribuir 1 caso" at bounding box center [217, 69] width 32 height 8
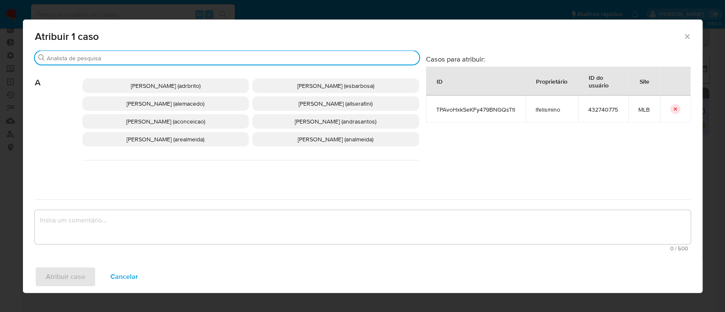
click at [179, 58] on input "Buscar" at bounding box center [231, 58] width 369 height 8
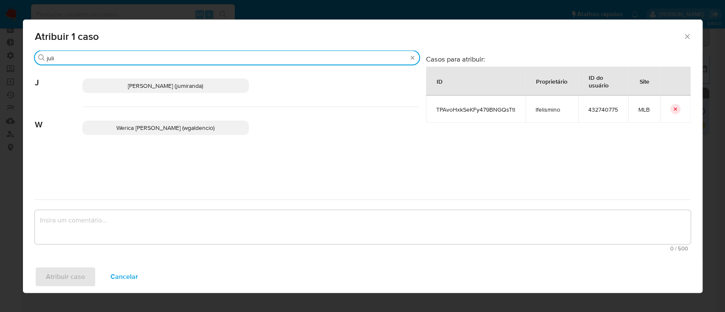
type input "juli"
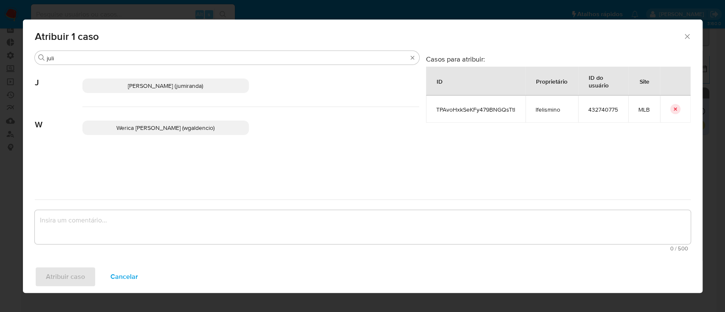
click at [156, 91] on p "Juliane Cavalcante Miranda (jumiranda)" at bounding box center [165, 86] width 167 height 14
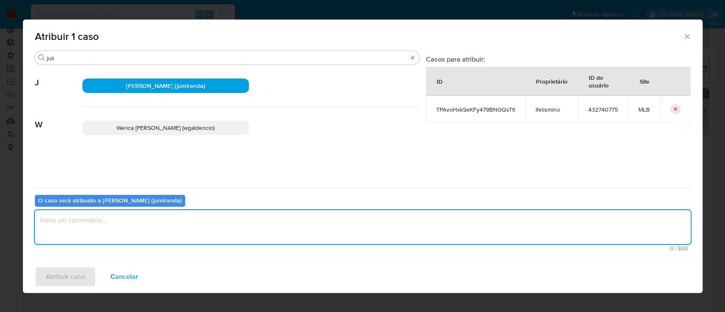
click at [105, 227] on textarea "assign-modal" at bounding box center [363, 227] width 656 height 34
type textarea "ok"
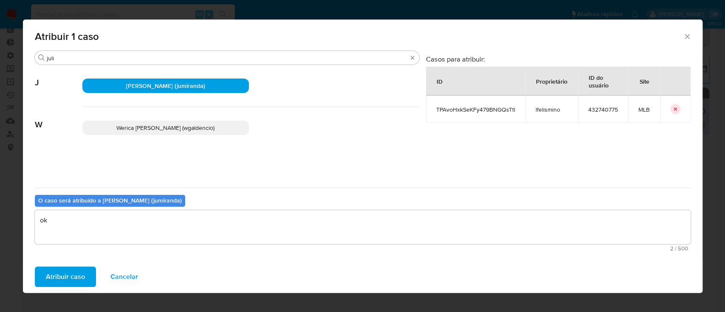
click at [63, 288] on div "Atribuir caso Cancelar" at bounding box center [363, 277] width 680 height 32
click at [64, 287] on div "Atribuir caso Cancelar" at bounding box center [363, 277] width 680 height 32
click at [61, 276] on span "Atribuir caso" at bounding box center [65, 277] width 39 height 19
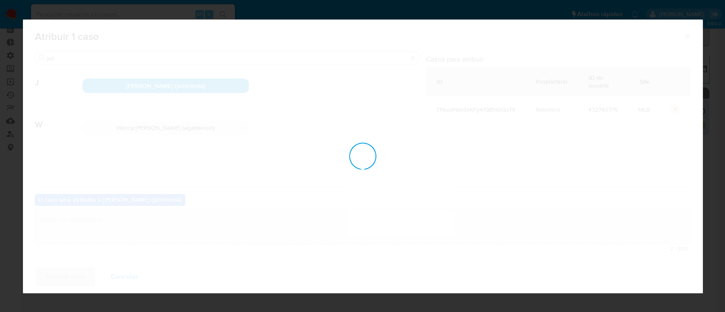
checkbox input "false"
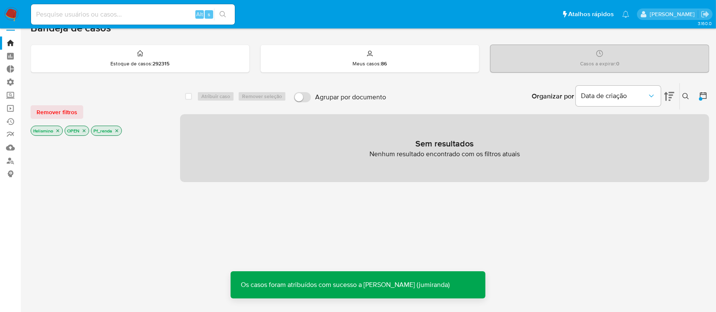
scroll to position [11, 0]
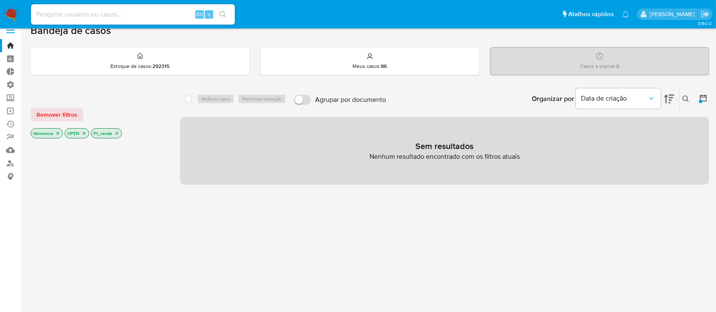
click at [117, 131] on icon "close-filter" at bounding box center [116, 133] width 5 height 5
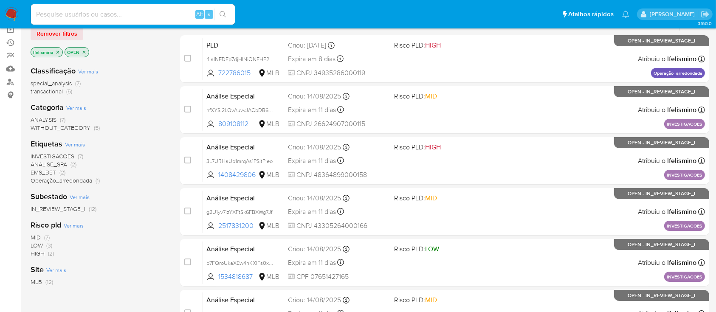
scroll to position [95, 0]
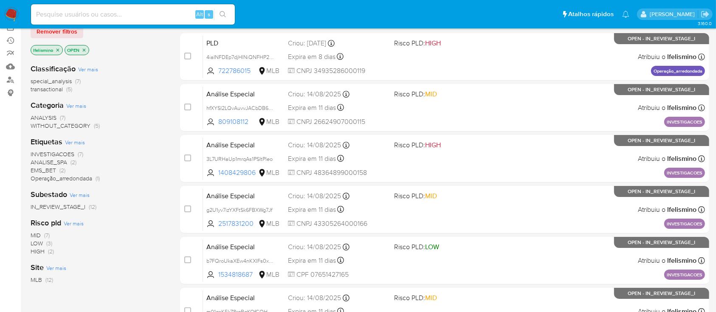
click at [62, 153] on span "INVESTIGACOES" at bounding box center [53, 154] width 44 height 8
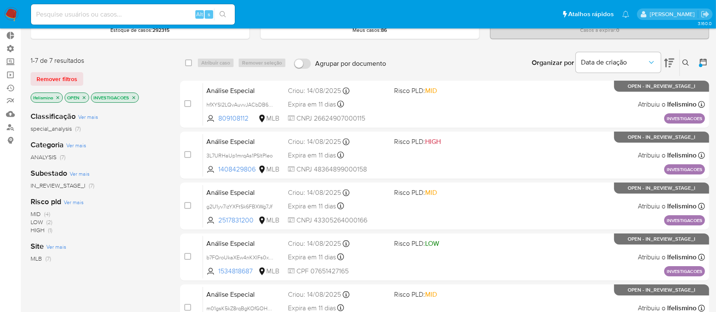
scroll to position [51, 0]
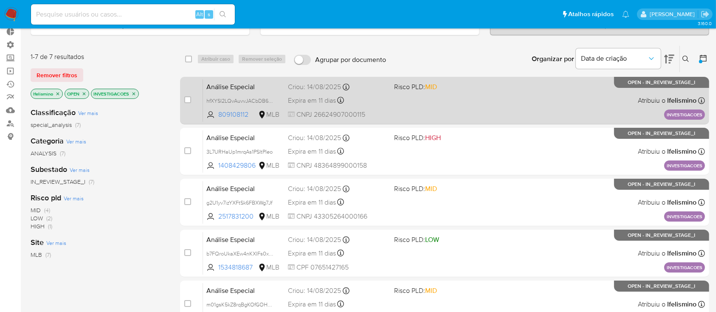
click at [309, 97] on span "Expira em 11 dias" at bounding box center [312, 100] width 48 height 9
click at [187, 99] on input "checkbox" at bounding box center [187, 99] width 7 height 7
checkbox input "true"
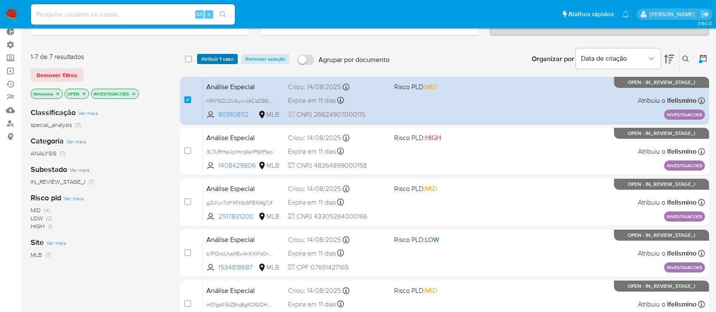
click at [215, 60] on span "Atribuir 1 caso" at bounding box center [217, 59] width 32 height 8
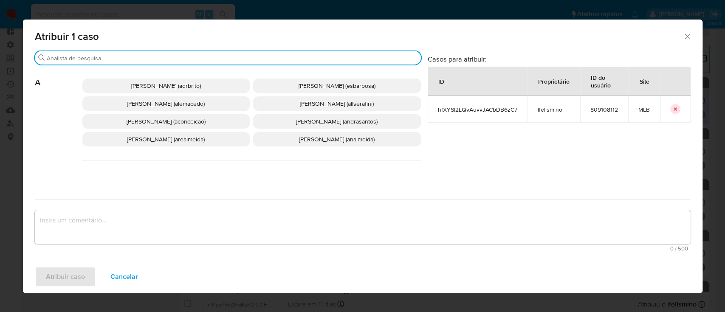
click at [160, 56] on input "Buscar" at bounding box center [232, 58] width 371 height 8
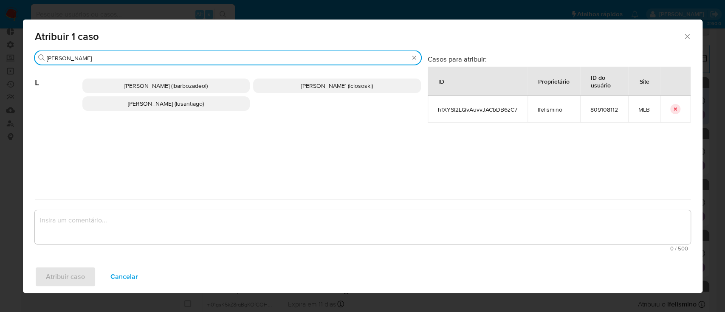
type input "luca"
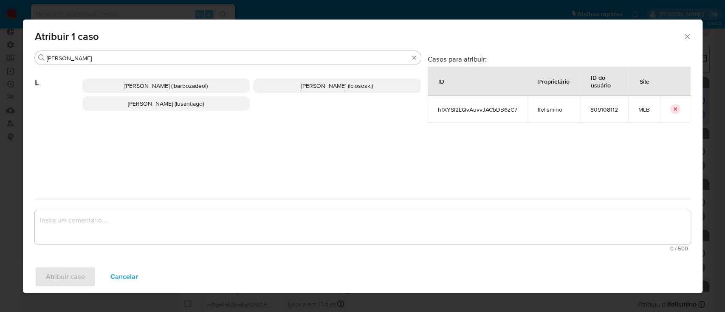
click at [301, 86] on span "Lucas Clososki Rangel Pereira (lclososki)" at bounding box center [337, 86] width 72 height 8
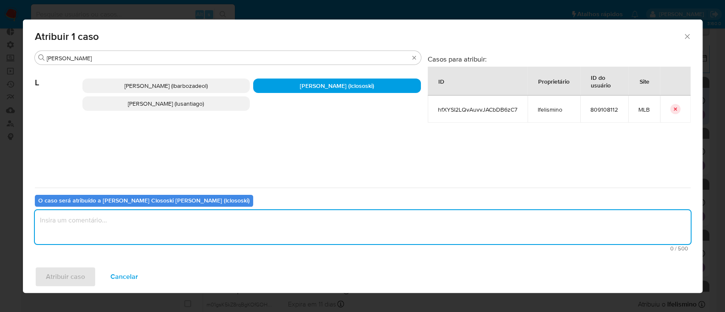
click at [167, 237] on textarea "assign-modal" at bounding box center [363, 227] width 656 height 34
type textarea "ok"
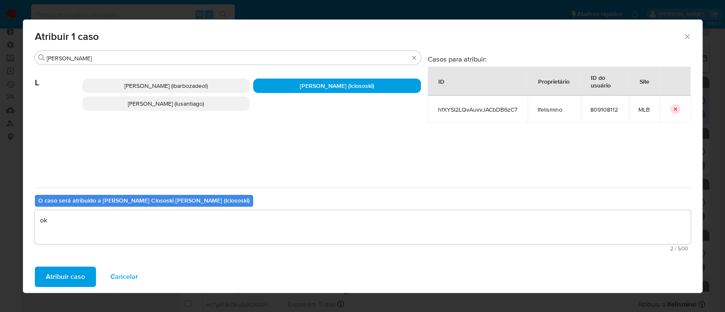
click at [65, 276] on span "Atribuir caso" at bounding box center [65, 277] width 39 height 19
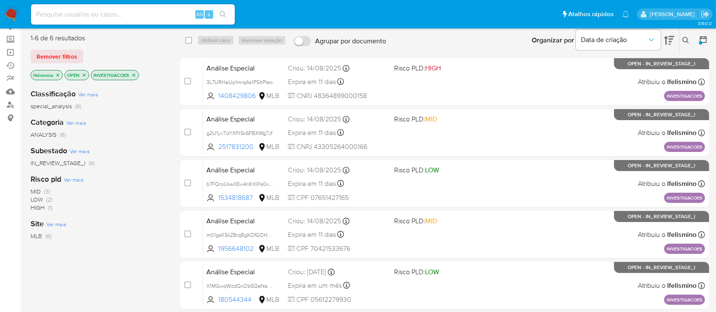
scroll to position [73, 0]
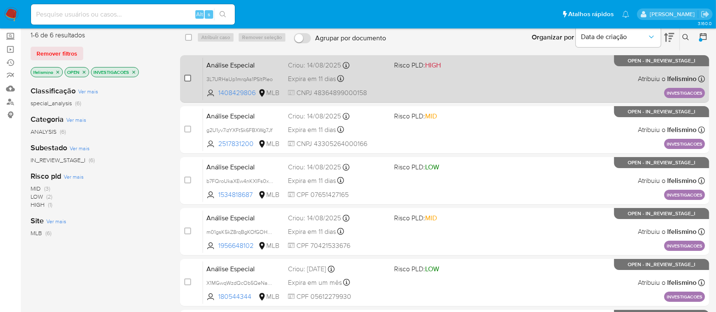
click at [186, 77] on input "checkbox" at bounding box center [187, 78] width 7 height 7
checkbox input "true"
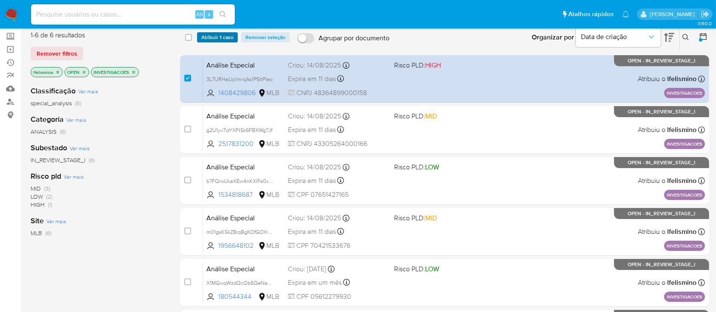
click at [225, 36] on span "Atribuir 1 caso" at bounding box center [217, 37] width 32 height 8
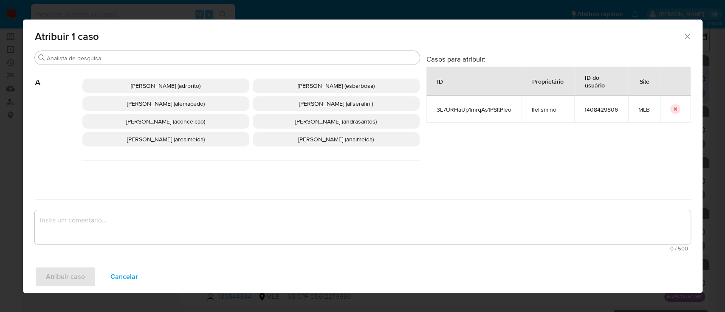
click at [686, 32] on icon "Fechar a janela" at bounding box center [687, 36] width 8 height 8
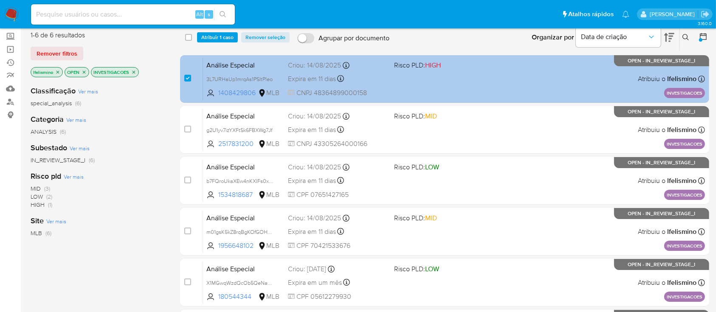
click at [548, 78] on div "Análise Especial 3L7URHaUp1mrqAs1PSItPIeo 1408429806 MLB Risco PLD: HIGH Criou:…" at bounding box center [454, 78] width 502 height 43
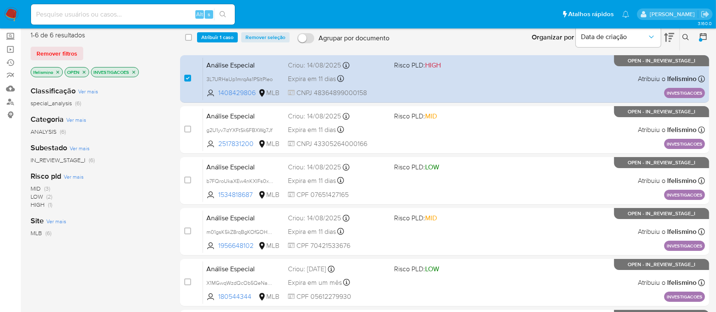
click at [215, 37] on span "Atribuir 1 caso" at bounding box center [217, 37] width 32 height 8
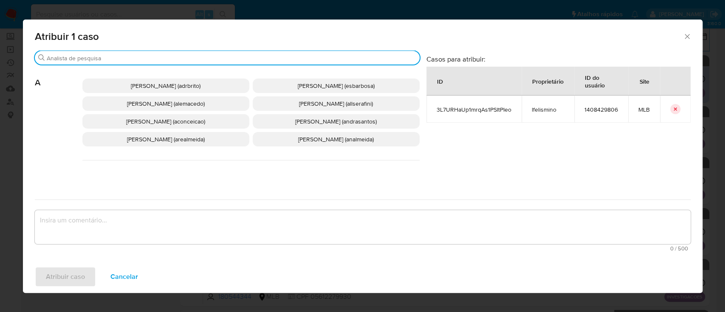
click at [224, 58] on input "Buscar" at bounding box center [232, 58] width 370 height 8
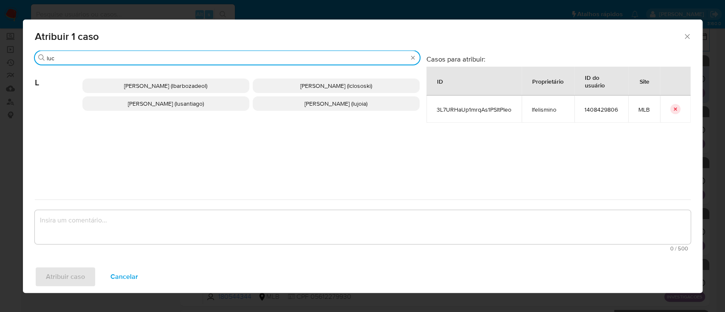
type input "luc"
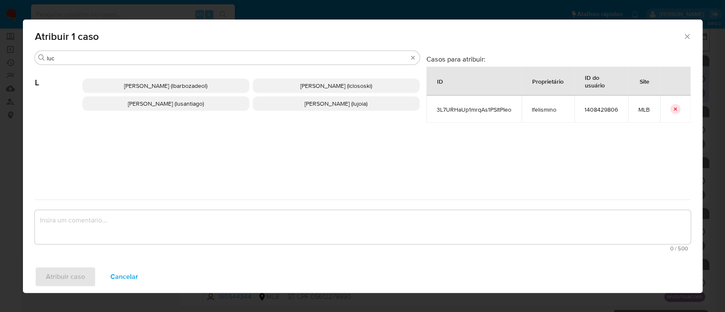
click at [306, 85] on span "Lucas Clososki Rangel Pereira (lclososki)" at bounding box center [336, 86] width 72 height 8
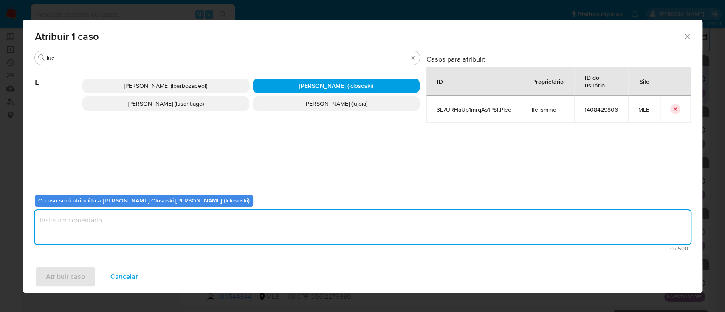
click at [180, 229] on textarea "assign-modal" at bounding box center [363, 227] width 656 height 34
type textarea "ok"
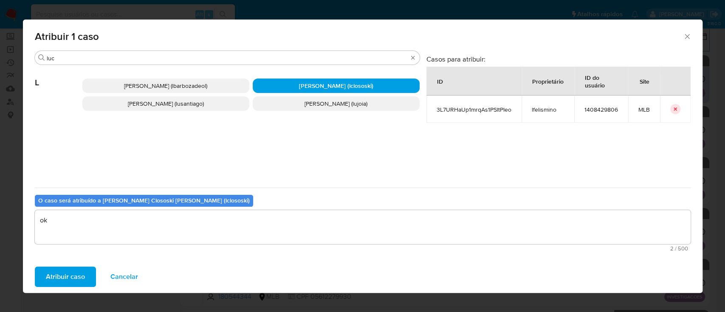
click at [62, 281] on span "Atribuir caso" at bounding box center [65, 277] width 39 height 19
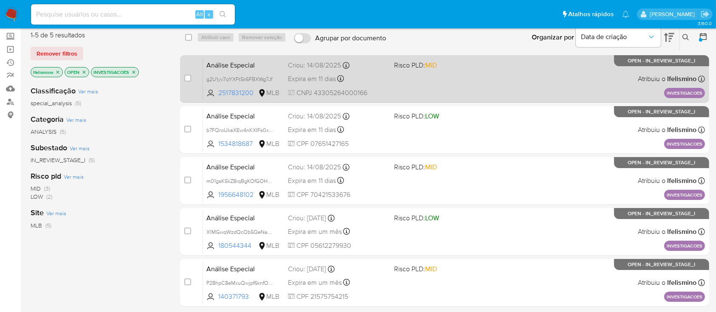
click at [305, 80] on span "Expira em 11 dias" at bounding box center [312, 78] width 48 height 9
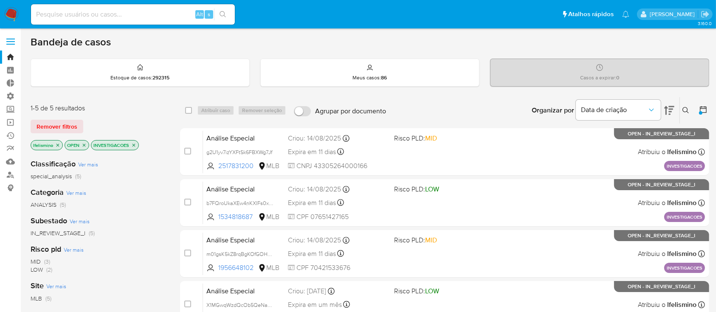
scroll to position [0, 0]
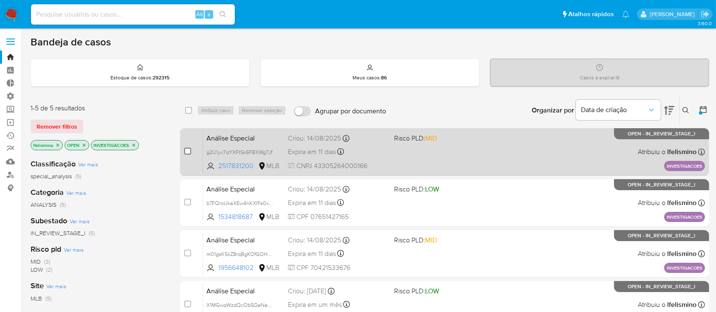
click at [185, 150] on input "checkbox" at bounding box center [187, 151] width 7 height 7
checkbox input "true"
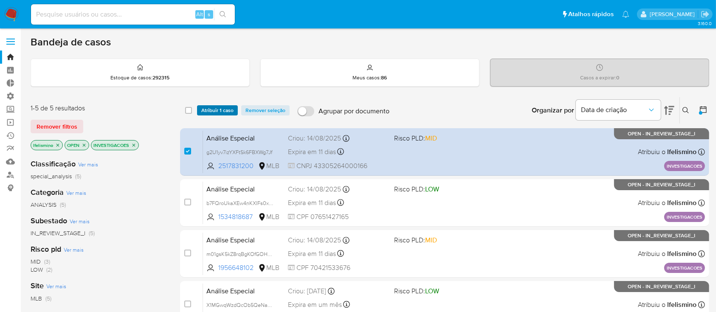
click at [218, 110] on span "Atribuir 1 caso" at bounding box center [217, 110] width 32 height 8
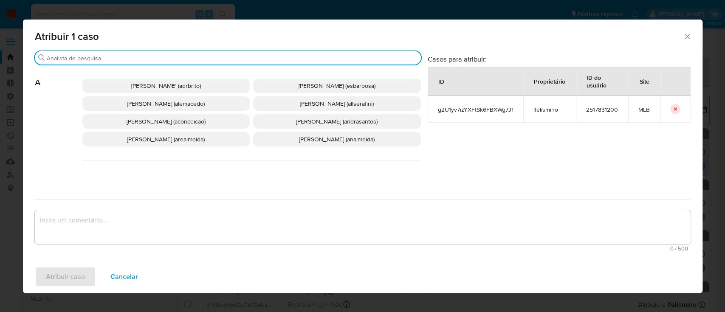
click at [167, 58] on input "Buscar" at bounding box center [232, 58] width 371 height 8
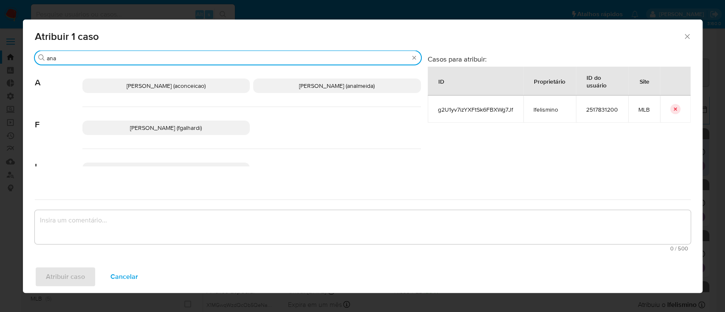
type input "ana"
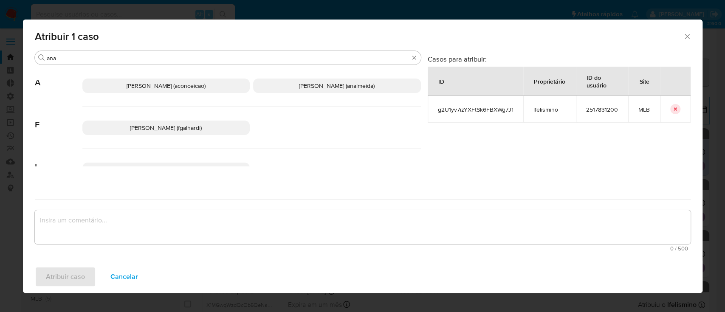
click at [158, 86] on span "Ana Cristina Da Conceicao (aconceicao)" at bounding box center [166, 86] width 79 height 8
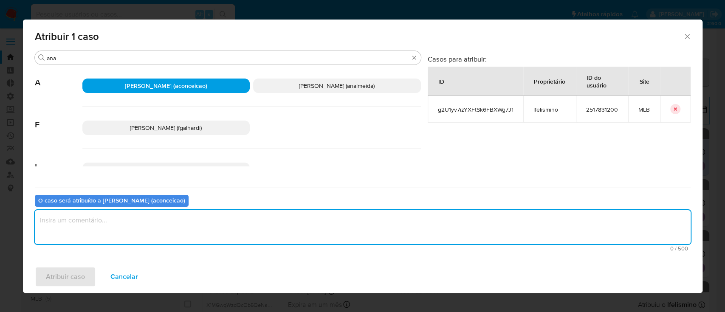
click at [116, 226] on textarea "assign-modal" at bounding box center [363, 227] width 656 height 34
type textarea "ok"
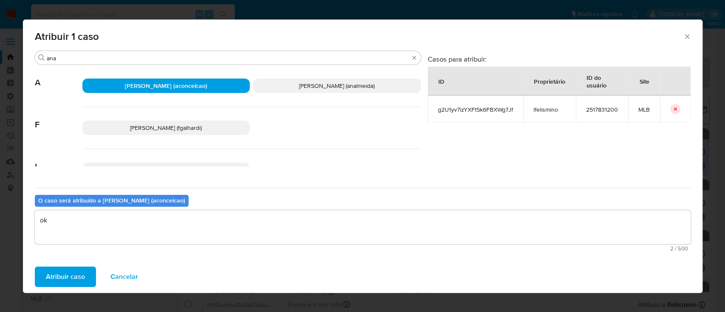
click at [70, 268] on span "Atribuir caso" at bounding box center [65, 277] width 39 height 19
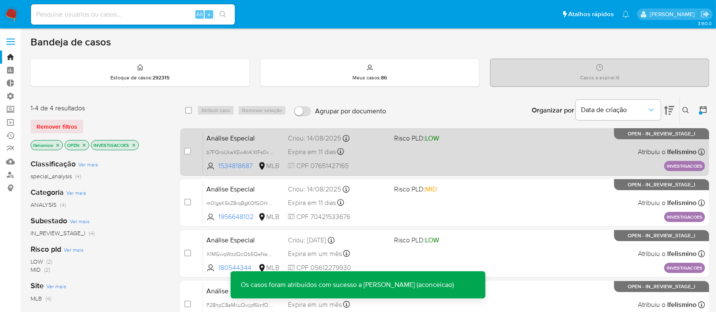
click at [315, 154] on span "Expira em 11 dias" at bounding box center [312, 151] width 48 height 9
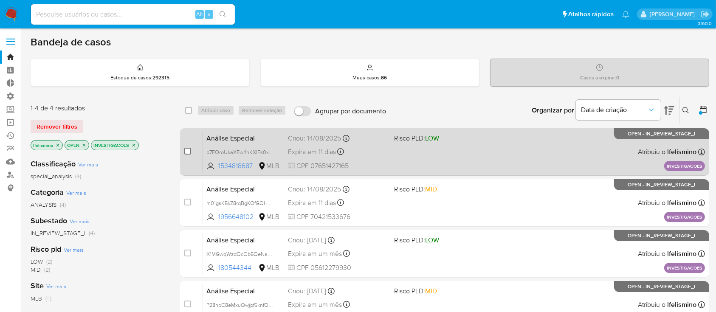
click at [190, 153] on input "checkbox" at bounding box center [187, 151] width 7 height 7
checkbox input "true"
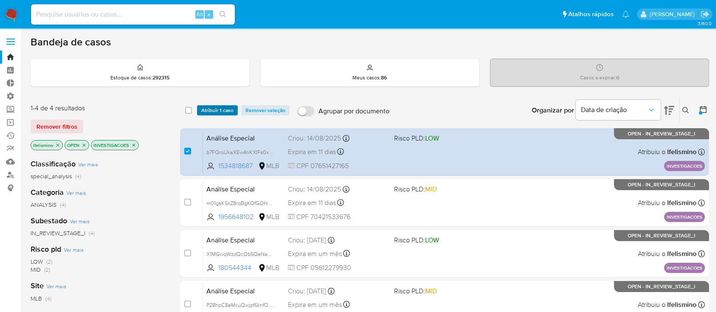
click at [226, 108] on span "Atribuir 1 caso" at bounding box center [217, 110] width 32 height 8
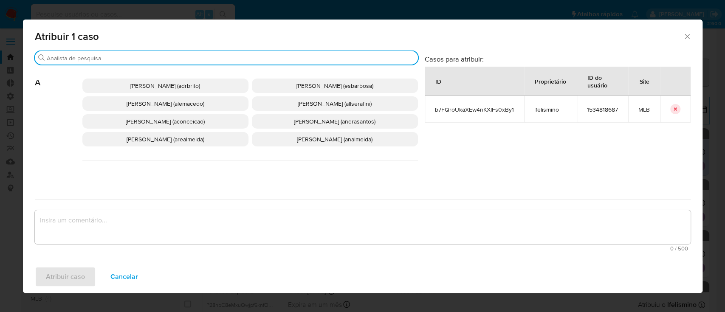
click at [197, 58] on input "Buscar" at bounding box center [231, 58] width 368 height 8
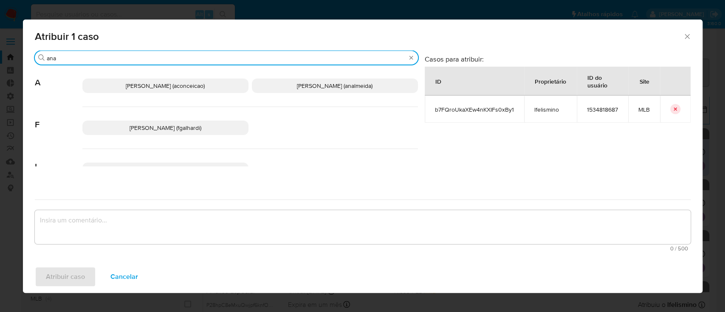
type input "ana"
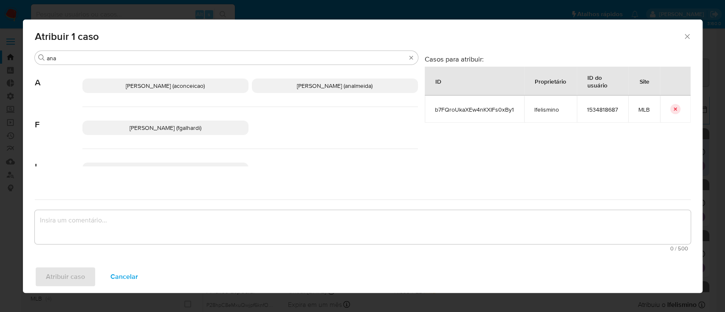
click at [161, 84] on span "Ana Cristina Da Conceicao (aconceicao)" at bounding box center [165, 86] width 79 height 8
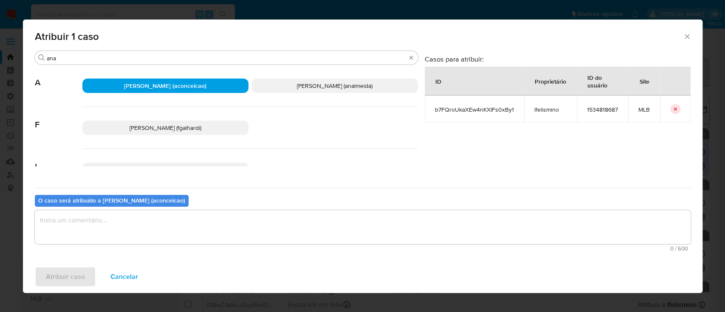
click at [101, 227] on textarea "assign-modal" at bounding box center [363, 227] width 656 height 34
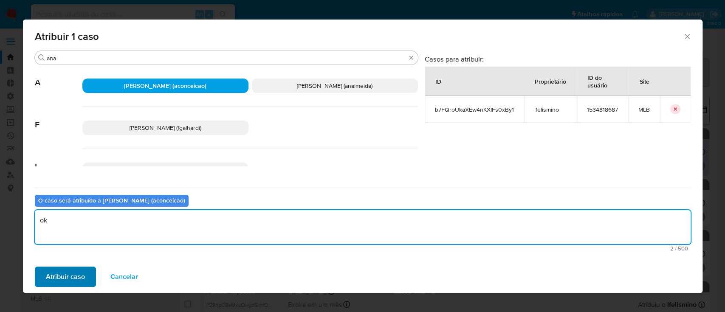
type textarea "ok"
click at [65, 278] on span "Atribuir caso" at bounding box center [65, 277] width 39 height 19
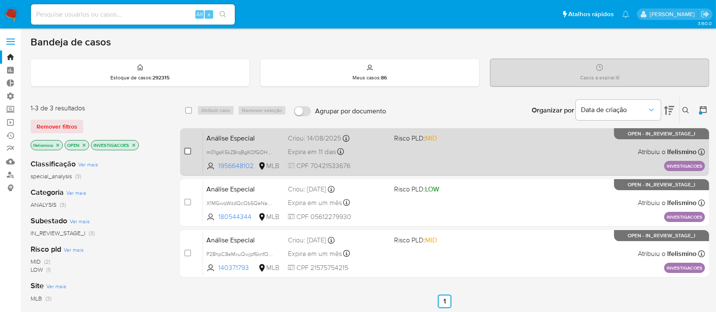
click at [187, 150] on input "checkbox" at bounding box center [187, 151] width 7 height 7
checkbox input "true"
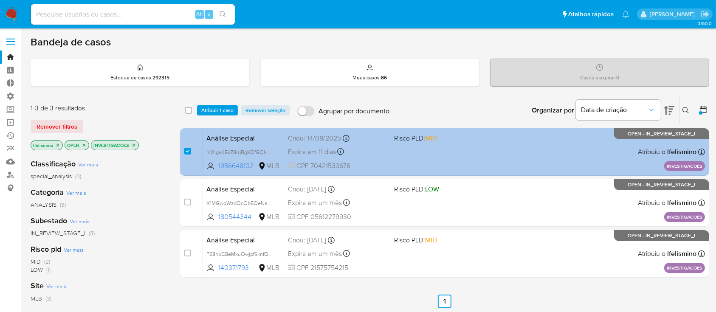
click at [309, 155] on span "Expira em 11 dias" at bounding box center [312, 151] width 48 height 9
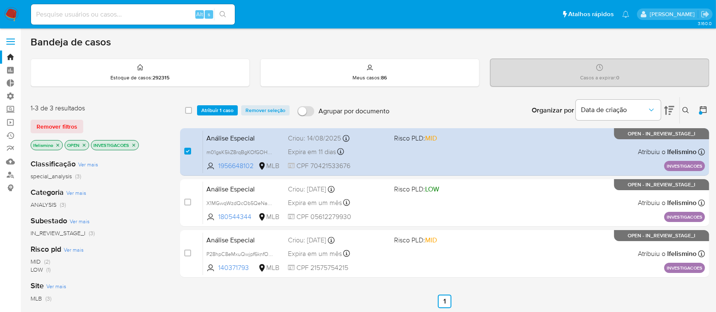
click at [224, 111] on span "Atribuir 1 caso" at bounding box center [217, 110] width 32 height 8
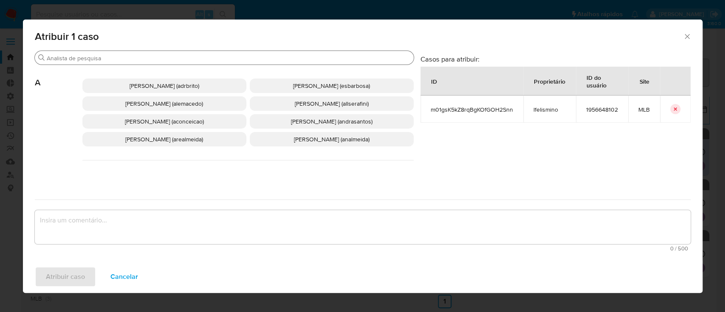
click at [201, 55] on input "Buscar" at bounding box center [229, 58] width 364 height 8
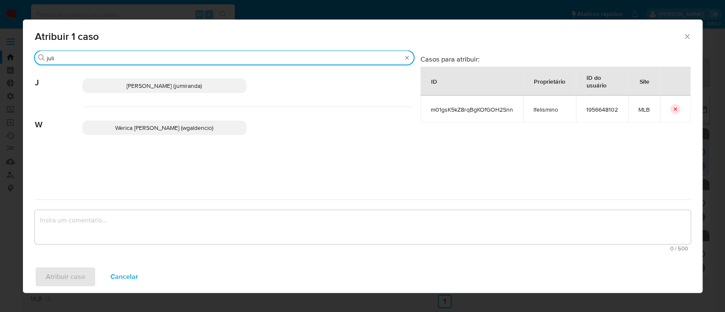
type input "juli"
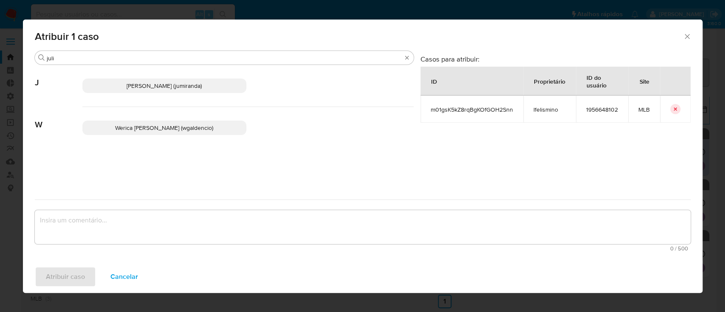
click at [171, 82] on span "Juliane Cavalcante Miranda (jumiranda)" at bounding box center [164, 86] width 75 height 8
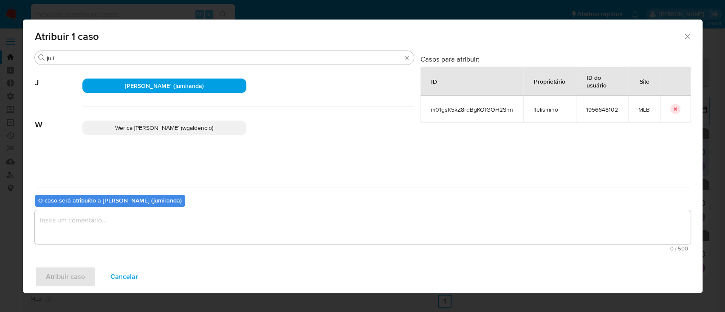
click at [107, 232] on textarea "assign-modal" at bounding box center [363, 227] width 656 height 34
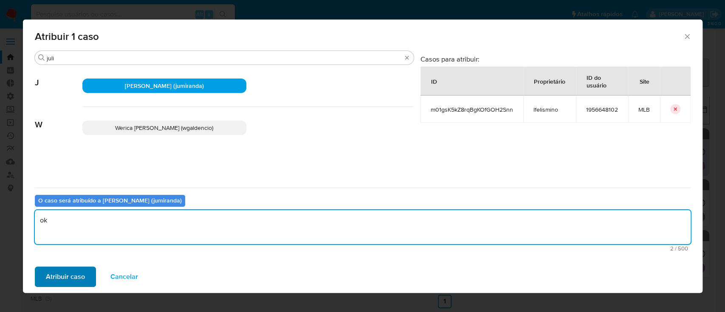
type textarea "ok"
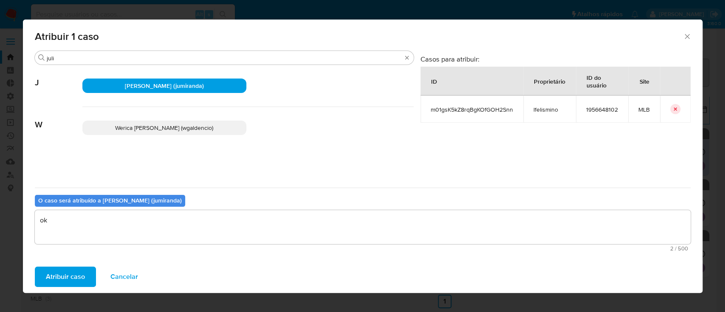
click at [65, 277] on span "Atribuir caso" at bounding box center [65, 277] width 39 height 19
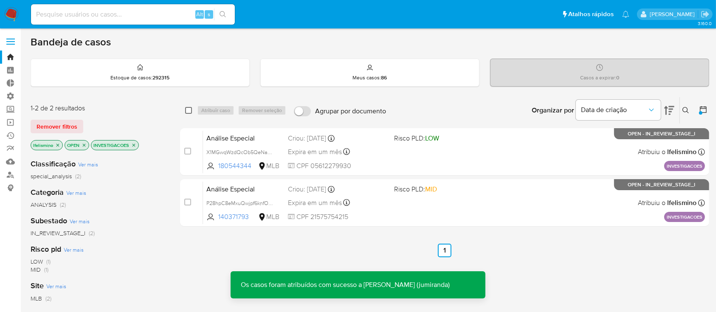
click at [190, 109] on input "checkbox" at bounding box center [188, 110] width 7 height 7
checkbox input "true"
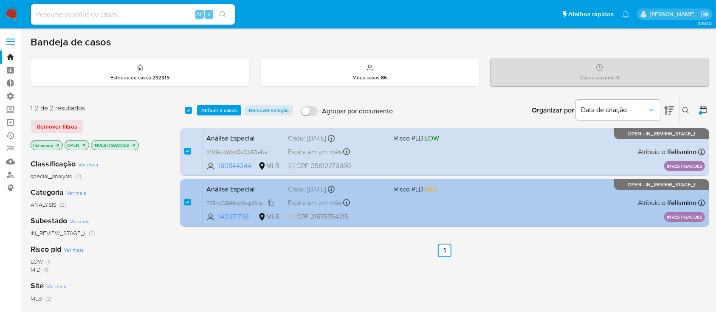
click at [262, 201] on span "P28hpC8eMxuQwjpf6knfOLmZ" at bounding box center [243, 202] width 72 height 9
click at [308, 201] on span "Expira em um mês" at bounding box center [315, 202] width 54 height 9
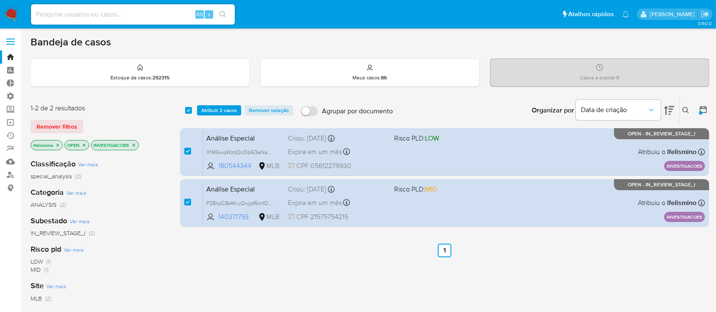
click at [218, 110] on span "Atribuir 2 casos" at bounding box center [219, 110] width 36 height 8
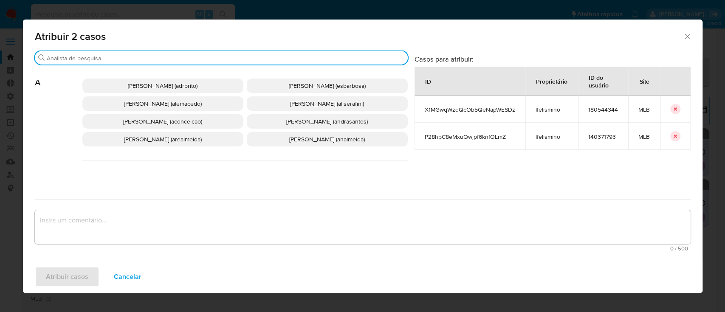
click at [182, 58] on input "Buscar" at bounding box center [226, 58] width 358 height 8
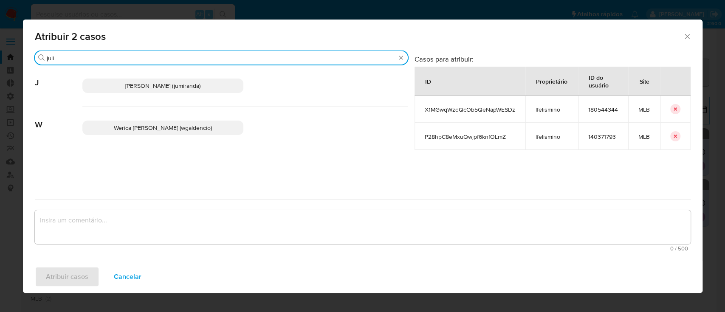
type input "juli"
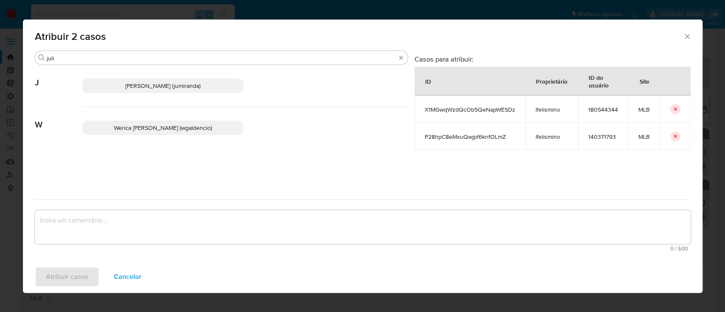
click at [147, 86] on span "Juliane Cavalcante Miranda (jumiranda)" at bounding box center [162, 86] width 75 height 8
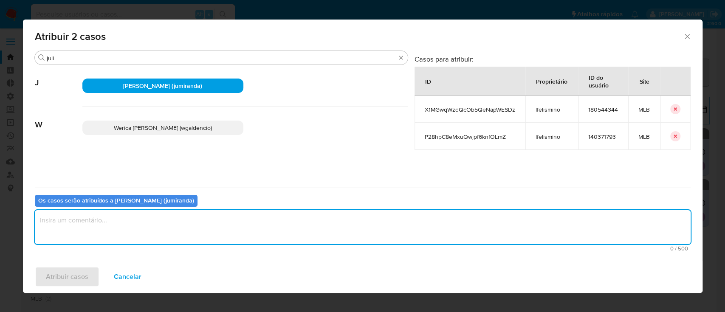
click at [99, 223] on textarea "assign-modal" at bounding box center [363, 227] width 656 height 34
type textarea "ok"
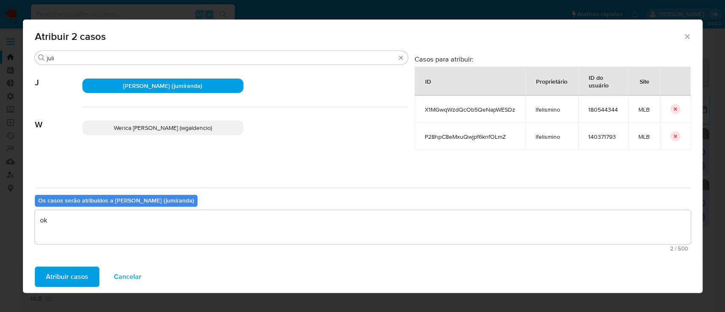
click at [66, 274] on span "Atribuir casos" at bounding box center [67, 277] width 42 height 19
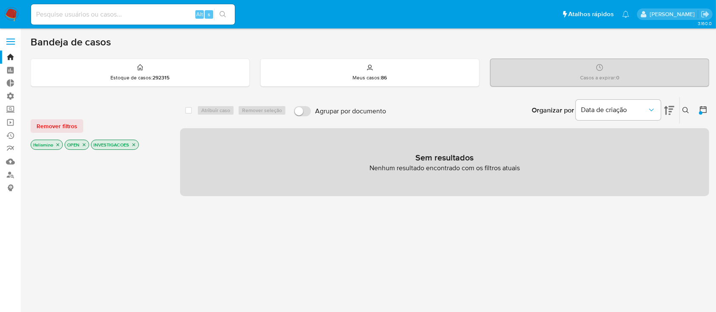
click at [134, 144] on icon "close-filter" at bounding box center [134, 145] width 3 height 3
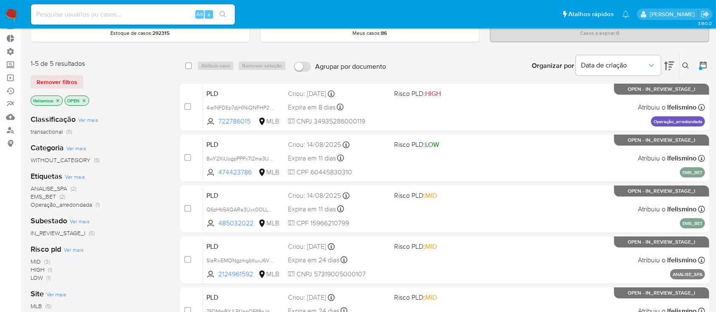
scroll to position [47, 0]
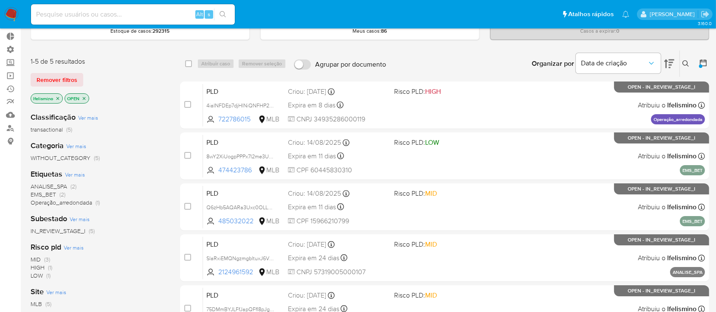
click at [54, 187] on span "ANALISE_SPA" at bounding box center [49, 186] width 37 height 8
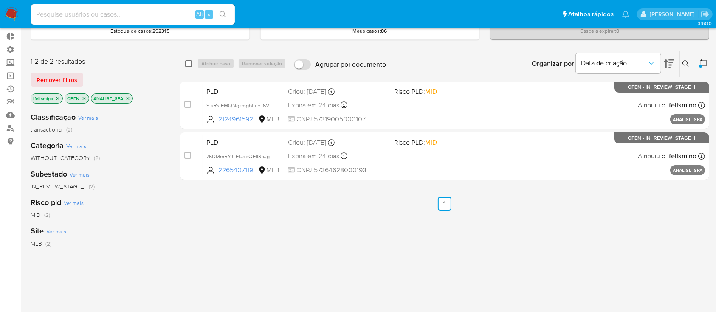
click at [189, 62] on input "checkbox" at bounding box center [188, 63] width 7 height 7
checkbox input "true"
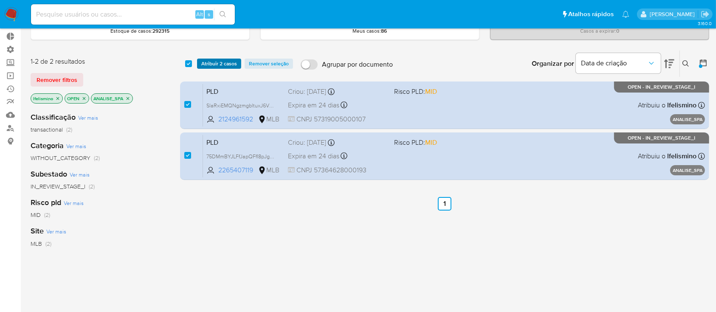
click at [210, 63] on span "Atribuir 2 casos" at bounding box center [219, 63] width 36 height 8
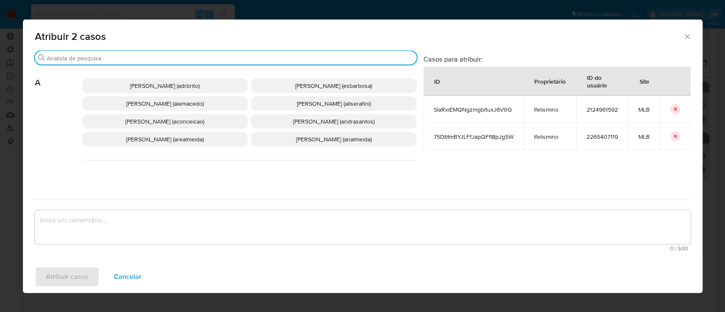
click at [180, 60] on input "Buscar" at bounding box center [230, 58] width 367 height 8
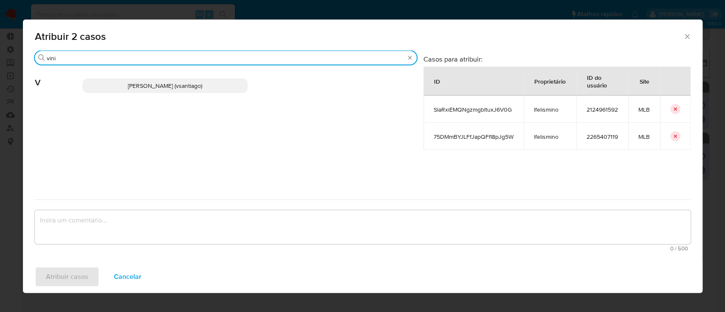
type input "vini"
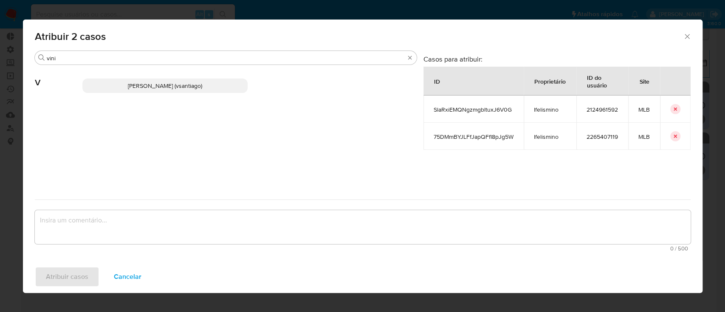
click at [161, 86] on span "Vinicius Santiago Souza (vsantiago)" at bounding box center [165, 86] width 74 height 8
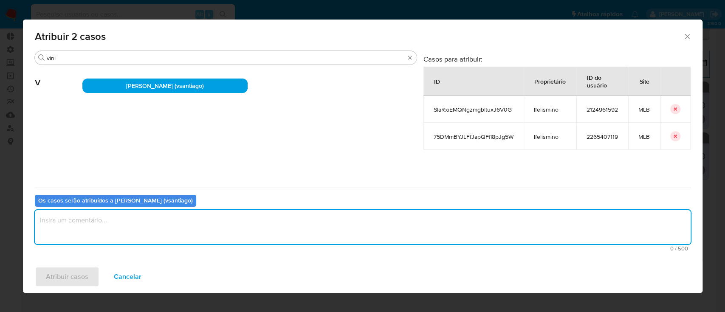
click at [94, 228] on textarea "assign-modal" at bounding box center [363, 227] width 656 height 34
type textarea "ok"
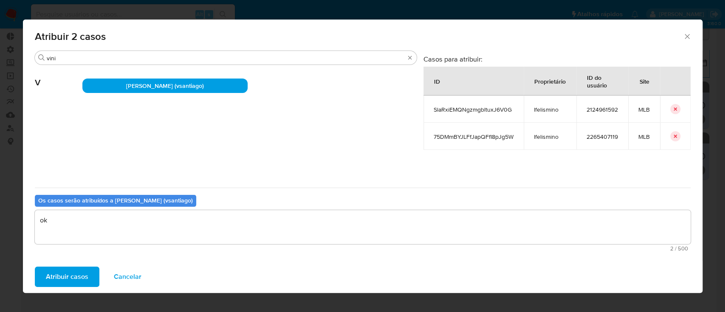
click at [68, 273] on span "Atribuir casos" at bounding box center [67, 277] width 42 height 19
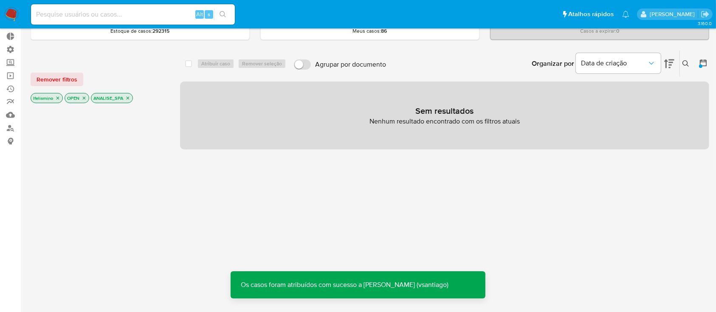
click at [127, 96] on icon "close-filter" at bounding box center [127, 98] width 5 height 5
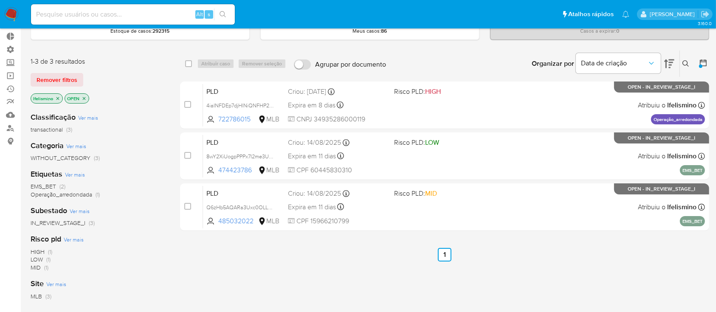
click at [48, 187] on span "EMS_BET" at bounding box center [43, 186] width 25 height 8
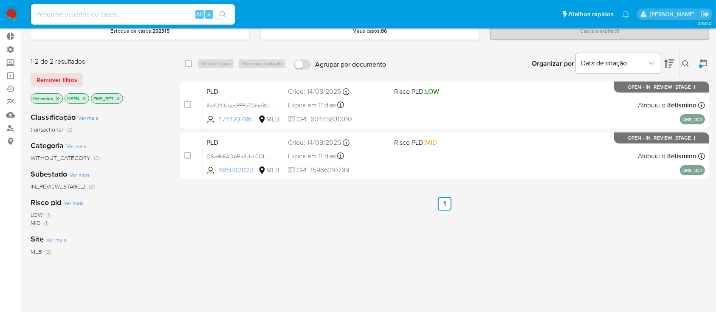
click at [186, 67] on div "select-all-cases-checkbox" at bounding box center [188, 63] width 7 height 8
click at [190, 65] on input "checkbox" at bounding box center [188, 63] width 7 height 7
checkbox input "true"
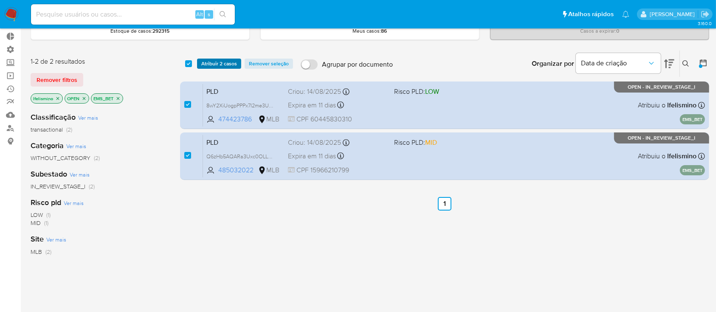
click at [205, 65] on span "Atribuir 2 casos" at bounding box center [219, 63] width 36 height 8
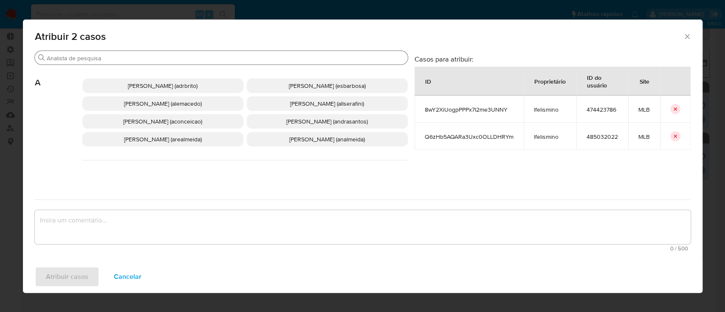
click at [165, 58] on input "Buscar" at bounding box center [226, 58] width 358 height 8
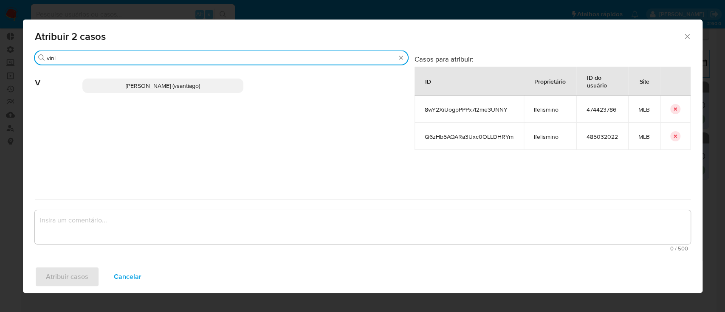
type input "vini"
click at [162, 90] on span "Vinicius Santiago Souza (vsantiago)" at bounding box center [163, 86] width 74 height 8
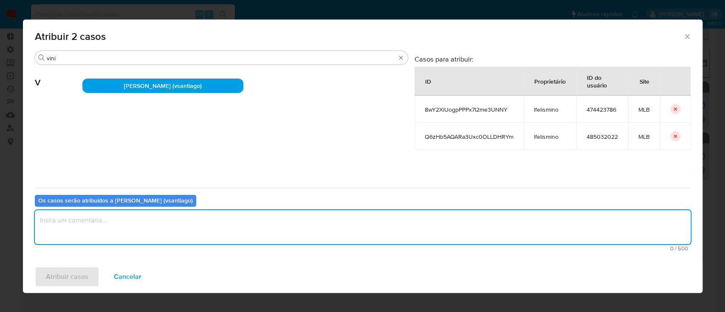
click at [111, 230] on textarea "assign-modal" at bounding box center [363, 227] width 656 height 34
type textarea "ok"
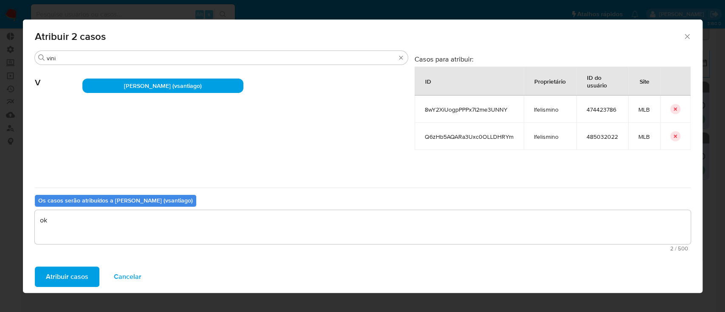
click at [81, 277] on span "Atribuir casos" at bounding box center [67, 277] width 42 height 19
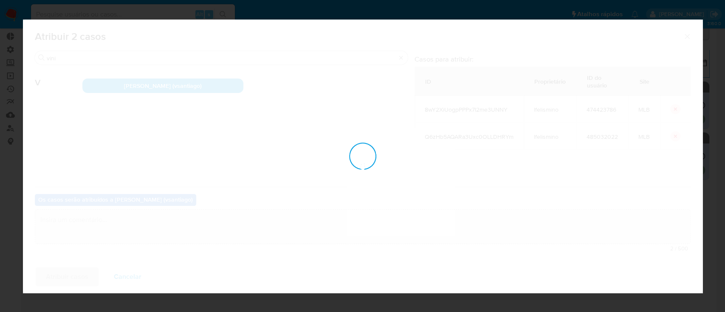
checkbox input "false"
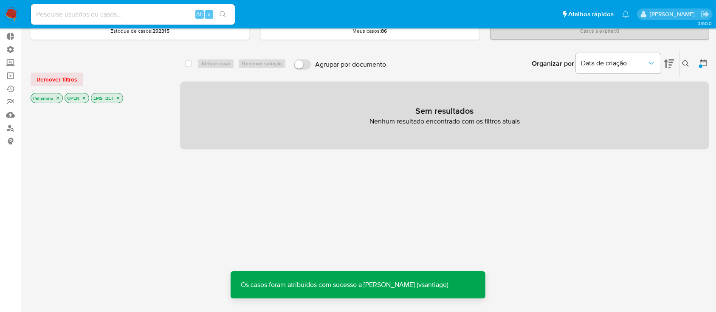
click at [119, 98] on icon "close-filter" at bounding box center [118, 98] width 5 height 5
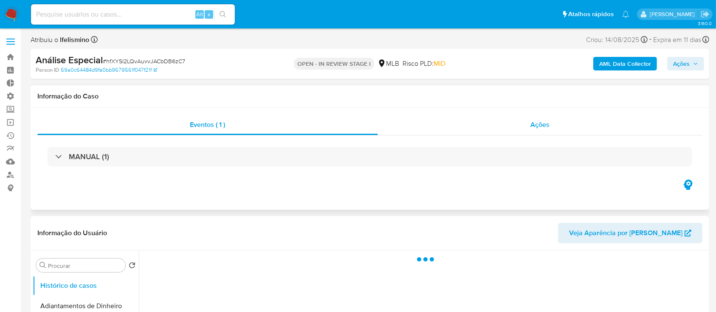
select select "10"
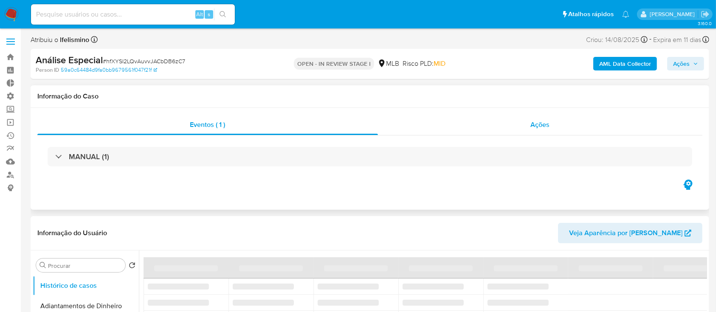
click at [550, 126] on div "Ações" at bounding box center [540, 125] width 325 height 20
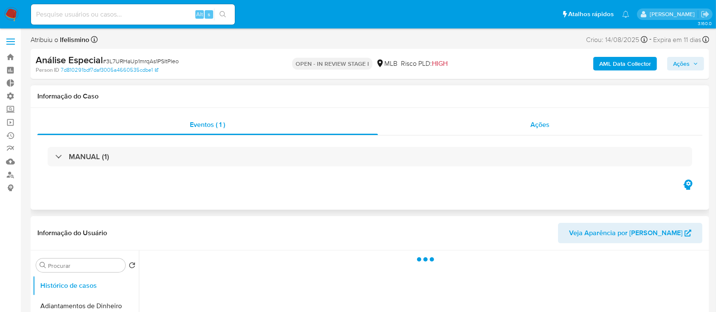
click at [538, 124] on span "Ações" at bounding box center [540, 125] width 19 height 10
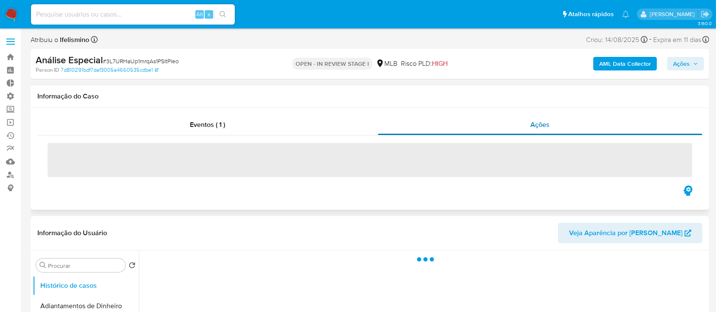
select select "10"
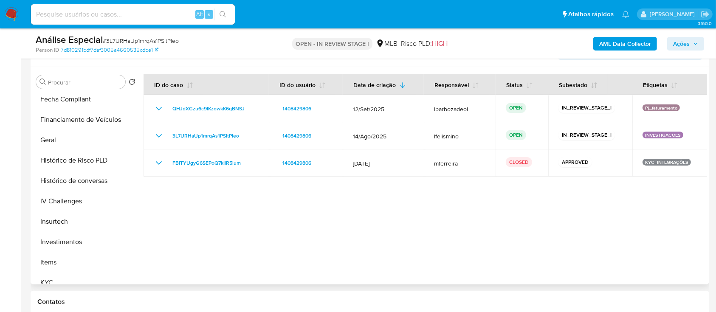
scroll to position [269, 0]
click at [71, 277] on button "KYC" at bounding box center [82, 282] width 99 height 20
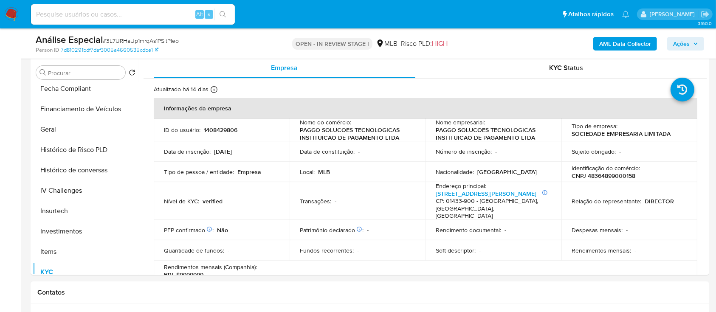
scroll to position [227, 0]
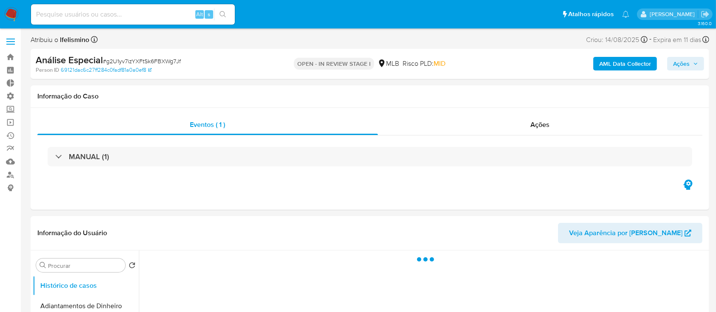
select select "10"
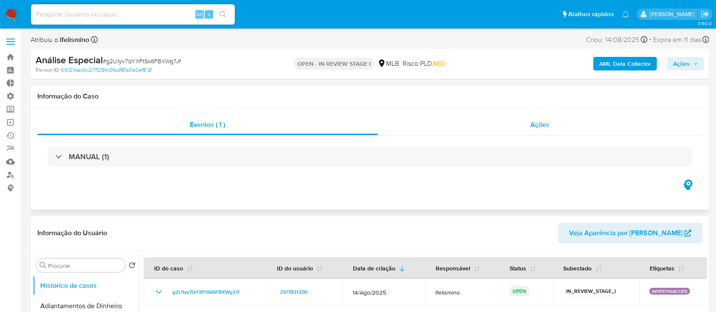
click at [537, 125] on span "Ações" at bounding box center [540, 125] width 19 height 10
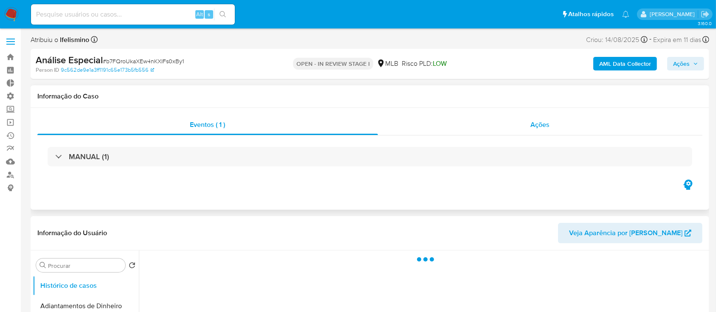
click at [549, 129] on span "Ações" at bounding box center [540, 125] width 19 height 10
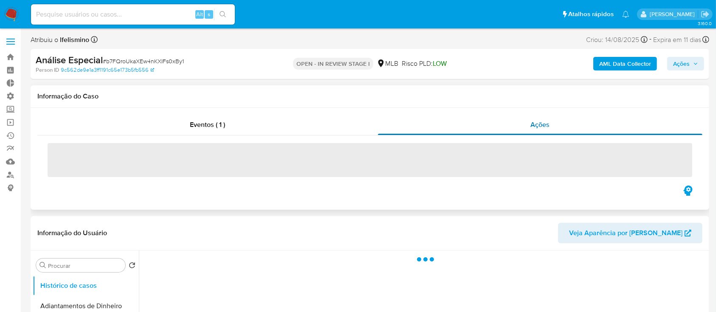
select select "10"
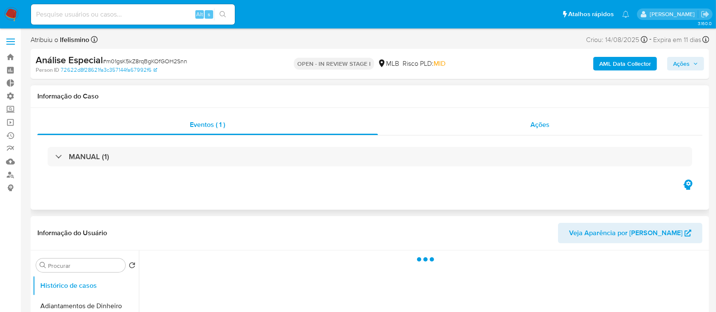
click at [544, 125] on span "Ações" at bounding box center [540, 125] width 19 height 10
select select "10"
click at [544, 124] on span "Ações" at bounding box center [540, 125] width 19 height 10
select select "10"
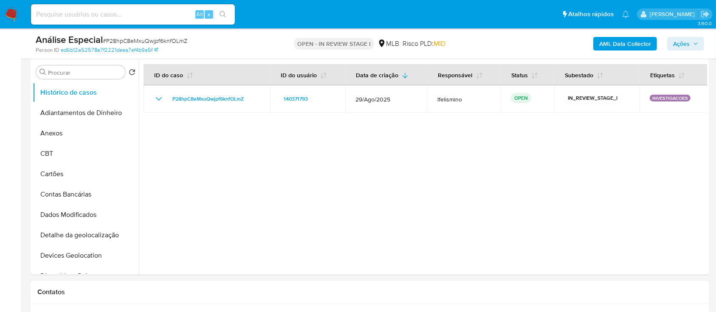
scroll to position [89, 0]
